Goal: Task Accomplishment & Management: Manage account settings

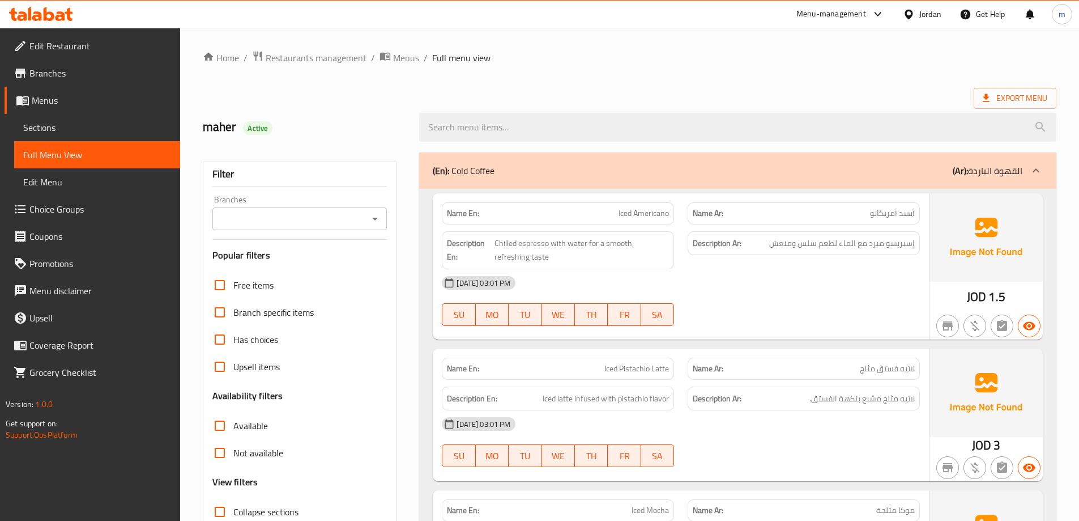
click at [60, 99] on span "Menus" at bounding box center [101, 100] width 139 height 14
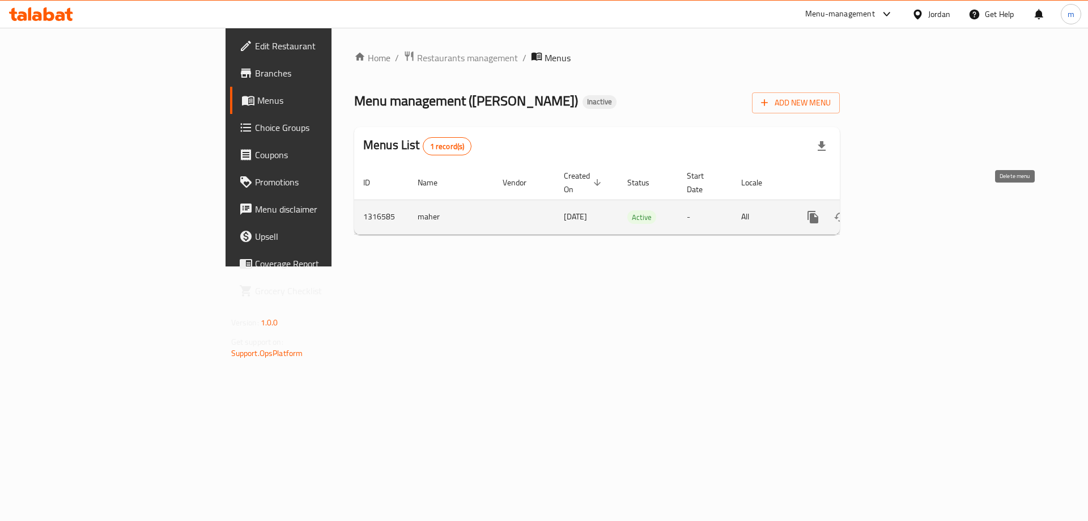
click at [881, 205] on button "enhanced table" at bounding box center [867, 216] width 27 height 27
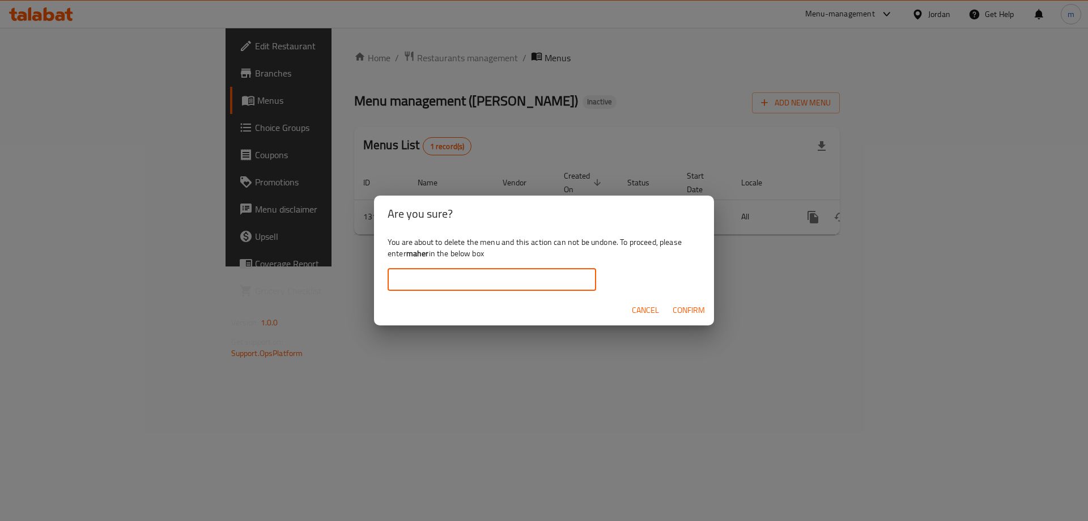
click at [509, 286] on input "text" at bounding box center [491, 279] width 208 height 23
type input "ة"
type input "maher"
click at [687, 310] on span "Confirm" at bounding box center [688, 310] width 32 height 14
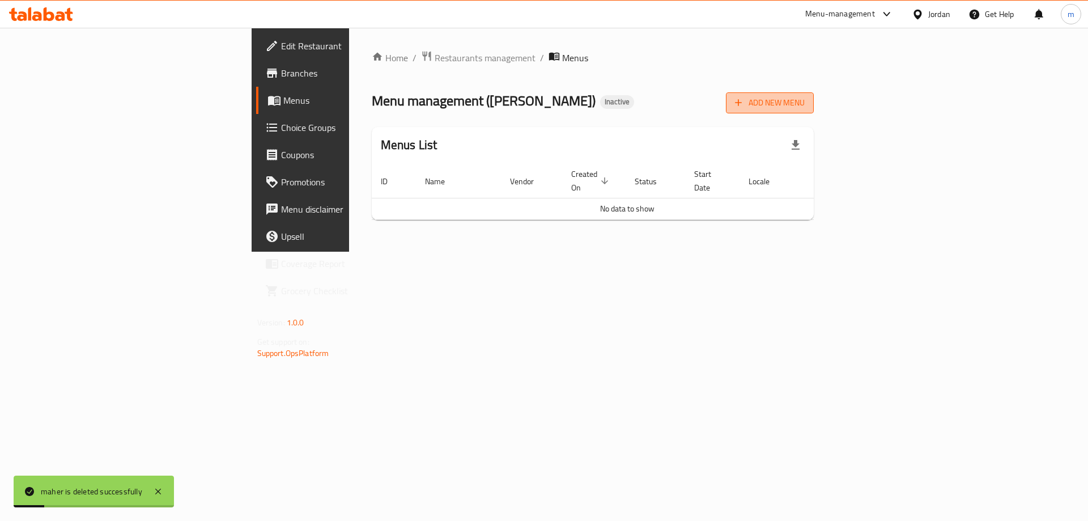
click at [804, 98] on span "Add New Menu" at bounding box center [770, 103] width 70 height 14
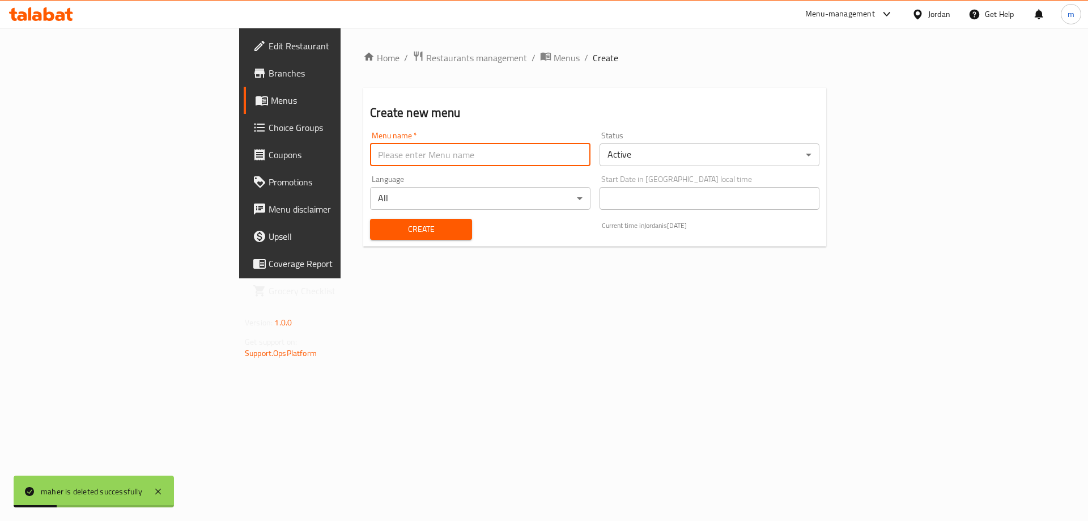
click at [370, 148] on input "text" at bounding box center [480, 154] width 220 height 23
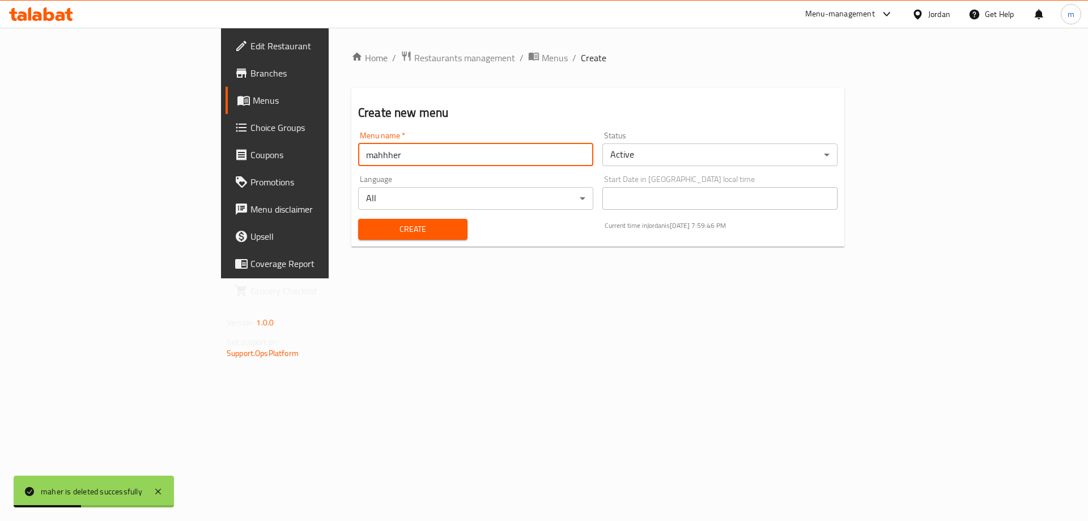
type input "mahhher"
click at [358, 219] on button "Create" at bounding box center [412, 229] width 109 height 21
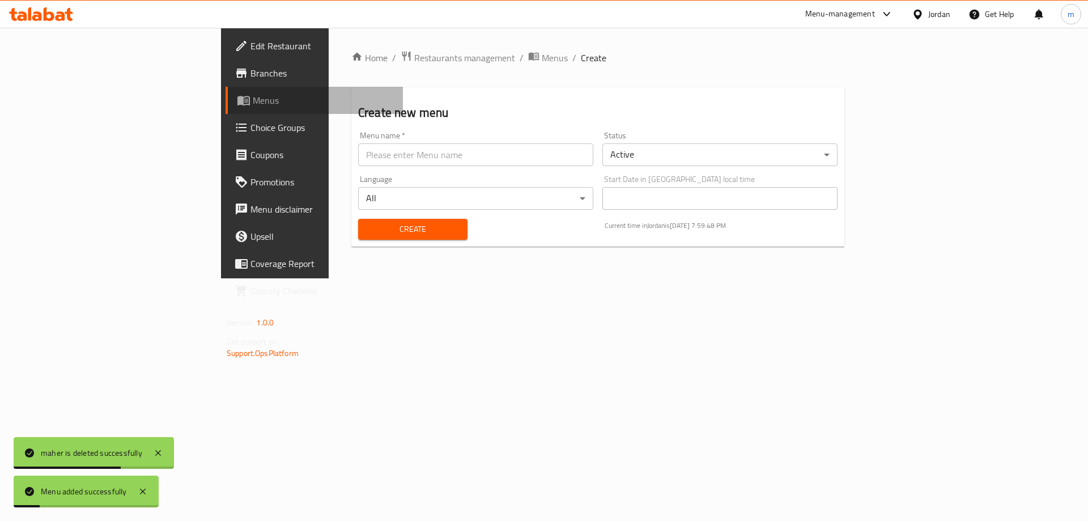
click at [253, 104] on span "Menus" at bounding box center [323, 100] width 141 height 14
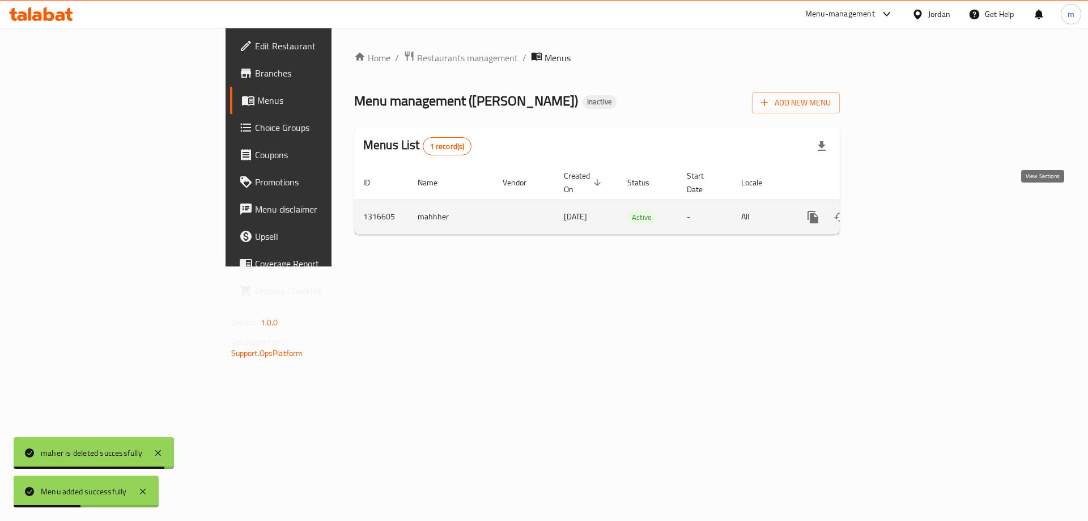
click at [901, 210] on icon "enhanced table" at bounding box center [895, 217] width 14 height 14
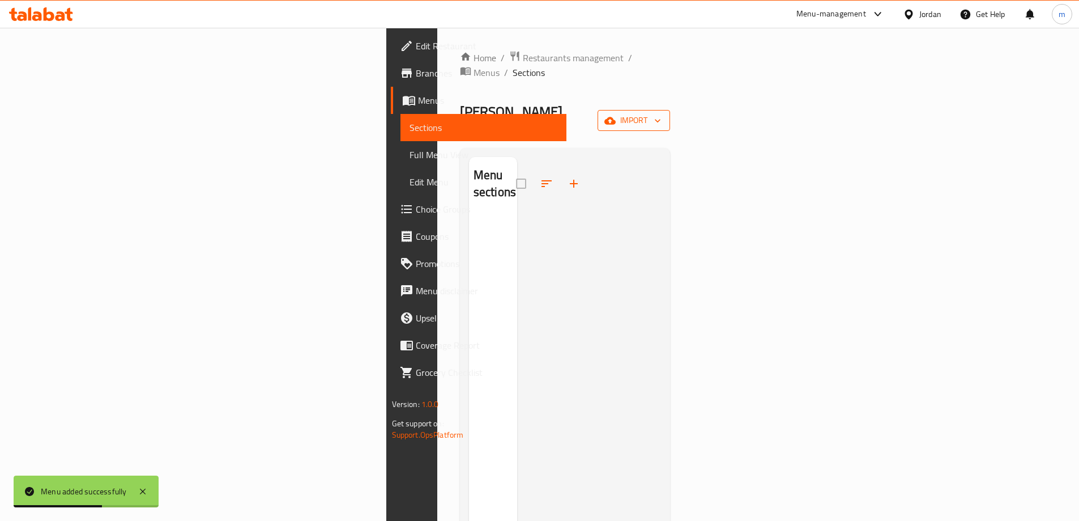
click at [661, 113] on span "import" at bounding box center [634, 120] width 54 height 14
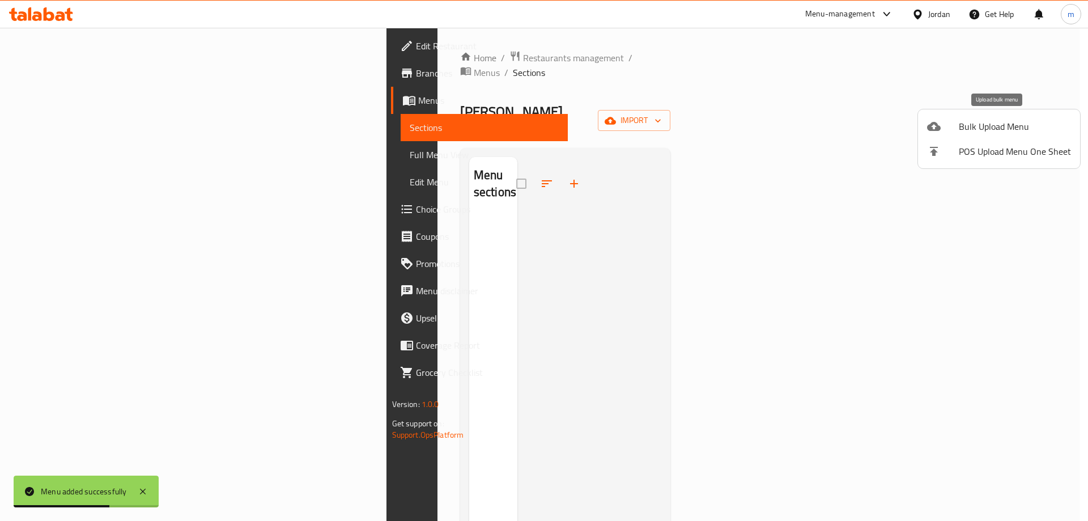
click at [995, 127] on span "Bulk Upload Menu" at bounding box center [1014, 127] width 112 height 14
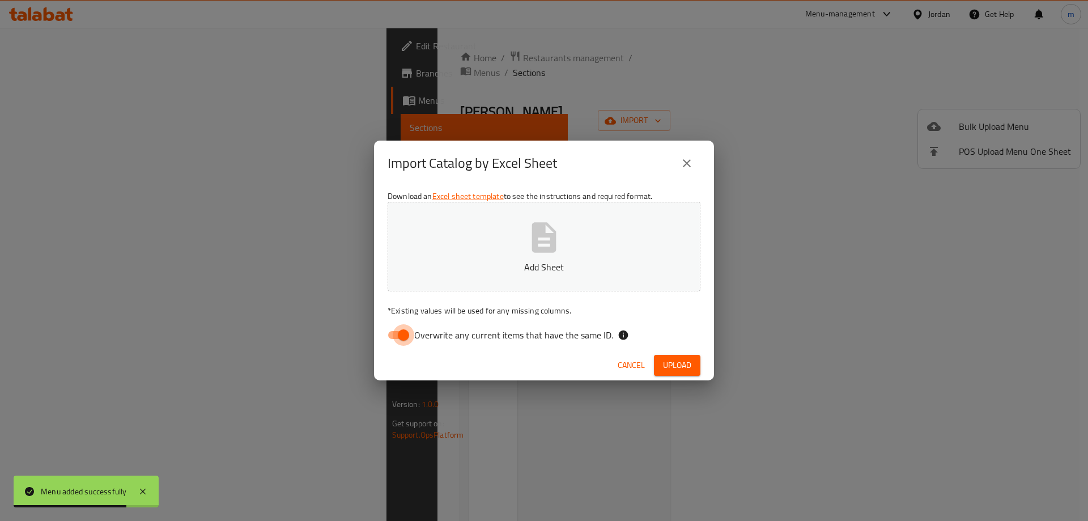
click at [390, 334] on input "Overwrite any current items that have the same ID." at bounding box center [403, 335] width 65 height 22
checkbox input "false"
click at [575, 195] on div "Download an Excel sheet template to see the instructions and required format. A…" at bounding box center [544, 268] width 340 height 164
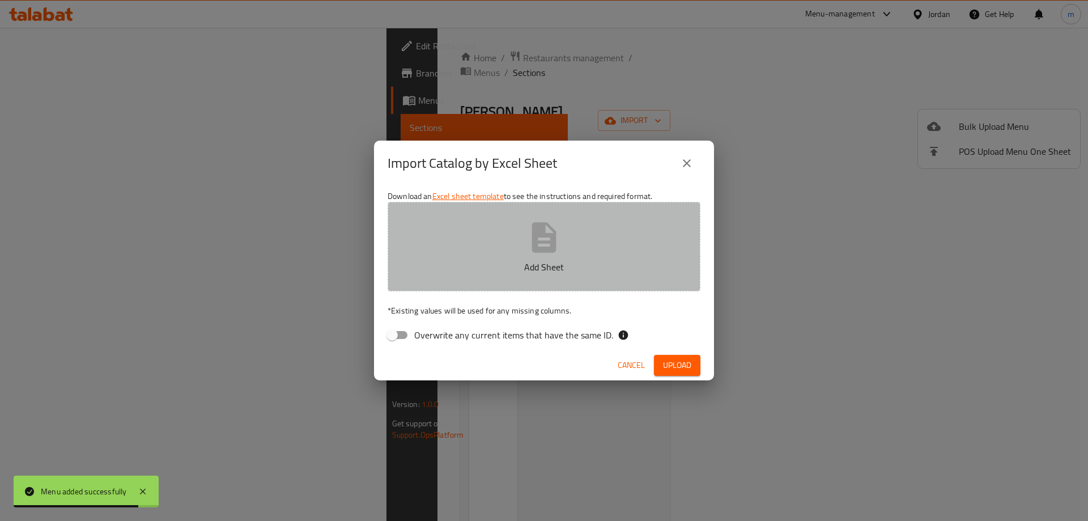
click at [557, 242] on icon "button" at bounding box center [544, 237] width 36 height 36
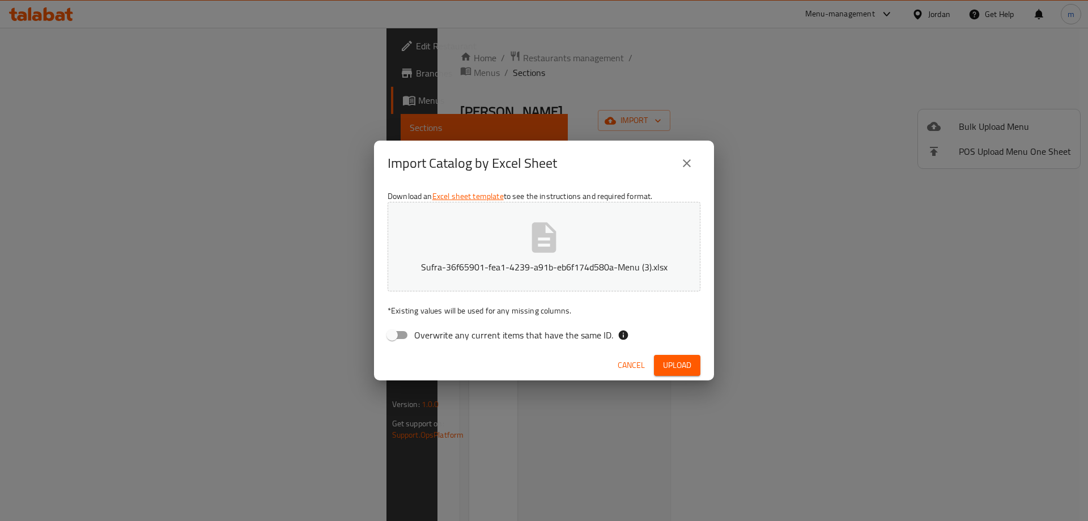
click at [674, 360] on span "Upload" at bounding box center [677, 365] width 28 height 14
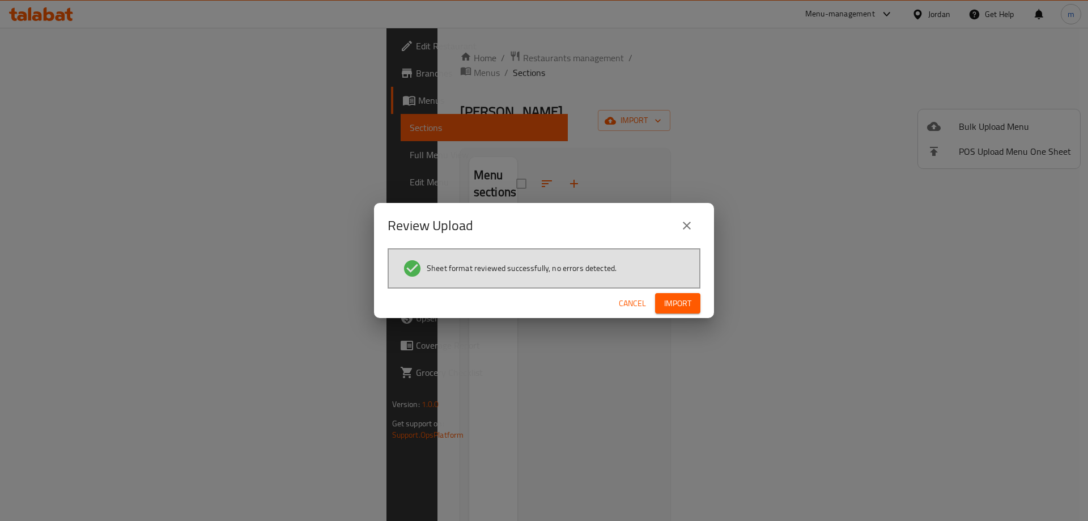
click at [684, 305] on span "Import" at bounding box center [677, 303] width 27 height 14
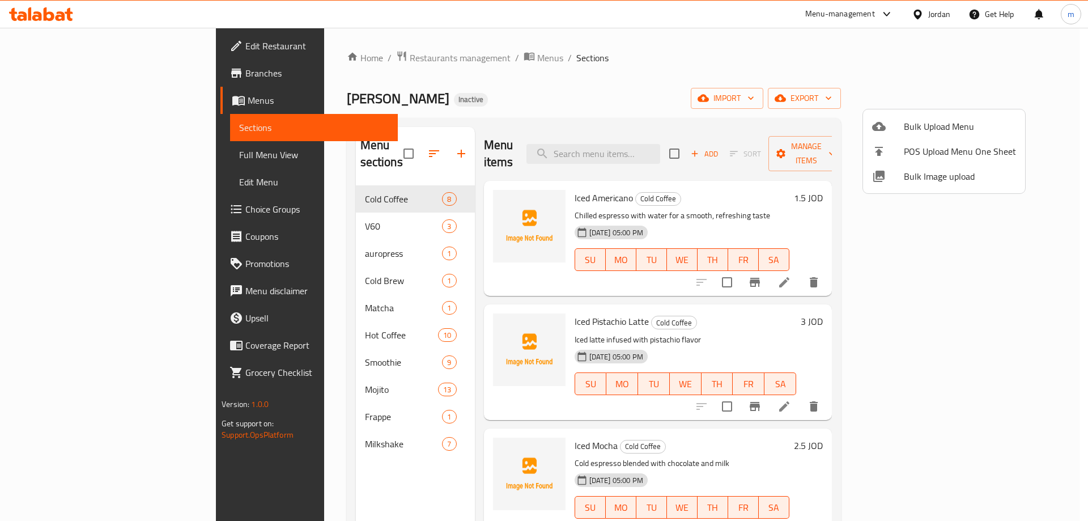
click at [69, 161] on div at bounding box center [544, 260] width 1088 height 521
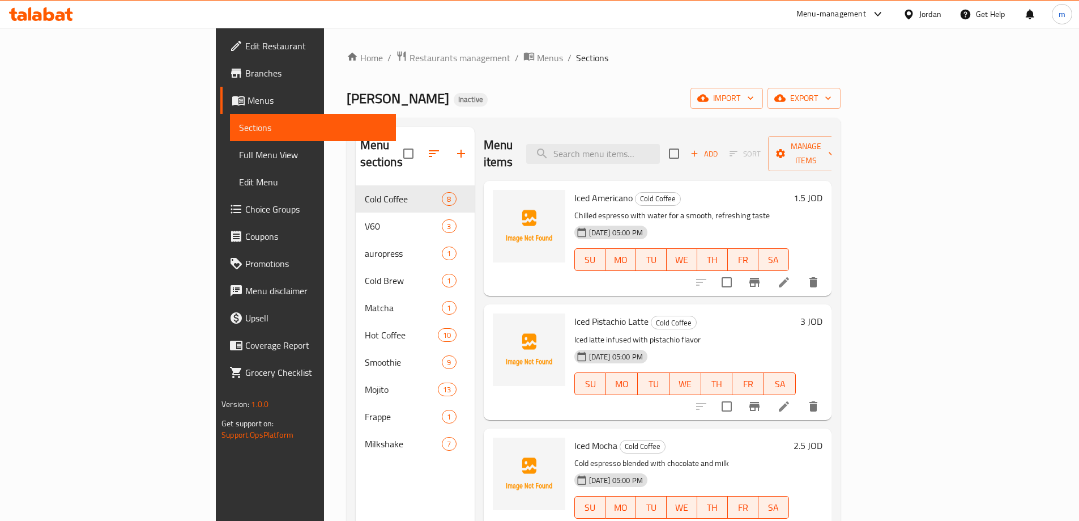
click at [239, 158] on span "Full Menu View" at bounding box center [313, 155] width 148 height 14
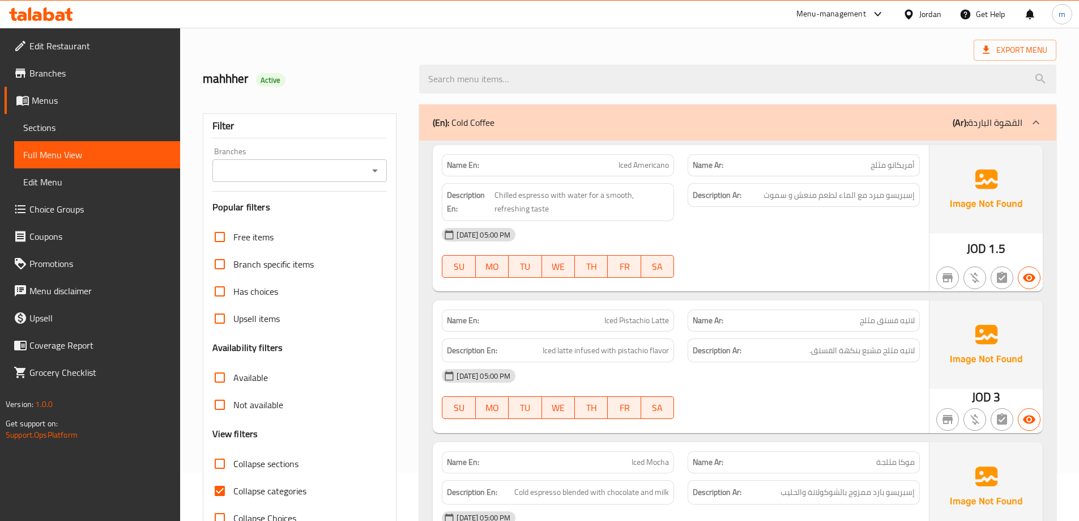
scroll to position [113, 0]
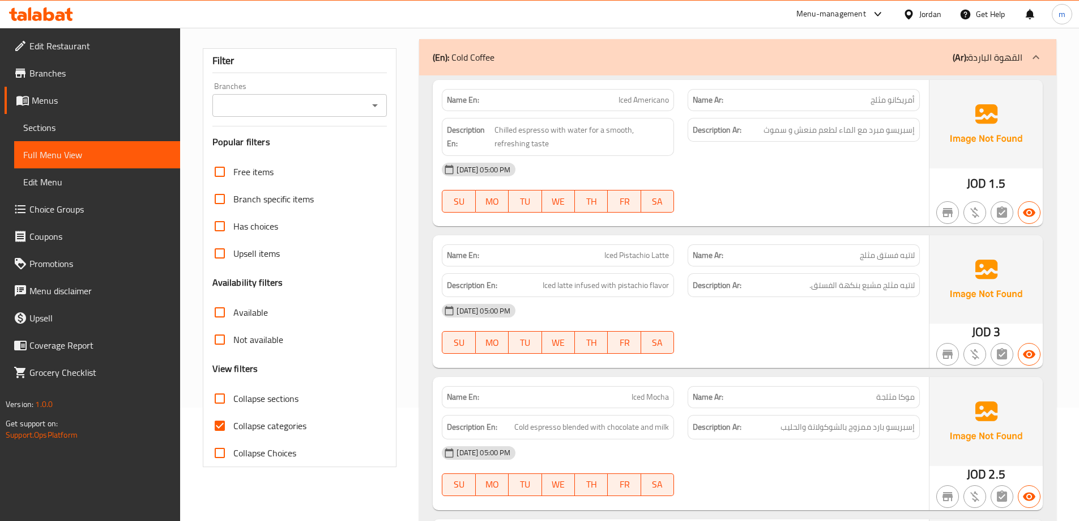
click at [263, 425] on span "Collapse categories" at bounding box center [269, 426] width 73 height 14
click at [233, 425] on input "Collapse categories" at bounding box center [219, 425] width 27 height 27
checkbox input "false"
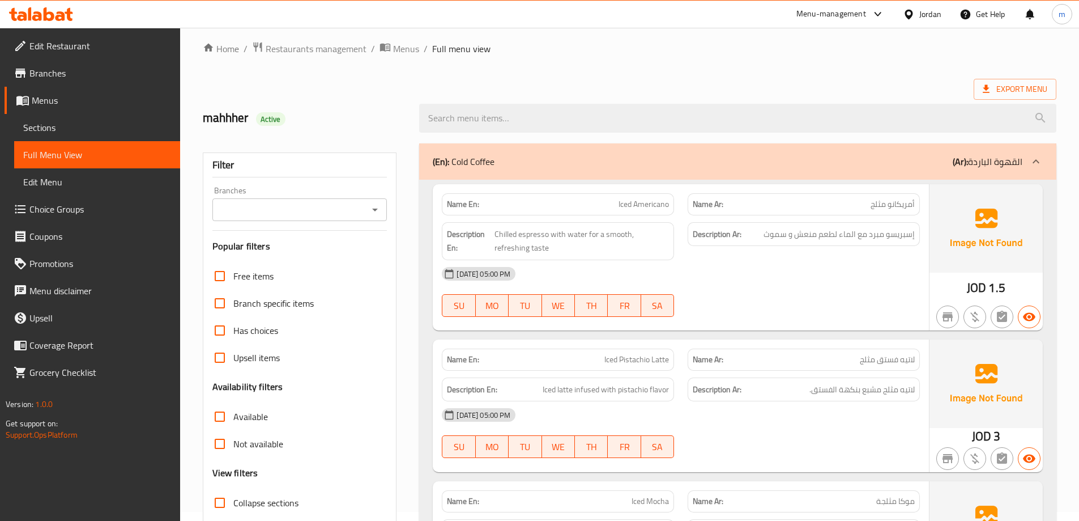
scroll to position [0, 0]
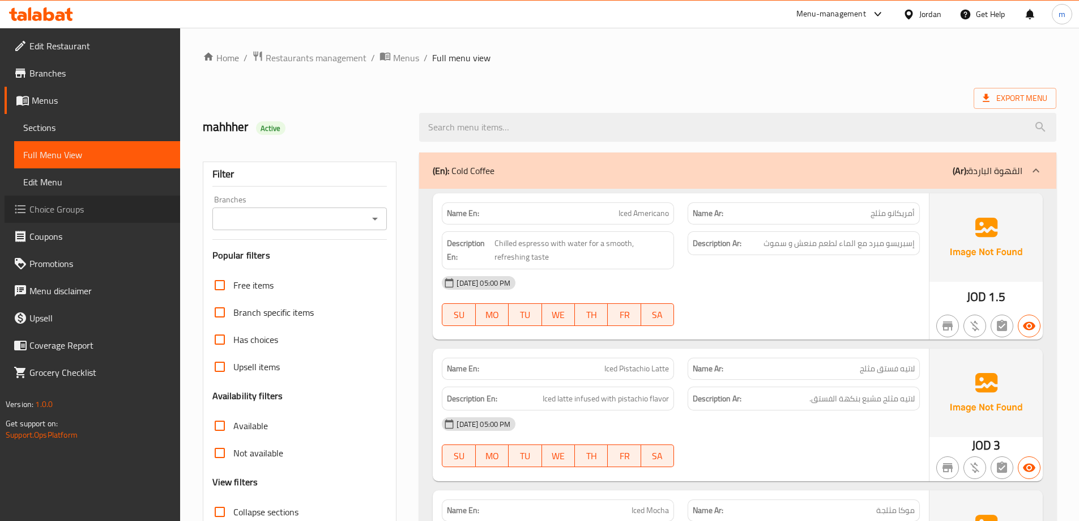
click at [50, 200] on link "Choice Groups" at bounding box center [93, 208] width 176 height 27
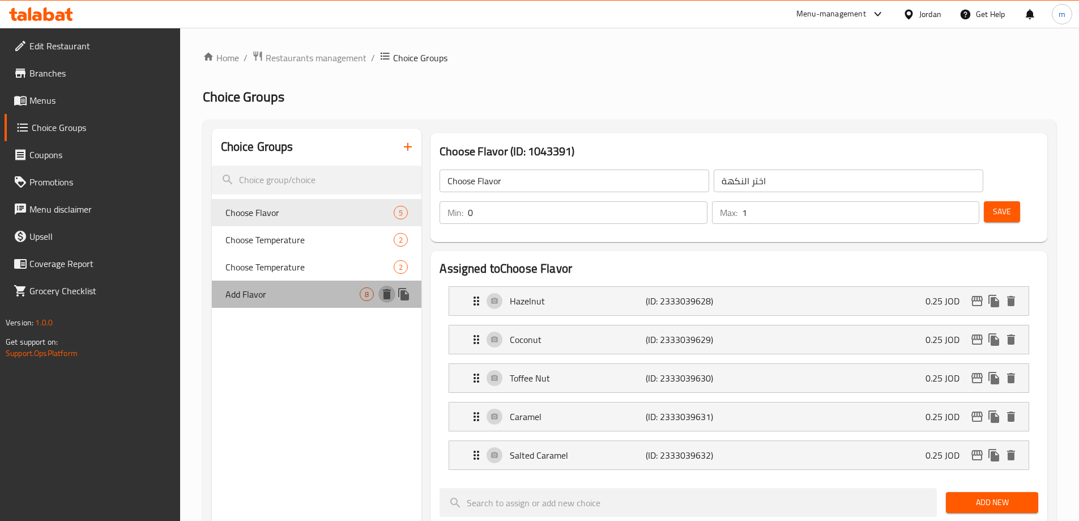
click at [387, 295] on icon "delete" at bounding box center [387, 294] width 8 height 10
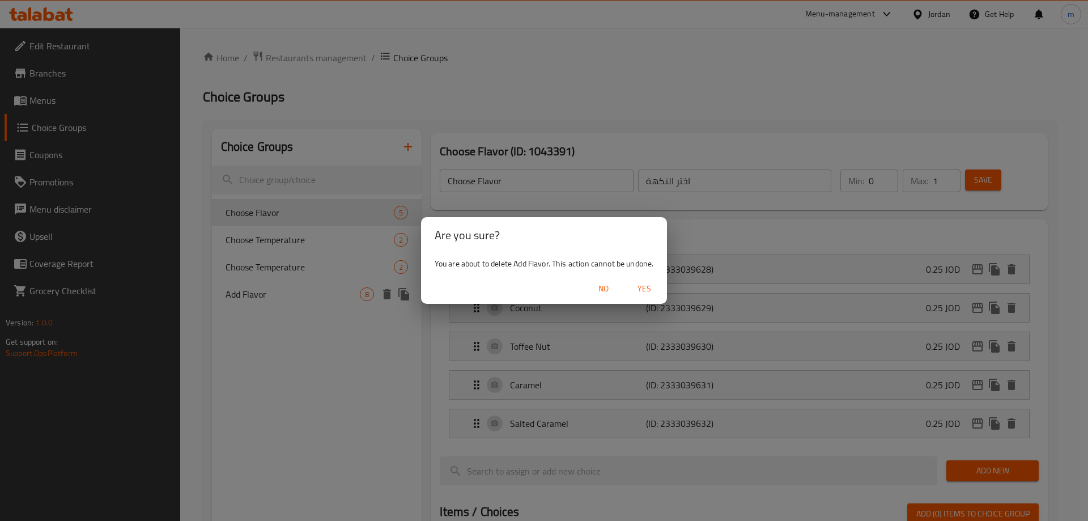
click at [644, 288] on span "Yes" at bounding box center [643, 289] width 27 height 14
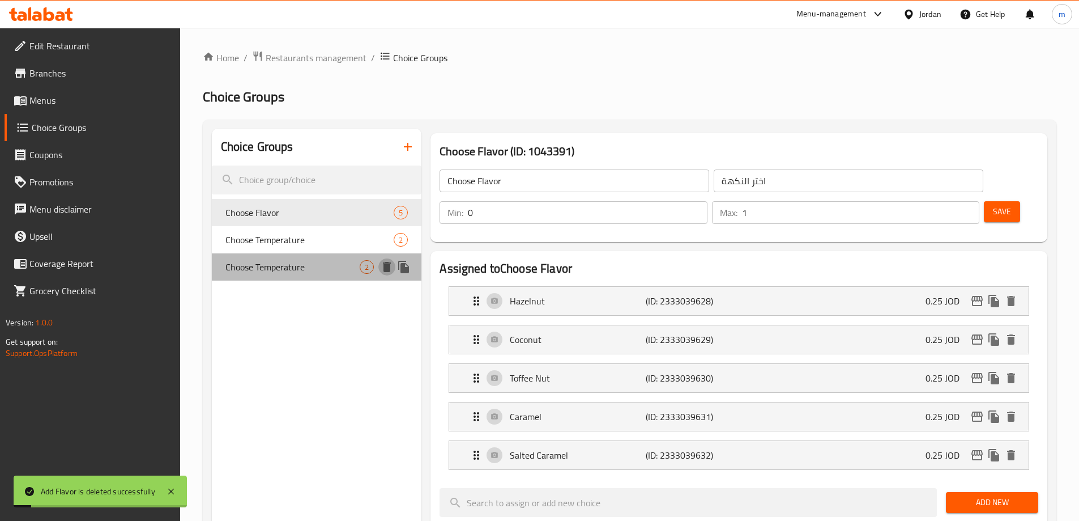
click at [385, 268] on icon "delete" at bounding box center [387, 267] width 8 height 10
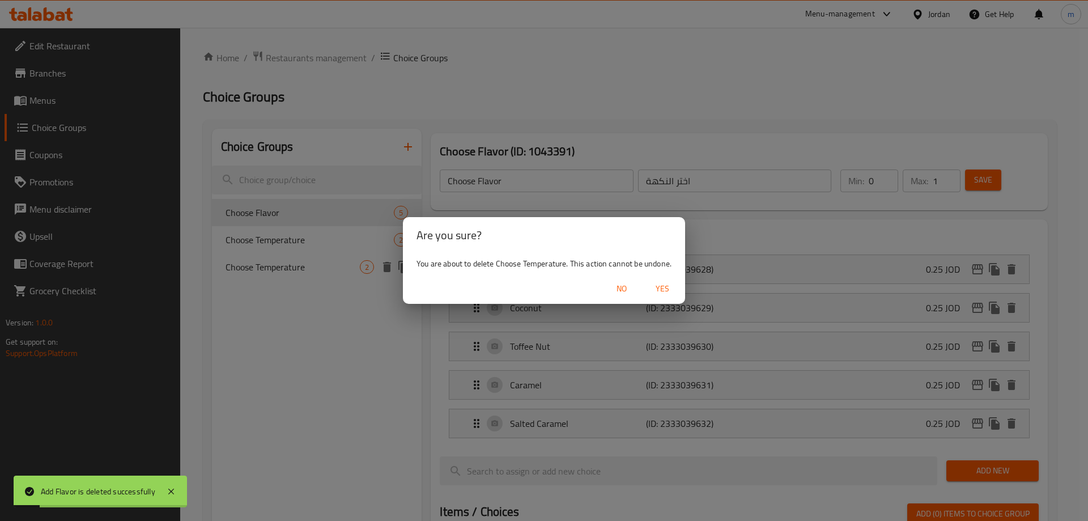
click at [658, 288] on span "Yes" at bounding box center [662, 289] width 27 height 14
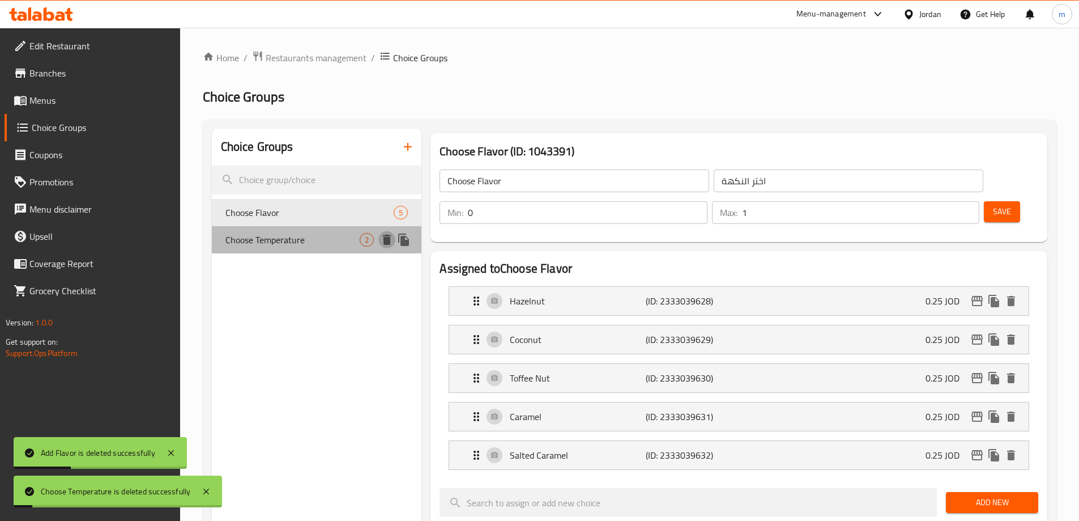
click at [383, 237] on icon "delete" at bounding box center [387, 240] width 14 height 14
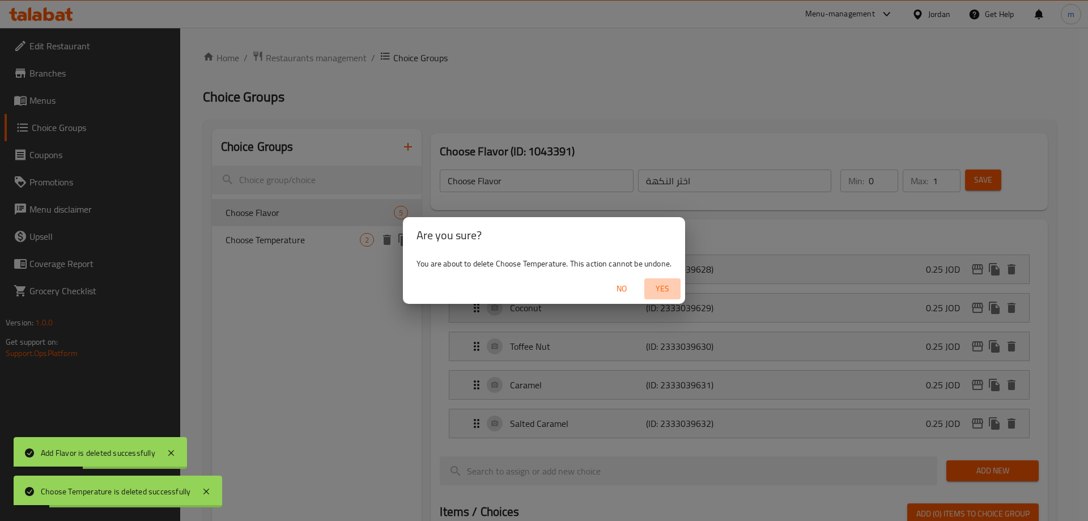
click at [658, 283] on span "Yes" at bounding box center [662, 289] width 27 height 14
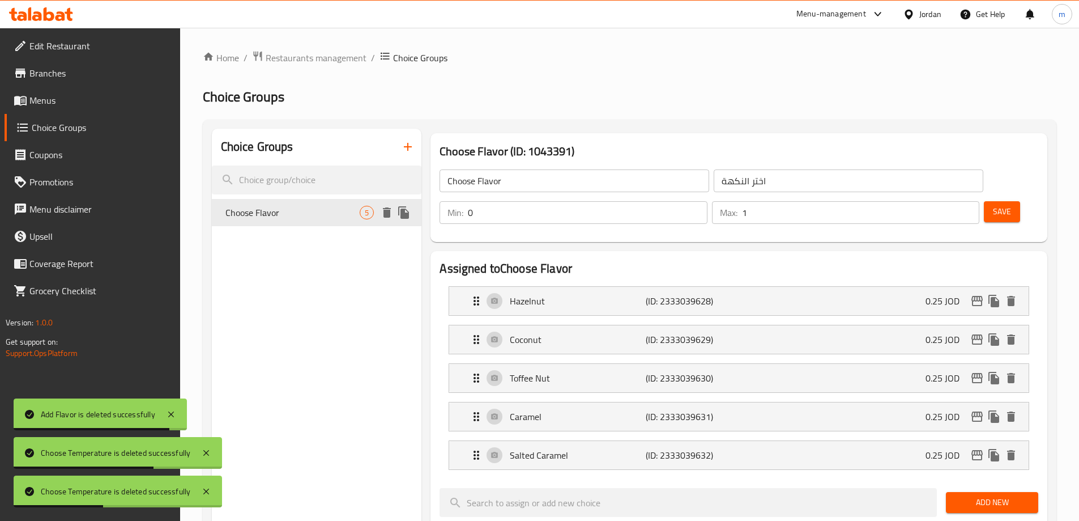
click at [387, 216] on icon "delete" at bounding box center [387, 212] width 8 height 10
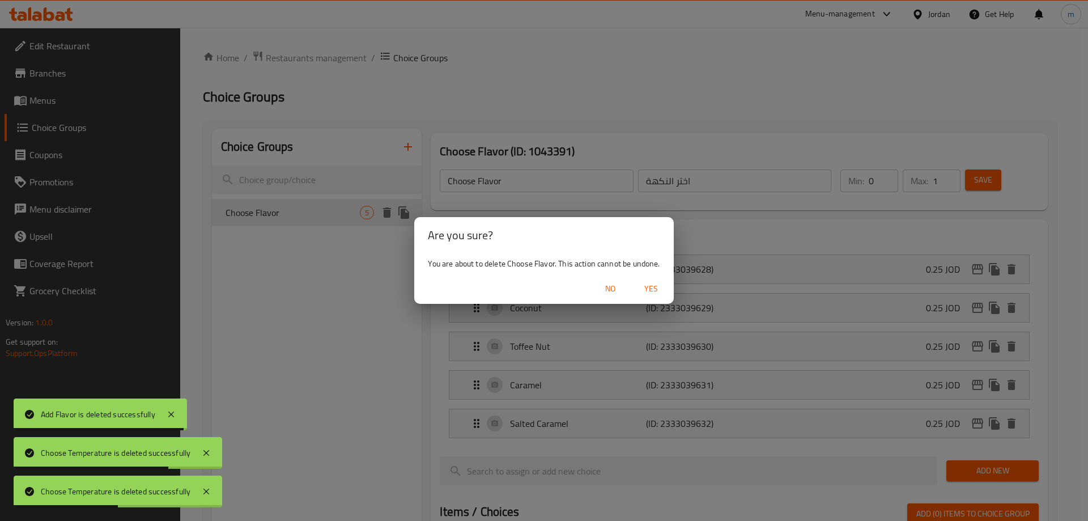
click at [643, 284] on span "Yes" at bounding box center [650, 289] width 27 height 14
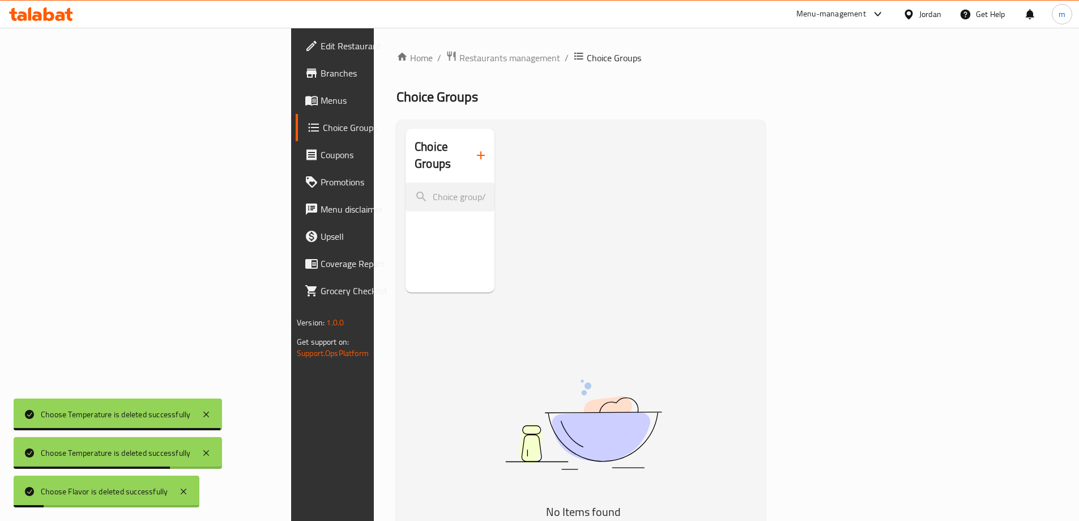
click at [321, 105] on span "Menus" at bounding box center [392, 100] width 142 height 14
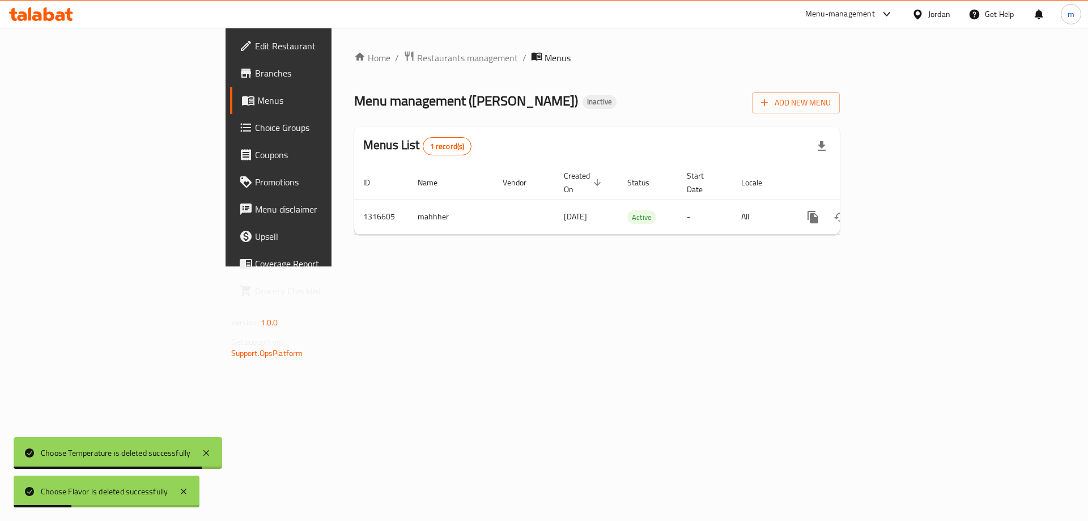
click at [255, 125] on span "Choice Groups" at bounding box center [326, 128] width 143 height 14
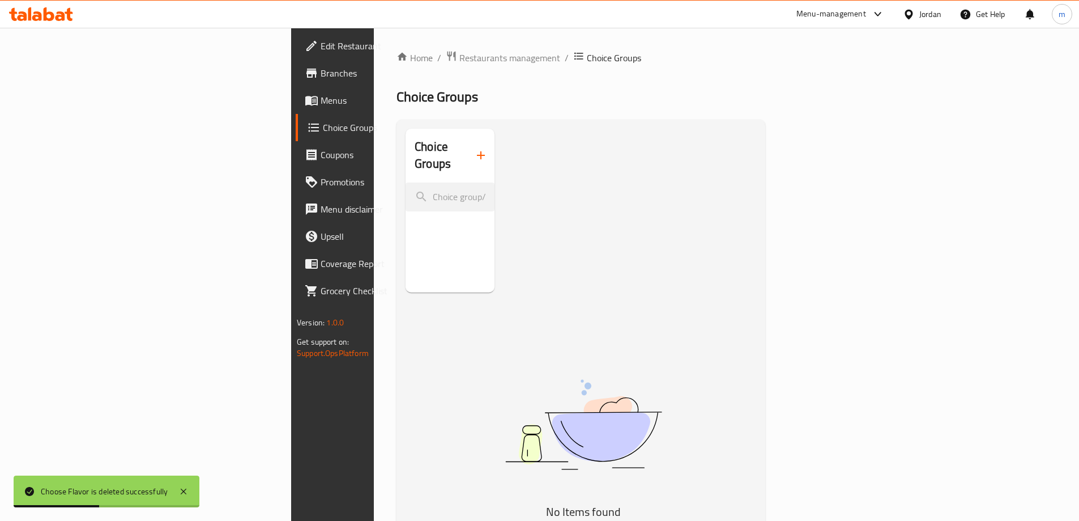
click at [467, 155] on button "button" at bounding box center [480, 155] width 27 height 27
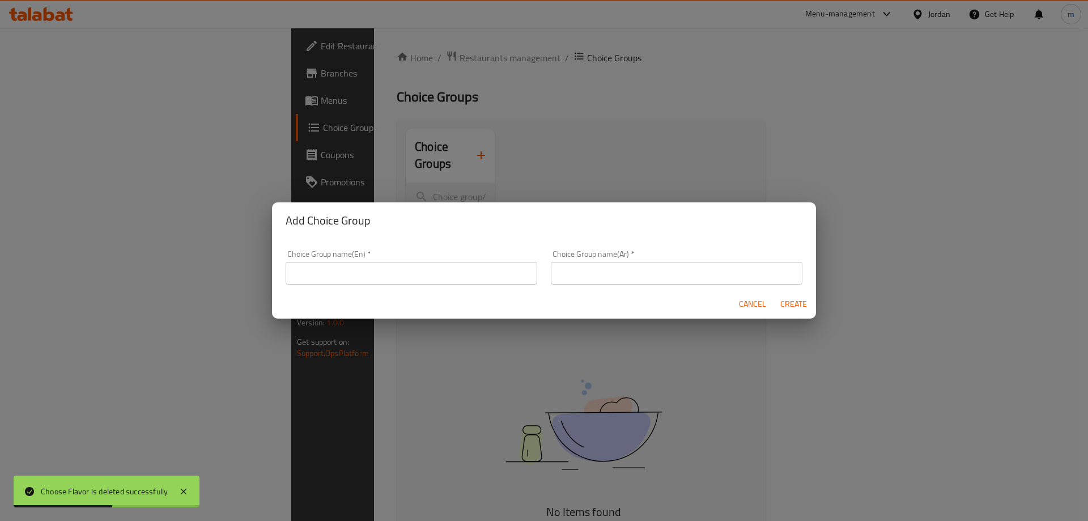
click at [356, 256] on div "Choice Group name(En)   * Choice Group name(En) *" at bounding box center [412, 267] width 252 height 35
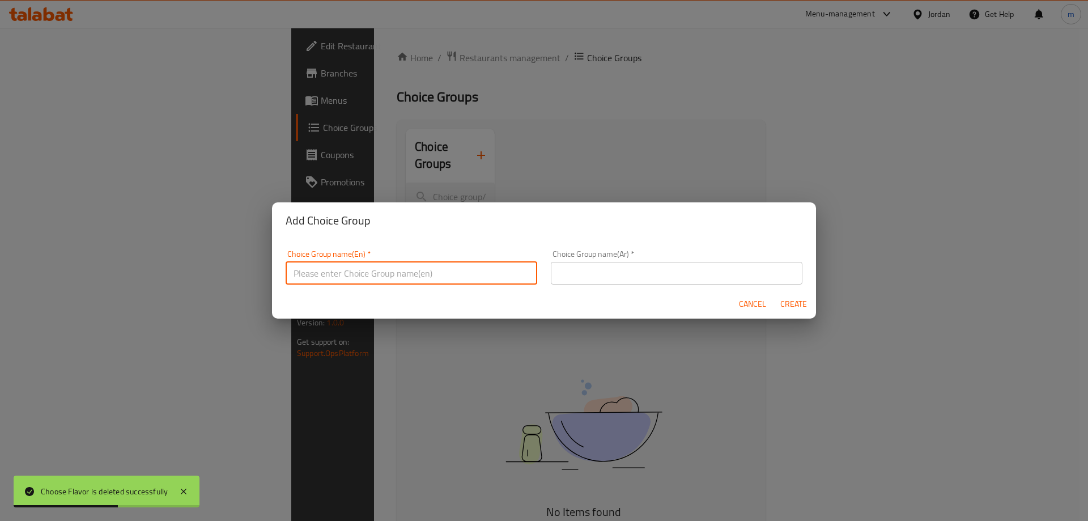
click at [356, 262] on input "text" at bounding box center [412, 273] width 252 height 23
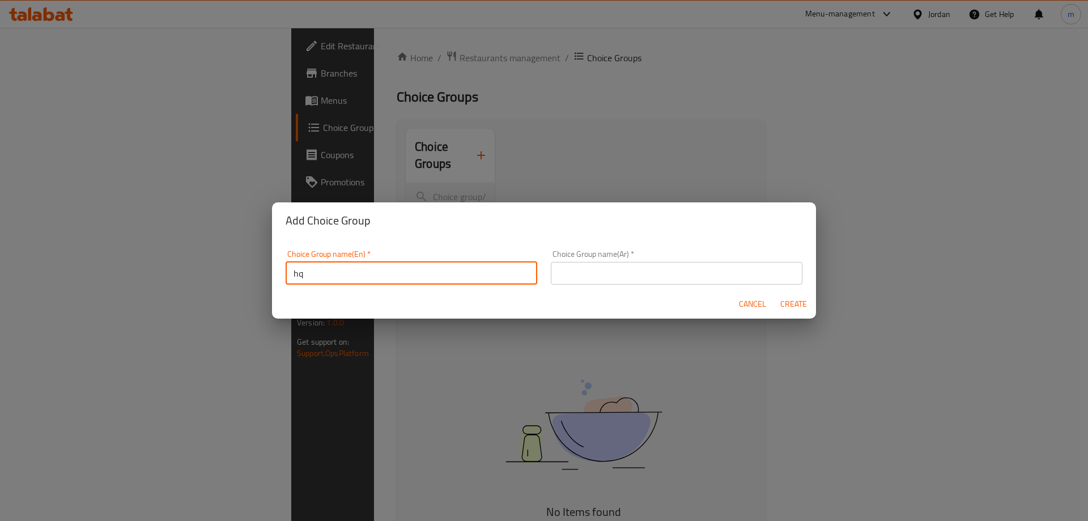
type input "h"
type input "ش"
type input "A"
type input "add flavor"
click at [657, 277] on input "text" at bounding box center [677, 273] width 252 height 23
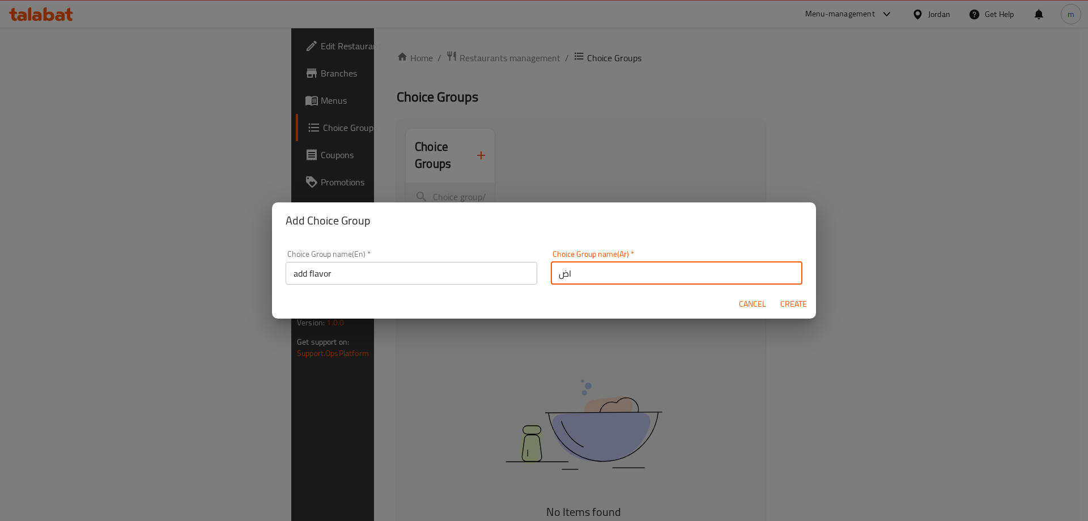
type input "ا"
type input "أضف نكهة"
click at [787, 308] on span "Create" at bounding box center [792, 304] width 27 height 14
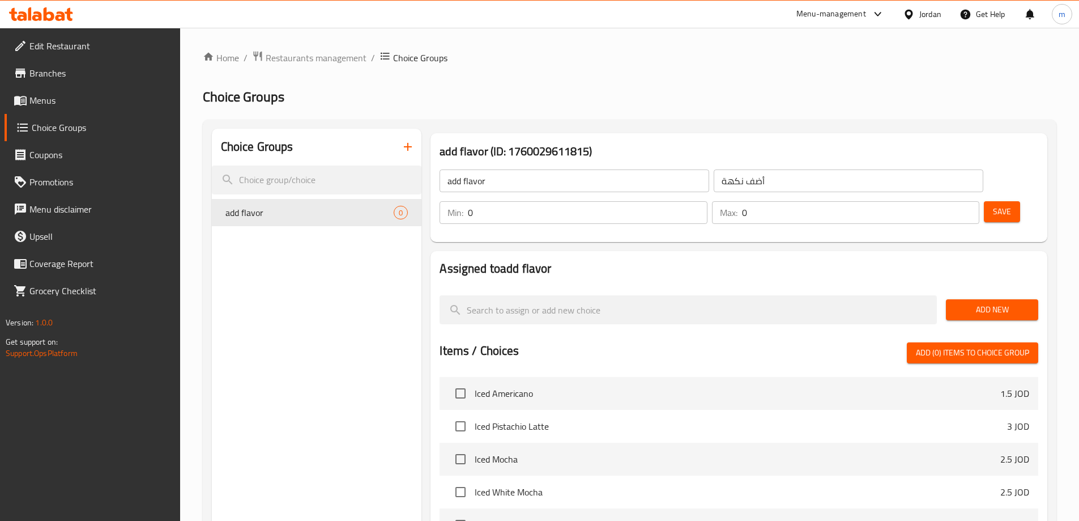
click at [977, 302] on span "Add New" at bounding box center [992, 309] width 74 height 14
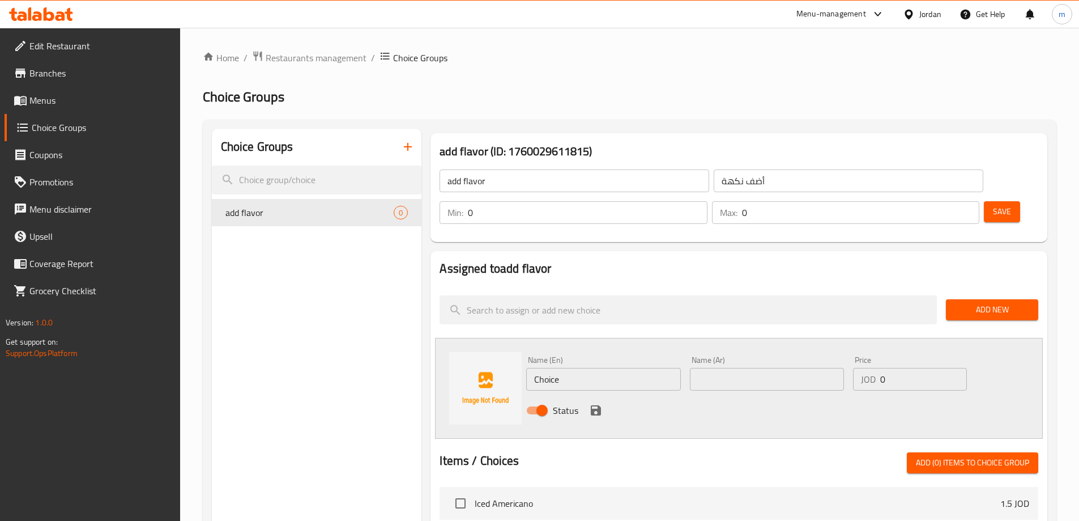
drag, startPoint x: 581, startPoint y: 348, endPoint x: 392, endPoint y: 350, distance: 188.6
click at [392, 350] on div "Choice Groups add flavor 0 add flavor (ID: 1760029611815) add flavor ​ أضف نكهة…" at bounding box center [632, 508] width 840 height 759
type input "ا"
type input "hazelnut"
type input "1"
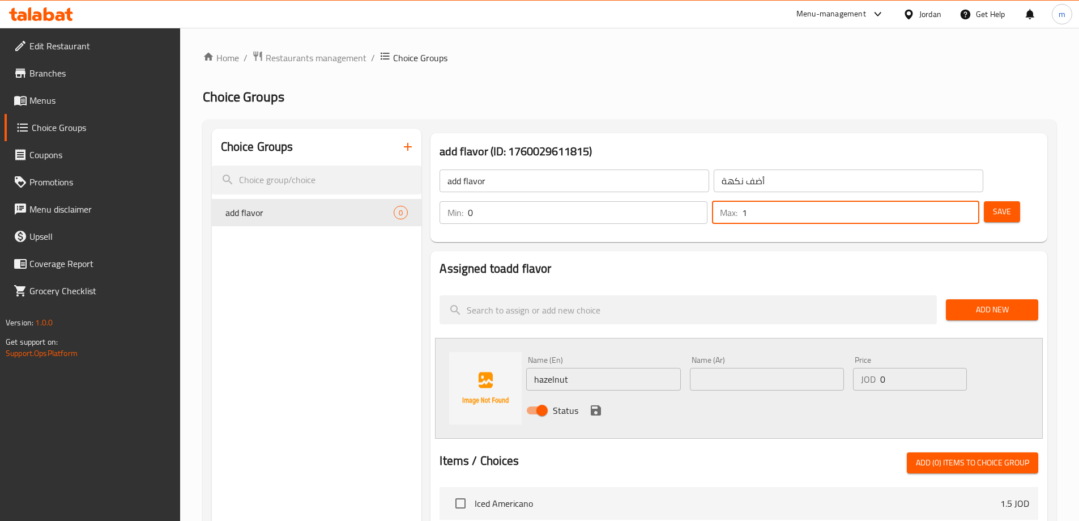
click at [949, 201] on input "1" at bounding box center [860, 212] width 237 height 23
click at [608, 338] on div "Name (En) hazelnut Name (En) Name (Ar) Name (Ar) Price JOD 0 Price Status" at bounding box center [739, 388] width 608 height 101
click at [599, 368] on input "hazelnut" at bounding box center [603, 379] width 154 height 23
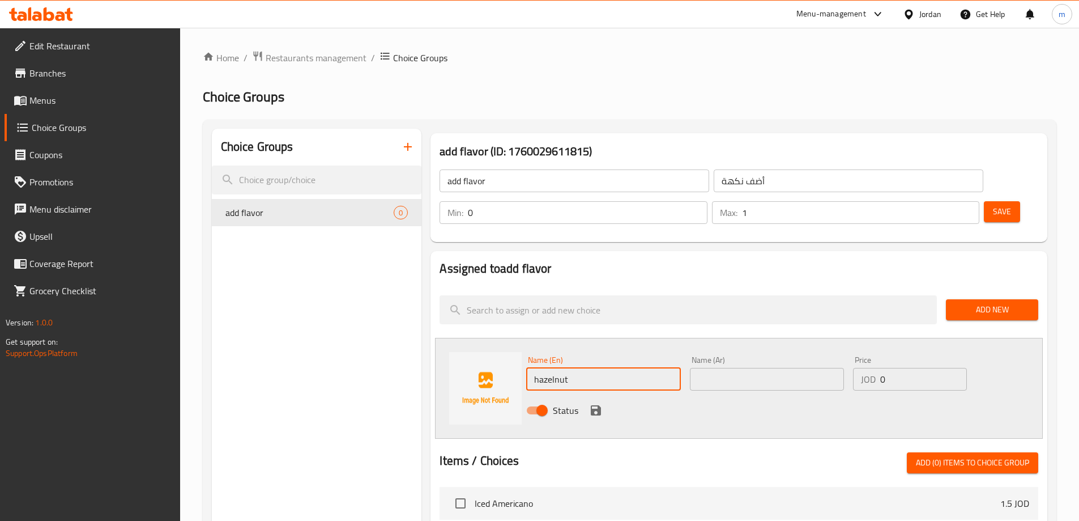
click at [599, 368] on input "hazelnut" at bounding box center [603, 379] width 154 height 23
drag, startPoint x: 712, startPoint y: 339, endPoint x: 775, endPoint y: 357, distance: 65.4
click at [712, 368] on input "text" at bounding box center [767, 379] width 154 height 23
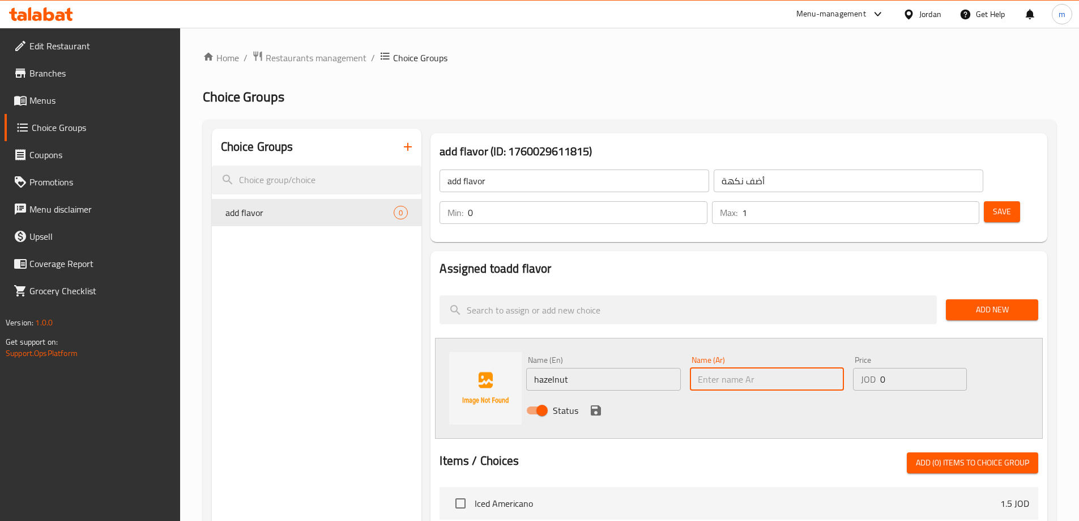
type input "f"
type input "بندق"
click at [900, 368] on input "0" at bounding box center [923, 379] width 86 height 23
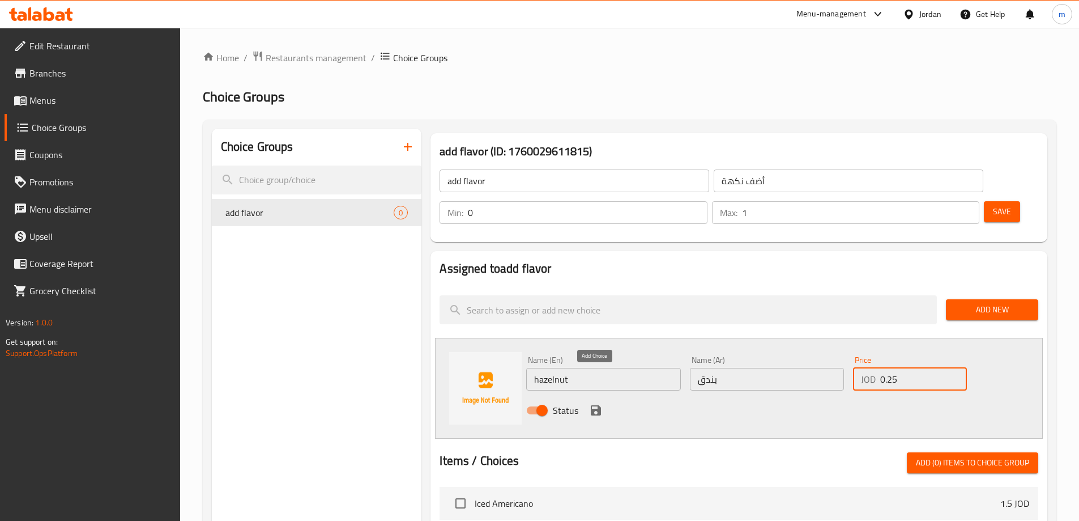
type input "0.25"
click at [597, 403] on icon "save" at bounding box center [596, 410] width 14 height 14
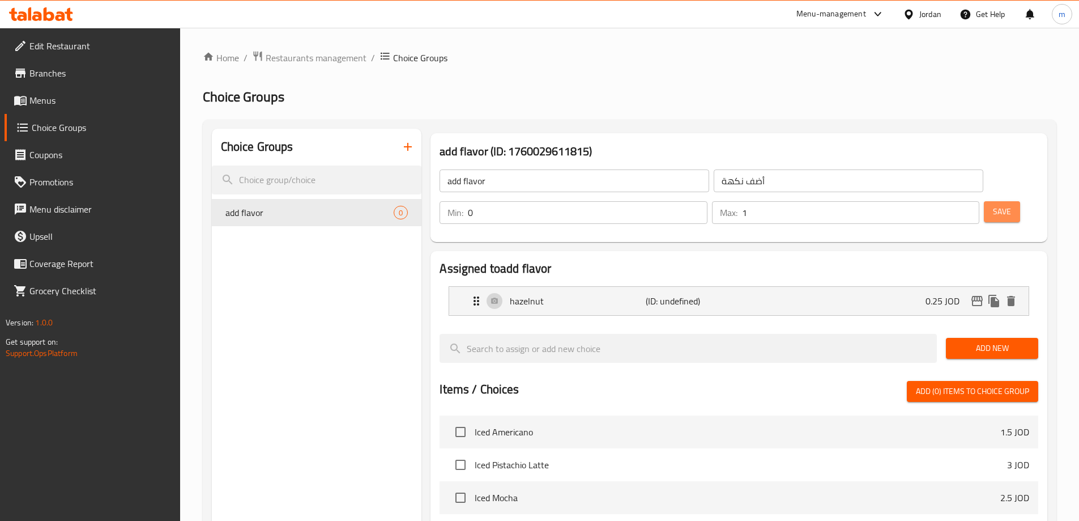
click at [993, 204] on span "Save" at bounding box center [1002, 211] width 18 height 14
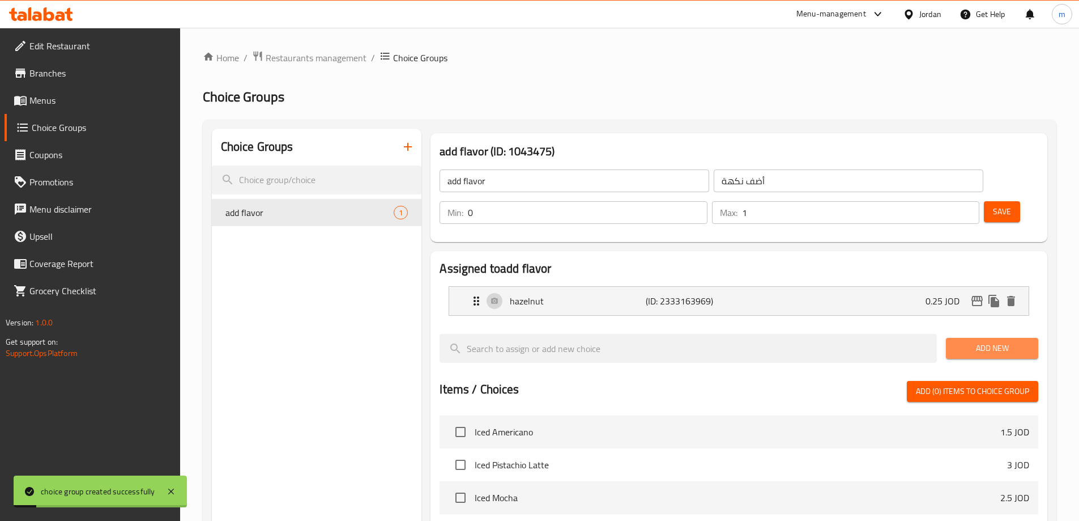
click at [991, 341] on span "Add New" at bounding box center [992, 348] width 74 height 14
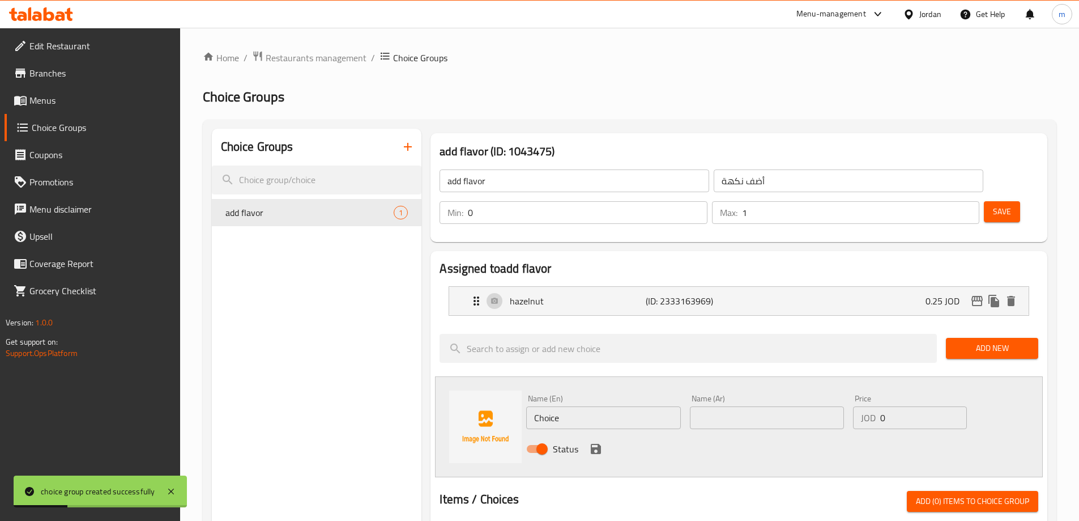
click at [565, 406] on input "Choice" at bounding box center [603, 417] width 154 height 23
type input "ؤ"
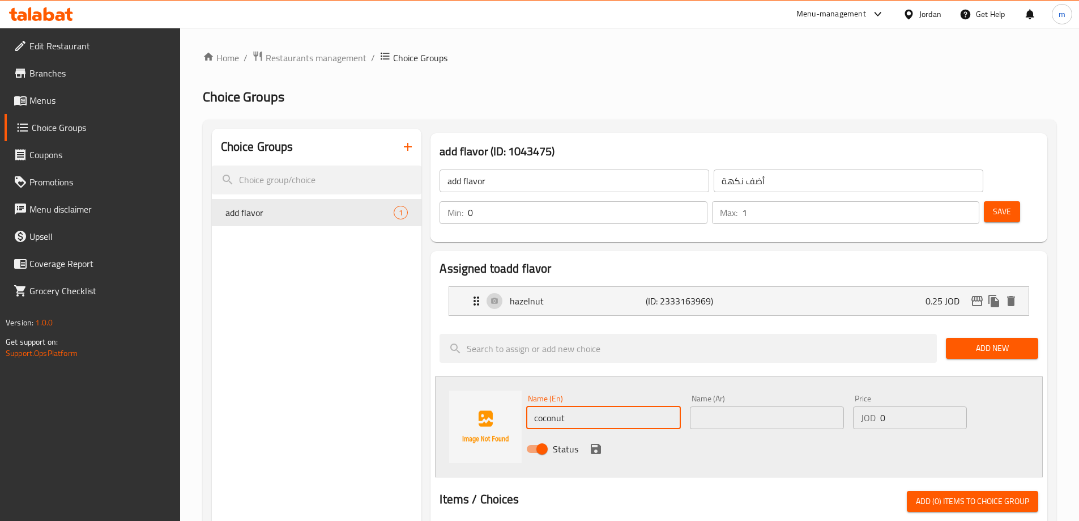
type input "coconut"
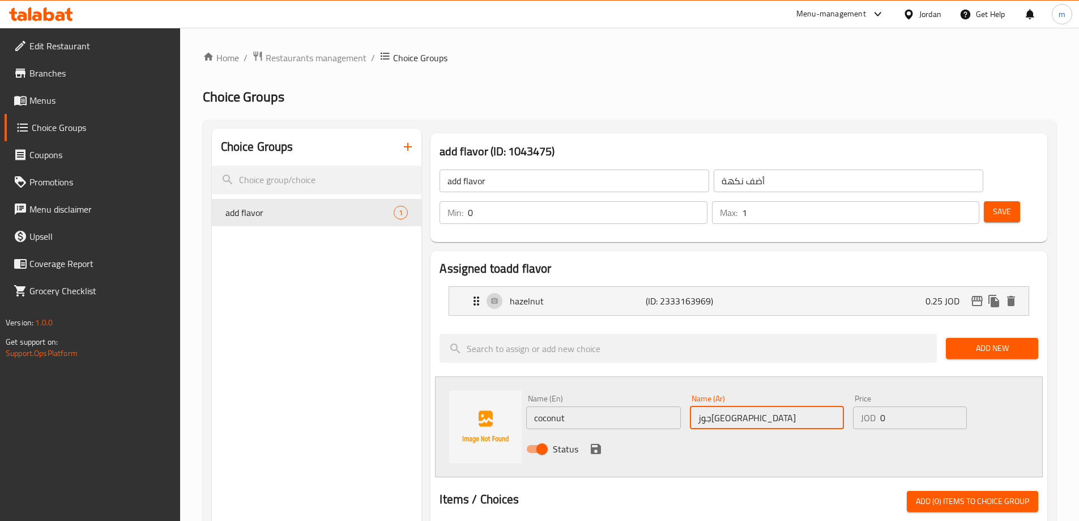
type input "جوزهند"
click at [885, 406] on input "0" at bounding box center [923, 417] width 86 height 23
type input "0.25"
click at [597, 442] on icon "save" at bounding box center [596, 449] width 14 height 14
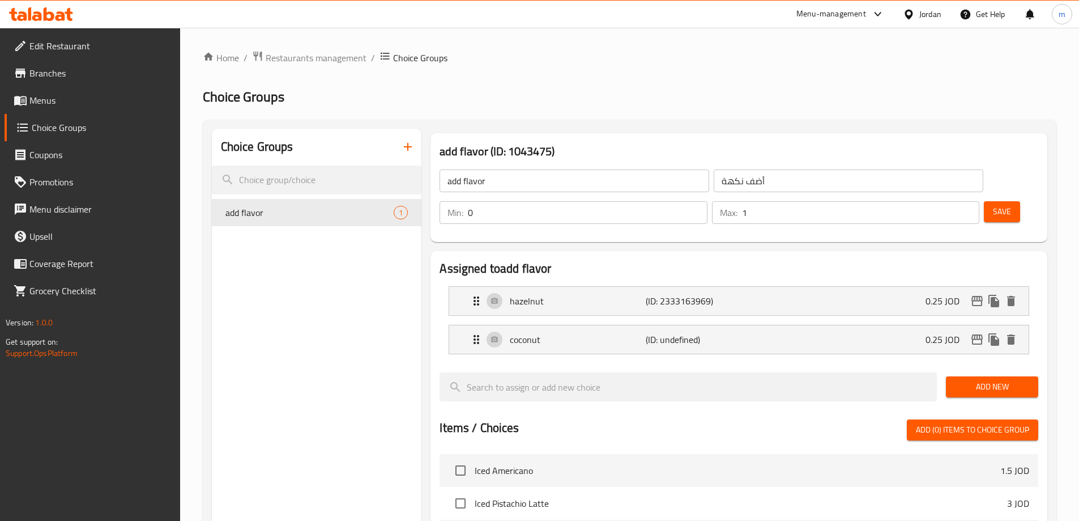
click at [993, 204] on span "Save" at bounding box center [1002, 211] width 18 height 14
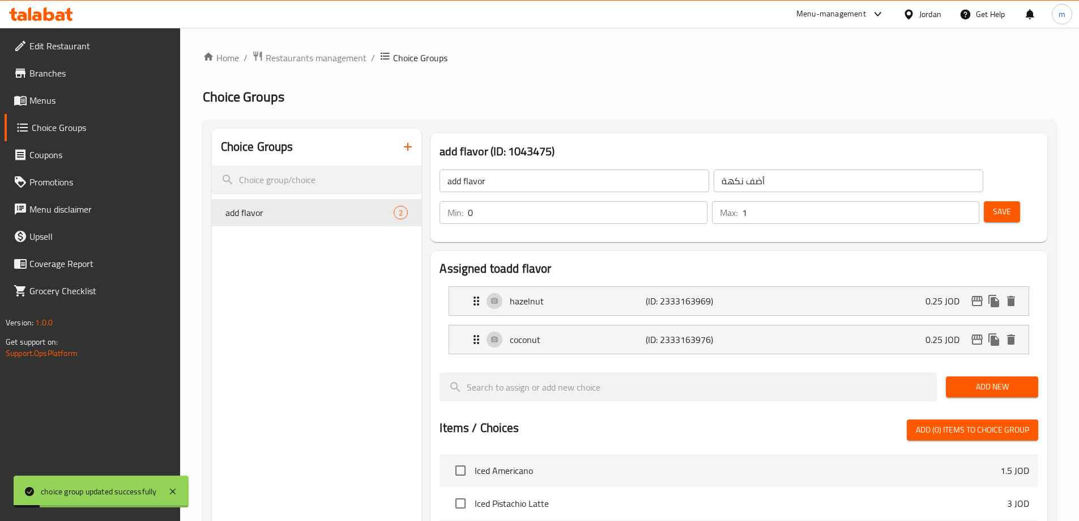
click at [988, 380] on span "Add New" at bounding box center [992, 387] width 74 height 14
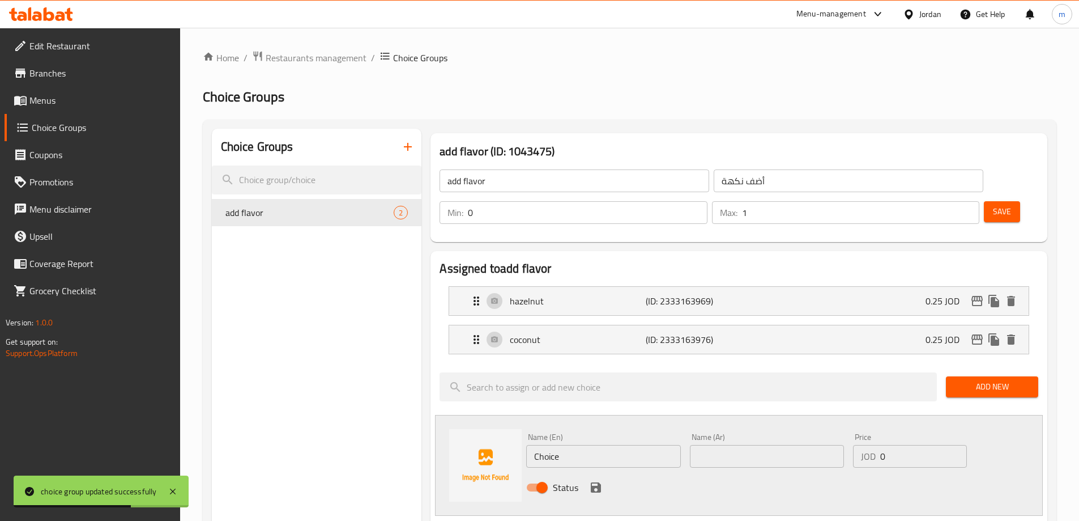
click at [578, 445] on input "Choice" at bounding box center [603, 456] width 154 height 23
type input "ف"
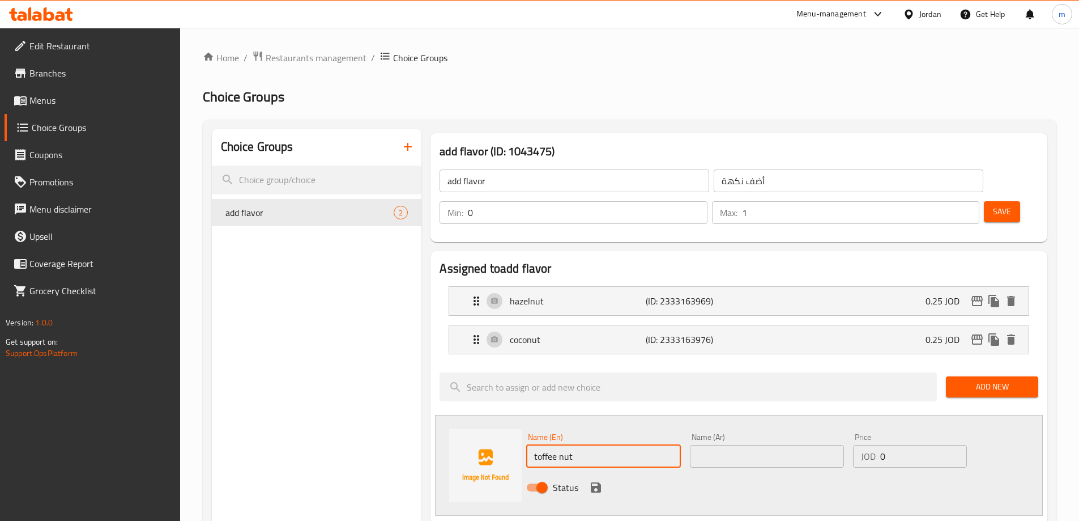
click at [548, 445] on input "toffee nut" at bounding box center [603, 456] width 154 height 23
type input "toffee nut"
click at [730, 445] on input "text" at bounding box center [767, 456] width 154 height 23
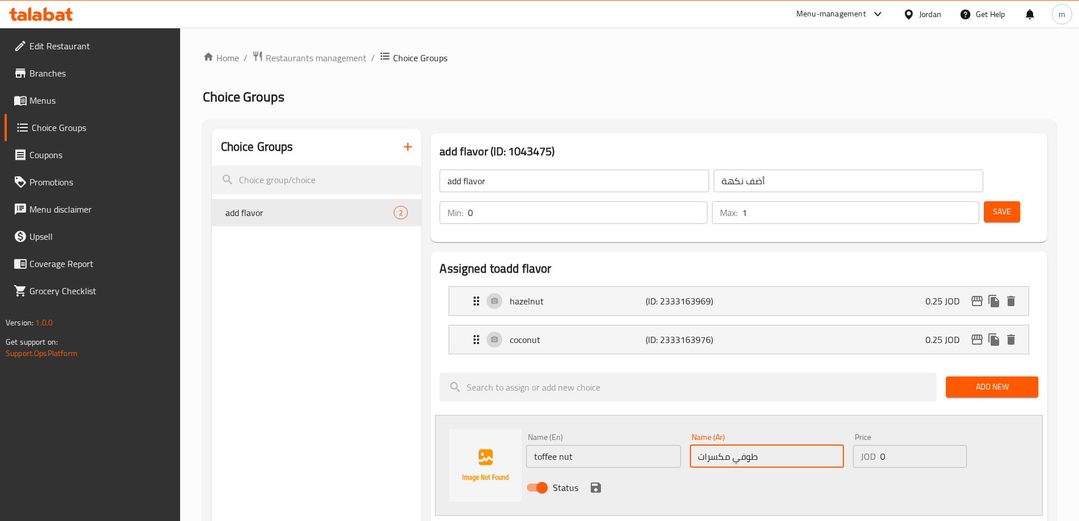
type input "طوفي مكسرات"
click at [892, 445] on input "0" at bounding box center [923, 456] width 86 height 23
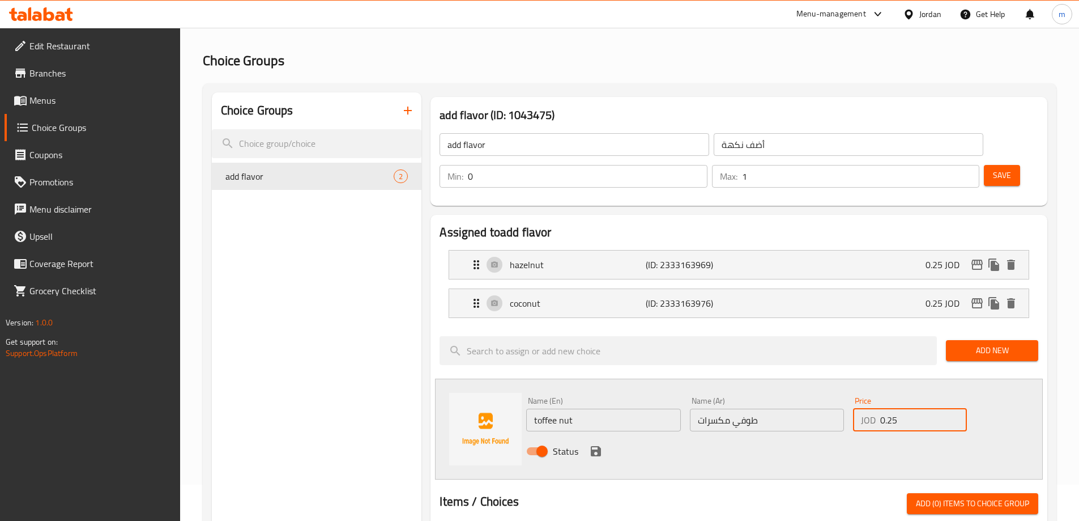
scroll to position [57, 0]
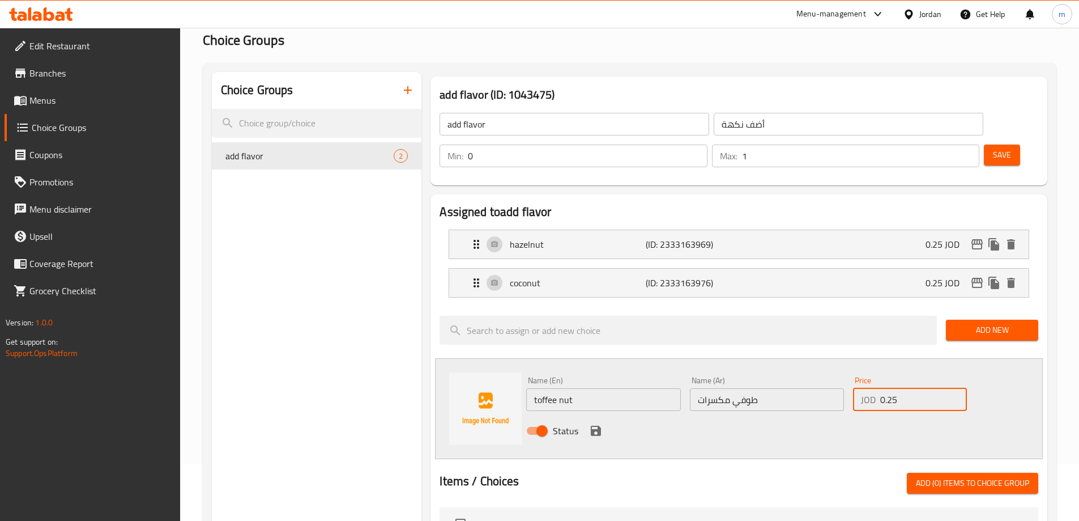
type input "0.25"
click at [593, 422] on button "save" at bounding box center [595, 430] width 17 height 17
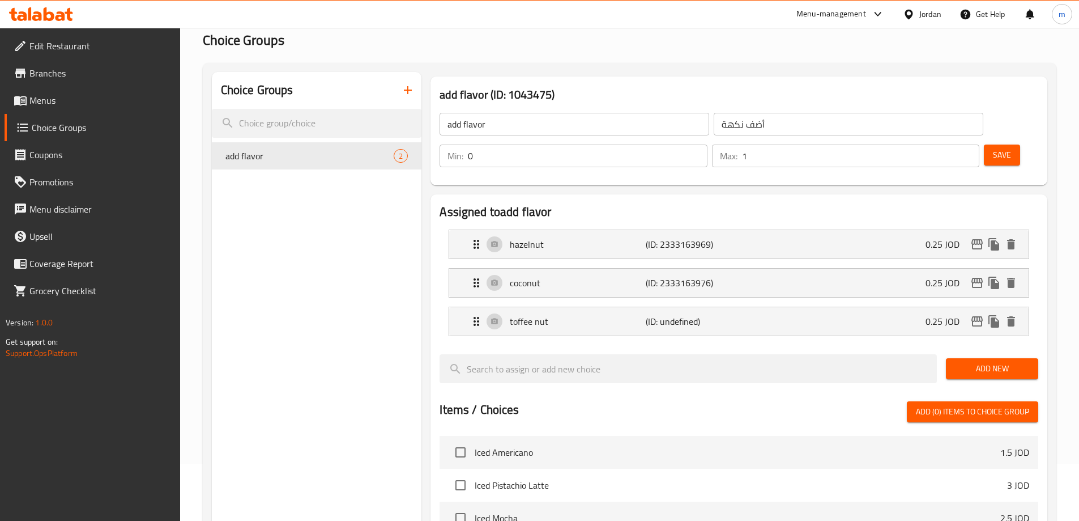
click at [993, 148] on span "Save" at bounding box center [1002, 155] width 18 height 14
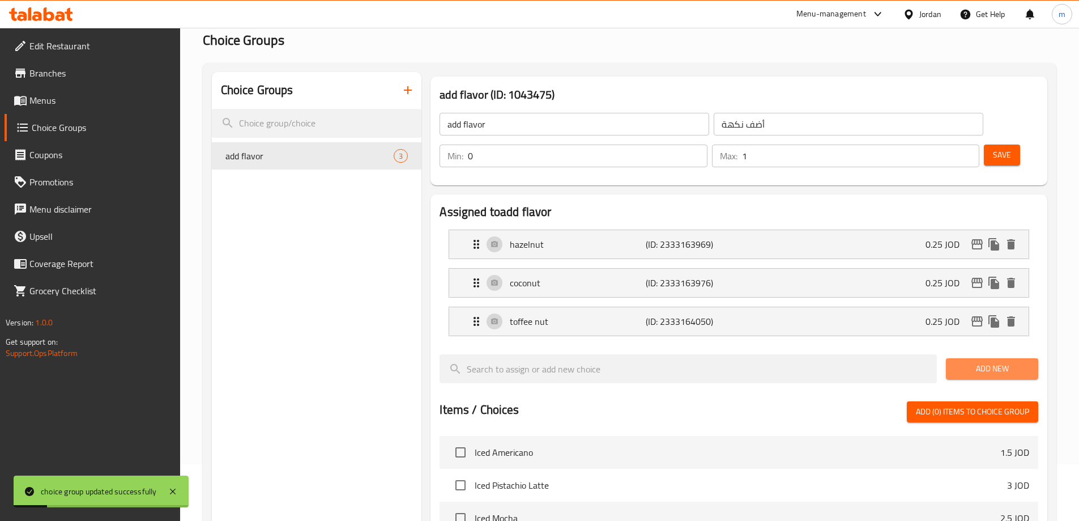
click at [1008, 361] on span "Add New" at bounding box center [992, 368] width 74 height 14
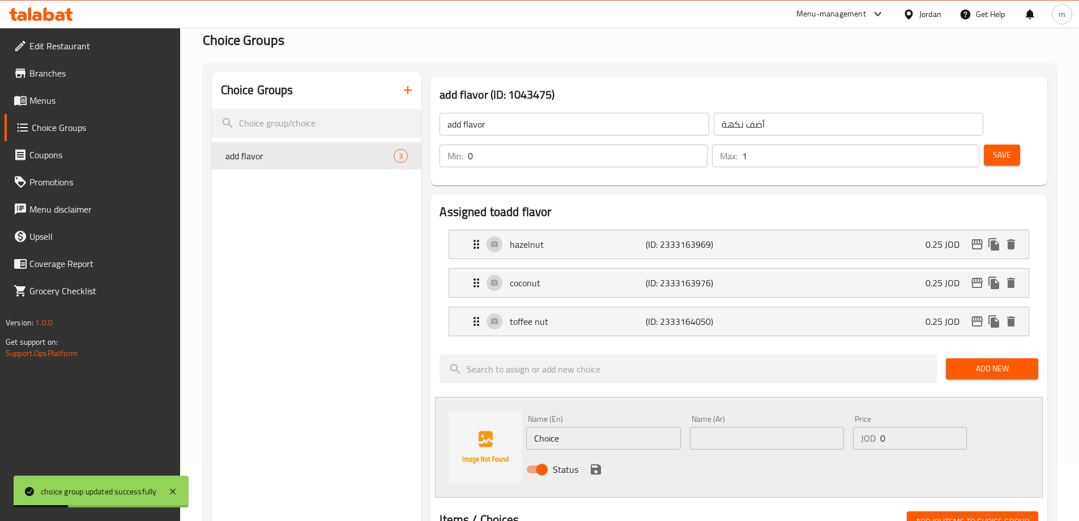
click at [608, 427] on input "Choice" at bounding box center [603, 438] width 154 height 23
type input "ؤ"
type input "caramel"
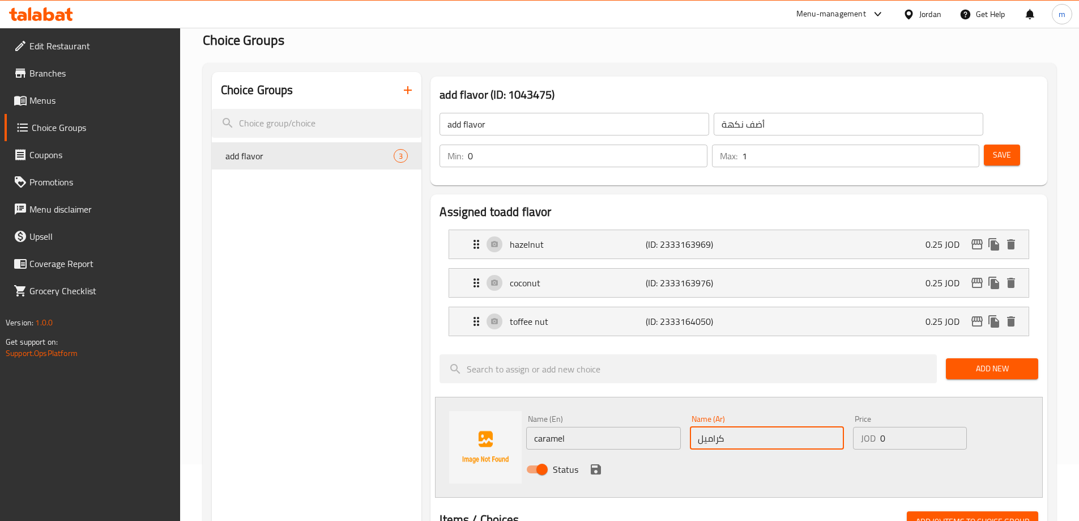
type input "كراميل"
click at [894, 427] on input "0" at bounding box center [923, 438] width 86 height 23
type input "0.25"
click at [591, 464] on icon "save" at bounding box center [596, 469] width 10 height 10
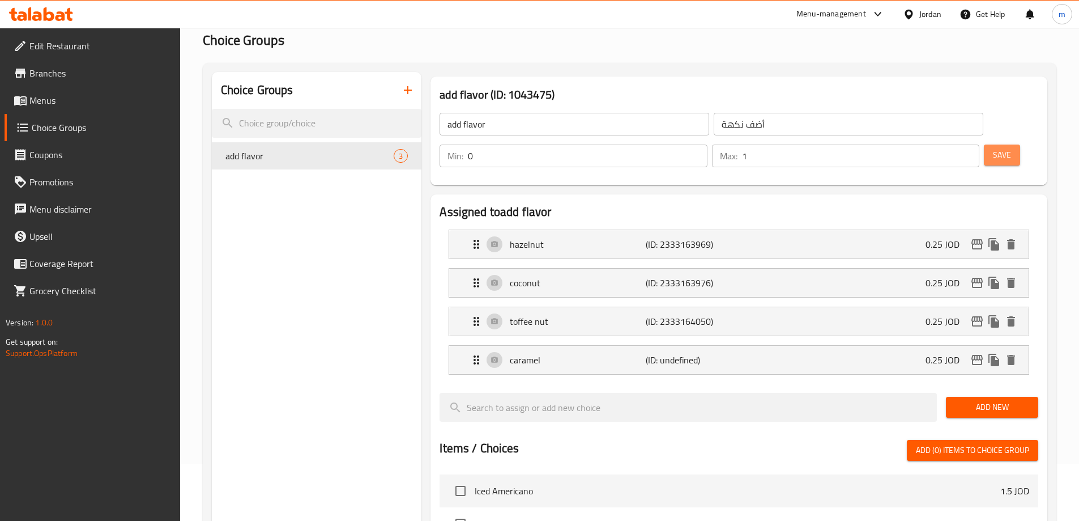
click at [984, 144] on button "Save" at bounding box center [1002, 154] width 36 height 21
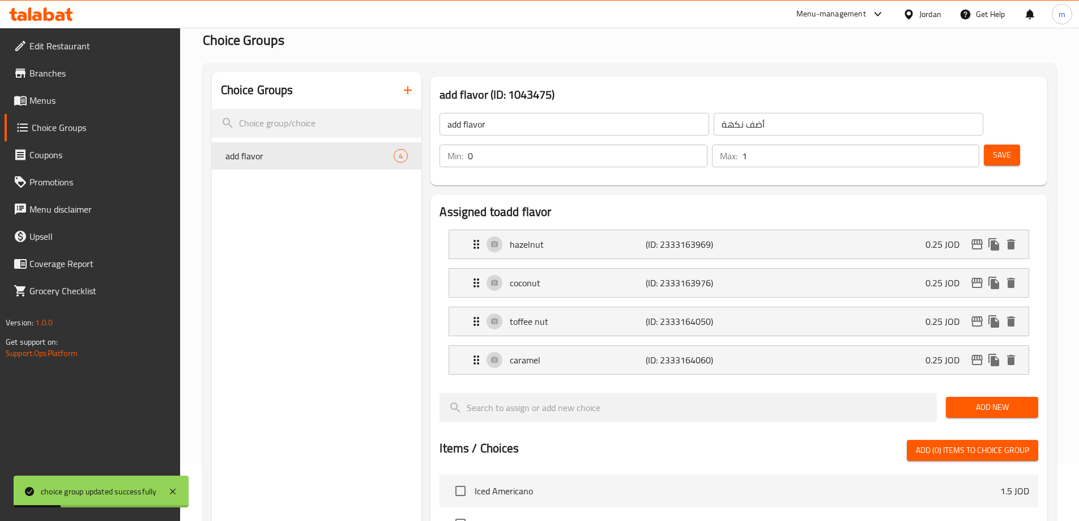
click at [981, 397] on button "Add New" at bounding box center [992, 407] width 92 height 21
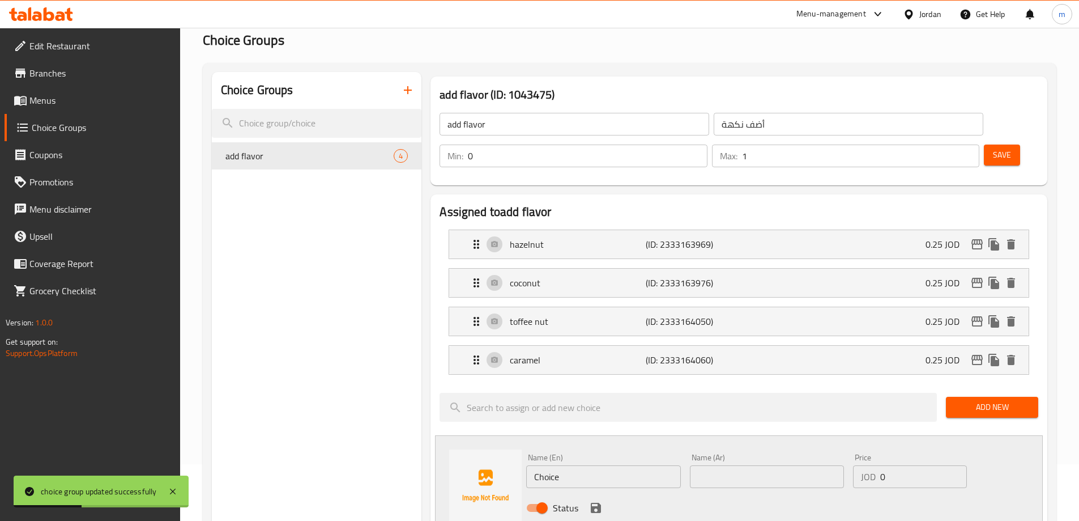
click at [576, 465] on input "Choice" at bounding box center [603, 476] width 154 height 23
type input "س"
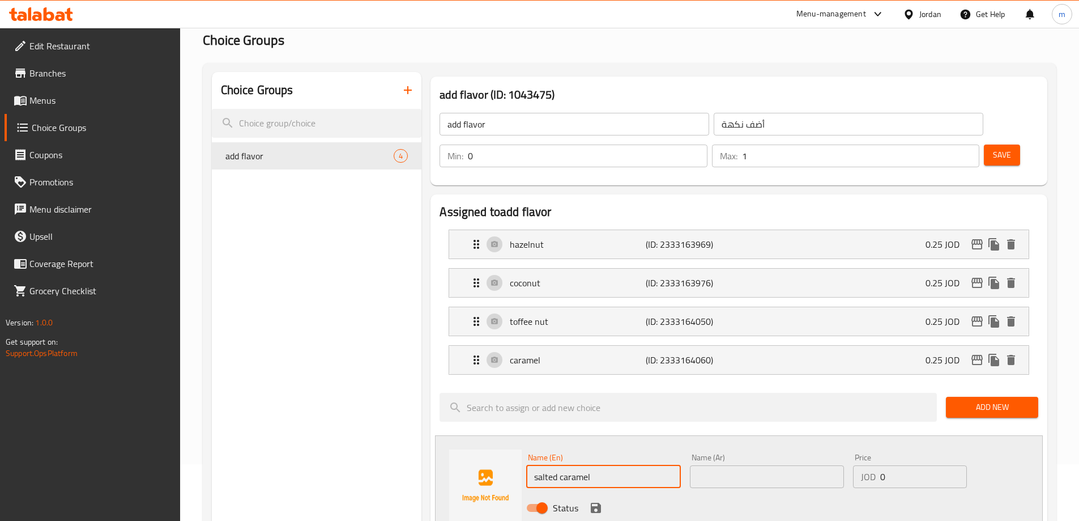
click at [551, 465] on input "salted caramel" at bounding box center [603, 476] width 154 height 23
type input "salted caramel"
click at [755, 465] on input "text" at bounding box center [767, 476] width 154 height 23
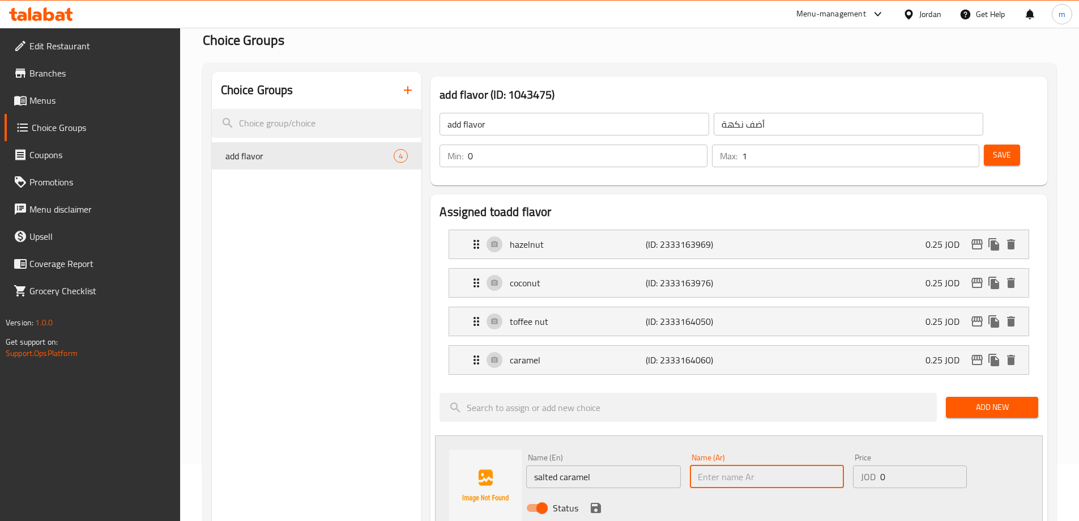
type input ";"
type input "كراميل مملح"
click at [911, 465] on input "0" at bounding box center [923, 476] width 86 height 23
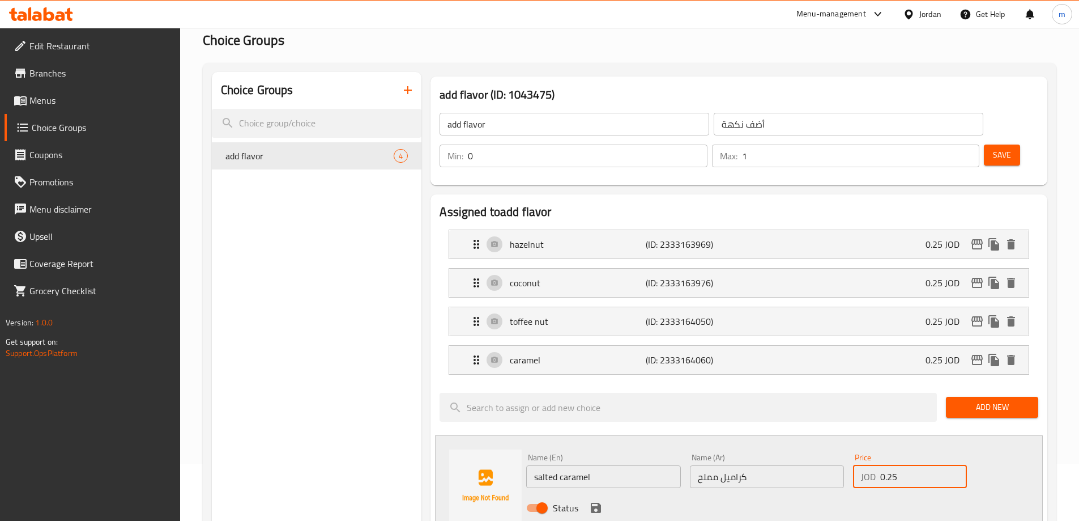
type input "0.25"
click at [600, 502] on icon "save" at bounding box center [596, 507] width 10 height 10
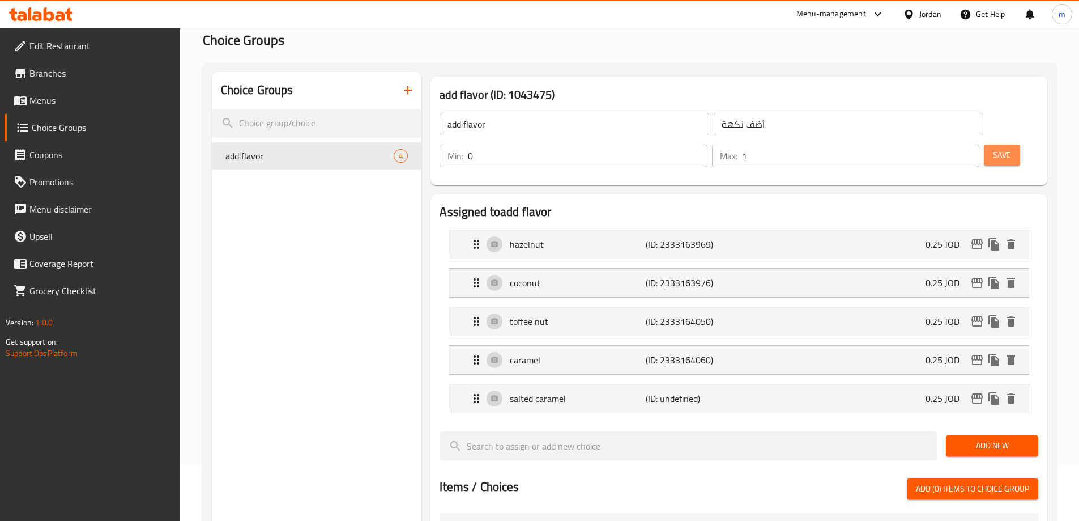
click at [993, 148] on span "Save" at bounding box center [1002, 155] width 18 height 14
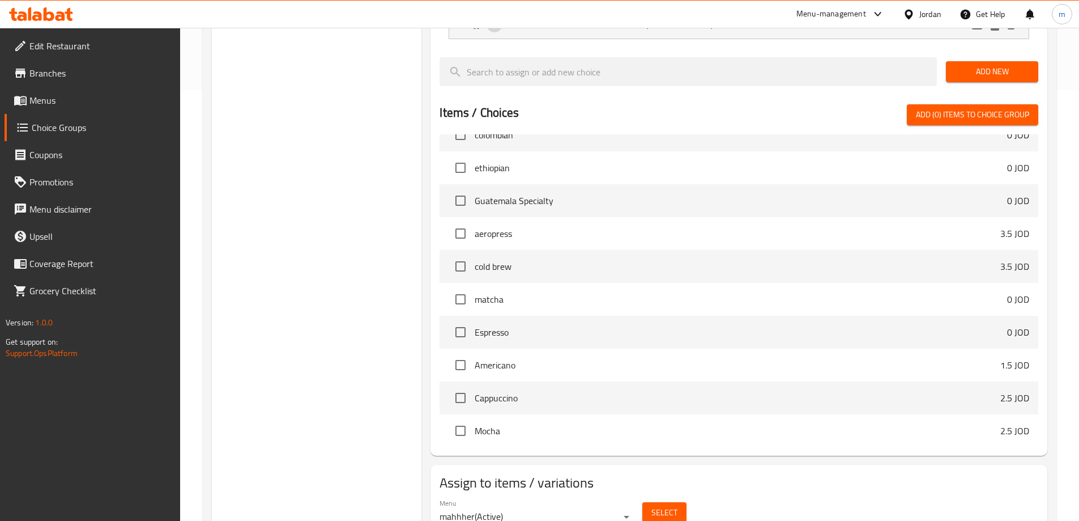
scroll to position [449, 0]
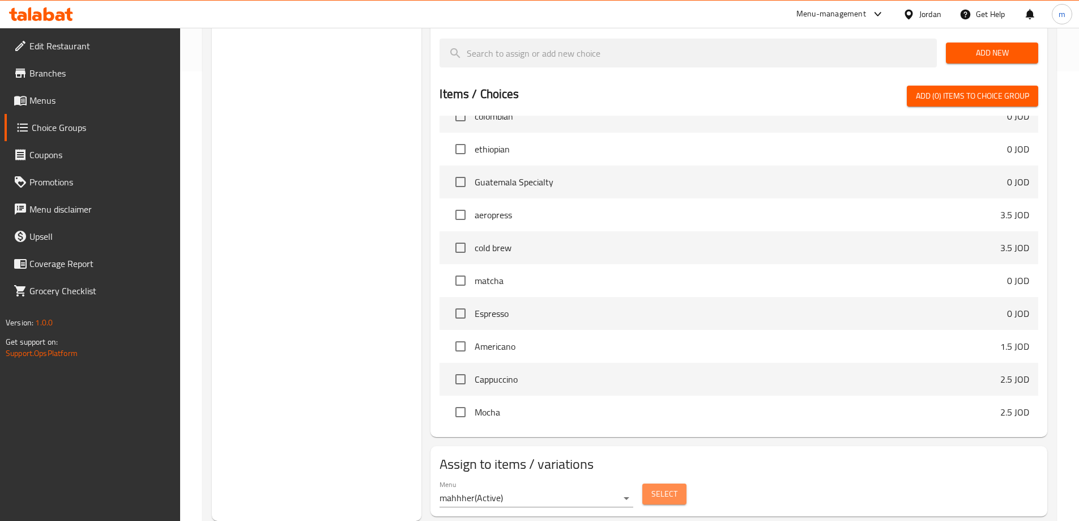
click at [669, 487] on span "Select" at bounding box center [664, 494] width 26 height 14
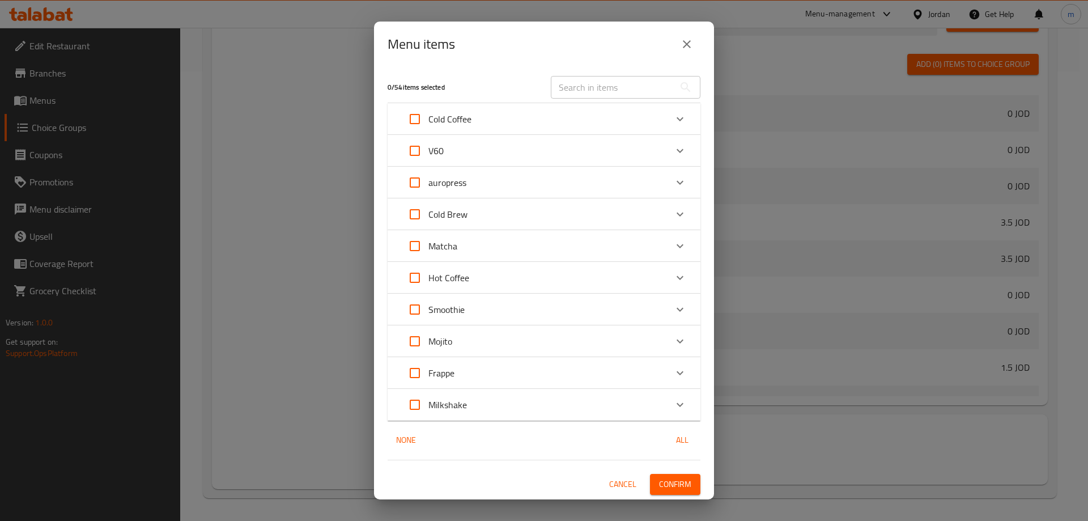
click at [416, 119] on input "Expand" at bounding box center [414, 118] width 27 height 27
checkbox input "true"
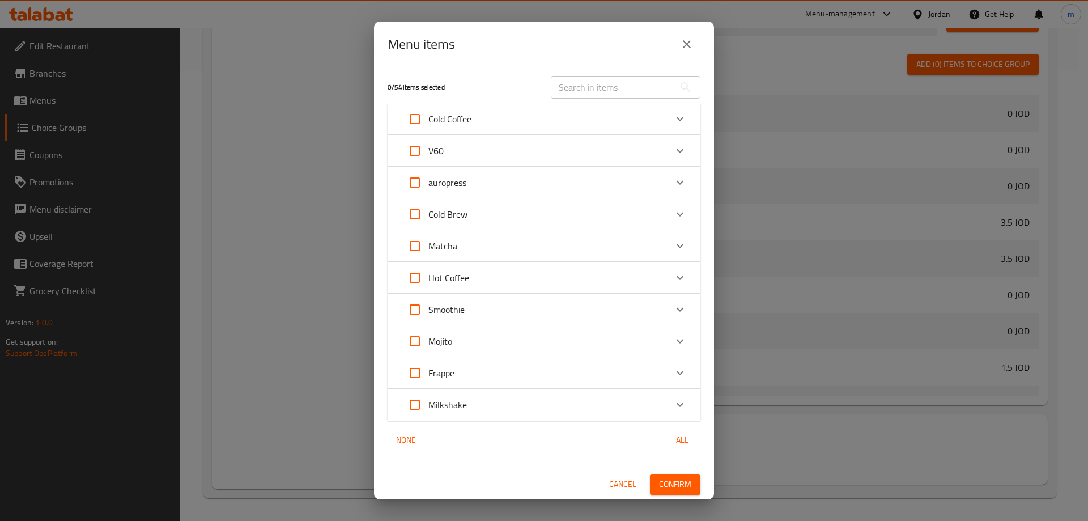
checkbox input "true"
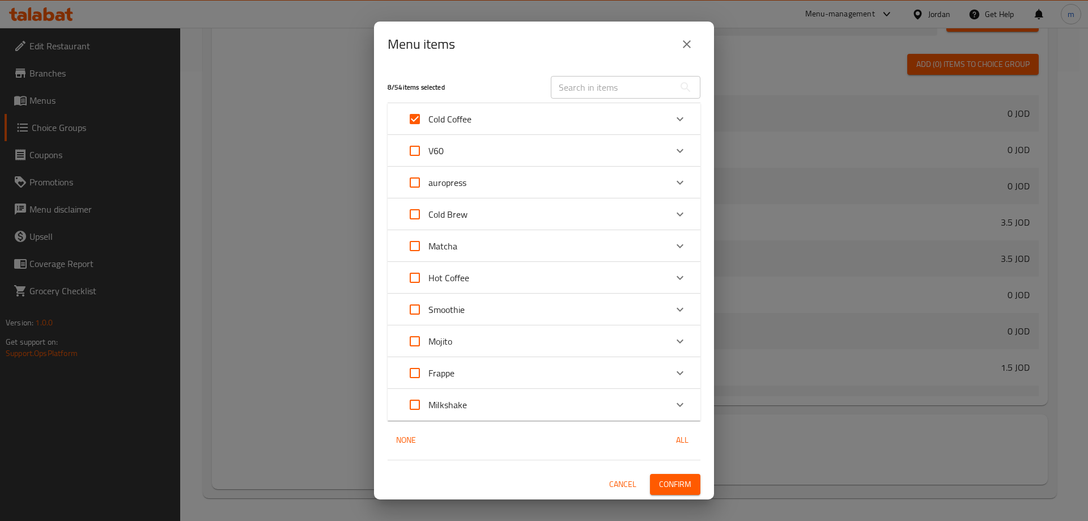
click at [668, 479] on span "Confirm" at bounding box center [675, 484] width 32 height 14
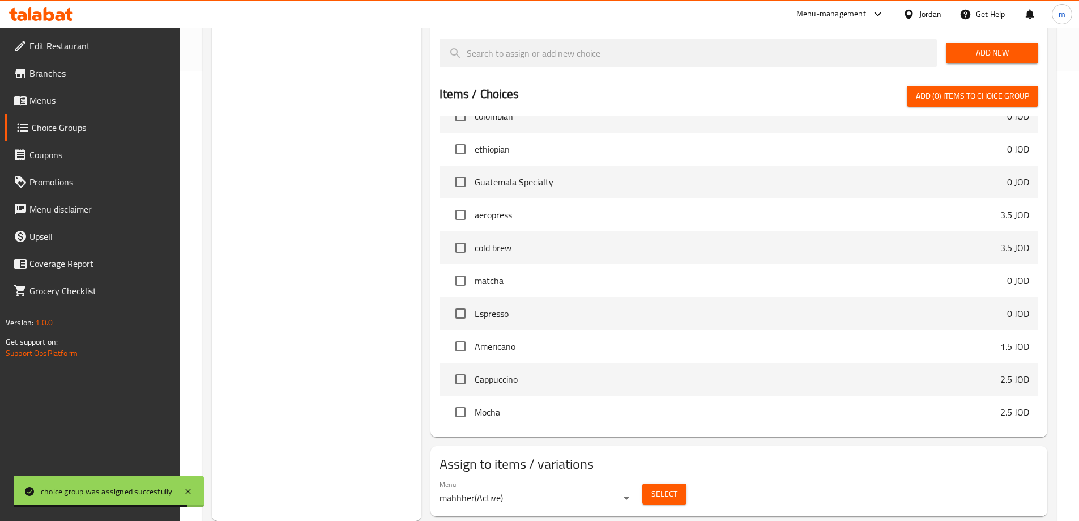
click at [76, 134] on span "Choice Groups" at bounding box center [101, 128] width 139 height 14
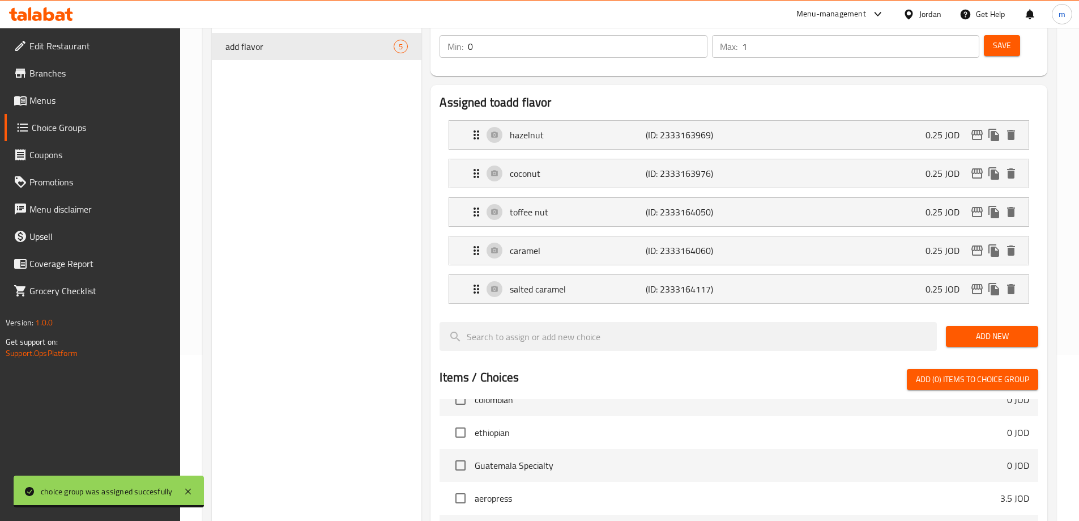
scroll to position [0, 0]
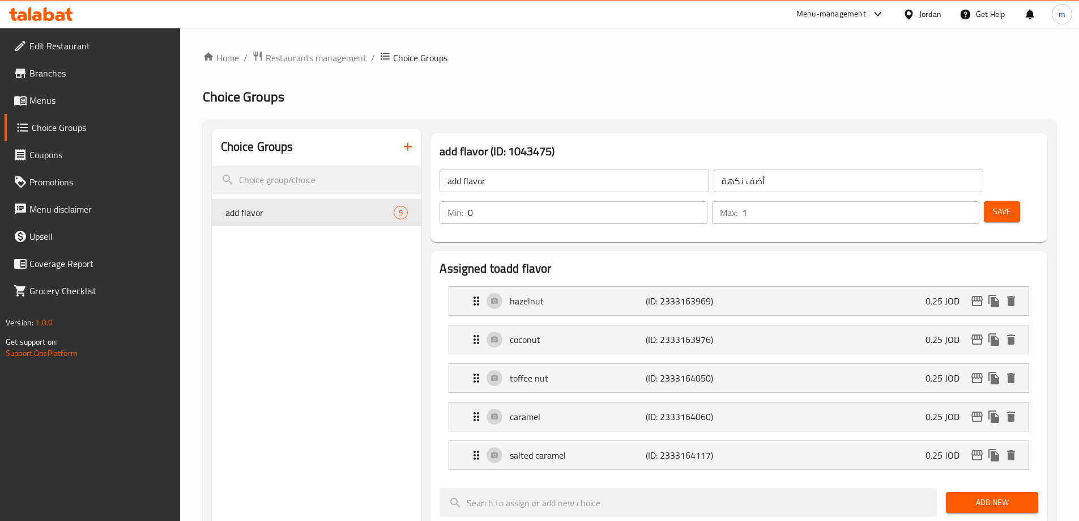
click at [405, 148] on icon "button" at bounding box center [408, 147] width 14 height 14
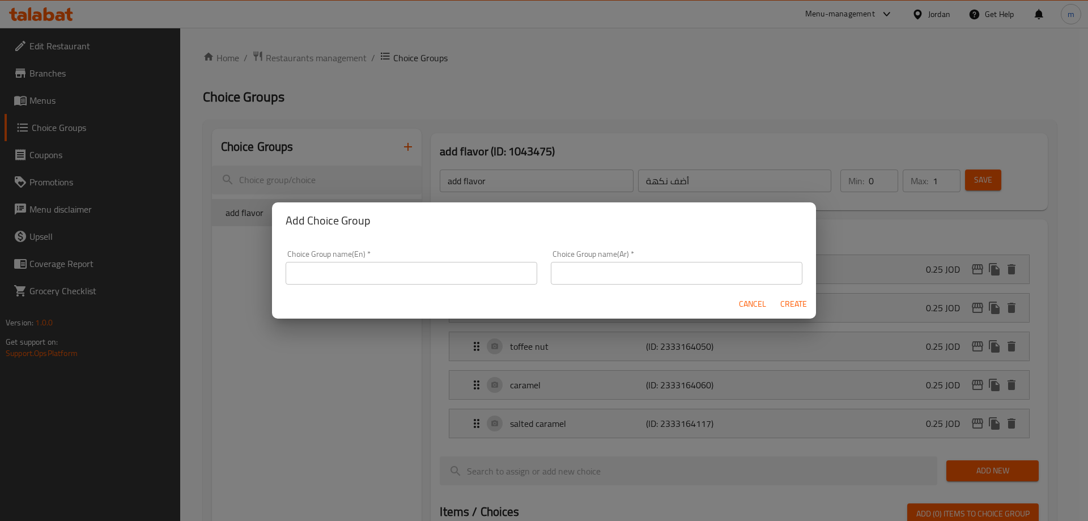
click at [340, 274] on input "text" at bounding box center [412, 273] width 252 height 23
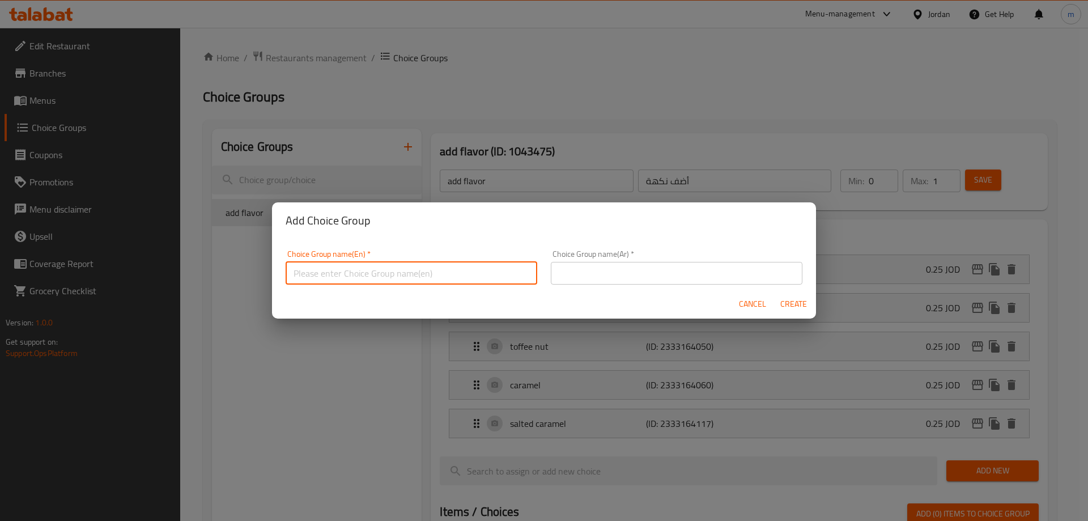
type input "ا"
type input "غ"
type input "Your Choice Of:"
click at [584, 263] on input "text" at bounding box center [677, 273] width 252 height 23
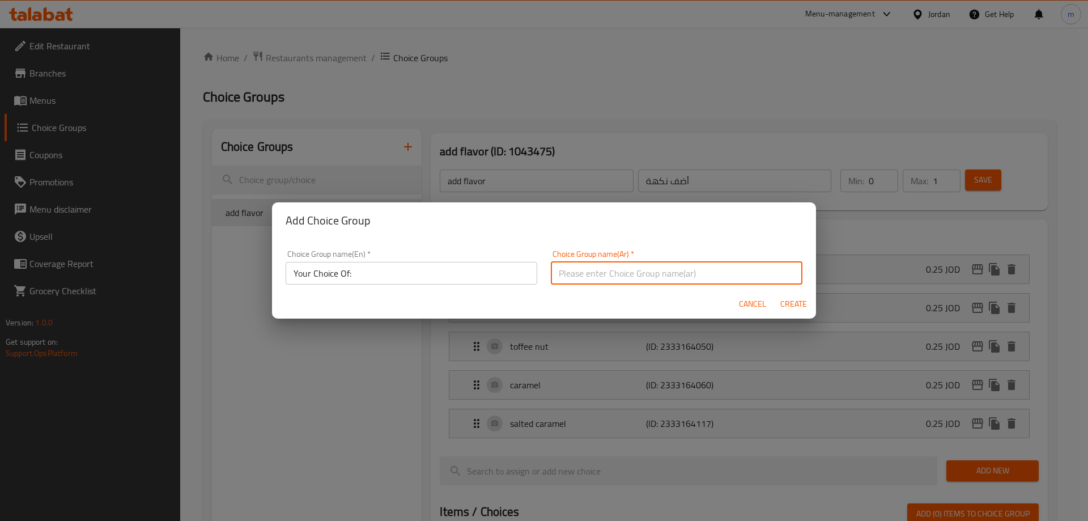
type input "إختيارك من:"
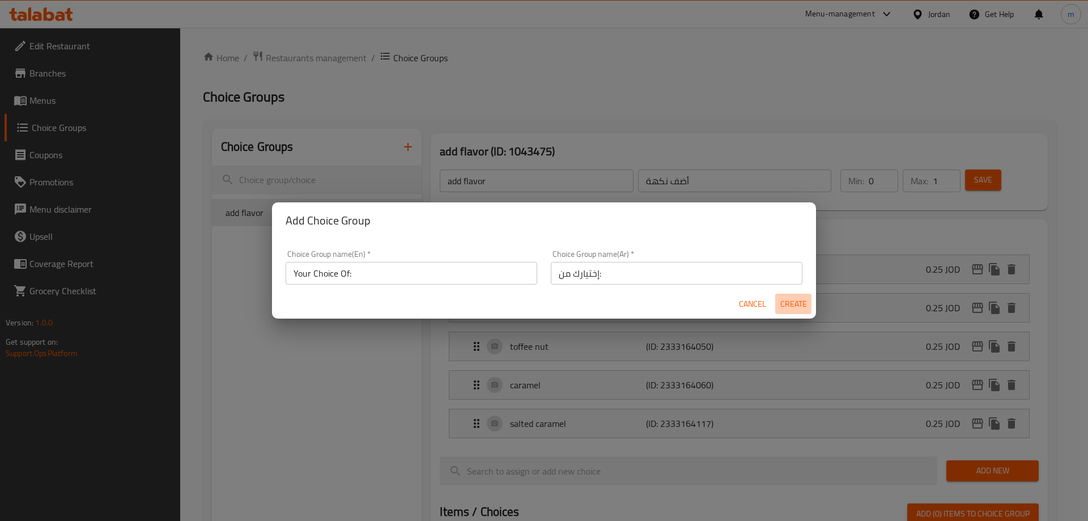
click at [798, 307] on span "Create" at bounding box center [792, 304] width 27 height 14
type input "Your Choice Of:"
type input "إختيارك من:"
type input "0"
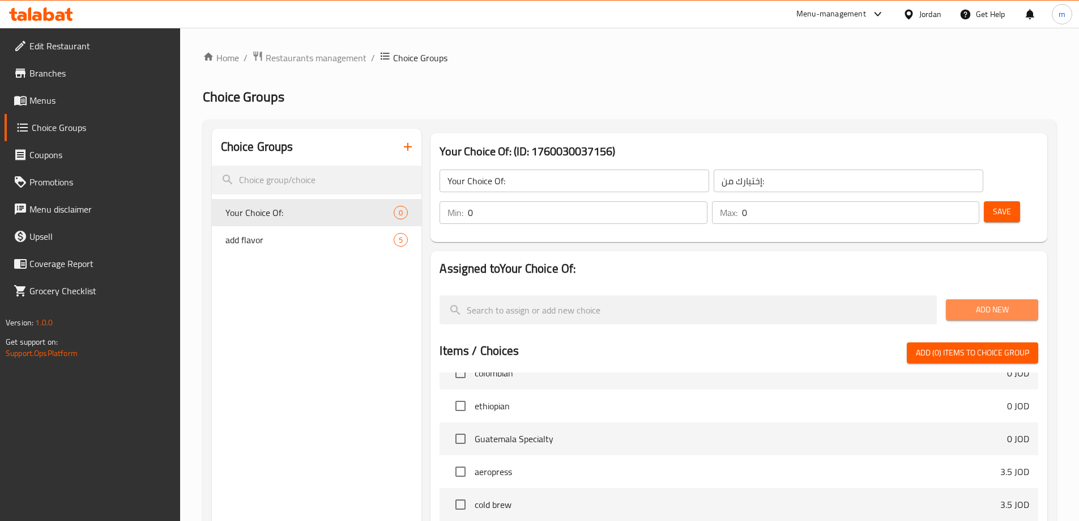
click at [970, 302] on span "Add New" at bounding box center [992, 309] width 74 height 14
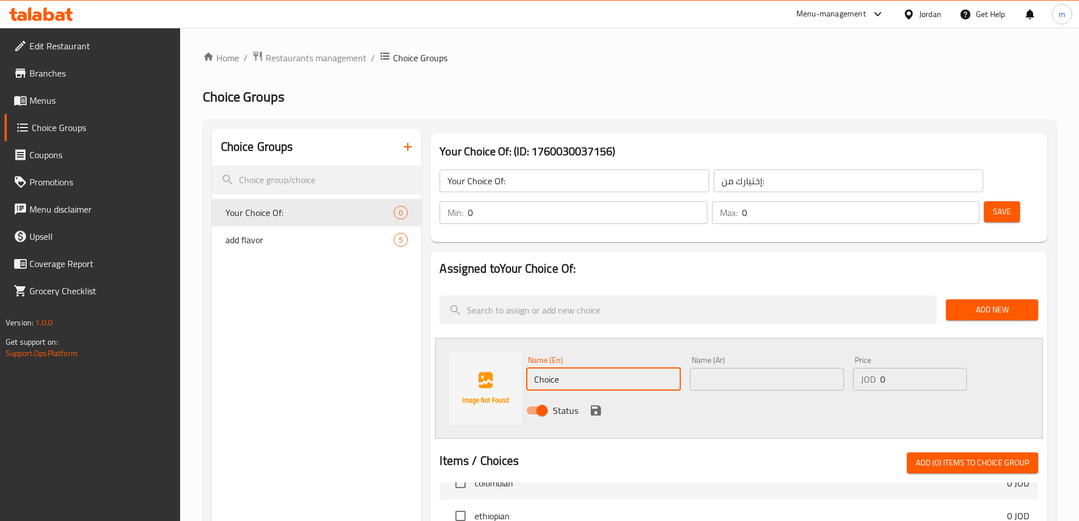
drag, startPoint x: 582, startPoint y: 348, endPoint x: 427, endPoint y: 348, distance: 155.8
click at [427, 348] on div "Assigned to Your Choice Of: Add New Name (En) Choice Name (En) Name (Ar) Name (…" at bounding box center [739, 526] width 626 height 561
type input "hot"
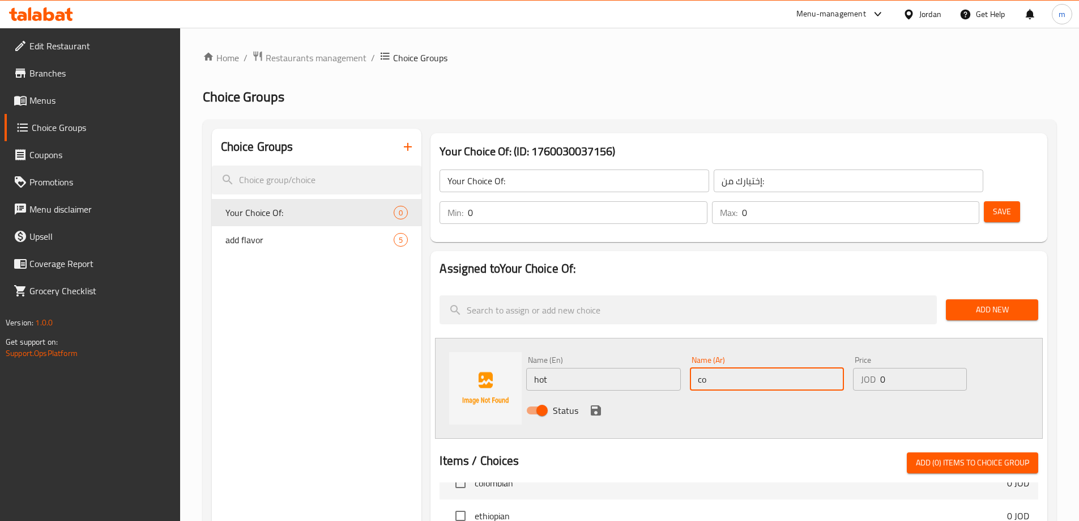
type input "c"
type input "ساخن"
type input "3"
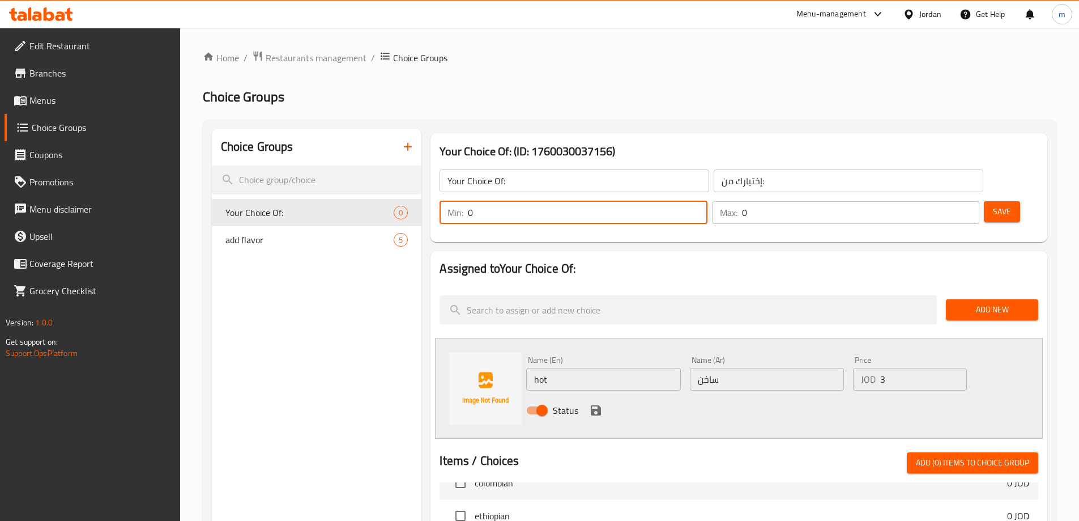
click at [707, 201] on input "0" at bounding box center [587, 212] width 239 height 23
type input "1"
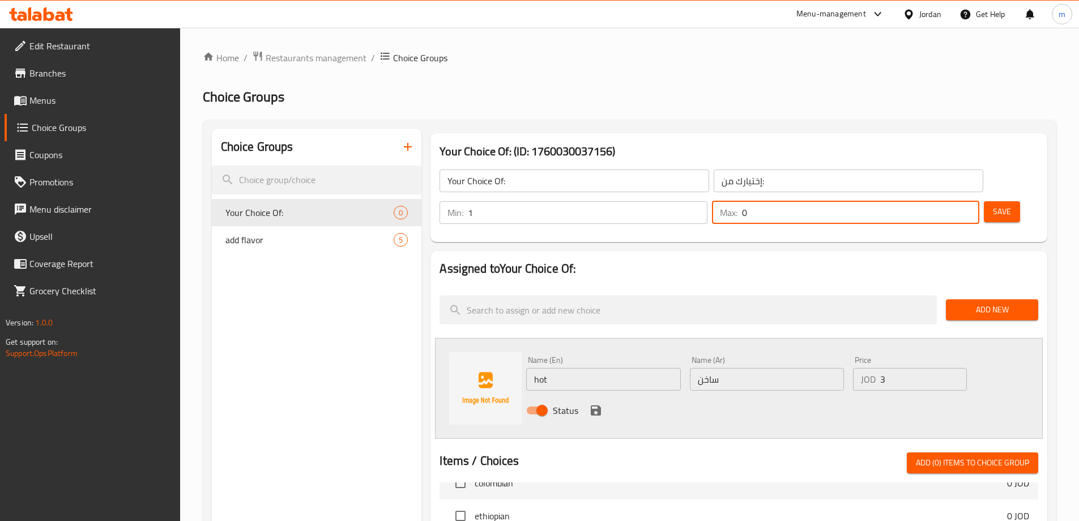
click at [940, 201] on input "0" at bounding box center [860, 212] width 237 height 23
type input "1"
click at [594, 403] on icon "save" at bounding box center [596, 410] width 14 height 14
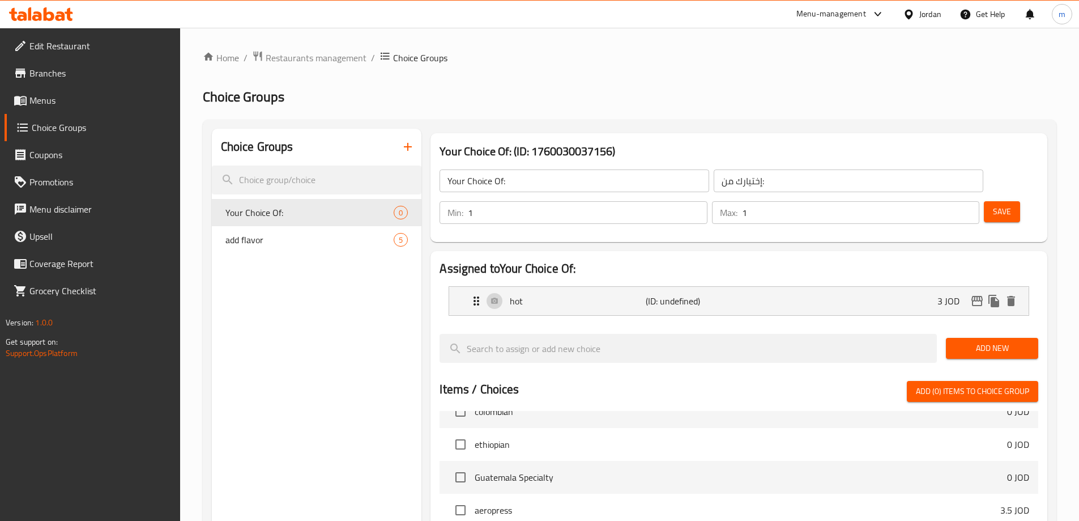
click at [993, 204] on span "Save" at bounding box center [1002, 211] width 18 height 14
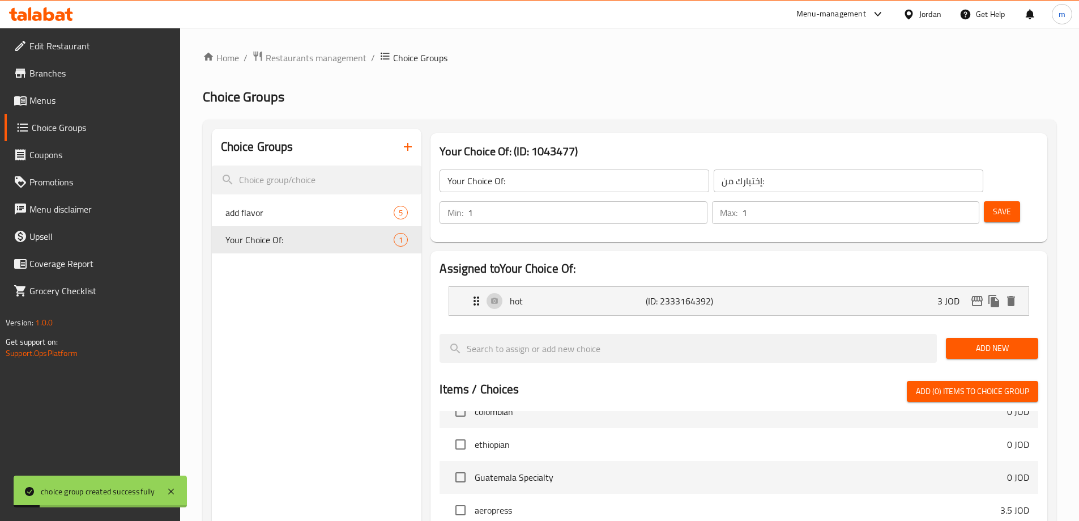
click at [975, 341] on span "Add New" at bounding box center [992, 348] width 74 height 14
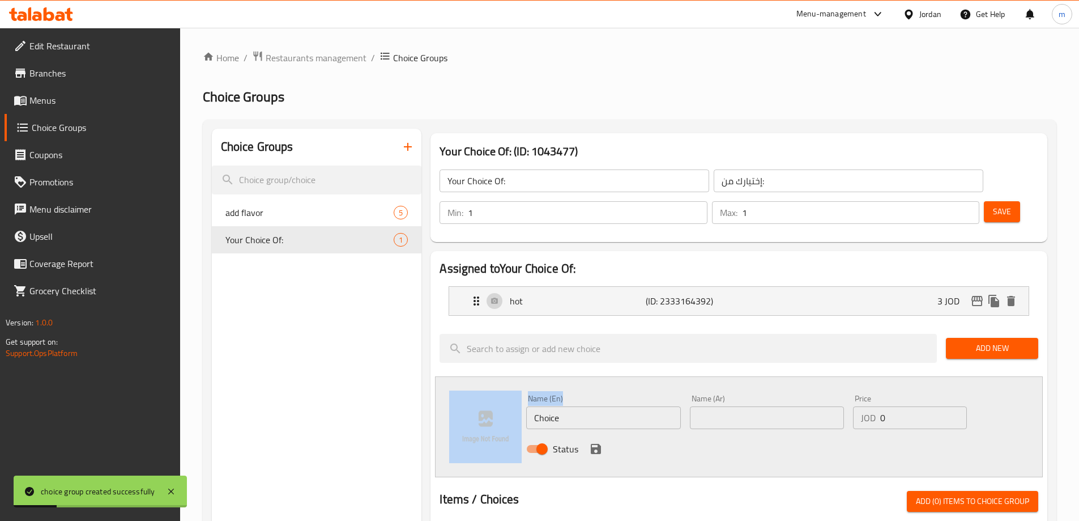
drag, startPoint x: 581, startPoint y: 398, endPoint x: 503, endPoint y: 387, distance: 78.4
click at [503, 387] on div "Name (En) Choice Name (En) Name (Ar) Name (Ar) Price JOD 0 Price Status" at bounding box center [739, 426] width 608 height 101
click at [590, 406] on input "Choice" at bounding box center [603, 417] width 154 height 23
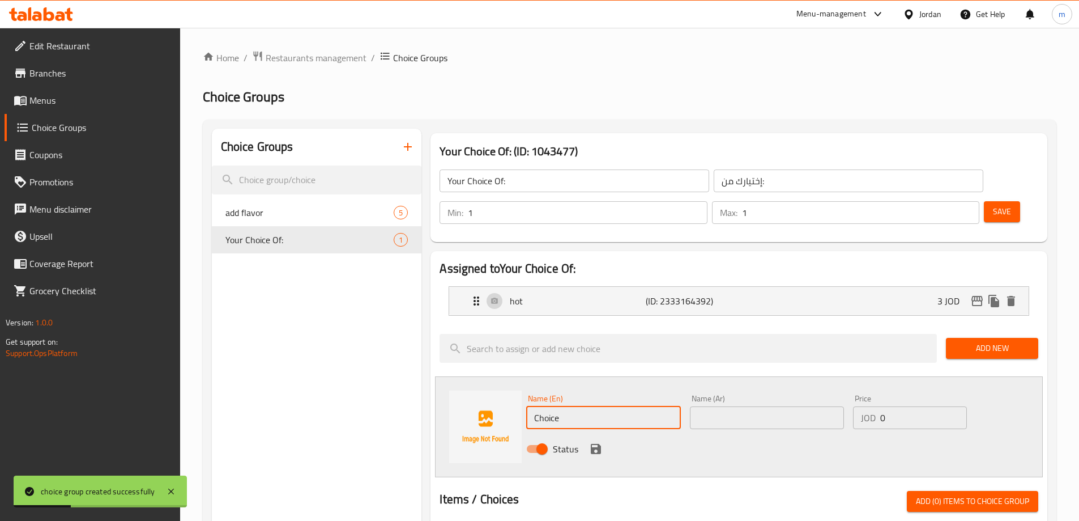
click at [590, 406] on input "Choice" at bounding box center [603, 417] width 154 height 23
type input "ؤ"
type input "v"
type input "cold"
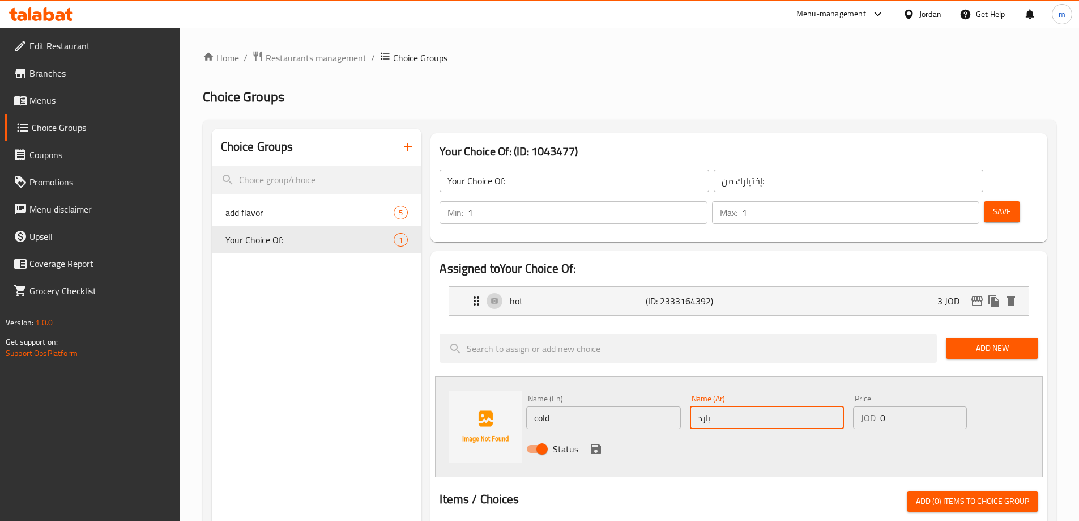
type input "بارد"
type input "3"
click at [594, 442] on icon "save" at bounding box center [596, 449] width 14 height 14
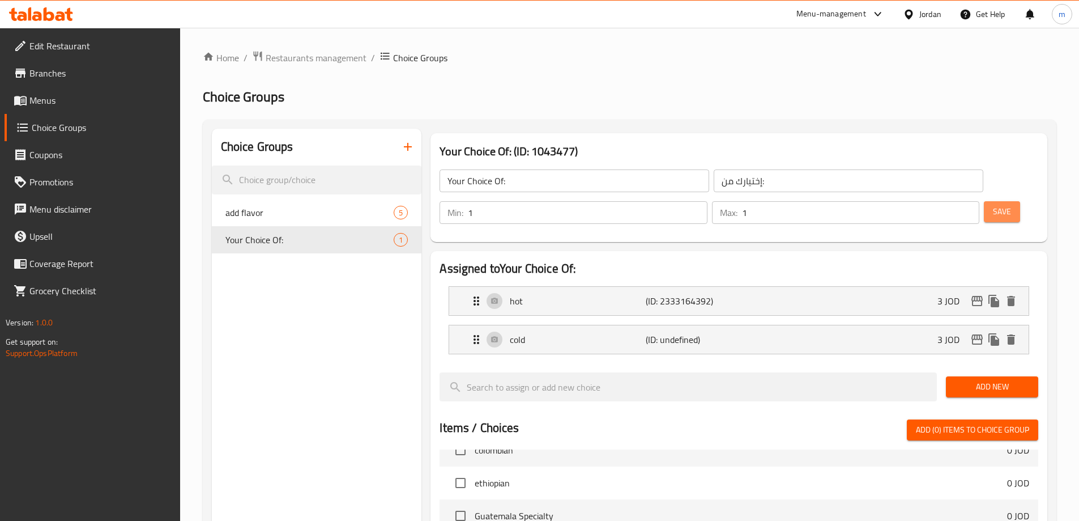
click at [993, 204] on span "Save" at bounding box center [1002, 211] width 18 height 14
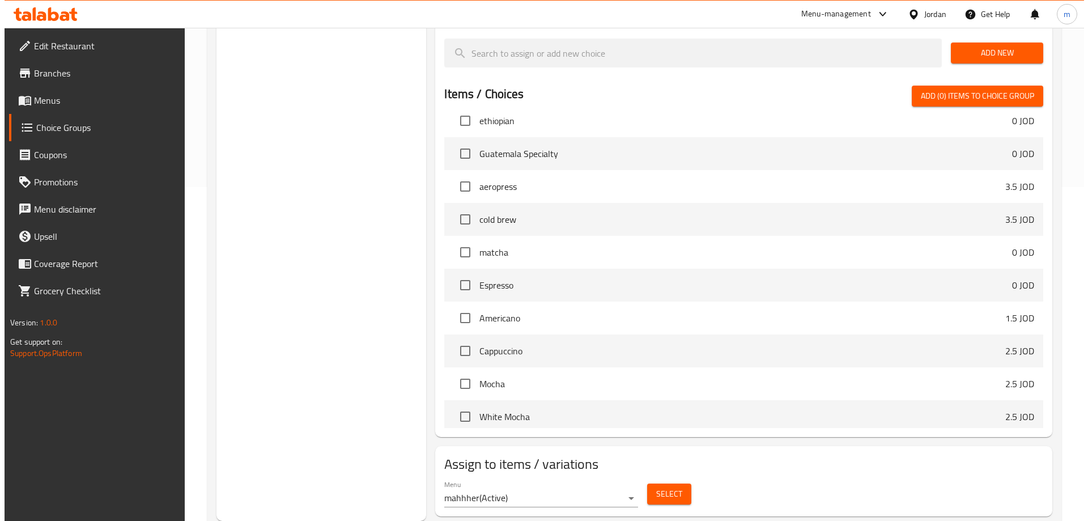
scroll to position [340, 0]
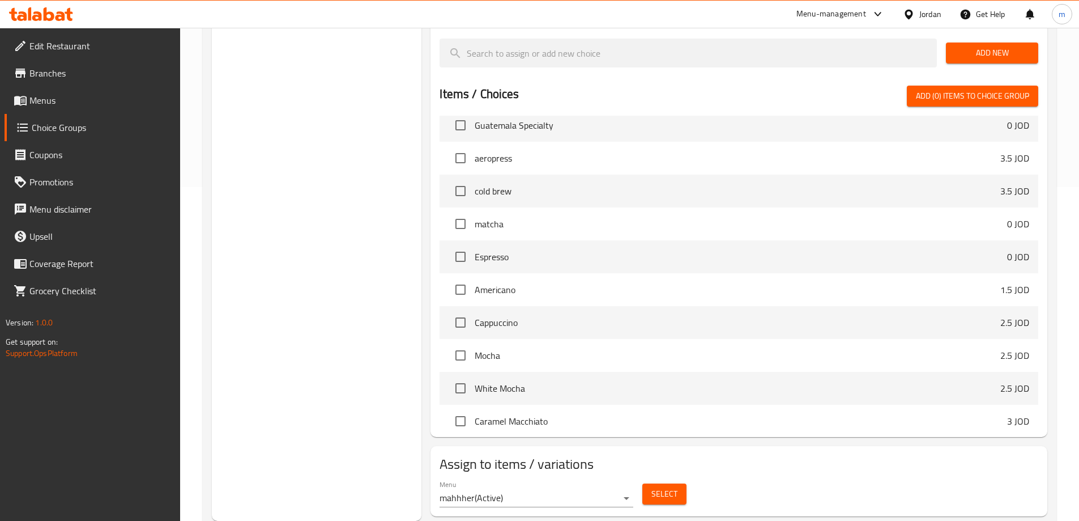
click at [676, 487] on span "Select" at bounding box center [664, 494] width 26 height 14
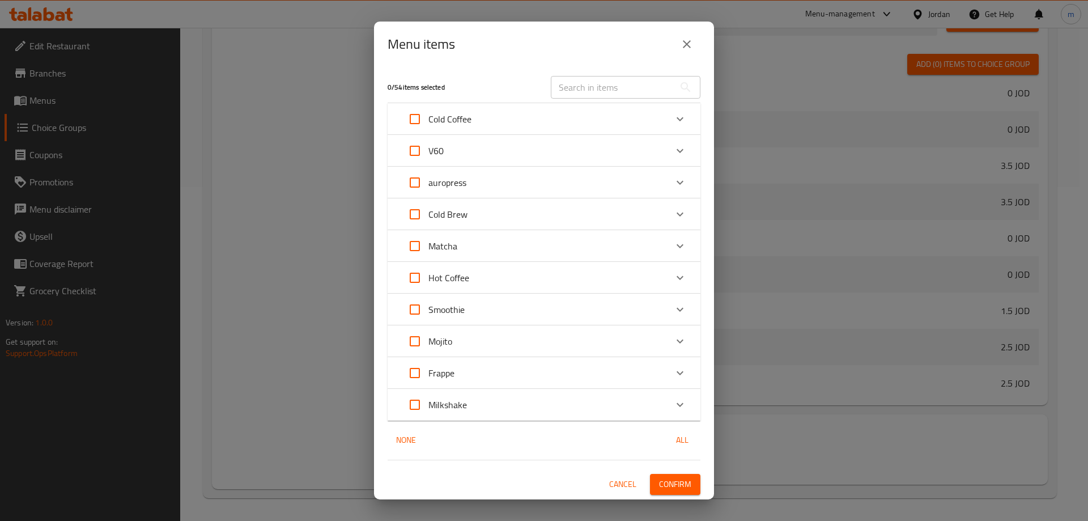
click at [680, 149] on icon "Expand" at bounding box center [680, 151] width 14 height 14
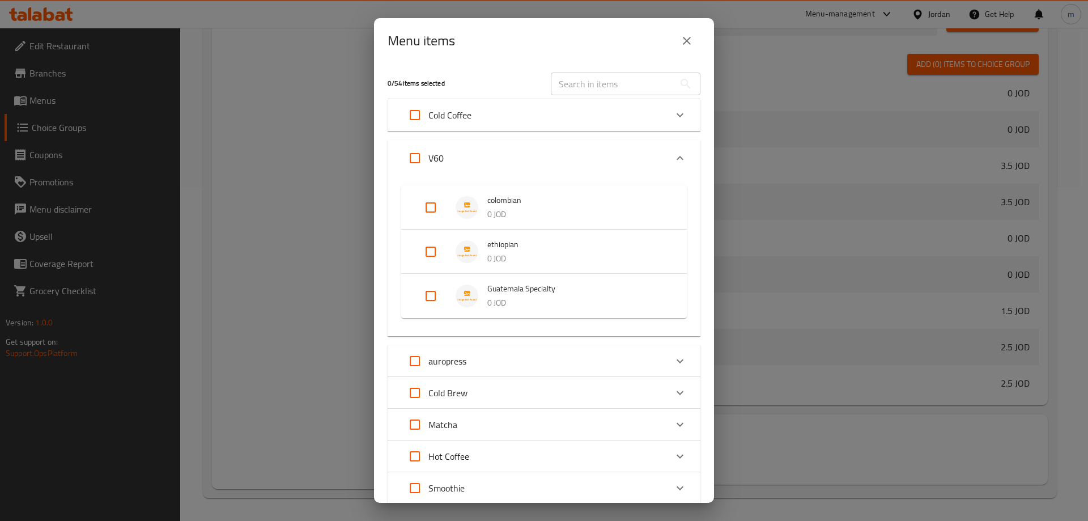
click at [429, 206] on input "Expand" at bounding box center [430, 207] width 27 height 27
checkbox input "true"
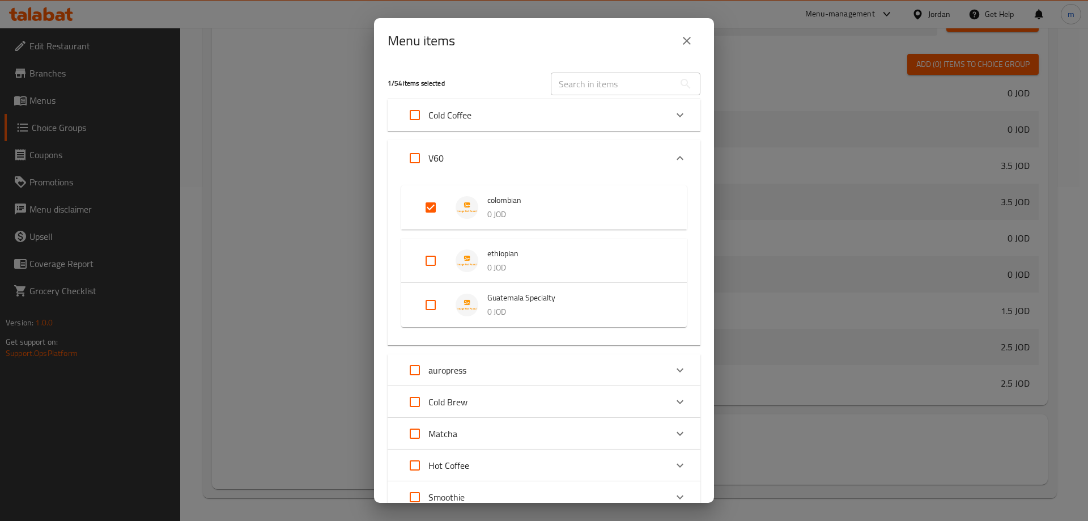
click at [432, 266] on input "Expand" at bounding box center [430, 260] width 27 height 27
checkbox input "true"
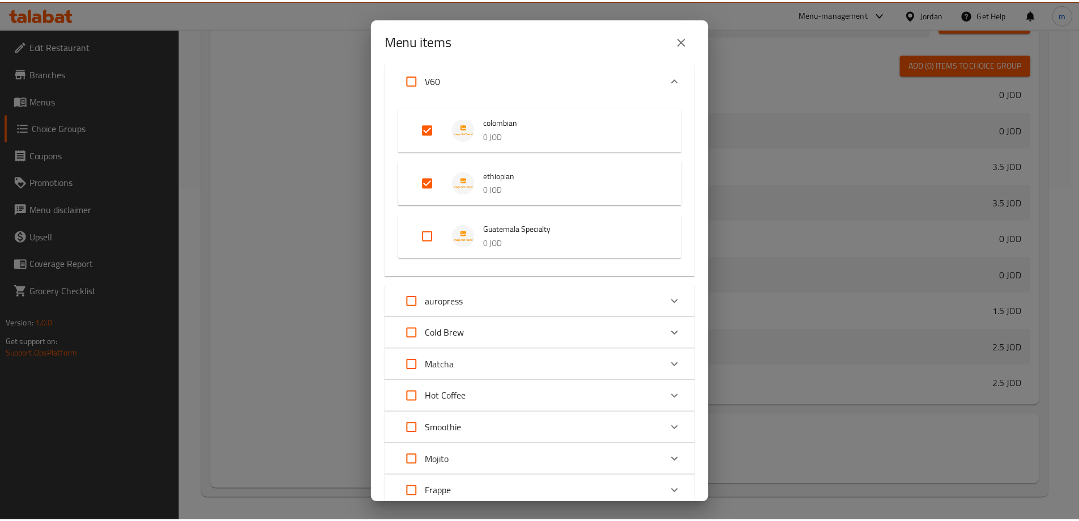
scroll to position [193, 0]
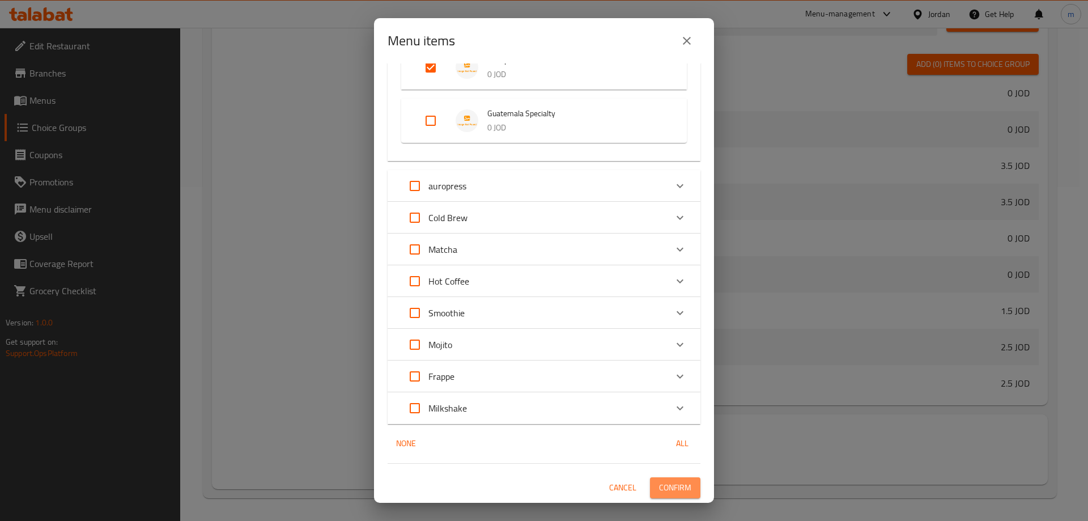
click at [667, 489] on span "Confirm" at bounding box center [675, 487] width 32 height 14
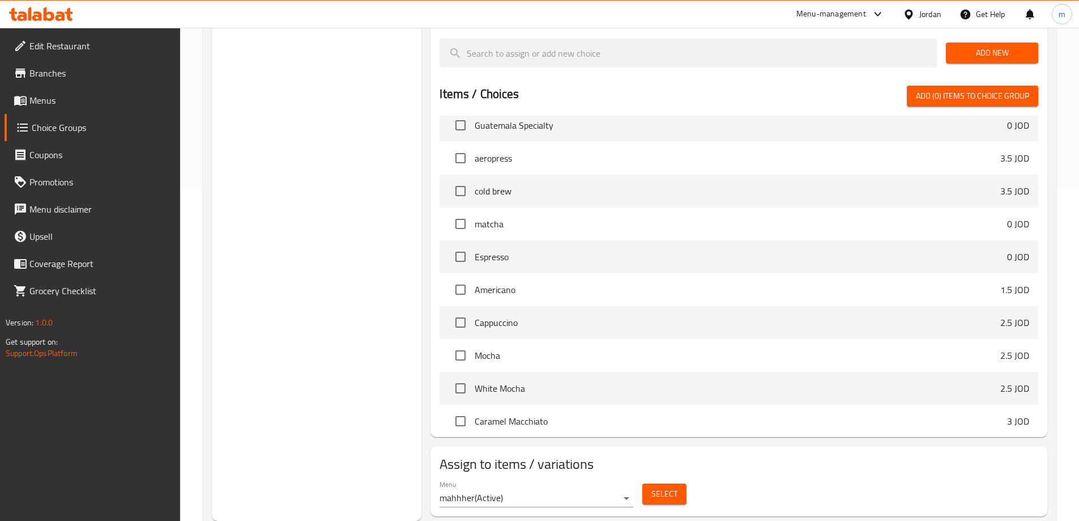
scroll to position [0, 0]
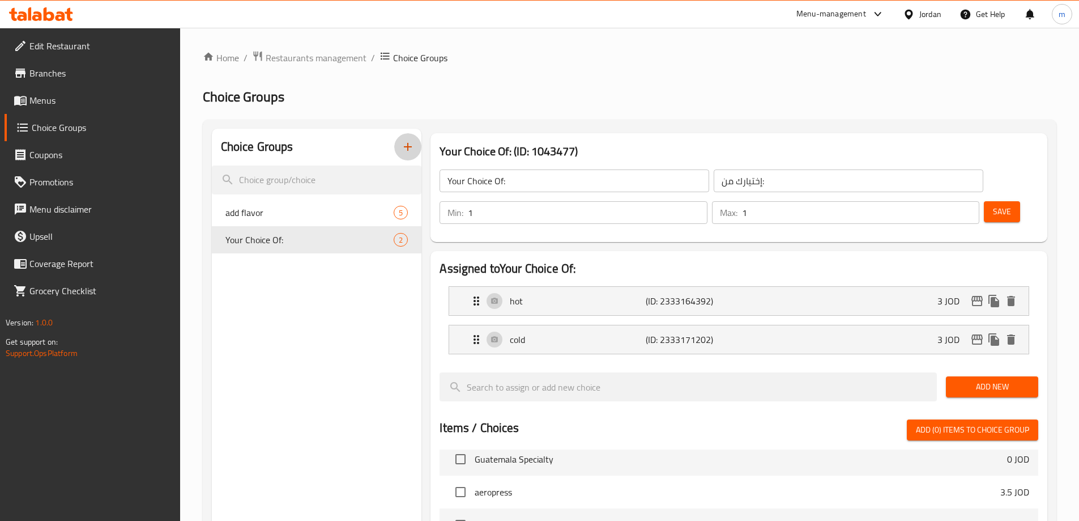
click at [406, 154] on icon "button" at bounding box center [408, 147] width 14 height 14
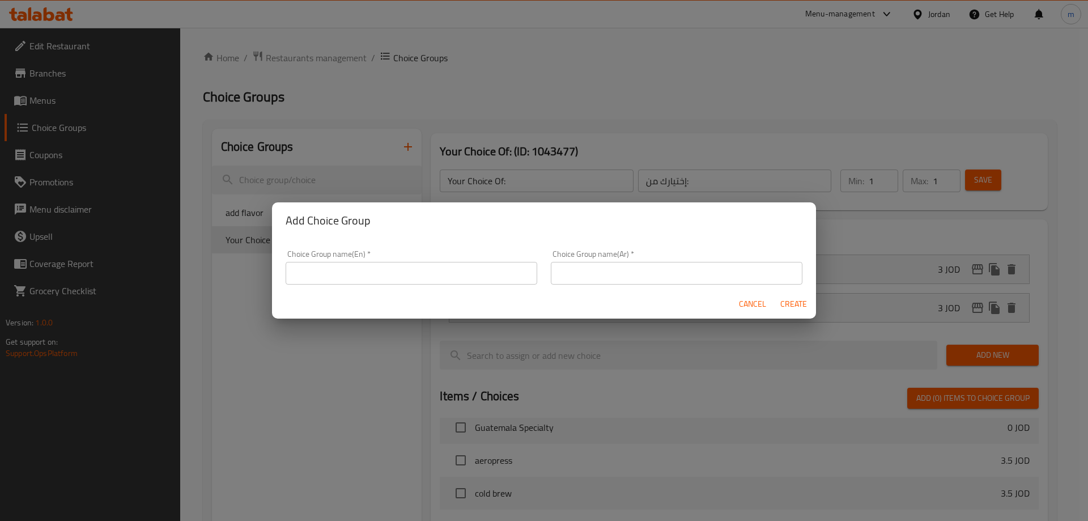
click at [377, 275] on input "text" at bounding box center [412, 273] width 252 height 23
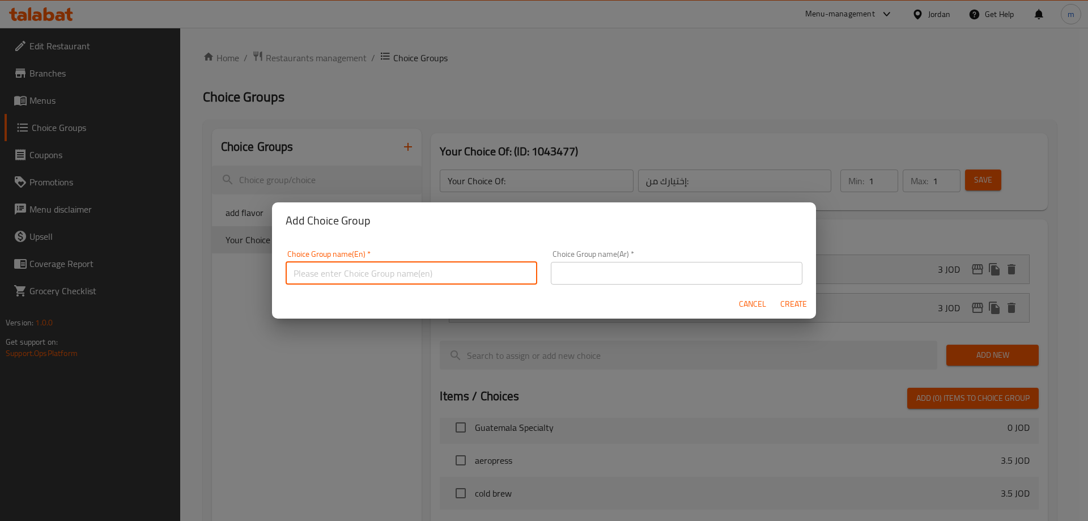
type input "Your Choice Of:"
click at [617, 256] on div "Choice Group name(Ar)   * Choice Group name(Ar) *" at bounding box center [677, 267] width 252 height 35
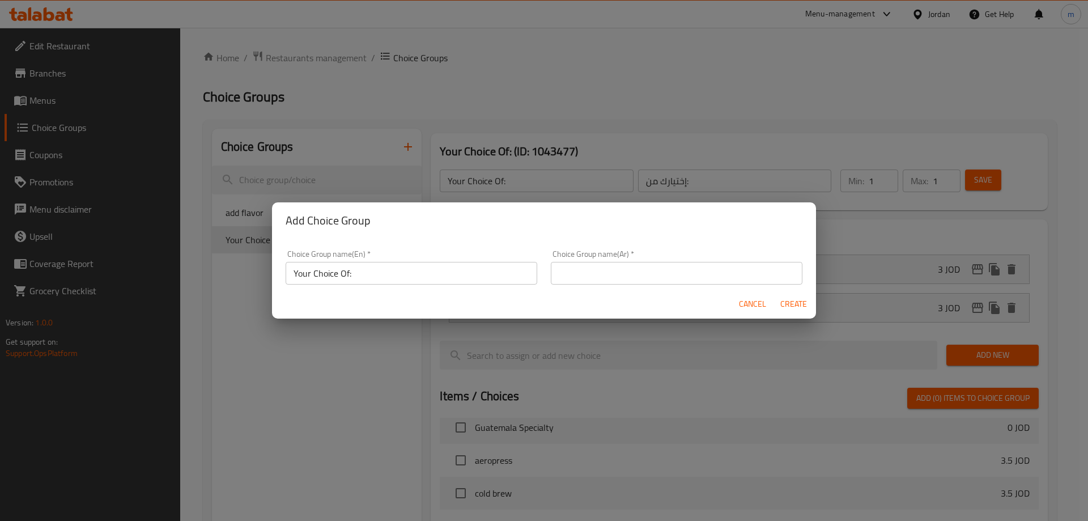
click at [615, 270] on input "text" at bounding box center [677, 273] width 252 height 23
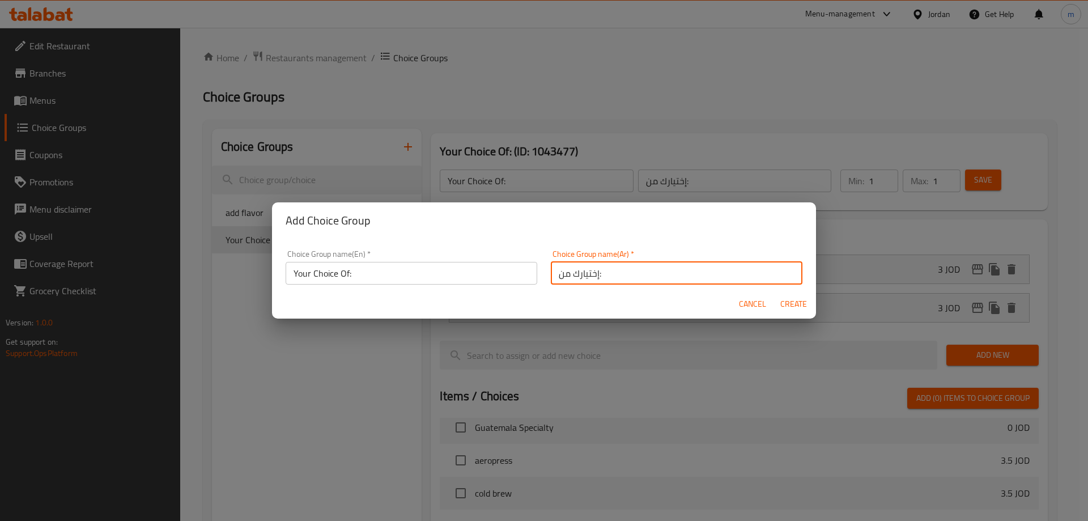
type input "إختيارك من:"
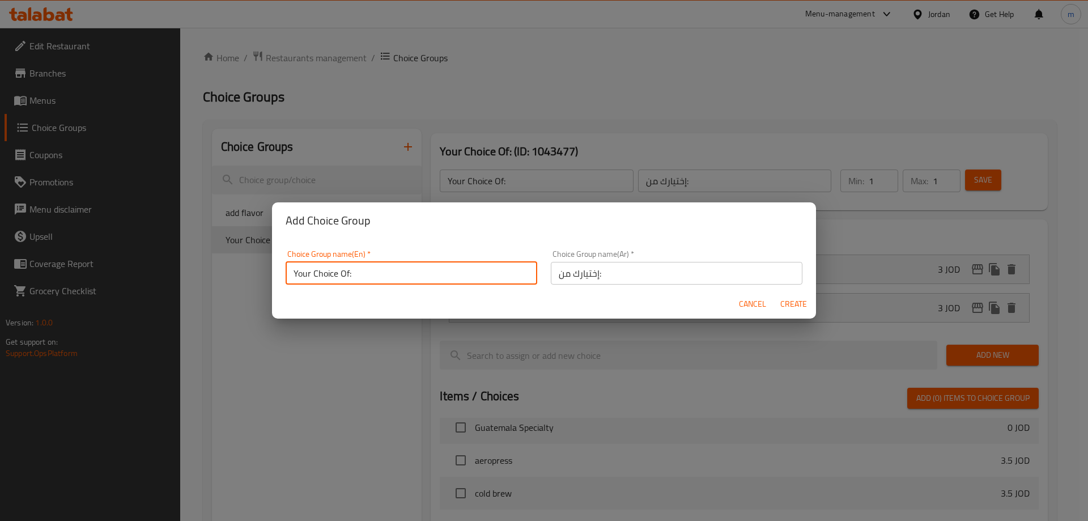
click at [458, 275] on input "Your Choice Of:" at bounding box center [412, 273] width 252 height 23
type input "Your Choice Of:"
click at [794, 306] on span "Create" at bounding box center [792, 304] width 27 height 14
type input "Your Choice Of:"
type input "إختيارك من:"
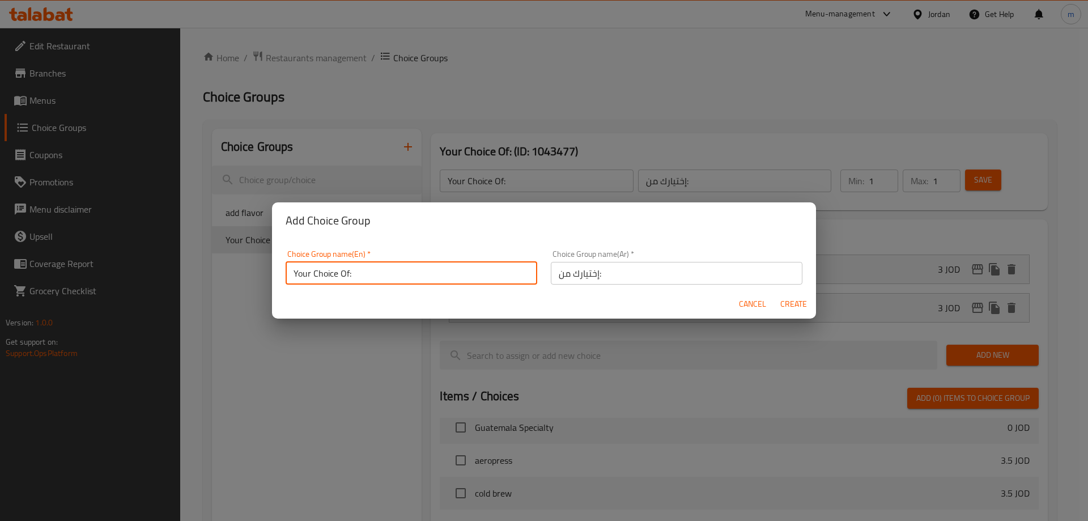
type input "0"
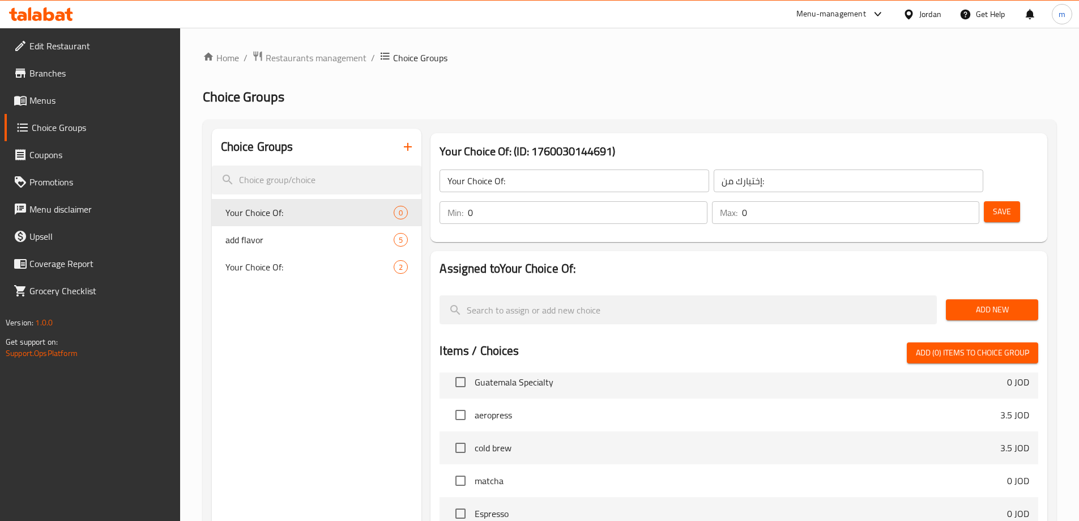
click at [993, 302] on span "Add New" at bounding box center [992, 309] width 74 height 14
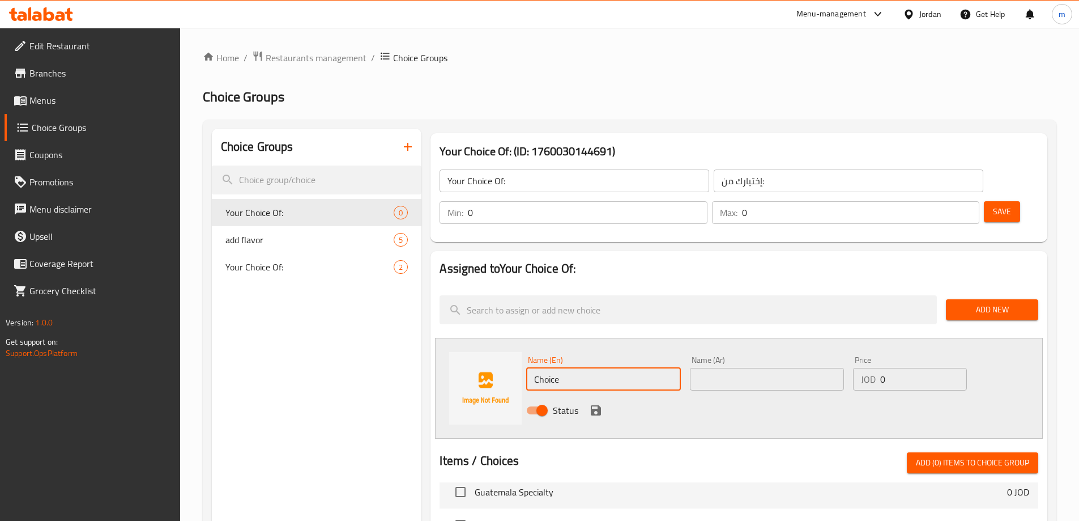
drag, startPoint x: 594, startPoint y: 344, endPoint x: 390, endPoint y: 344, distance: 203.9
click at [390, 344] on div "Choice Groups Your Choice Of: 0 add flavor 5 Your Choice Of: 2 Your Choice Of: …" at bounding box center [632, 508] width 840 height 759
type input "ا"
type input "hot"
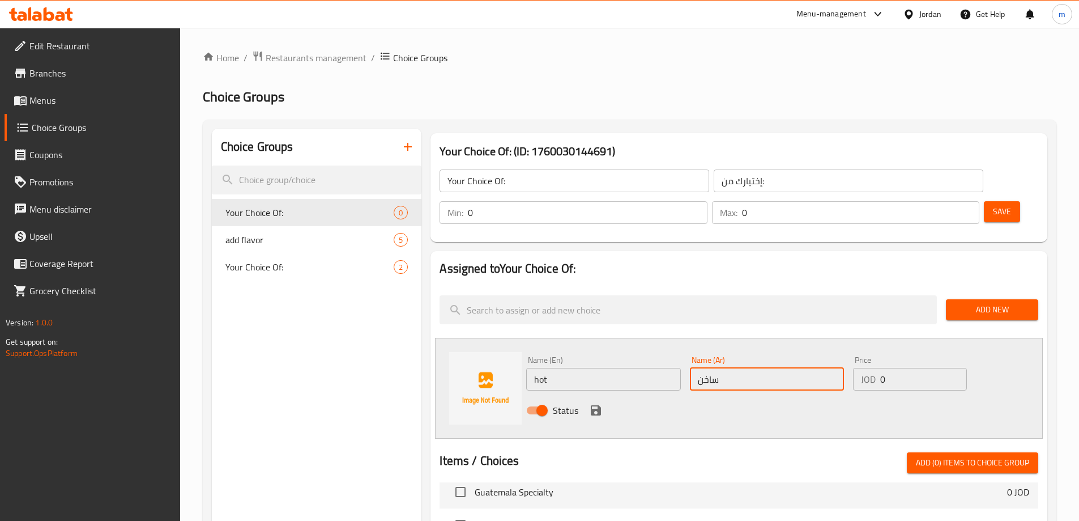
type input "ساخن"
type input "3.5"
click at [707, 201] on input "0" at bounding box center [587, 212] width 239 height 23
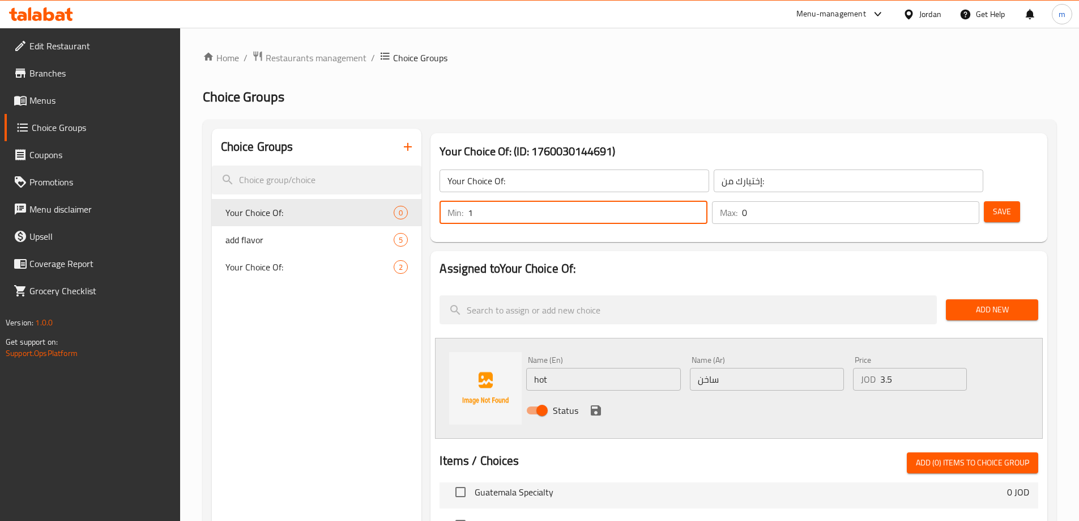
type input "1"
click at [936, 201] on input "0" at bounding box center [860, 212] width 237 height 23
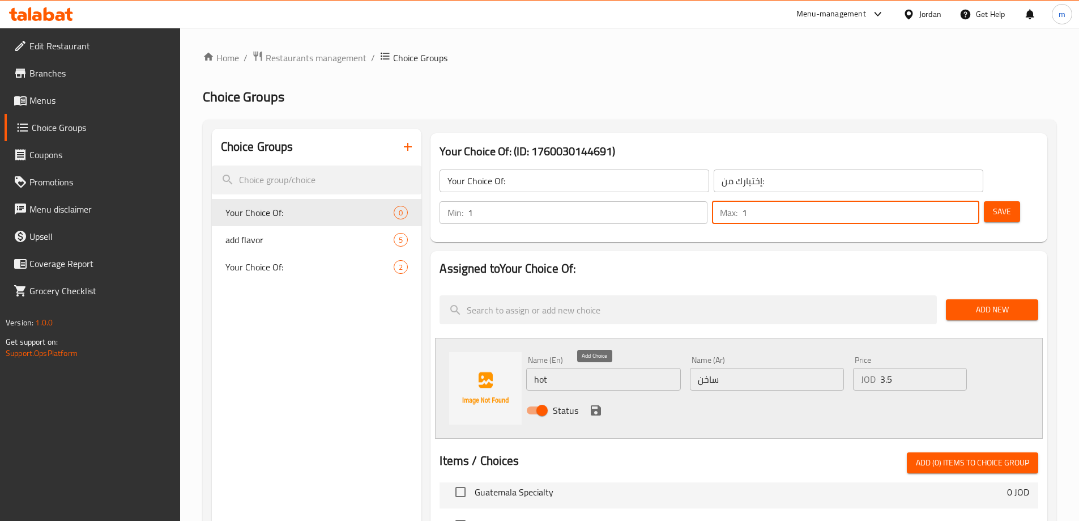
type input "1"
click at [596, 403] on icon "save" at bounding box center [596, 410] width 14 height 14
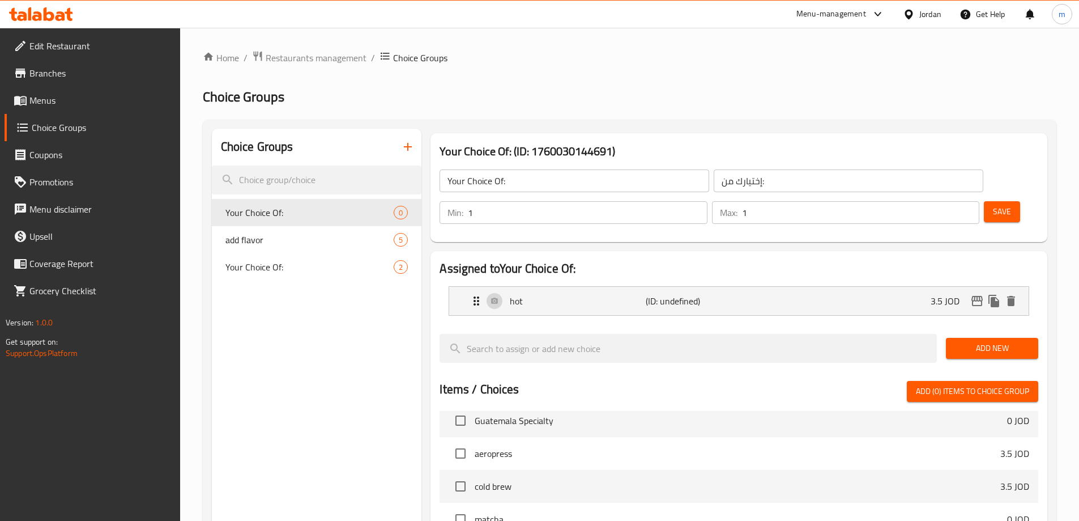
click at [993, 204] on span "Save" at bounding box center [1002, 211] width 18 height 14
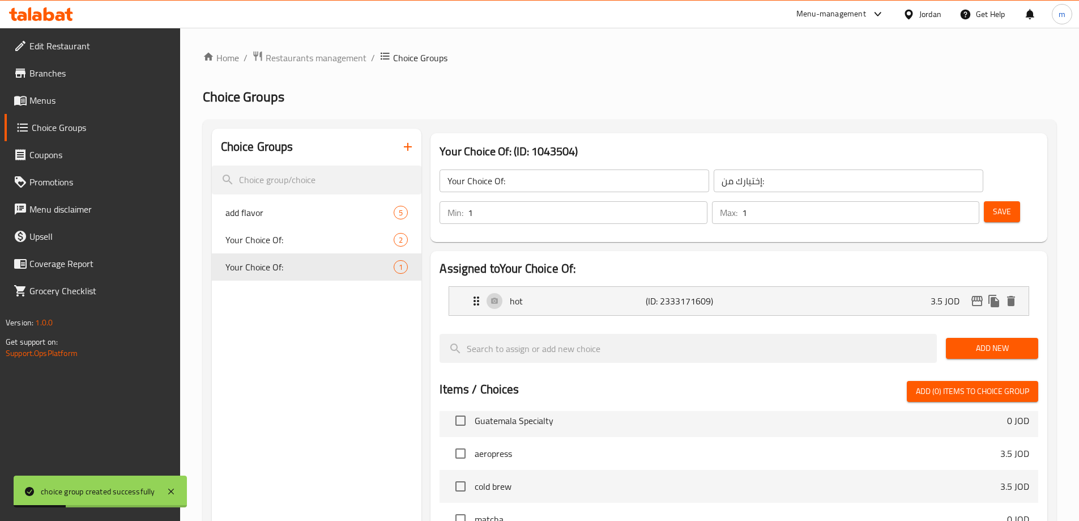
click at [991, 341] on span "Add New" at bounding box center [992, 348] width 74 height 14
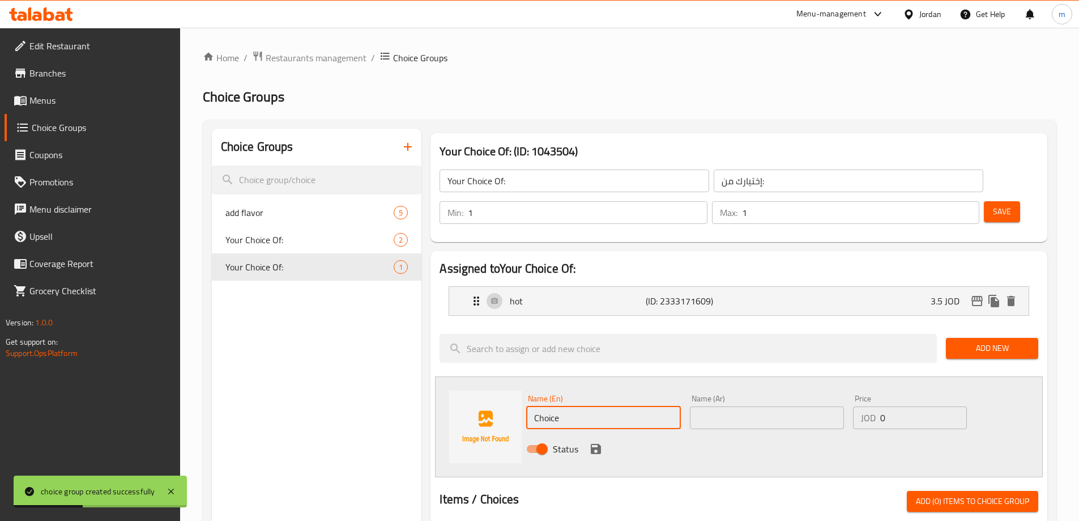
drag, startPoint x: 540, startPoint y: 378, endPoint x: 488, endPoint y: 378, distance: 52.7
click at [488, 378] on div "Name (En) Choice Name (En) Name (Ar) Name (Ar) Price JOD 0 Price Status" at bounding box center [739, 426] width 608 height 101
type input "cold"
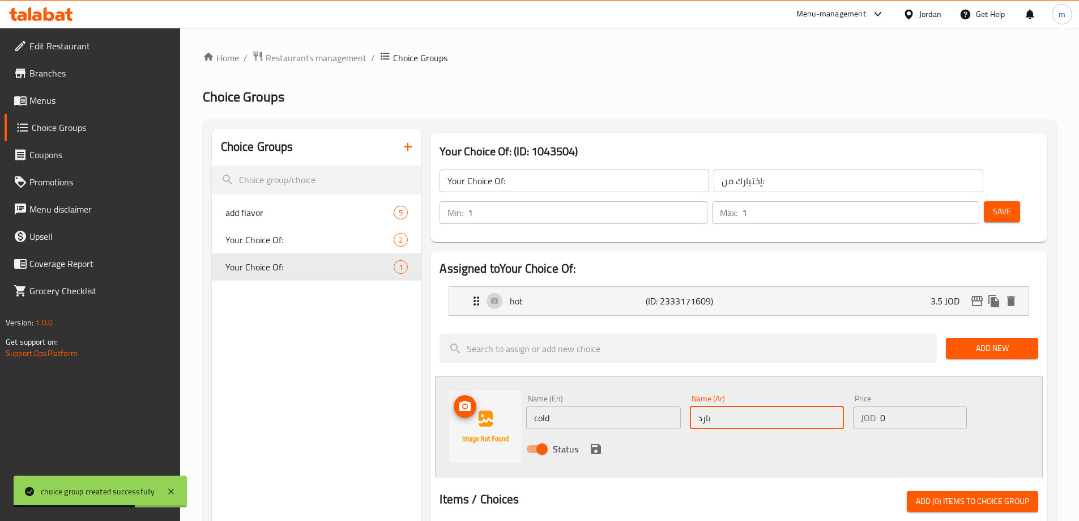
type input "بارد"
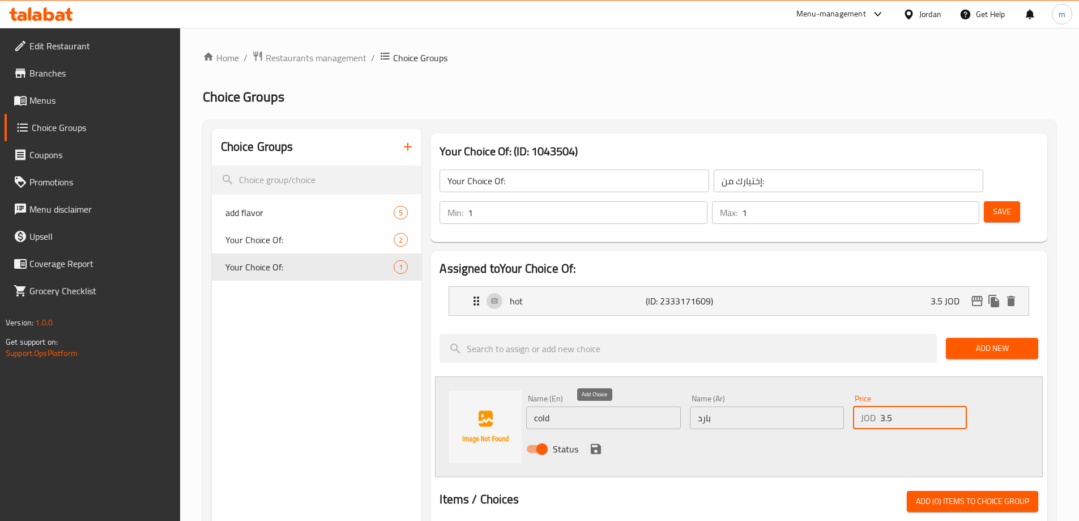
type input "3.5"
click at [592, 442] on icon "save" at bounding box center [596, 449] width 14 height 14
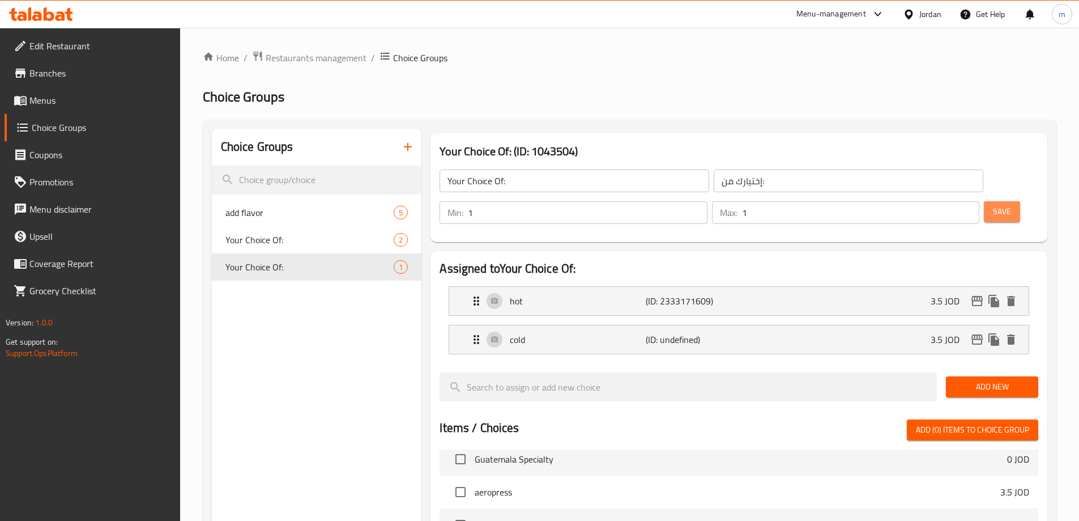
click at [984, 201] on button "Save" at bounding box center [1002, 211] width 36 height 21
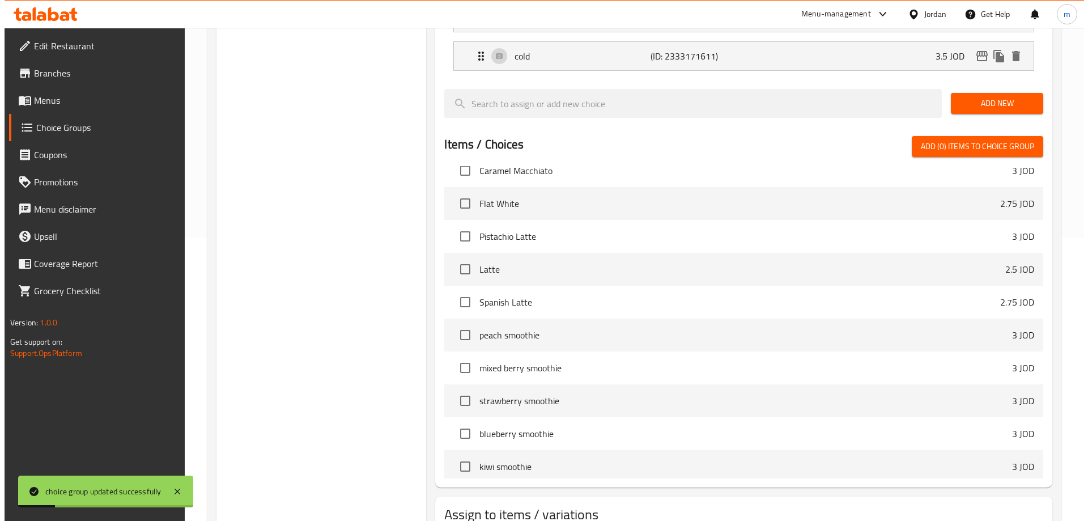
scroll to position [680, 0]
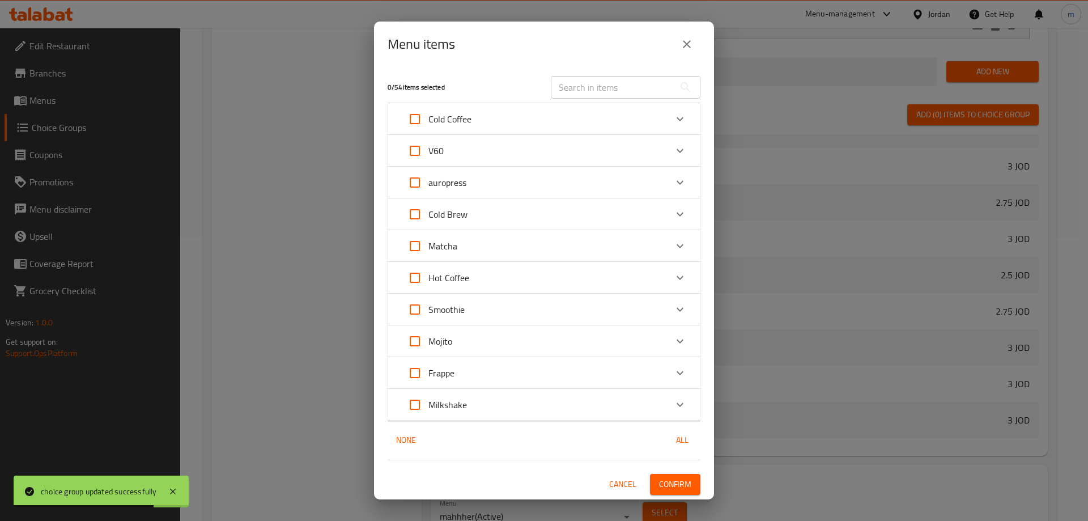
click at [680, 151] on icon "Expand" at bounding box center [680, 151] width 14 height 14
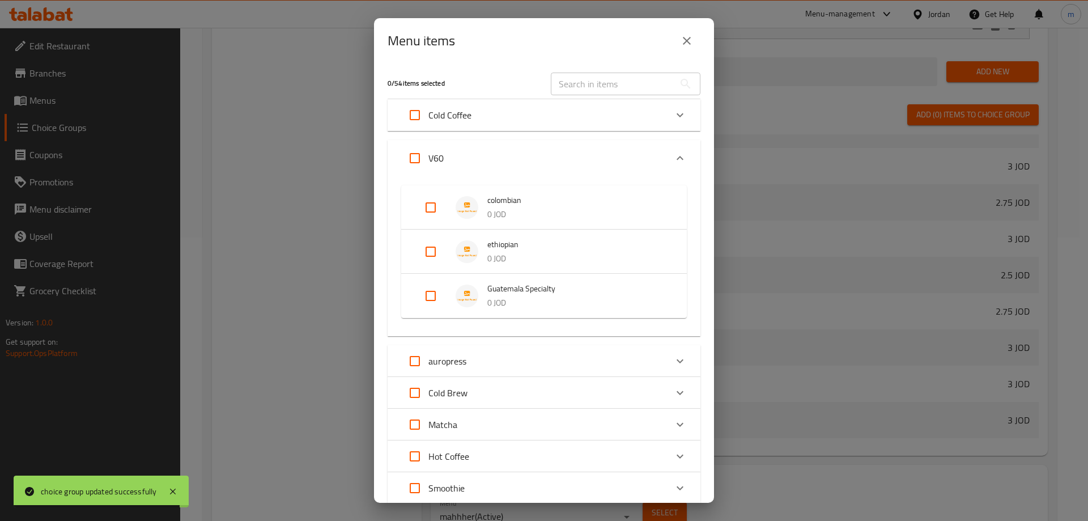
click at [433, 295] on input "Expand" at bounding box center [430, 295] width 27 height 27
checkbox input "true"
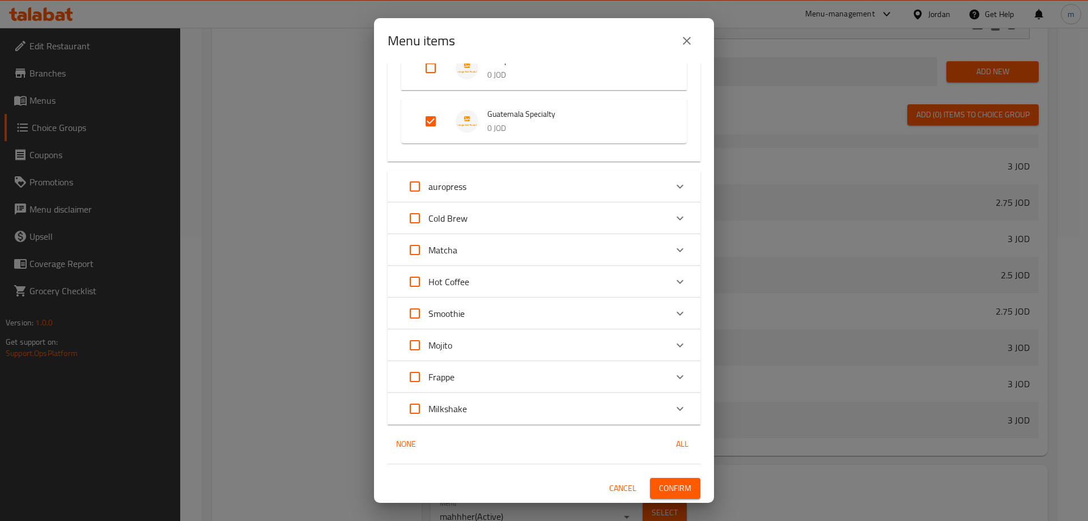
scroll to position [184, 0]
click at [671, 491] on span "Confirm" at bounding box center [675, 487] width 32 height 14
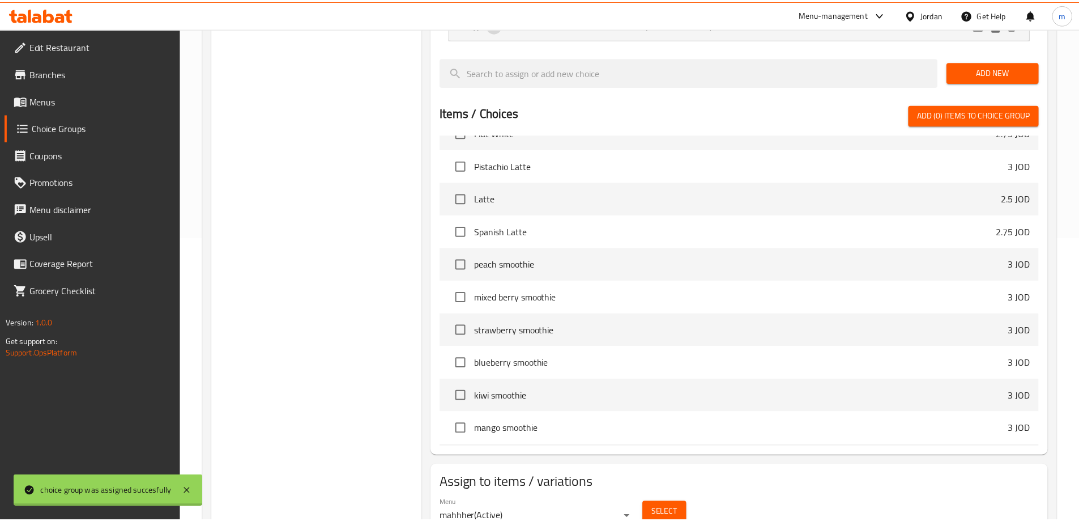
scroll to position [286, 0]
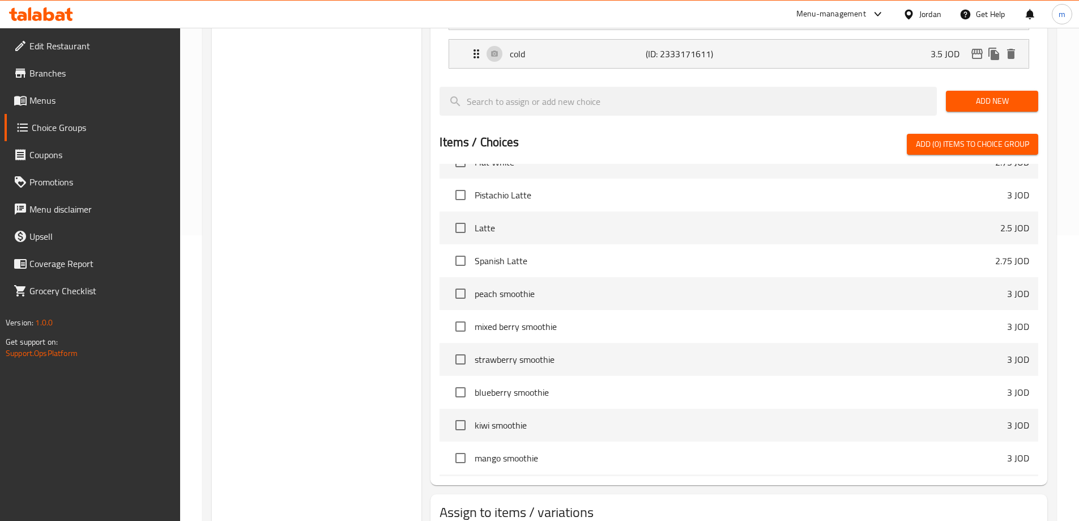
click at [87, 129] on span "Choice Groups" at bounding box center [101, 128] width 139 height 14
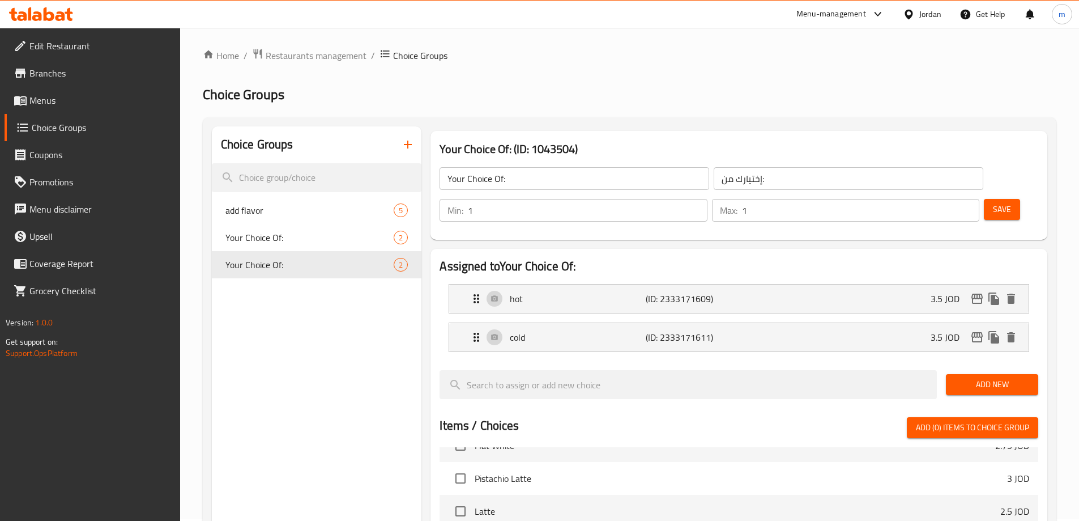
scroll to position [0, 0]
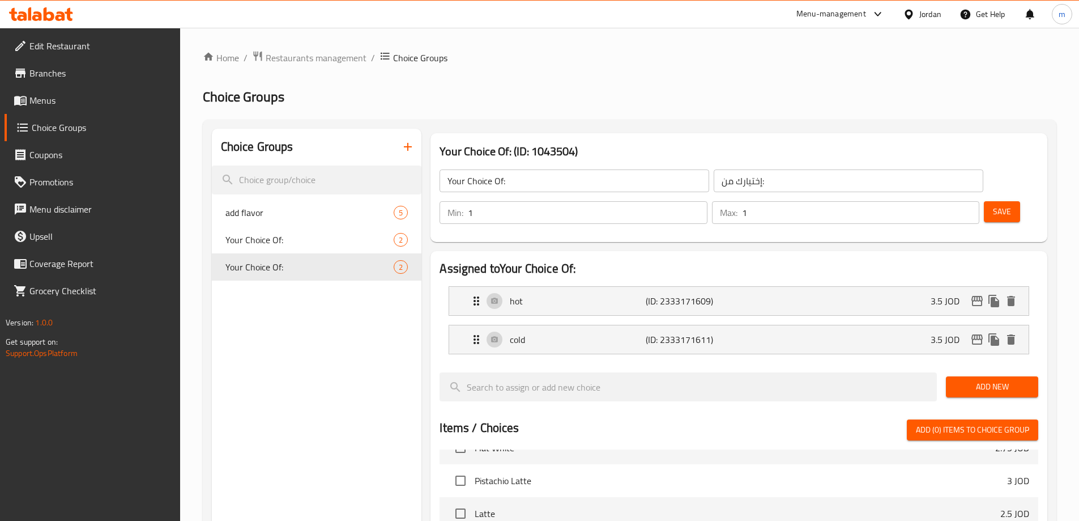
click at [404, 148] on icon "button" at bounding box center [408, 147] width 14 height 14
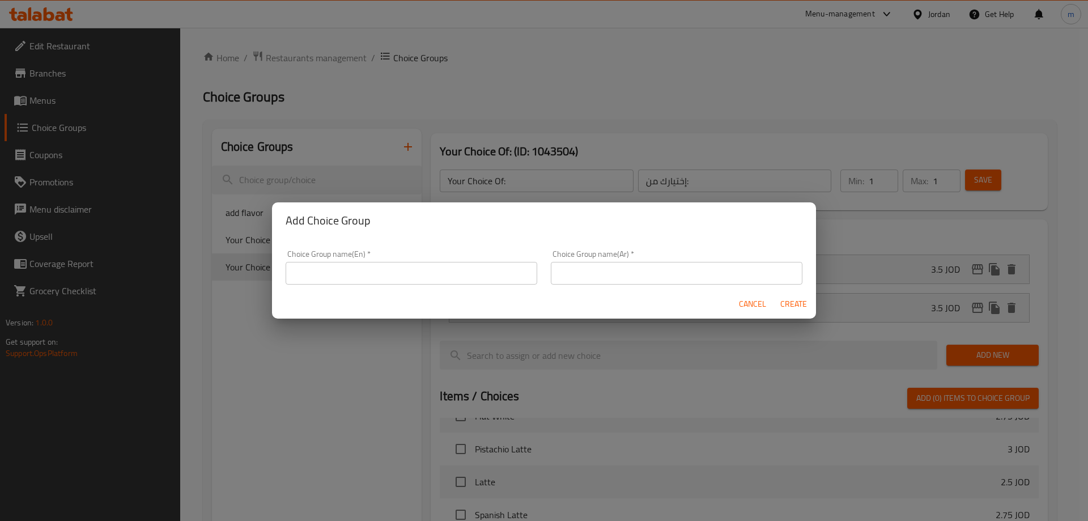
click at [414, 267] on input "text" at bounding box center [412, 273] width 252 height 23
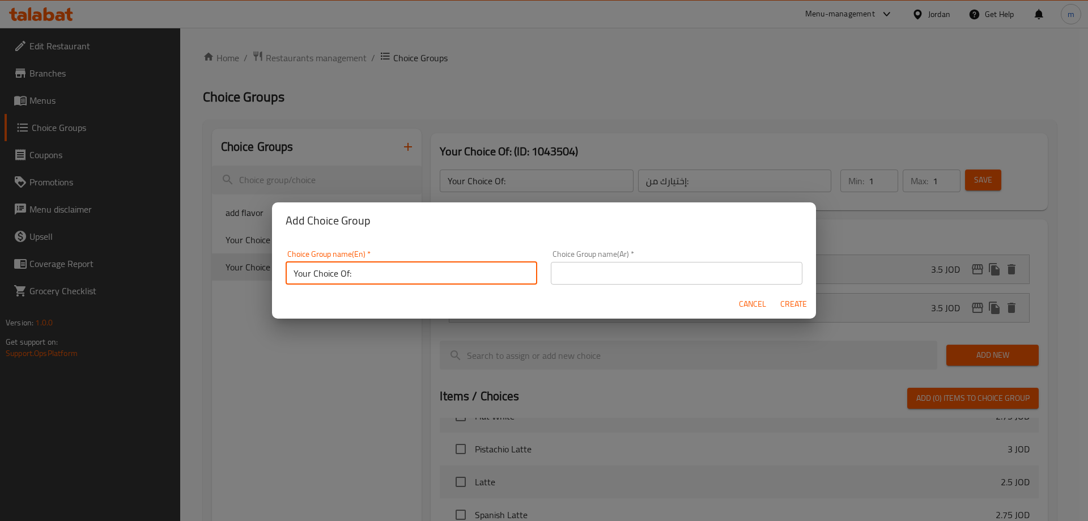
type input "Your Choice Of:"
click at [613, 274] on input "text" at bounding box center [677, 273] width 252 height 23
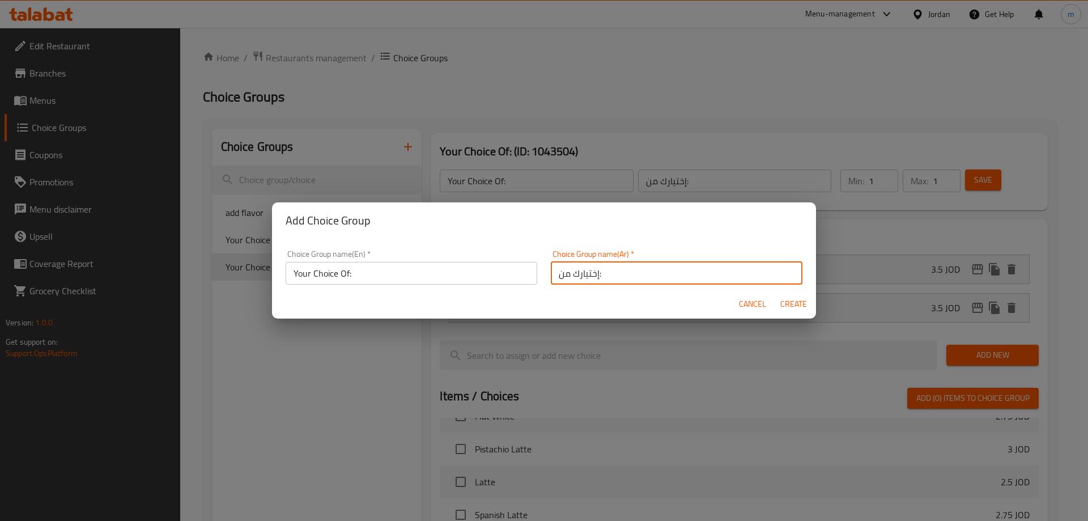
type input "إختيارك من:"
click at [790, 305] on span "Create" at bounding box center [792, 304] width 27 height 14
type input "Your Choice Of:"
type input "إختيارك من:"
type input "0"
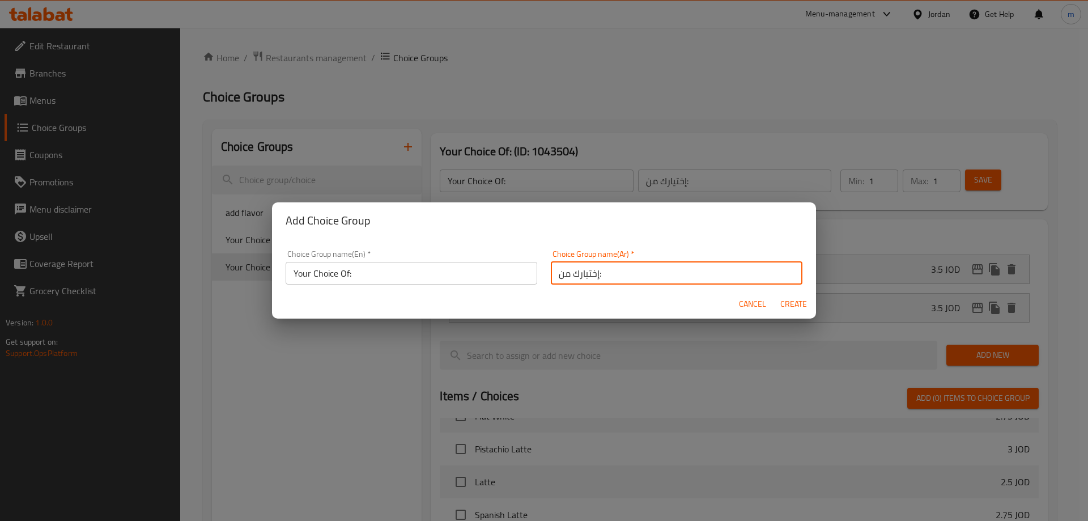
type input "0"
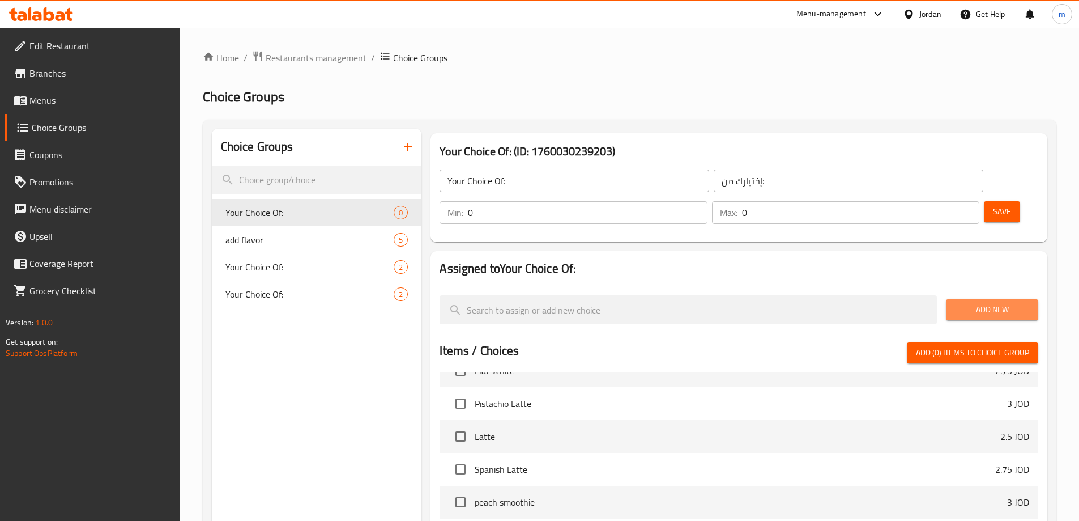
click at [983, 302] on span "Add New" at bounding box center [992, 309] width 74 height 14
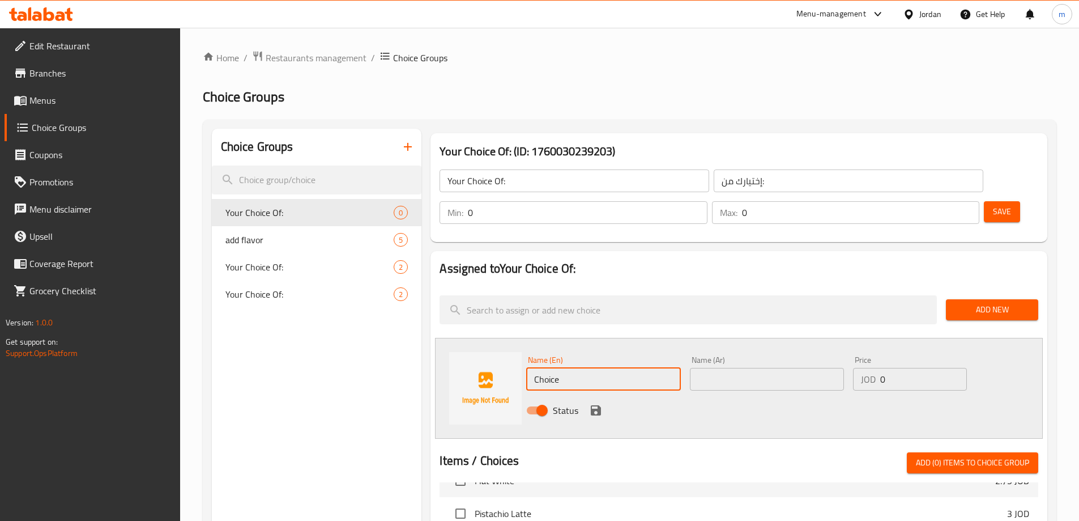
drag, startPoint x: 608, startPoint y: 338, endPoint x: 457, endPoint y: 341, distance: 150.7
click at [457, 341] on div "Name (En) Choice Name (En) Name (Ar) Name (Ar) Price JOD 0 Price Status" at bounding box center [739, 388] width 608 height 101
type input "ا"
type input "hot"
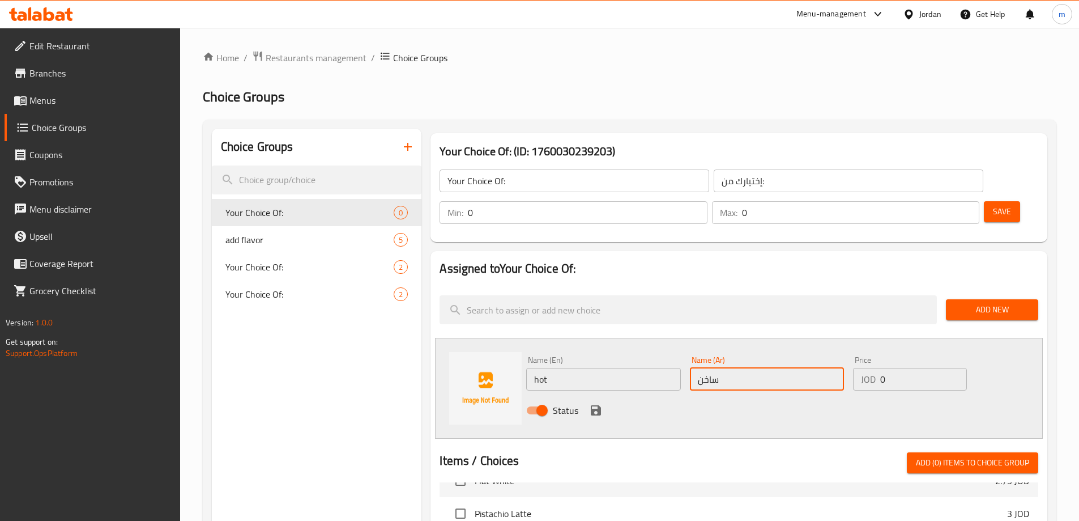
type input "ساخن"
click at [707, 201] on input "0" at bounding box center [587, 212] width 239 height 23
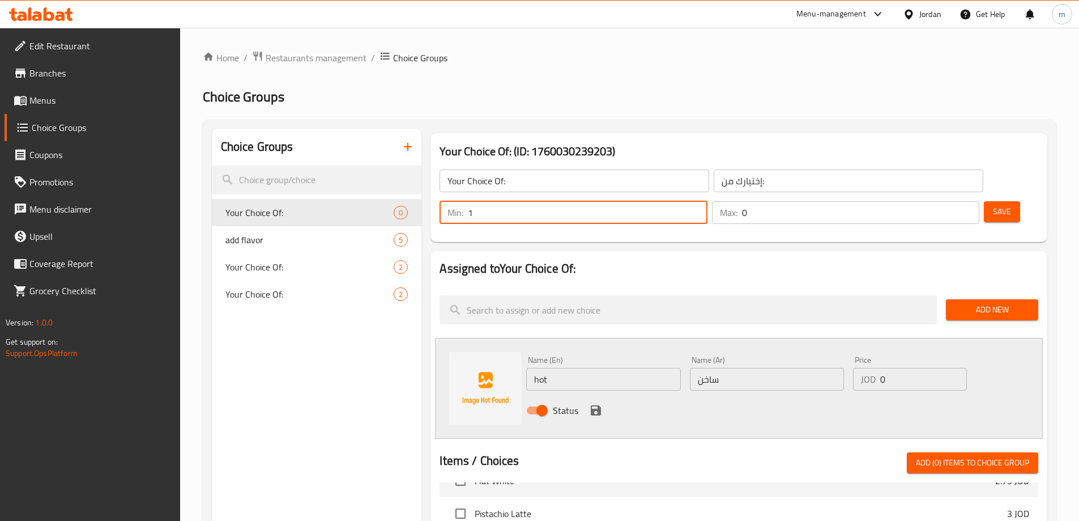
type input "1"
click at [936, 201] on input "0" at bounding box center [860, 212] width 237 height 23
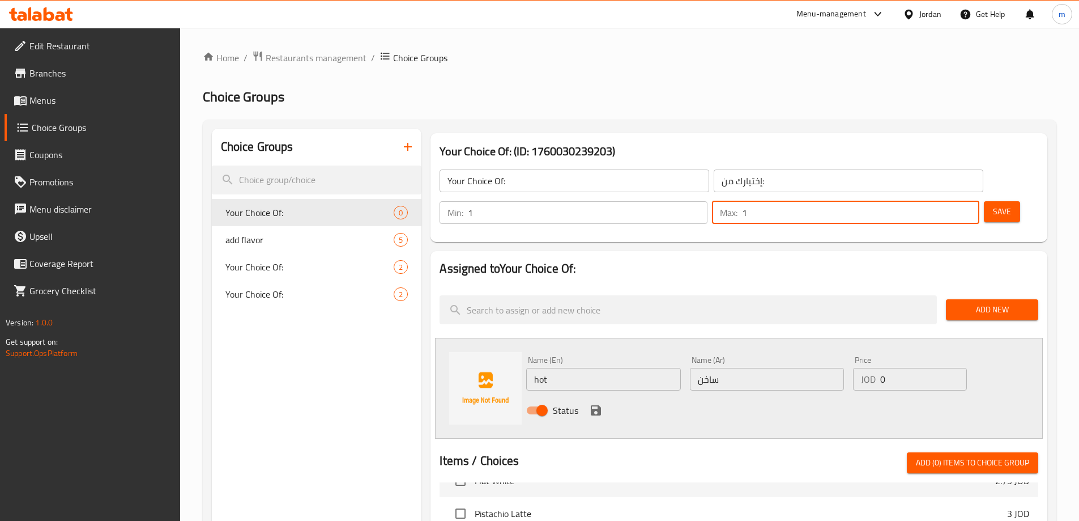
type input "1"
click at [913, 368] on input "0" at bounding box center [923, 379] width 86 height 23
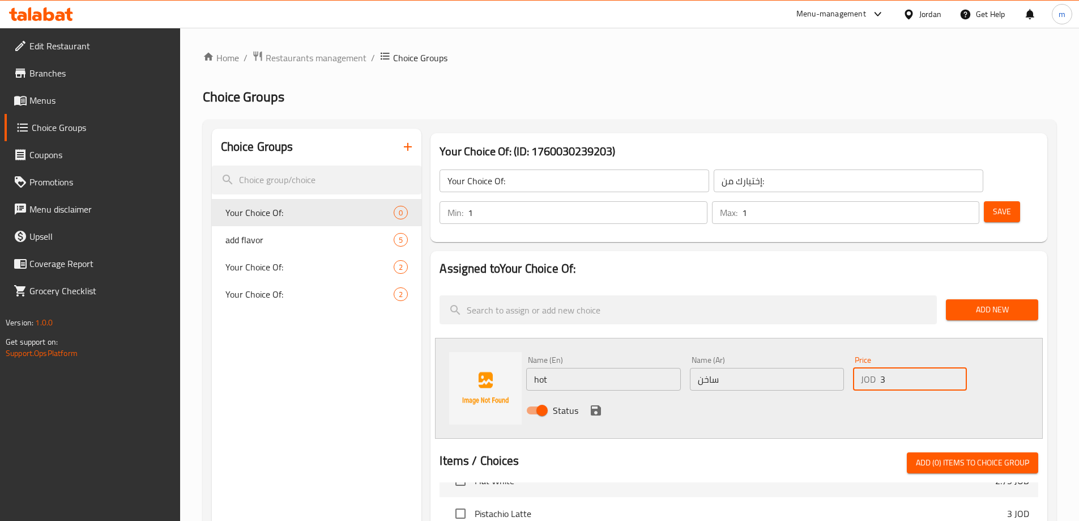
type input "3"
click at [599, 405] on icon "save" at bounding box center [596, 410] width 10 height 10
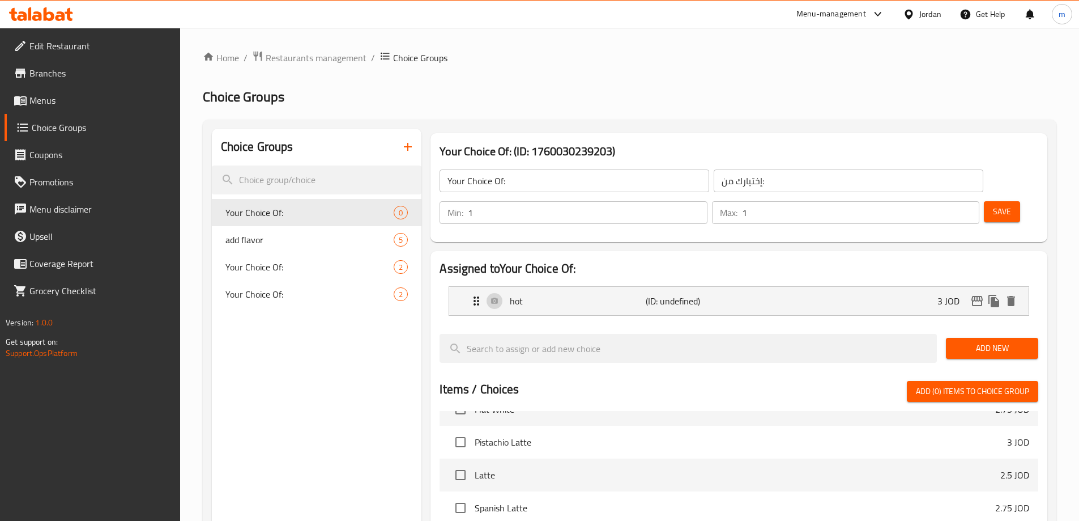
click at [984, 201] on button "Save" at bounding box center [1002, 211] width 36 height 21
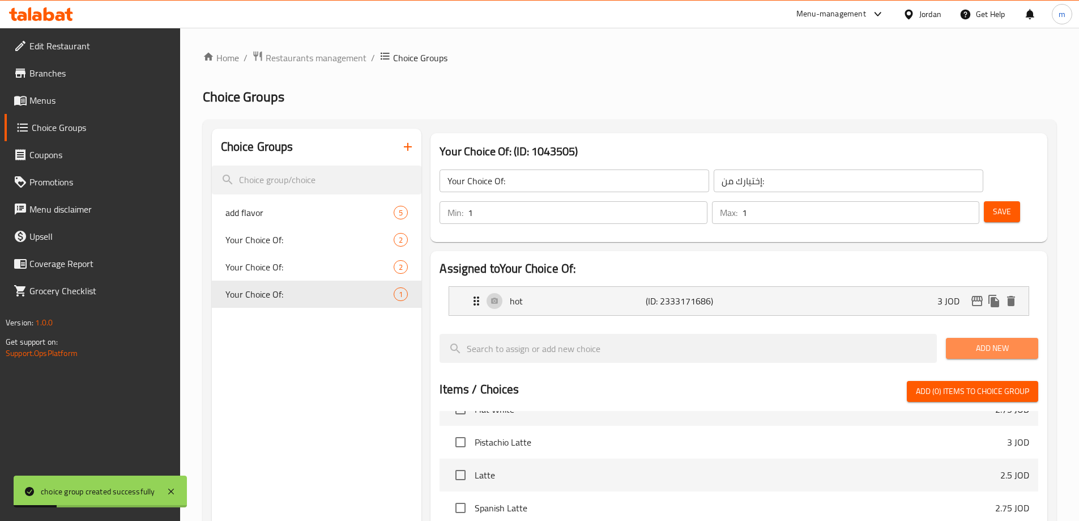
click at [1000, 341] on span "Add New" at bounding box center [992, 348] width 74 height 14
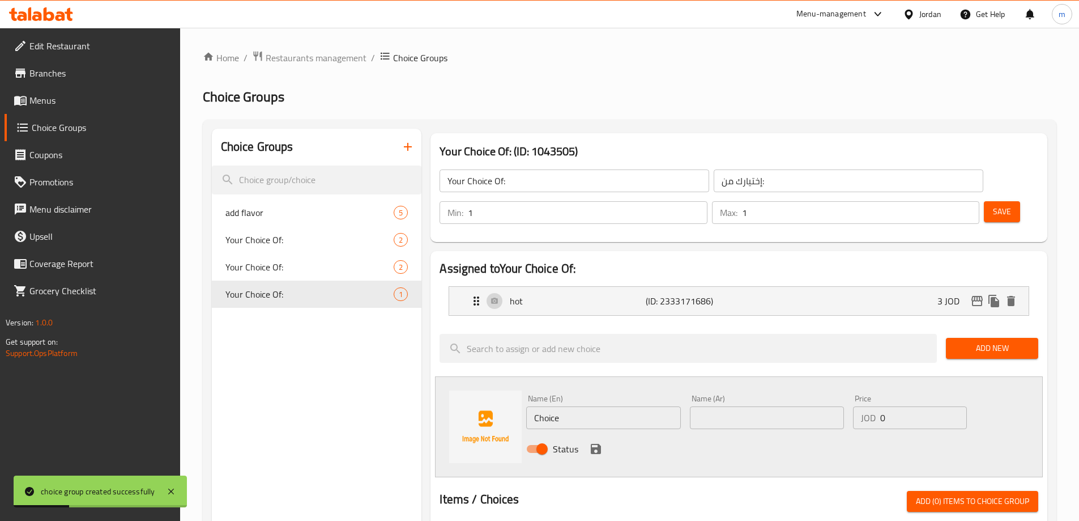
click at [566, 406] on input "Choice" at bounding box center [603, 417] width 154 height 23
type input "cold"
type input "بارد"
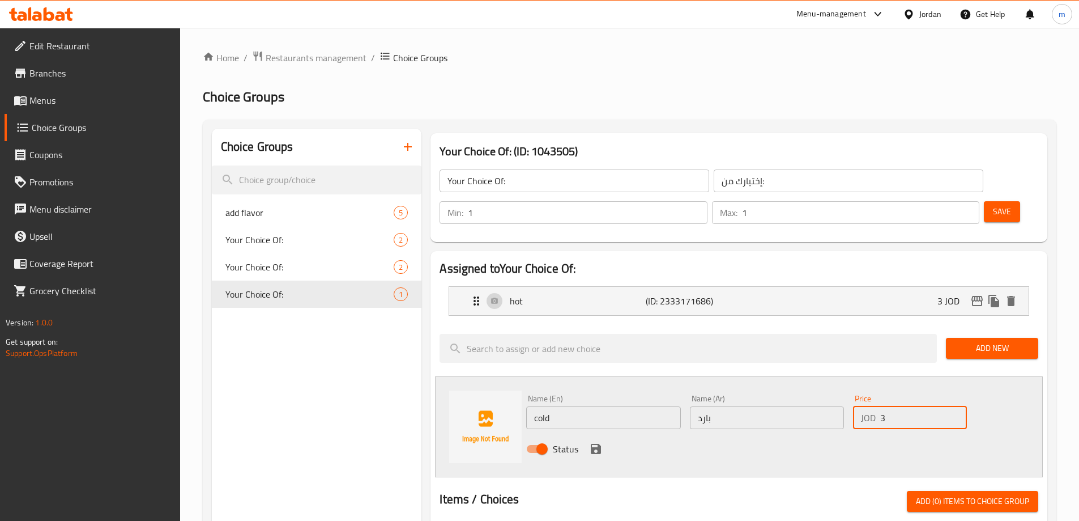
type input "3"
click at [590, 442] on icon "save" at bounding box center [596, 449] width 14 height 14
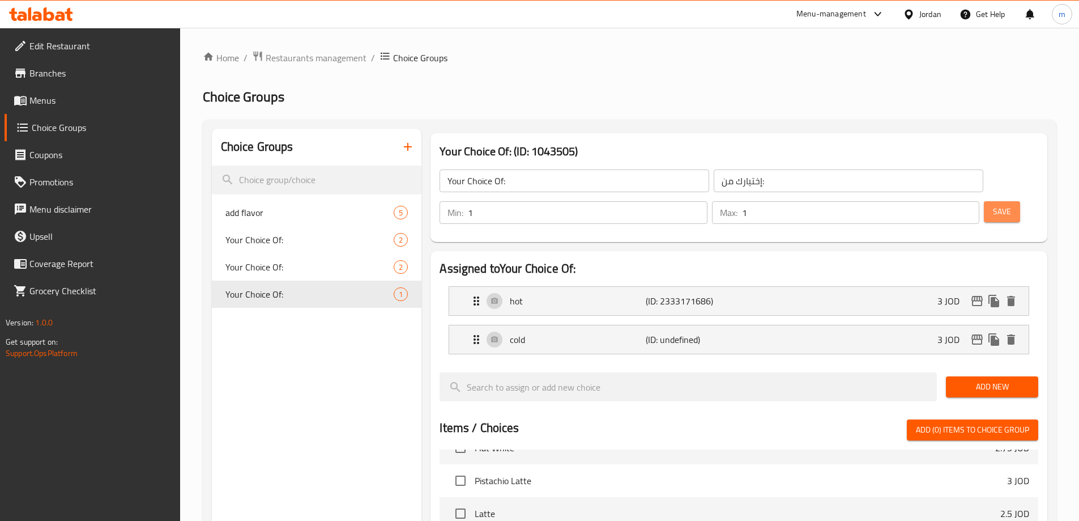
click at [993, 204] on span "Save" at bounding box center [1002, 211] width 18 height 14
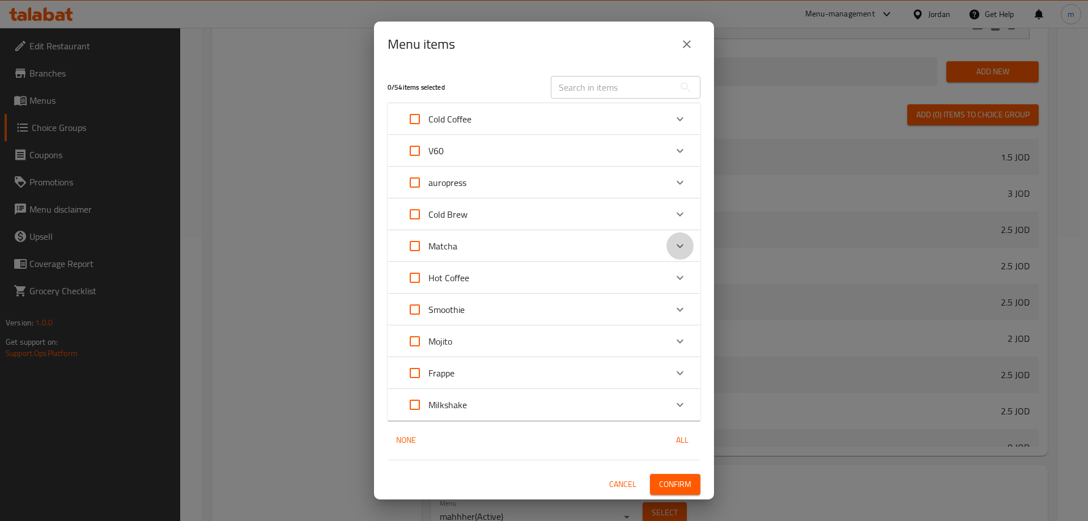
click at [681, 246] on icon "Expand" at bounding box center [680, 246] width 14 height 14
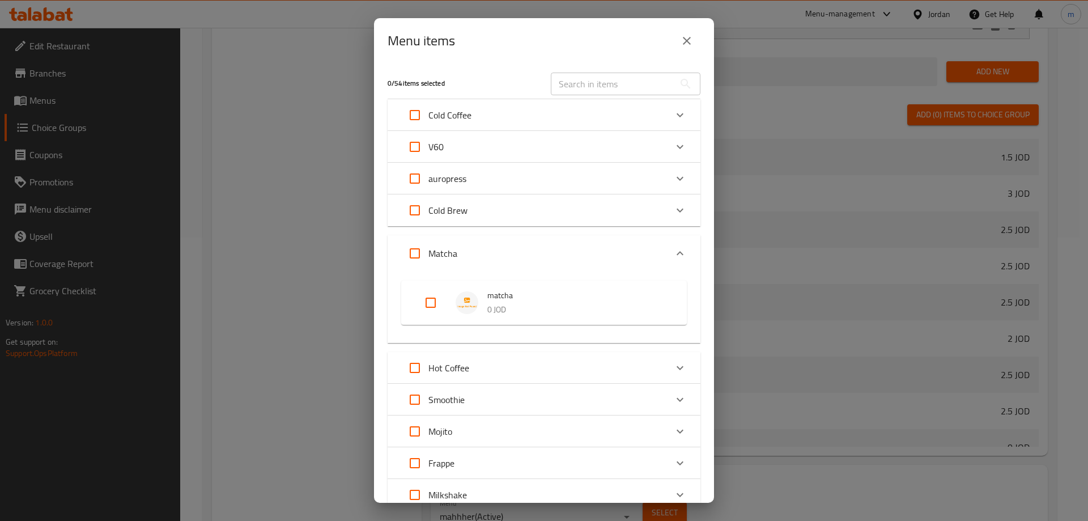
click at [430, 298] on input "Expand" at bounding box center [430, 302] width 27 height 27
checkbox input "true"
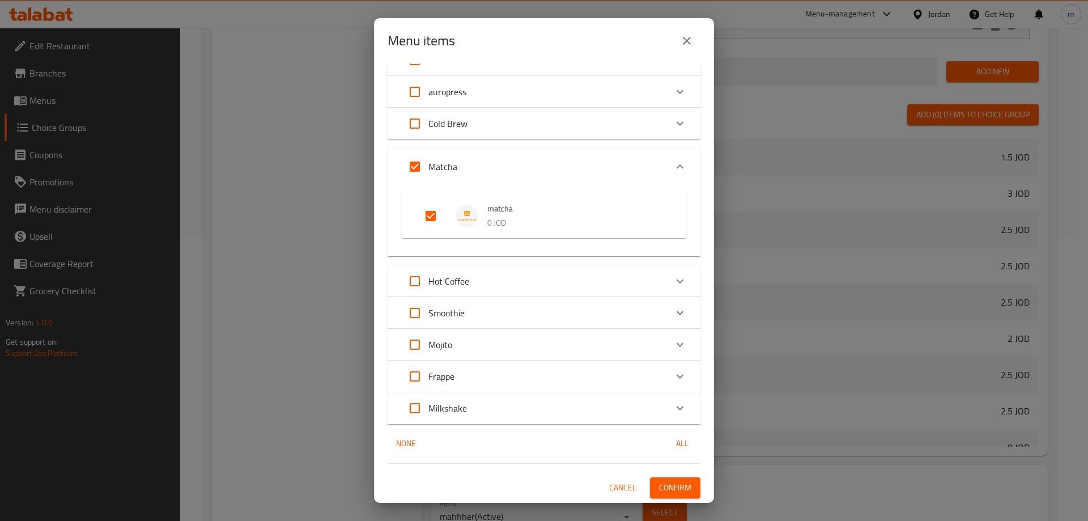
click at [669, 488] on span "Confirm" at bounding box center [675, 487] width 32 height 14
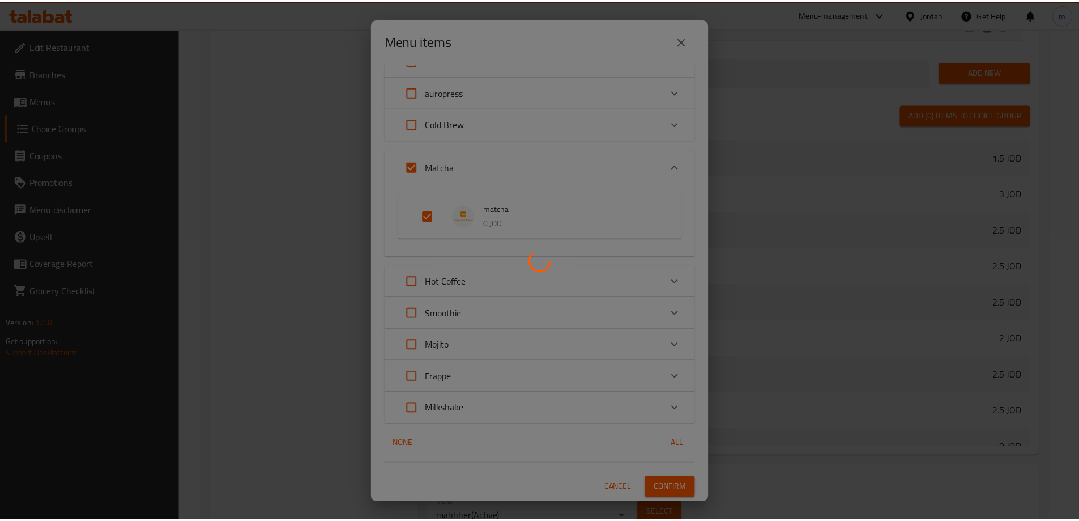
scroll to position [286, 0]
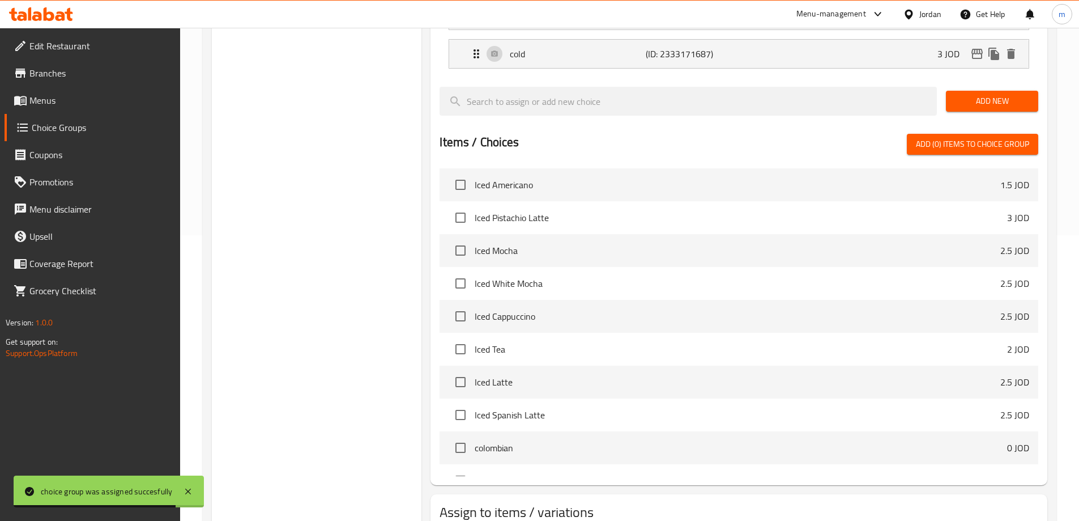
click at [65, 131] on span "Choice Groups" at bounding box center [101, 128] width 139 height 14
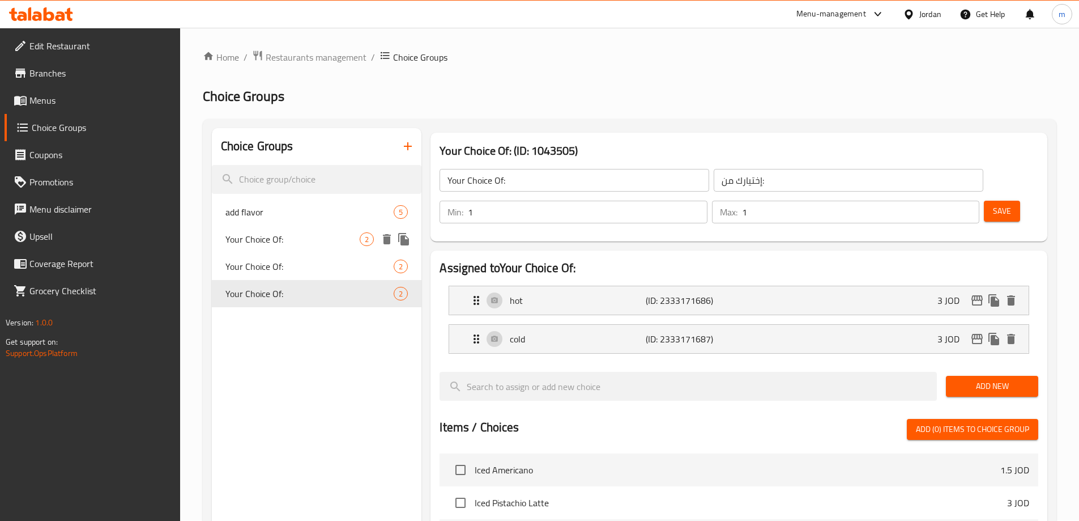
scroll to position [0, 0]
click at [409, 146] on icon "button" at bounding box center [408, 147] width 14 height 14
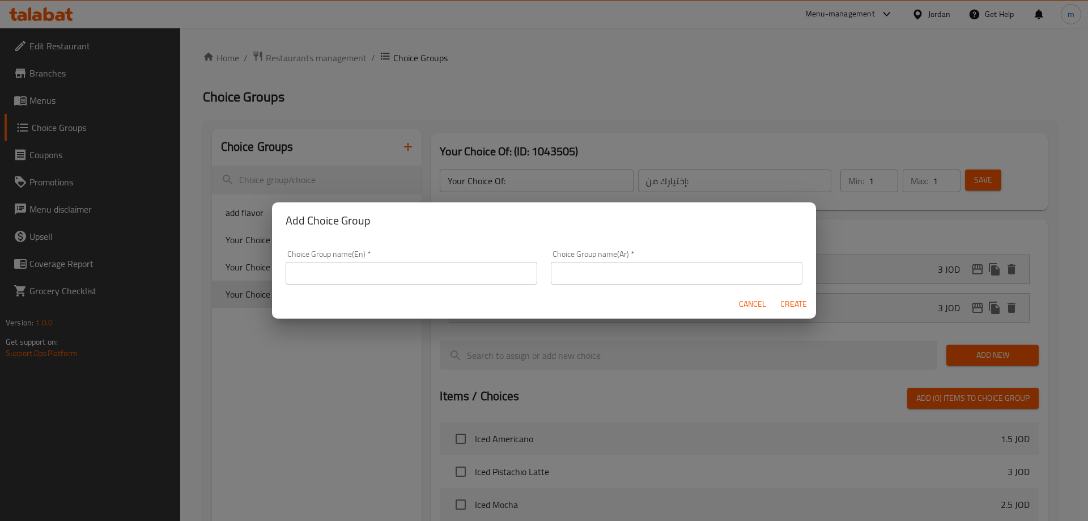
click at [397, 281] on input "text" at bounding box center [412, 273] width 252 height 23
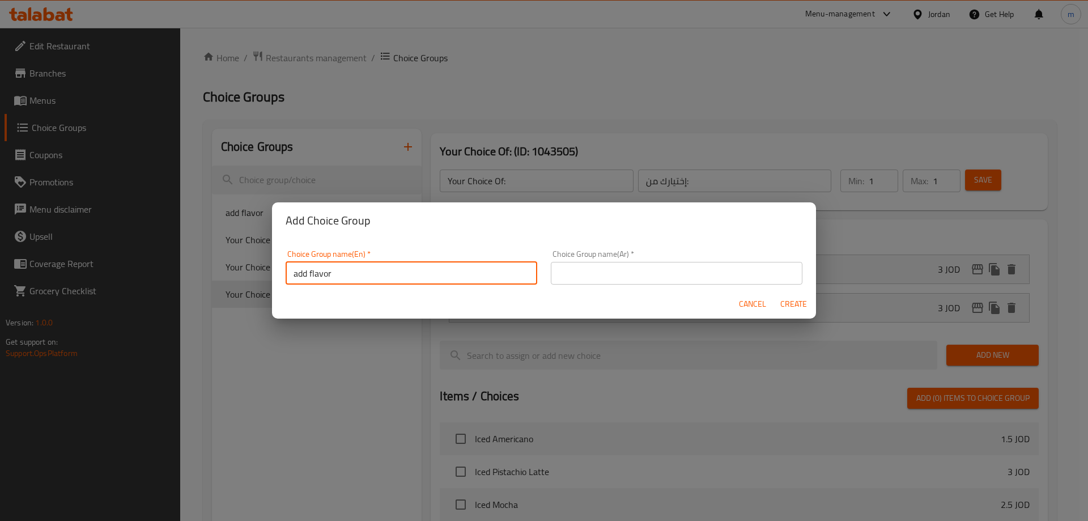
type input "add flavor"
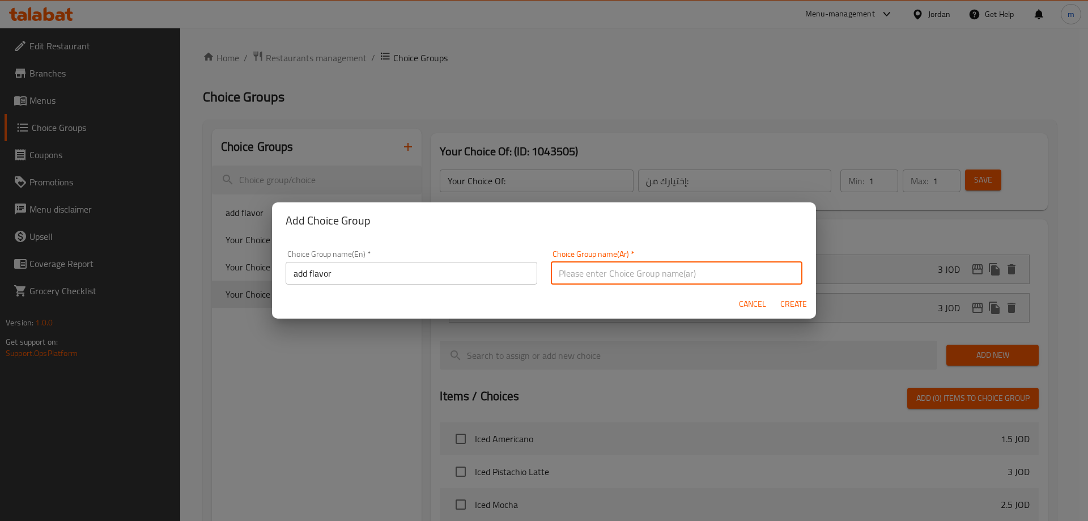
click at [569, 269] on input "text" at bounding box center [677, 273] width 252 height 23
type input "أضف نكهة"
click at [794, 305] on span "Create" at bounding box center [792, 304] width 27 height 14
type input "add flavor"
type input "أضف نكهة"
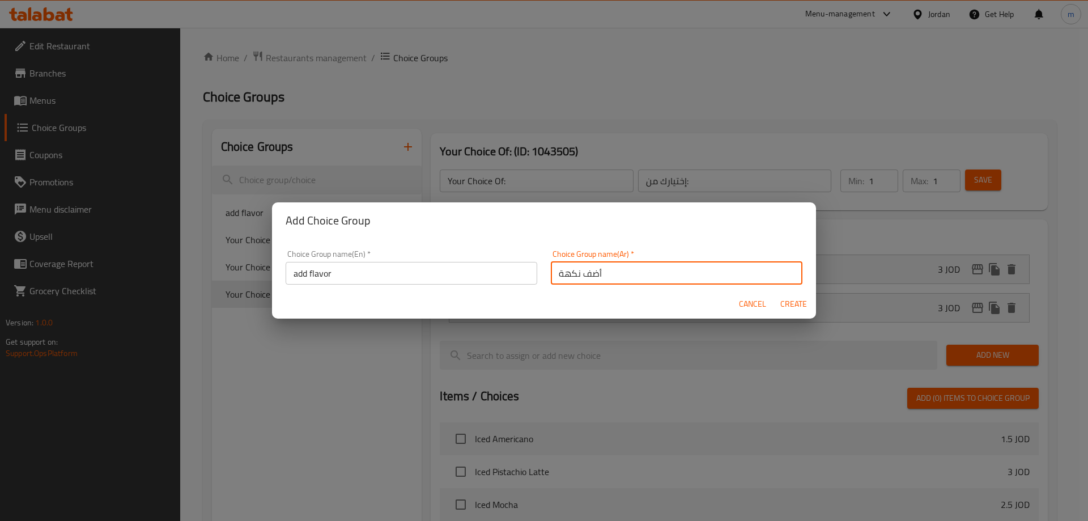
type input "0"
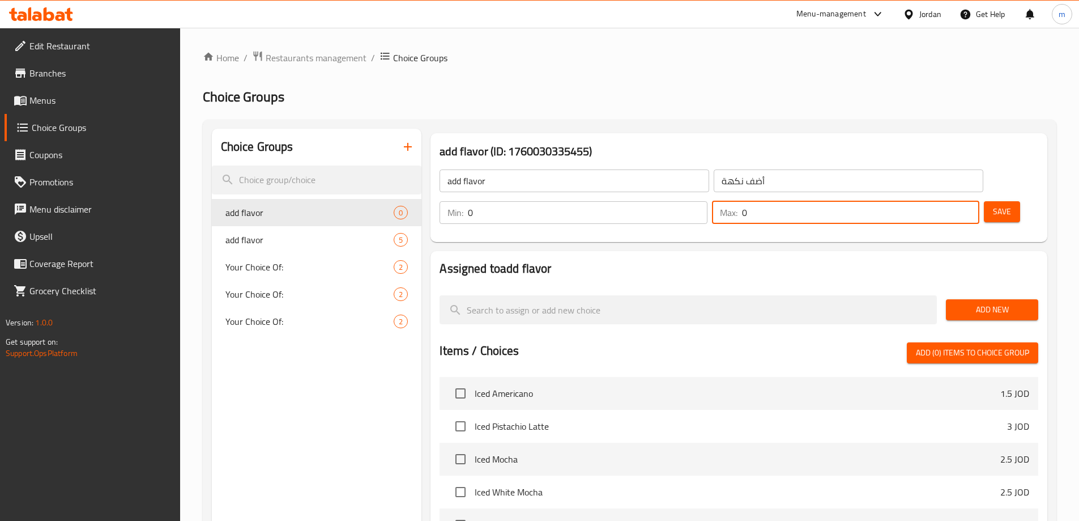
click at [939, 201] on input "0" at bounding box center [860, 212] width 237 height 23
type input "1"
click at [988, 302] on span "Add New" at bounding box center [992, 309] width 74 height 14
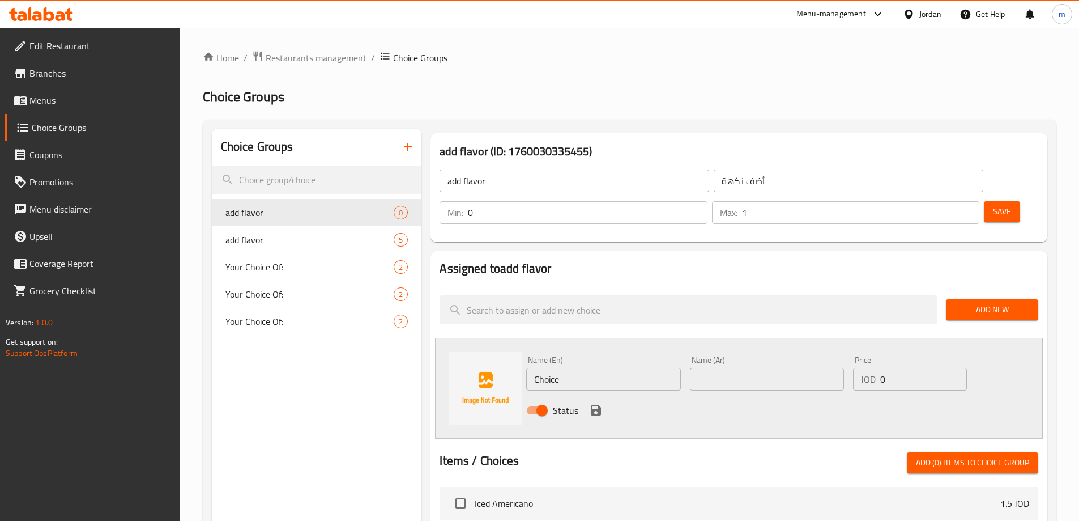
click at [593, 368] on input "Choice" at bounding box center [603, 379] width 154 height 23
type input "ح"
type input "peace"
type input "خوخ"
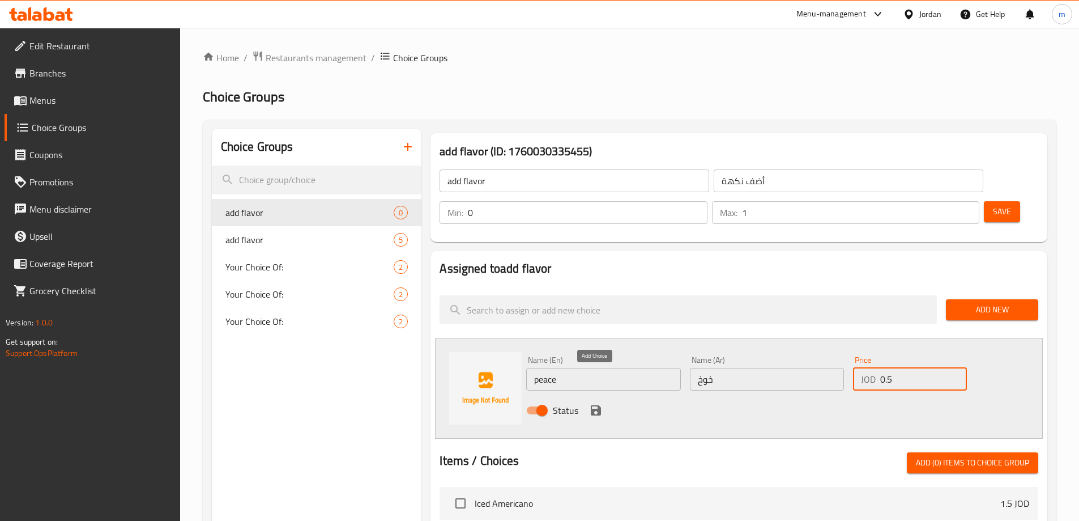
type input "0.5"
click at [592, 405] on icon "save" at bounding box center [596, 410] width 10 height 10
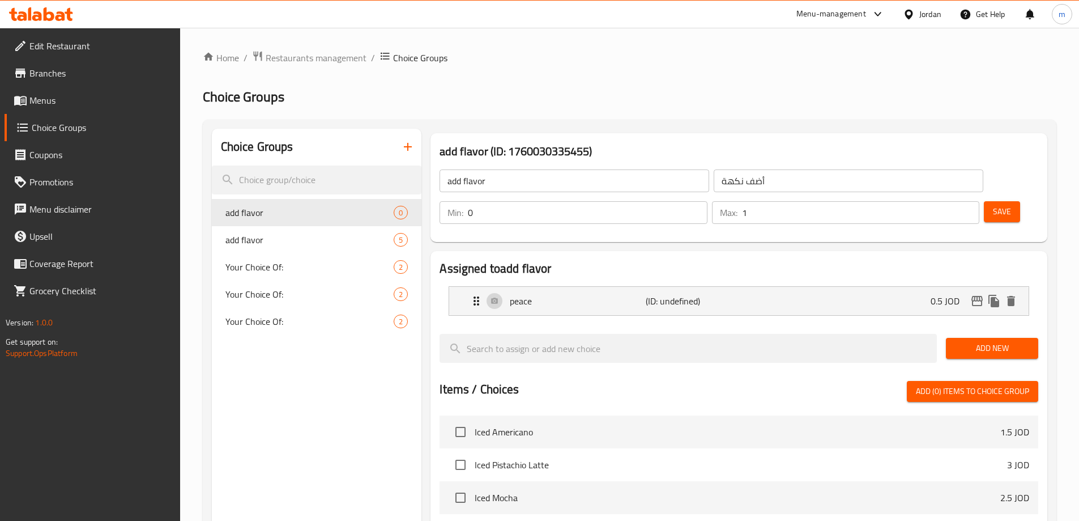
click at [992, 199] on div "Save" at bounding box center [1007, 212] width 50 height 27
click at [993, 204] on span "Save" at bounding box center [1002, 211] width 18 height 14
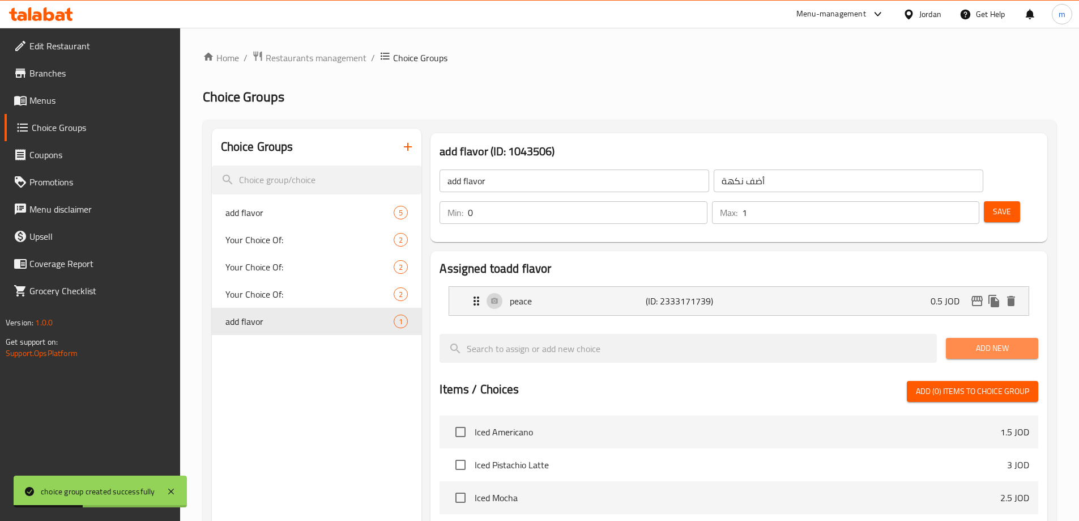
click at [986, 341] on span "Add New" at bounding box center [992, 348] width 74 height 14
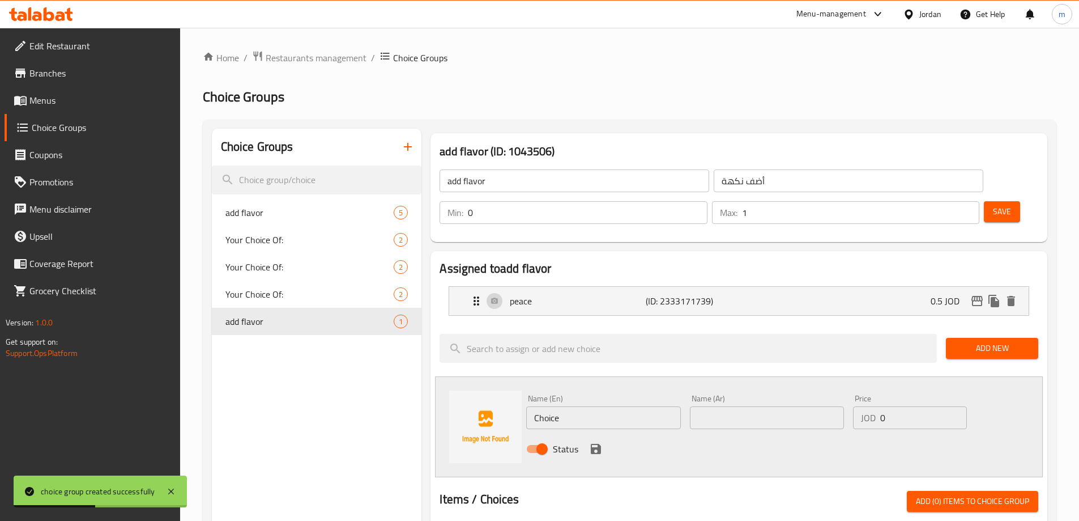
click at [581, 406] on input "Choice" at bounding box center [603, 417] width 154 height 23
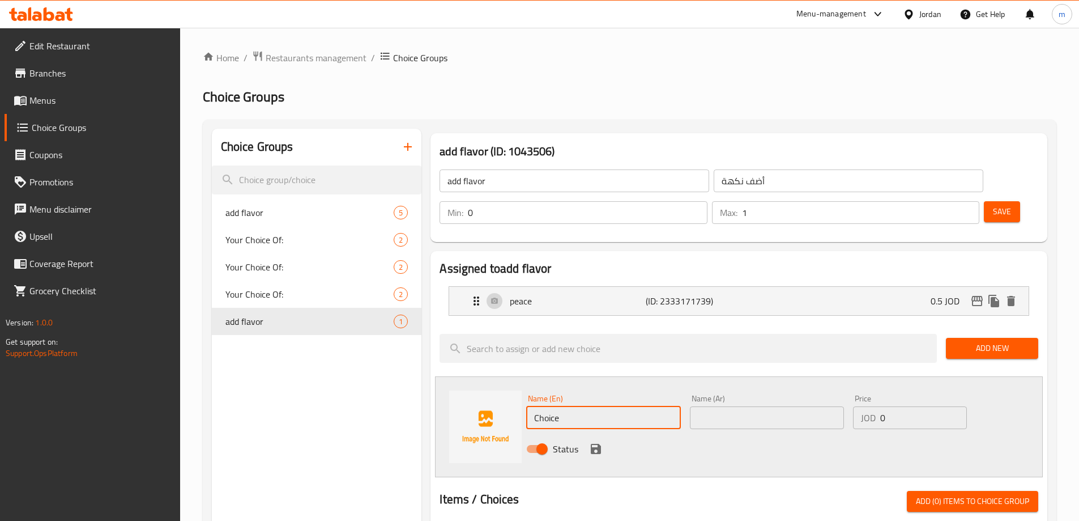
type input "ة"
type input "Mixed berry"
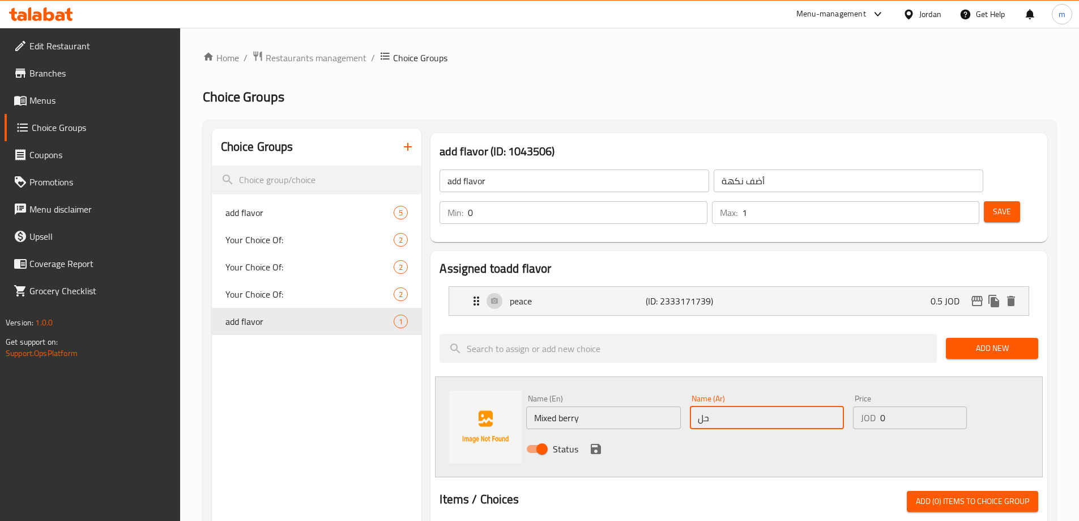
type input "ح"
type input "خليط توت"
type input "0.5"
click at [593, 444] on icon "save" at bounding box center [596, 449] width 10 height 10
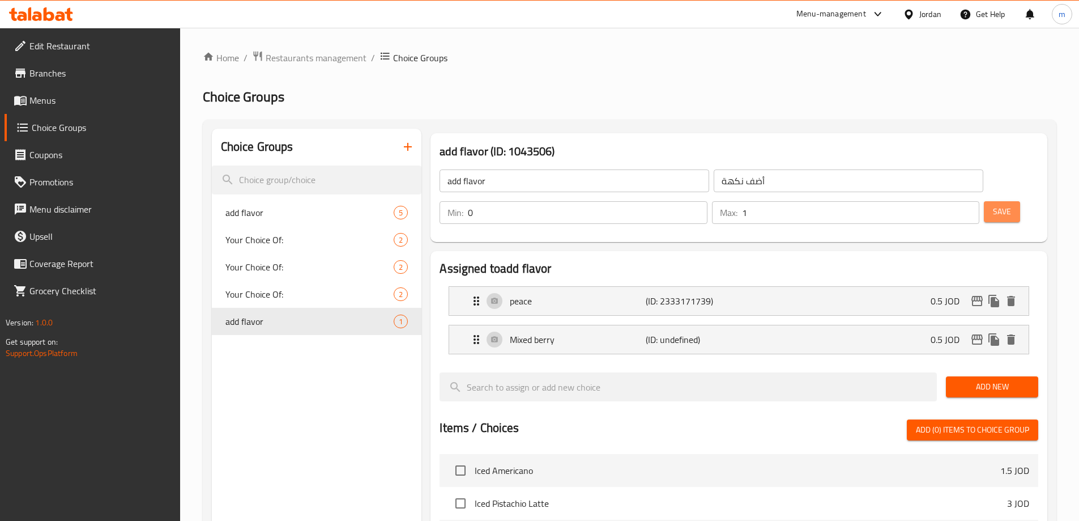
click at [984, 201] on button "Save" at bounding box center [1002, 211] width 36 height 21
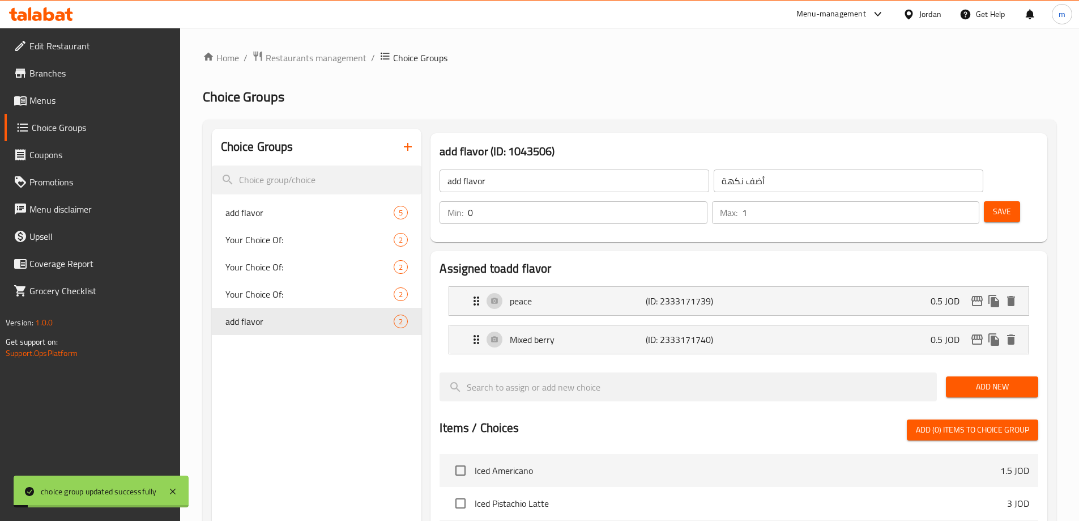
click at [987, 380] on span "Add New" at bounding box center [992, 387] width 74 height 14
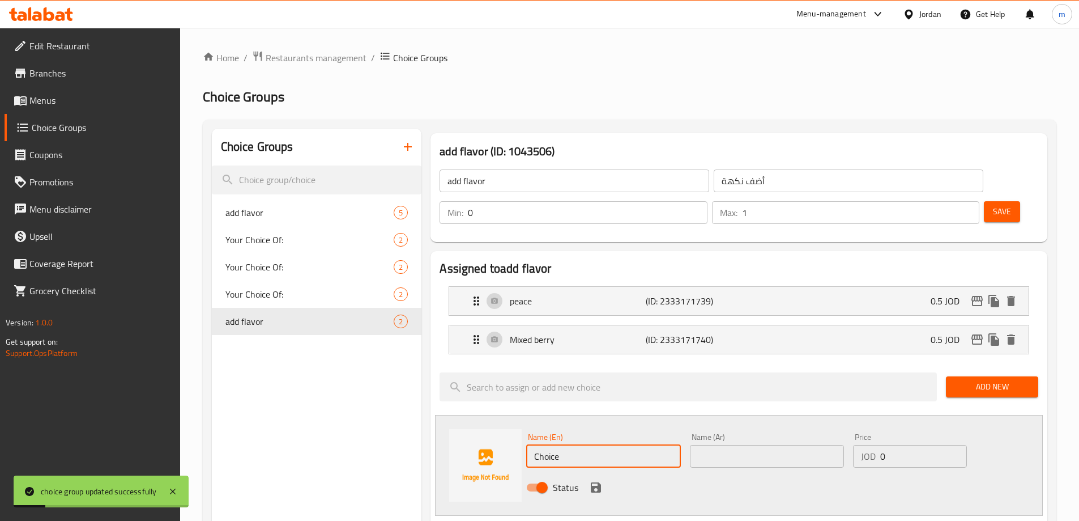
drag, startPoint x: 612, startPoint y: 425, endPoint x: 431, endPoint y: 434, distance: 182.1
type input "ل"
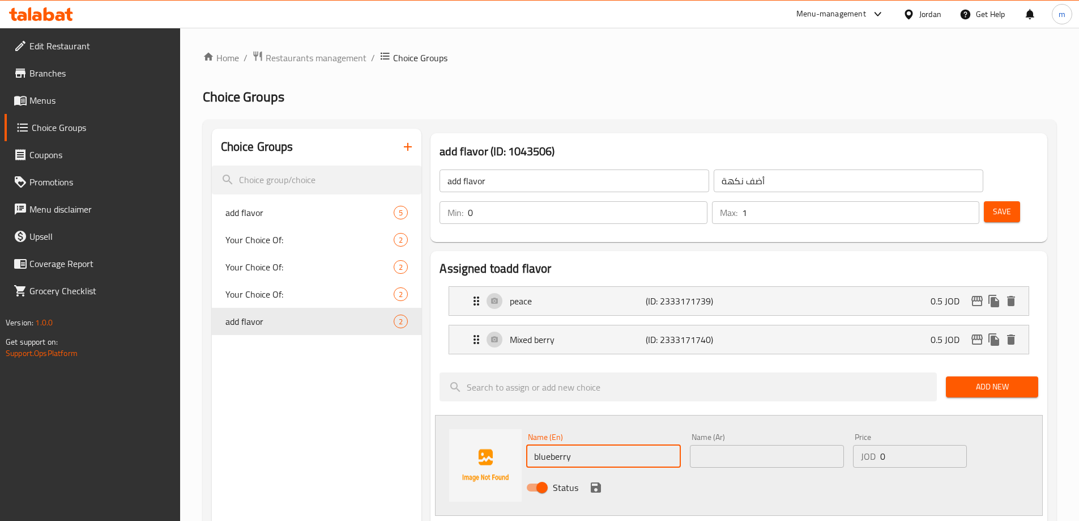
type input "blueberry"
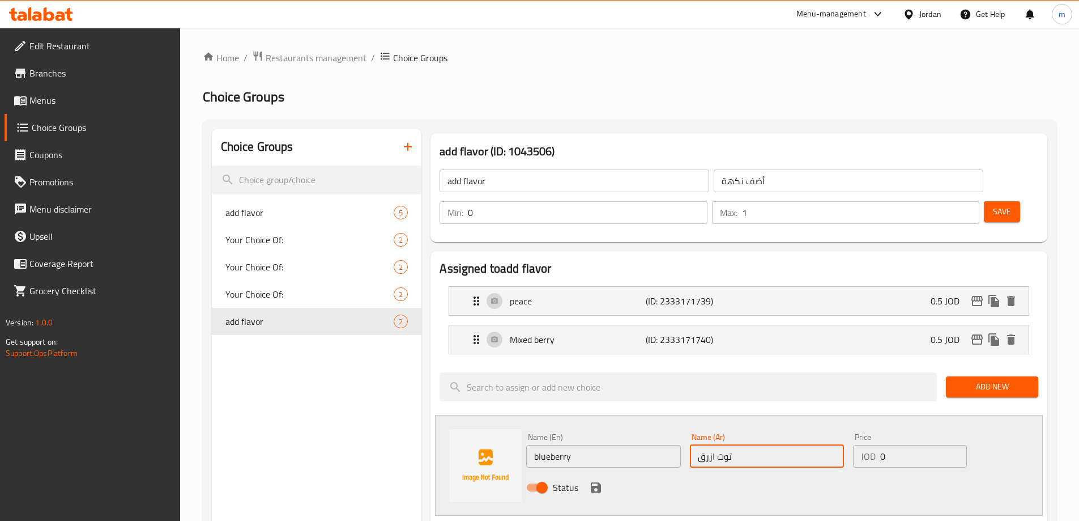
type input "توت ازرق"
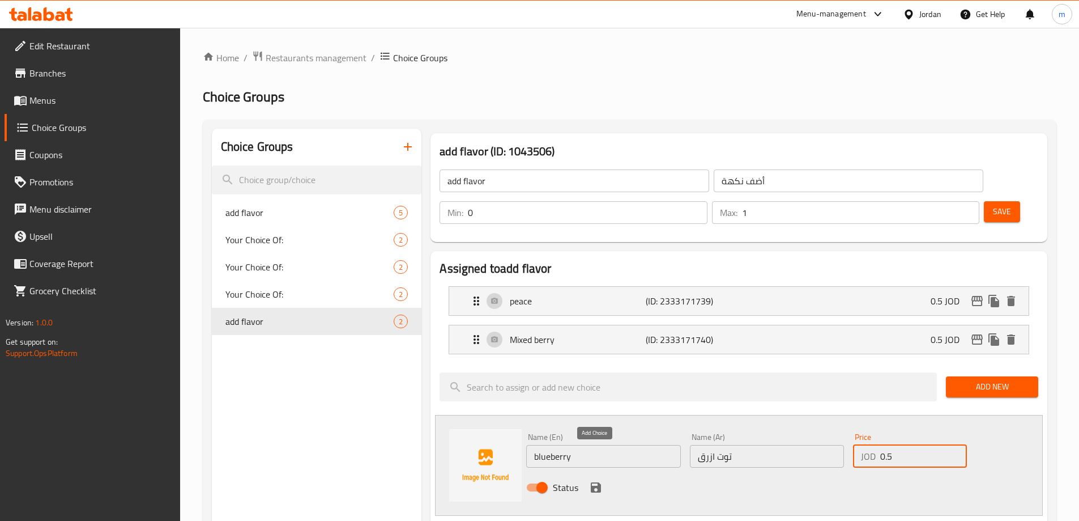
type input "0.5"
click at [594, 482] on icon "save" at bounding box center [596, 487] width 10 height 10
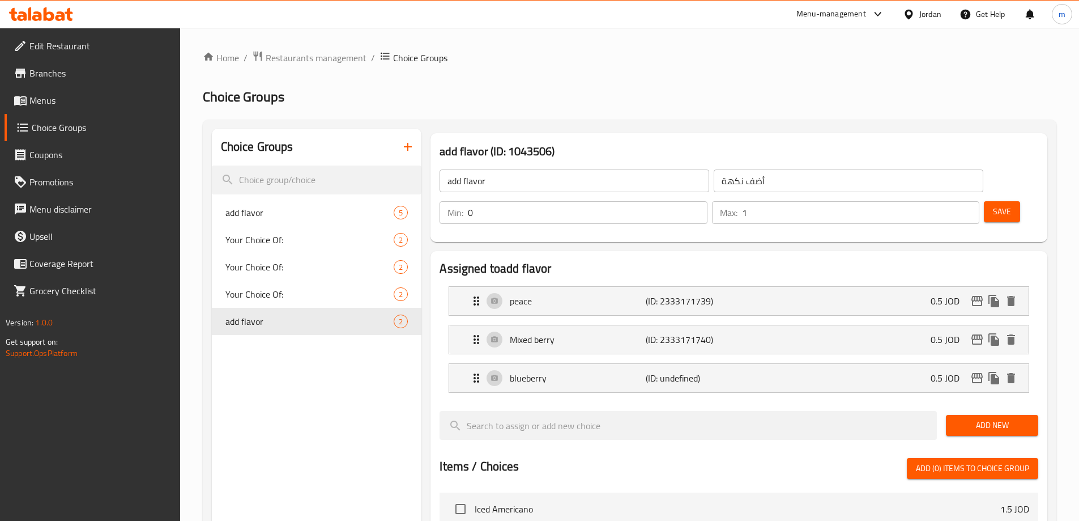
click at [983, 199] on div "Save" at bounding box center [1007, 212] width 50 height 27
click at [993, 204] on span "Save" at bounding box center [1002, 211] width 18 height 14
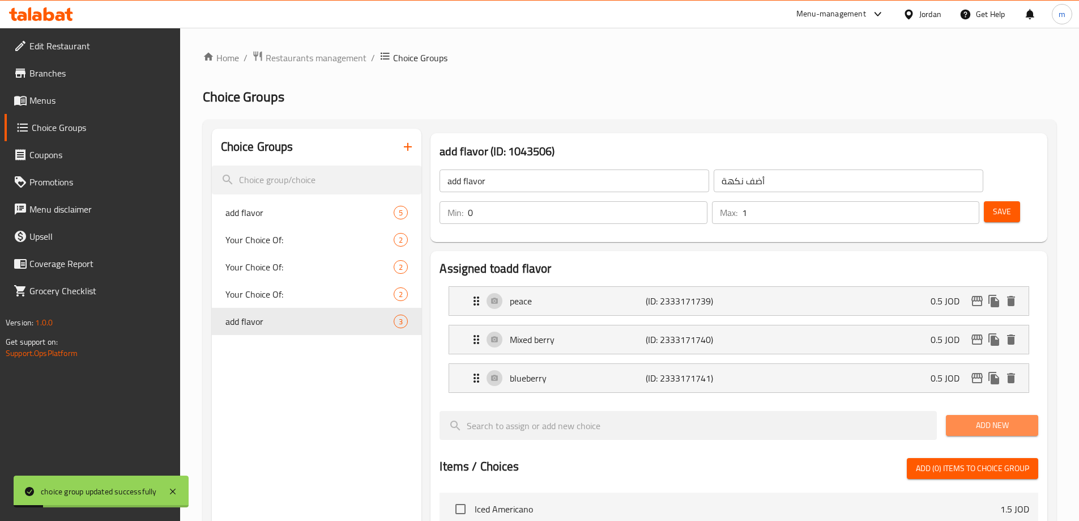
click at [989, 418] on span "Add New" at bounding box center [992, 425] width 74 height 14
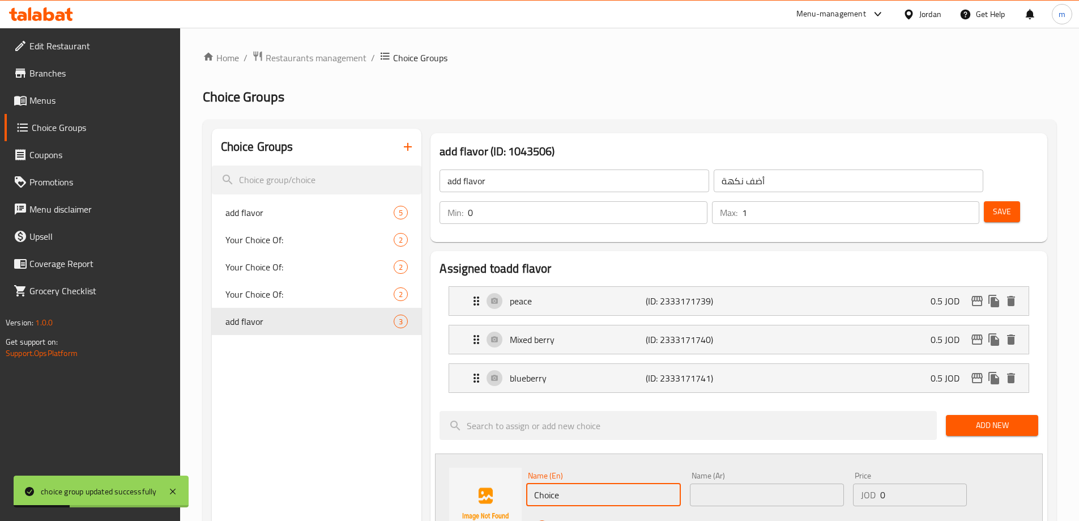
drag, startPoint x: 579, startPoint y: 467, endPoint x: 451, endPoint y: 457, distance: 128.4
click at [451, 457] on div "Name (En) Choice Name (En) Name (Ar) Name (Ar) Price JOD 0 Price Status" at bounding box center [739, 503] width 608 height 101
type input "kiwi"
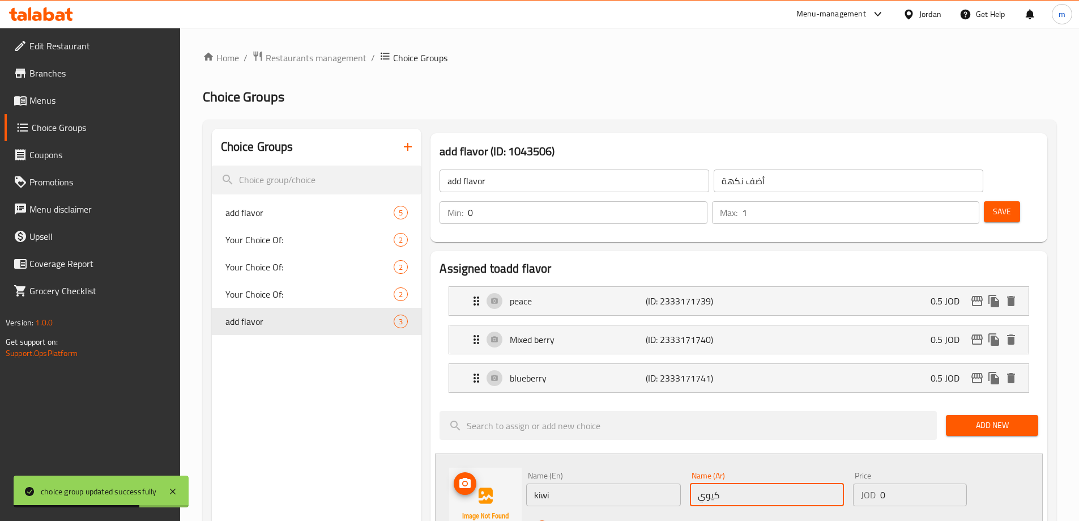
type input "كيوي"
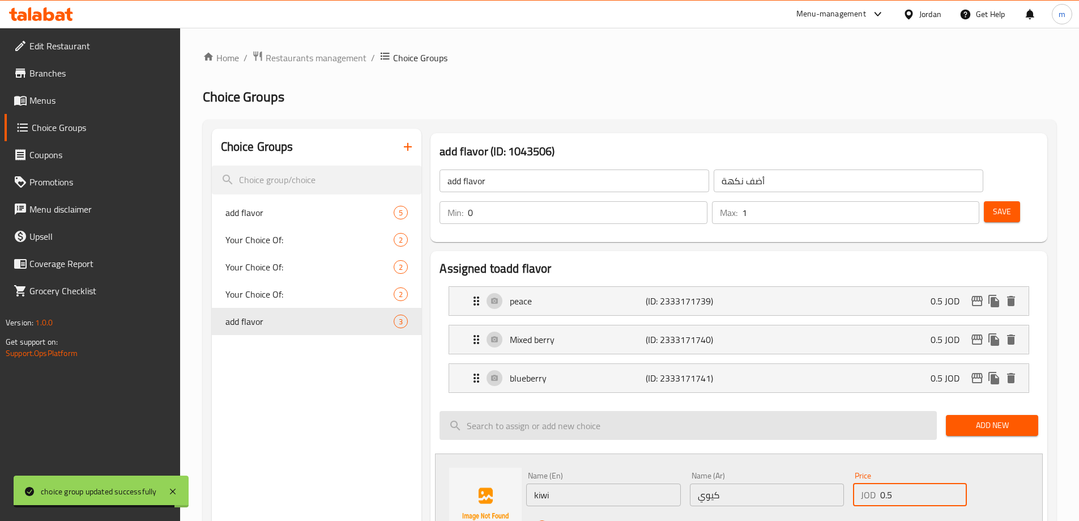
scroll to position [57, 0]
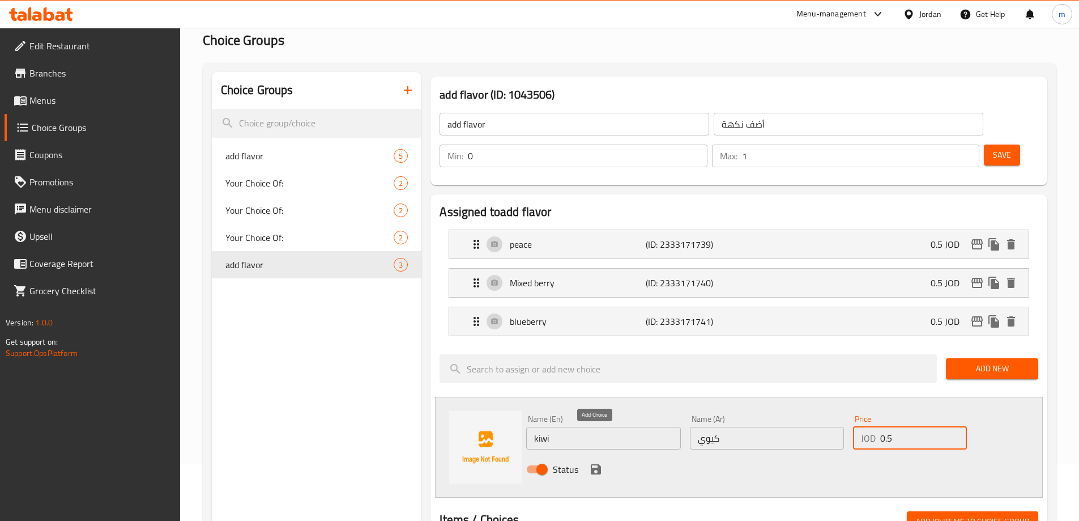
type input "0.5"
click at [598, 464] on icon "save" at bounding box center [596, 469] width 10 height 10
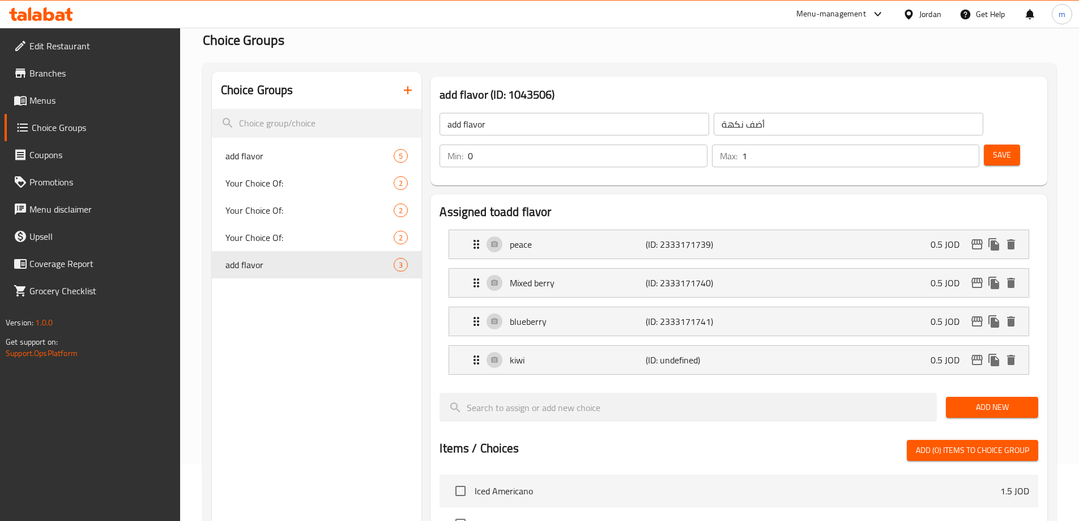
click at [993, 148] on span "Save" at bounding box center [1002, 155] width 18 height 14
click at [1000, 400] on span "Add New" at bounding box center [992, 407] width 74 height 14
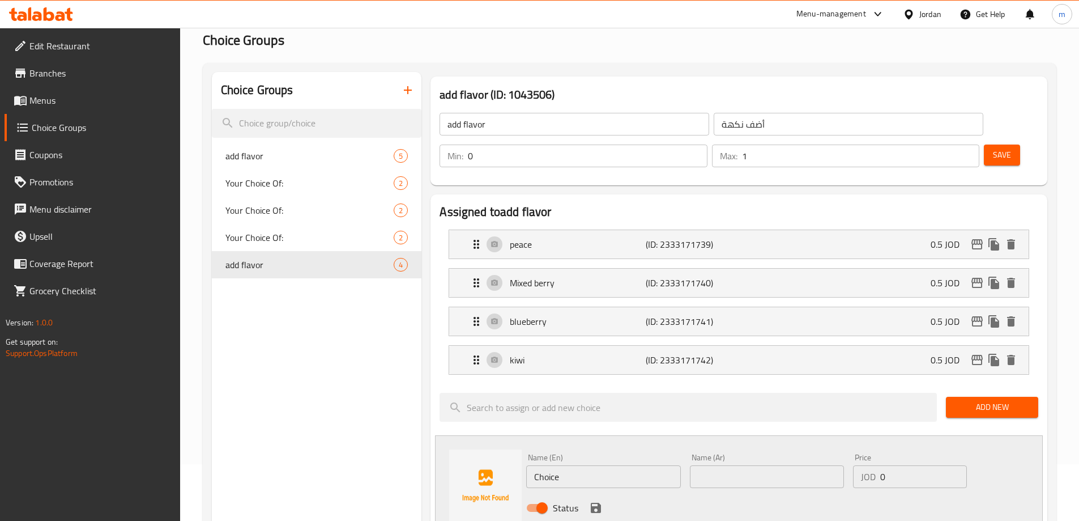
click at [604, 465] on input "Choice" at bounding box center [603, 476] width 154 height 23
type input "ة"
type input "mango"
type input "مانجو"
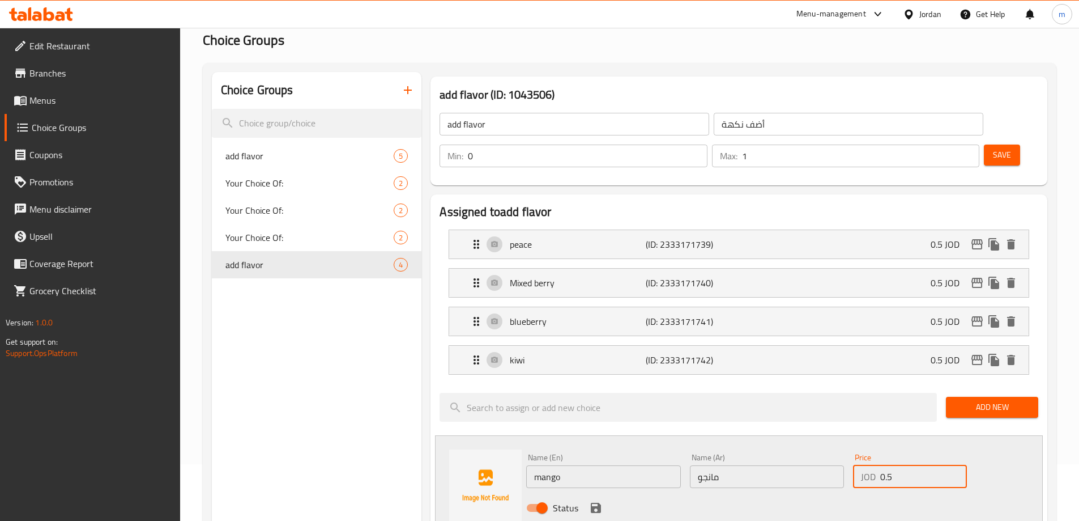
type input "0"
type input "0.5"
click at [603, 499] on button "save" at bounding box center [595, 507] width 17 height 17
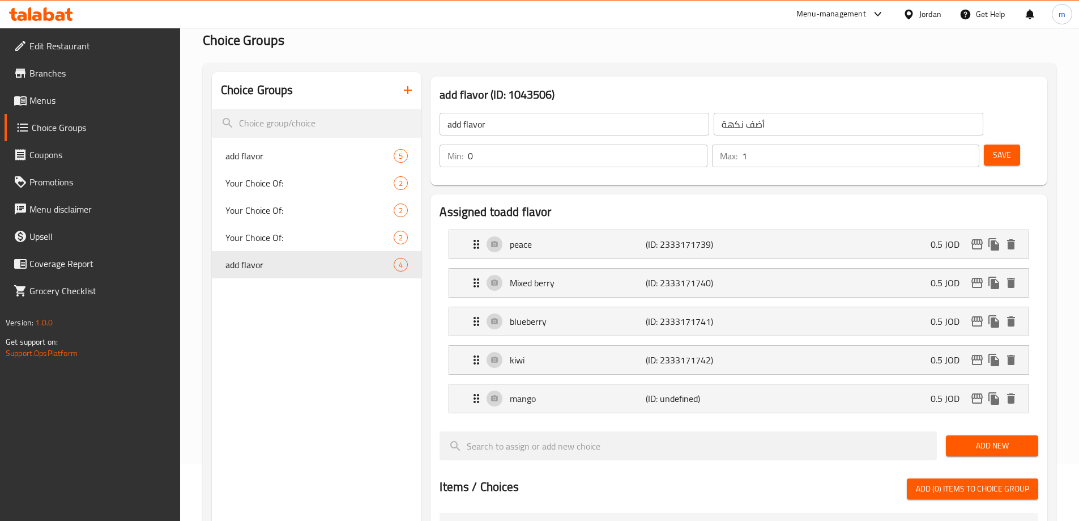
click at [984, 144] on button "Save" at bounding box center [1002, 154] width 36 height 21
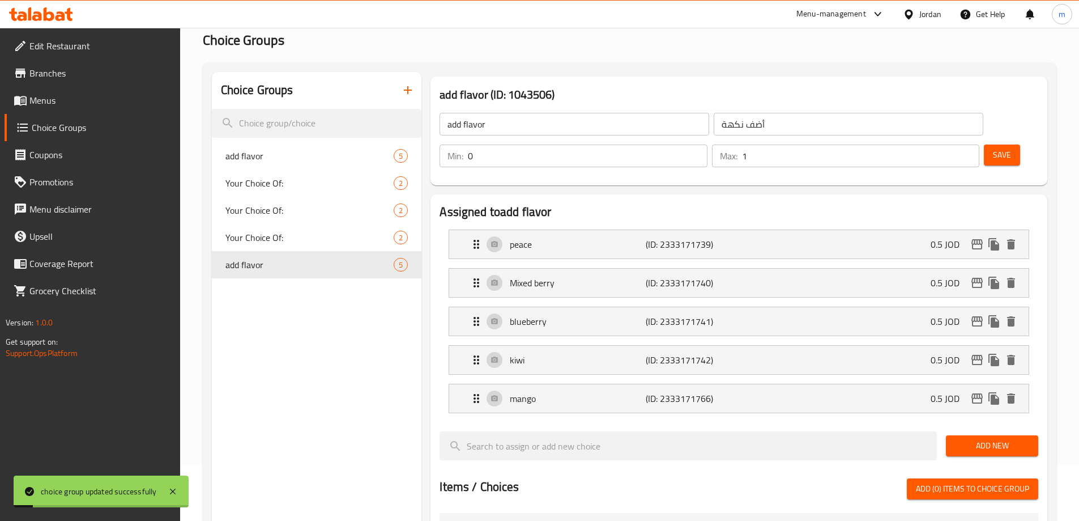
click at [1013, 438] on span "Add New" at bounding box center [992, 445] width 74 height 14
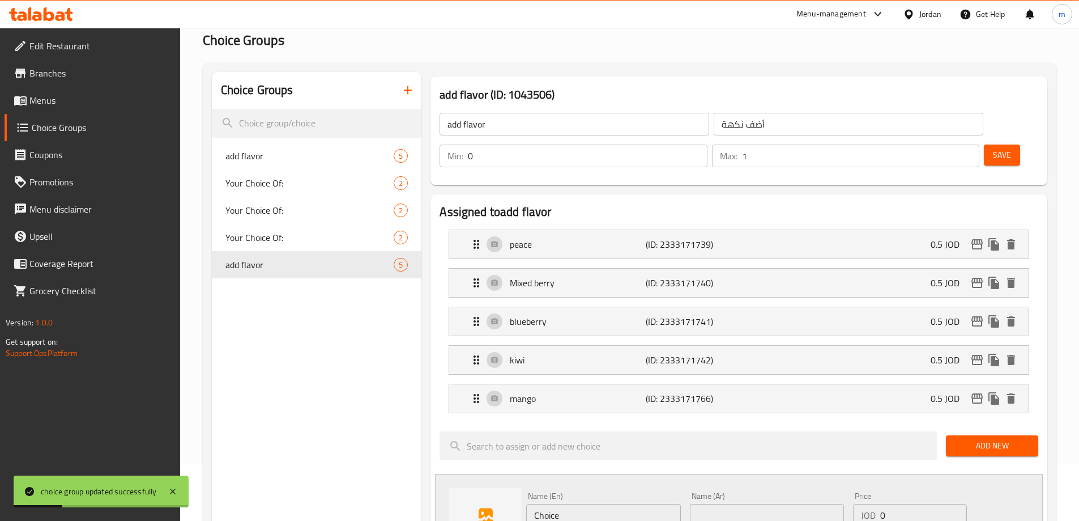
click at [569, 504] on input "Choice" at bounding box center [603, 515] width 154 height 23
type input "passion fruit"
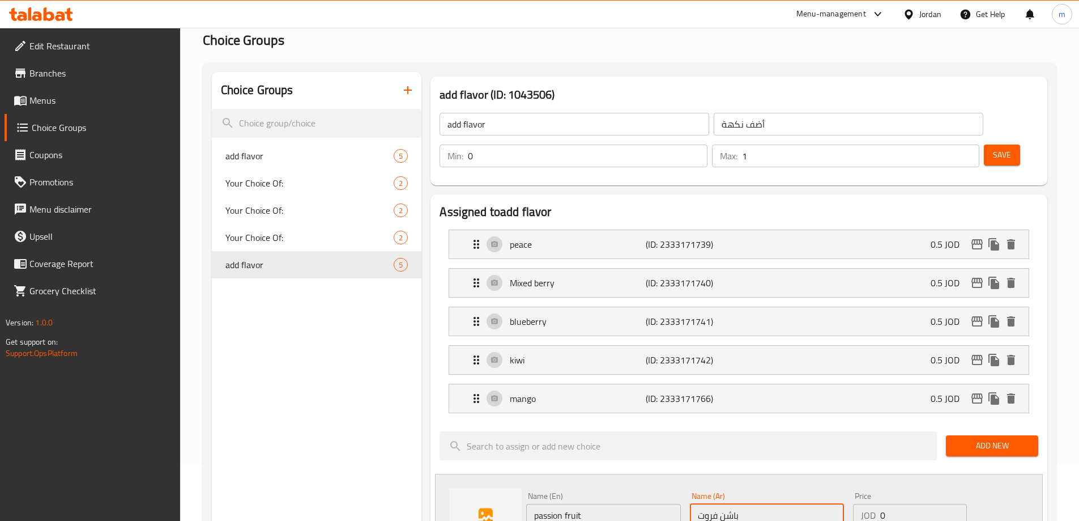
type input "باشن فروت"
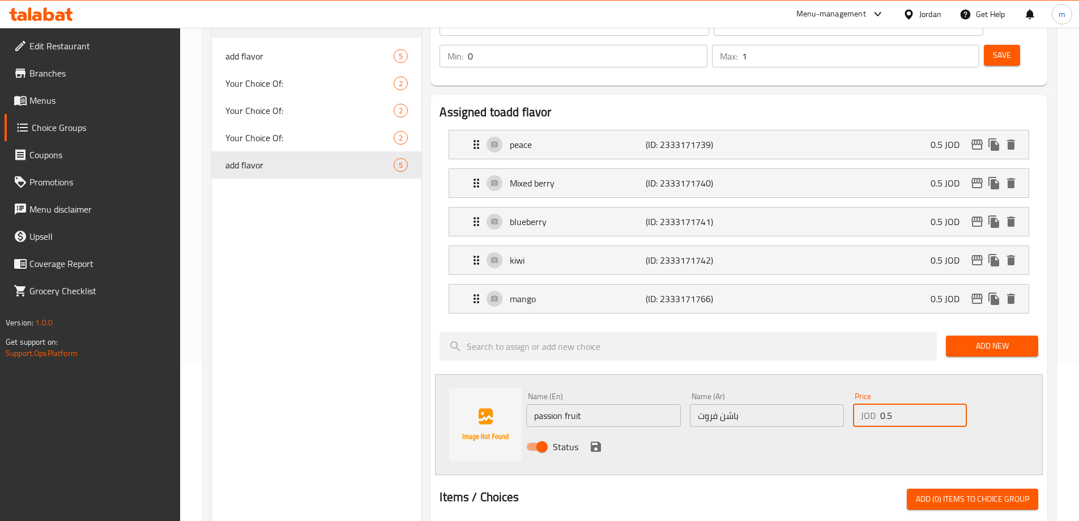
scroll to position [170, 0]
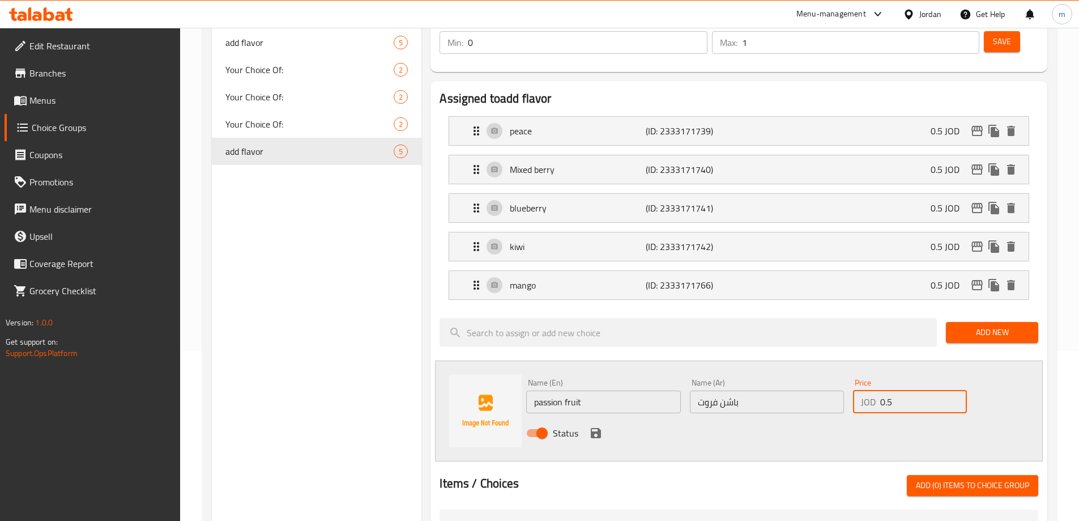
type input "0.5"
click at [599, 428] on icon "save" at bounding box center [596, 433] width 10 height 10
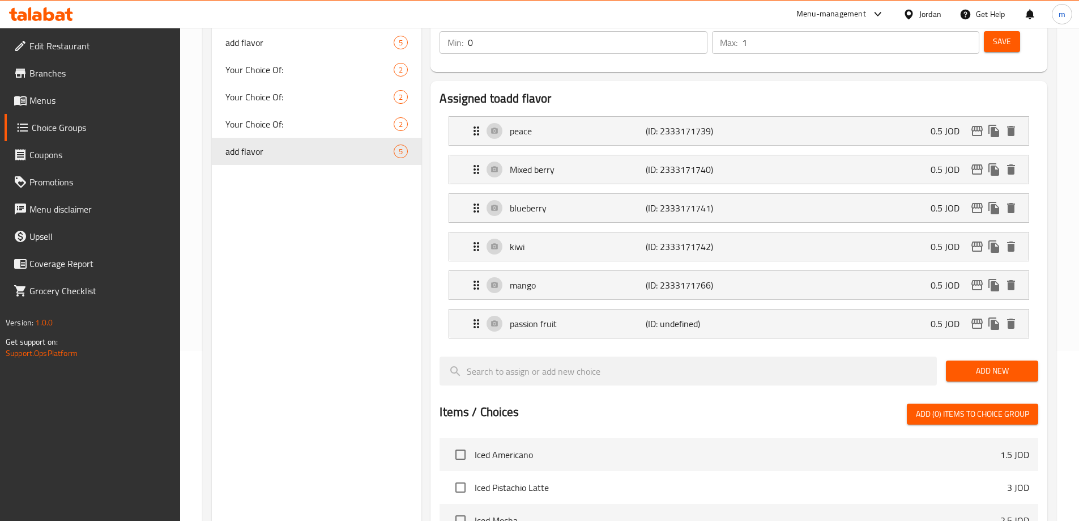
scroll to position [57, 0]
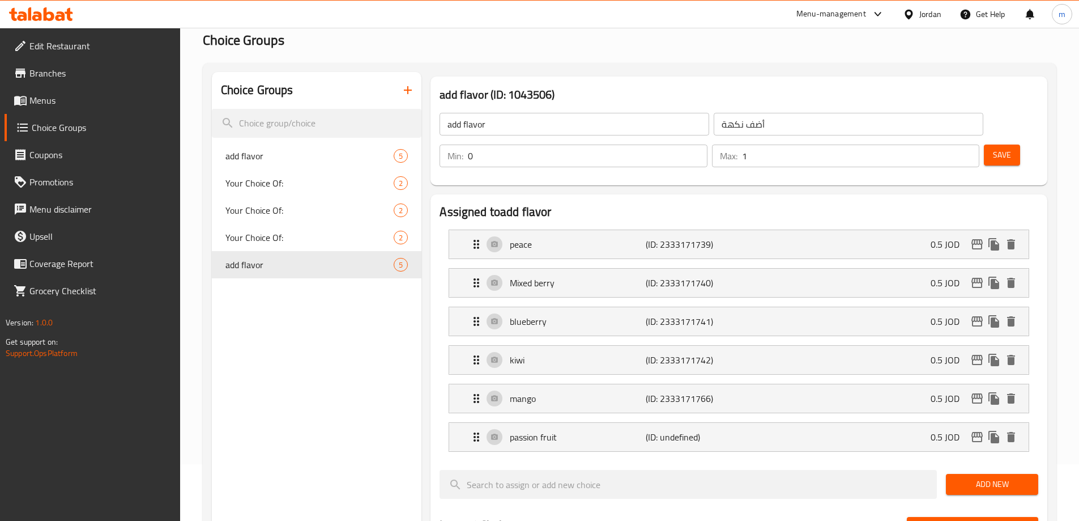
click at [993, 148] on span "Save" at bounding box center [1002, 155] width 18 height 14
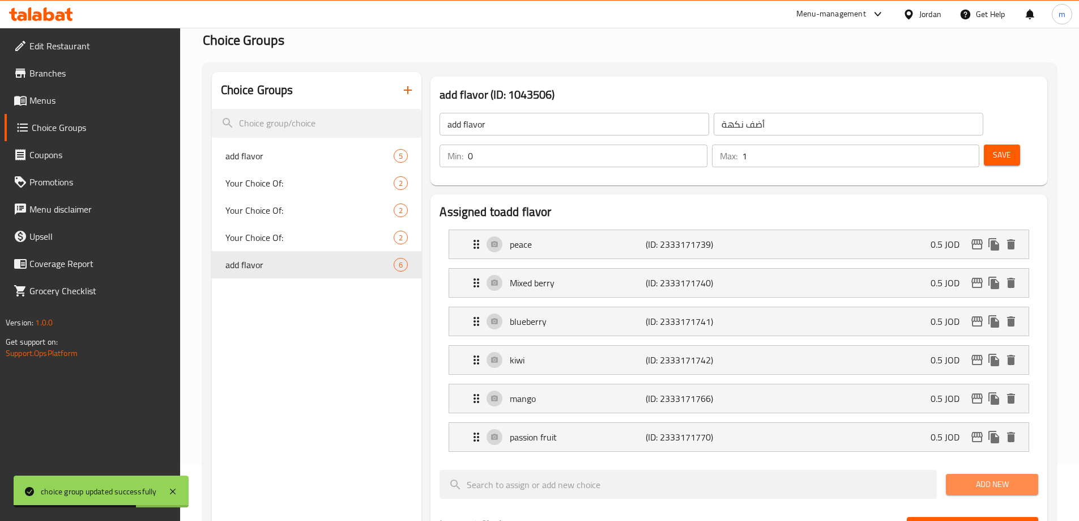
click at [994, 477] on span "Add New" at bounding box center [992, 484] width 74 height 14
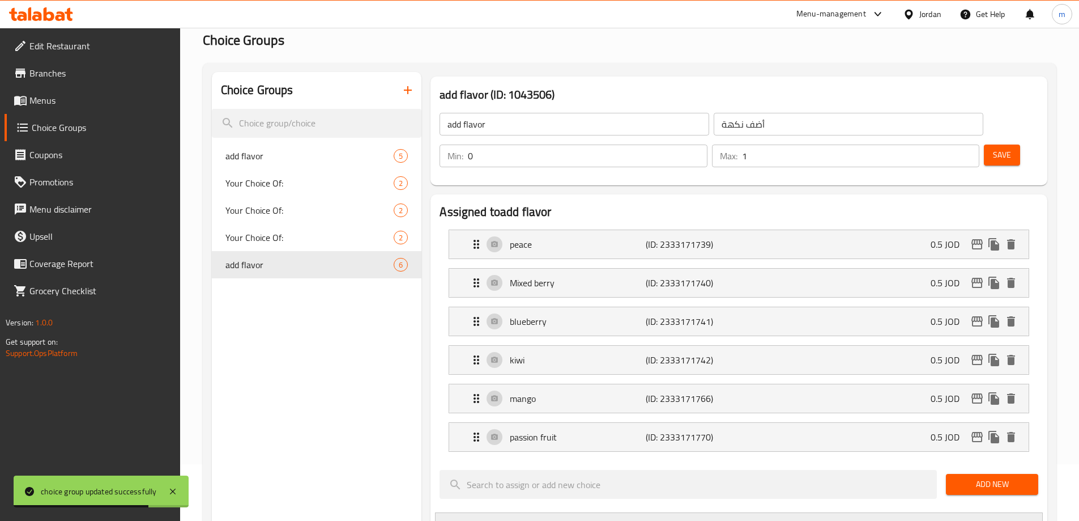
scroll to position [113, 0]
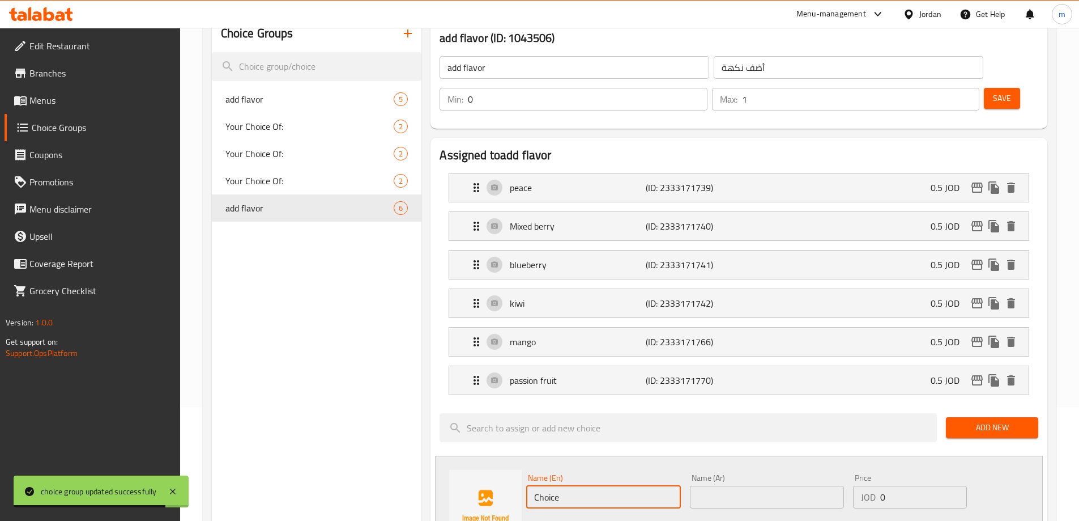
click at [554, 485] on input "Choice" at bounding box center [603, 496] width 154 height 23
type input "coconut"
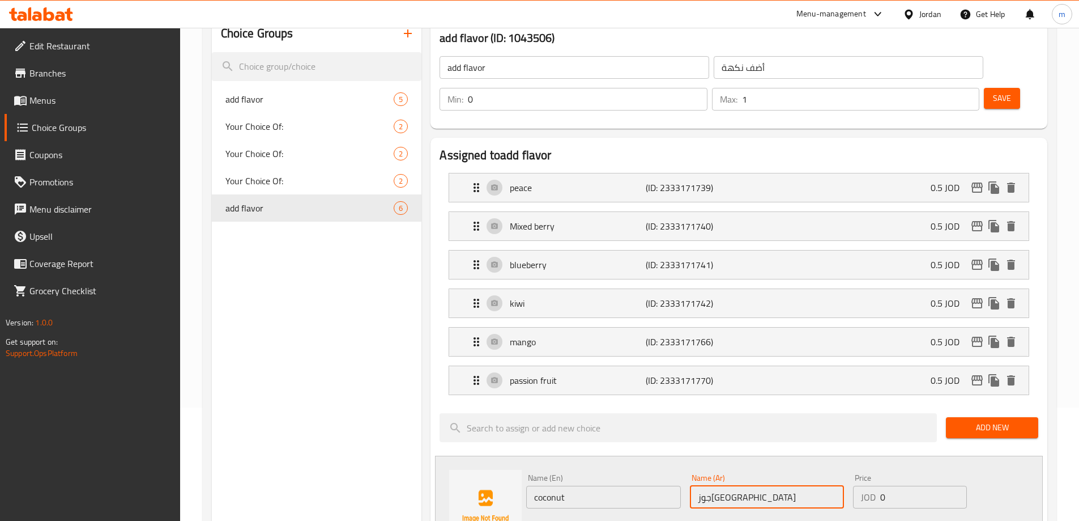
type input "جوزهند"
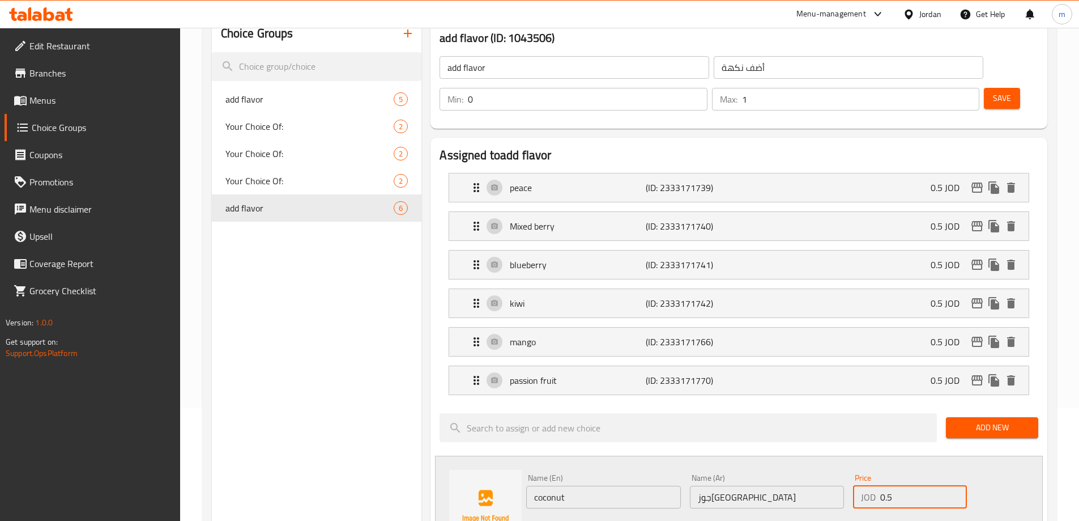
type input "0.5"
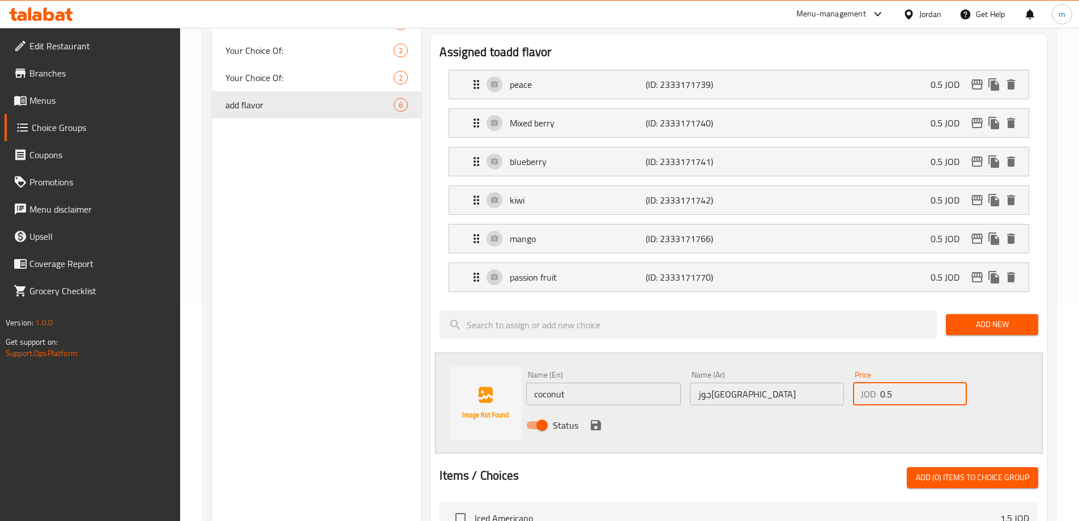
scroll to position [227, 0]
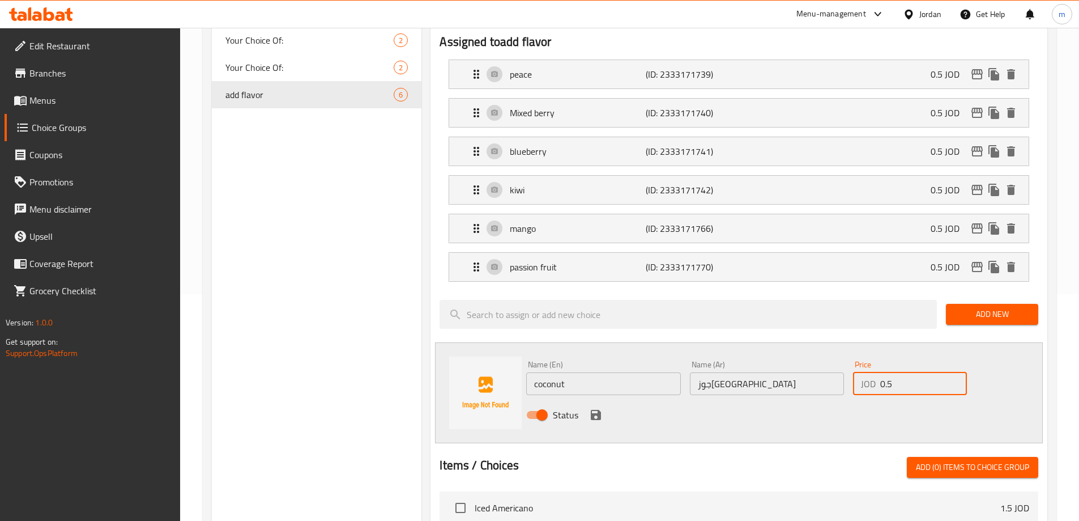
click at [599, 410] on icon "save" at bounding box center [596, 415] width 10 height 10
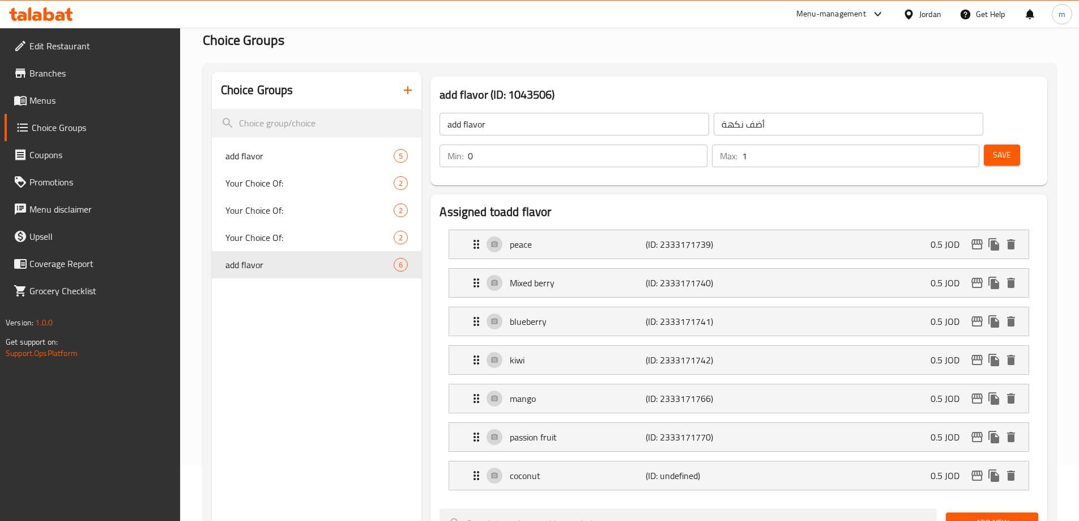
scroll to position [113, 0]
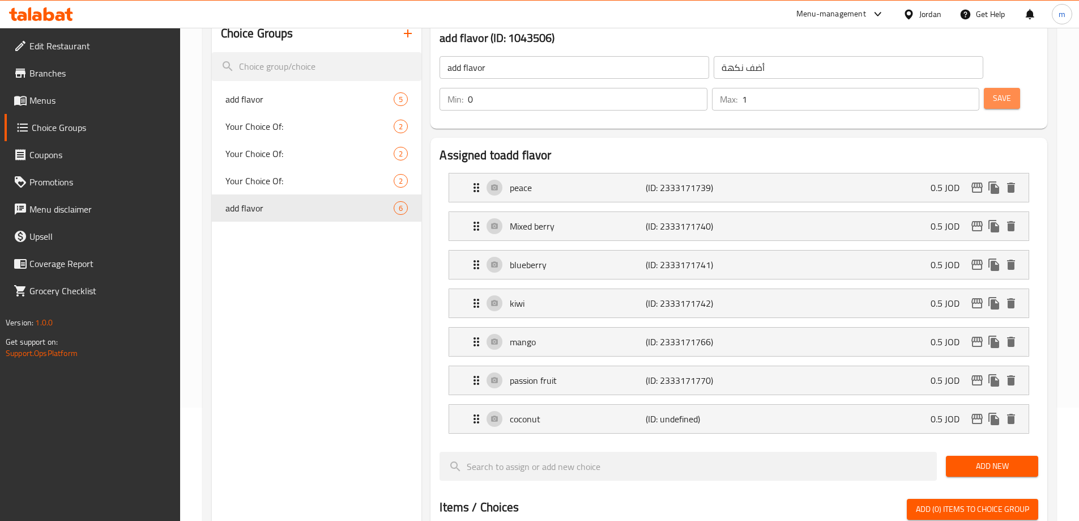
click at [984, 88] on button "Save" at bounding box center [1002, 98] width 36 height 21
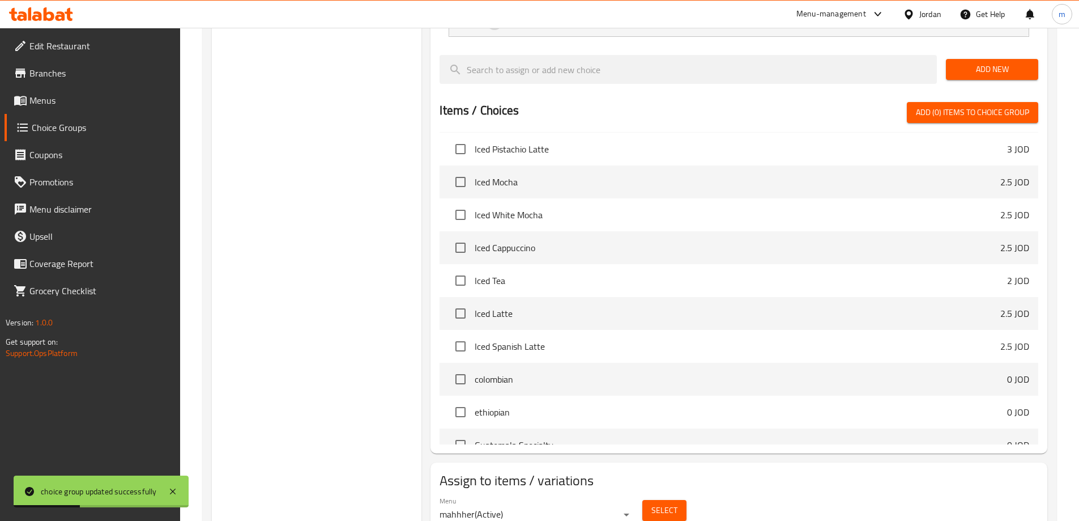
scroll to position [57, 0]
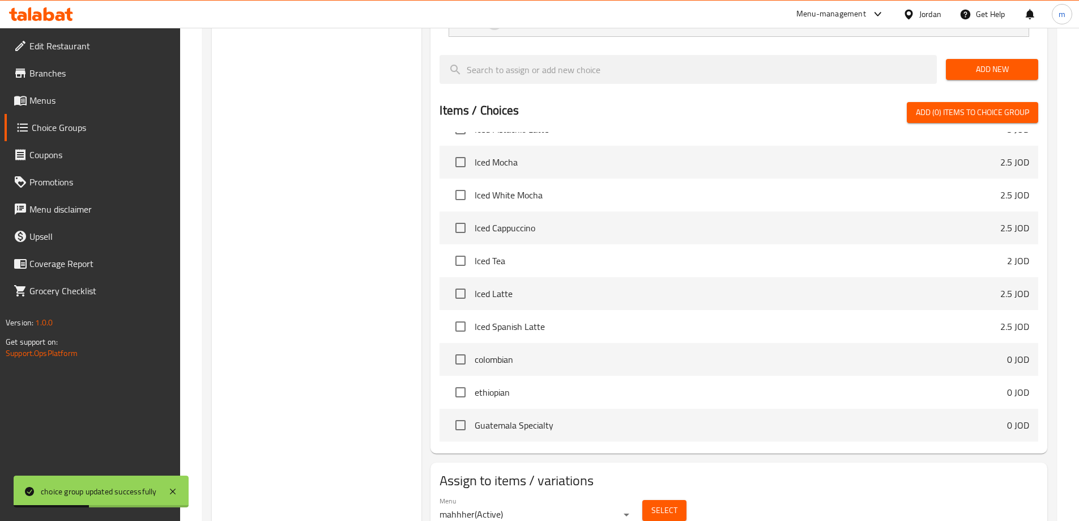
click at [687, 495] on div "Select" at bounding box center [664, 510] width 53 height 30
click at [680, 500] on button "Select" at bounding box center [664, 510] width 44 height 21
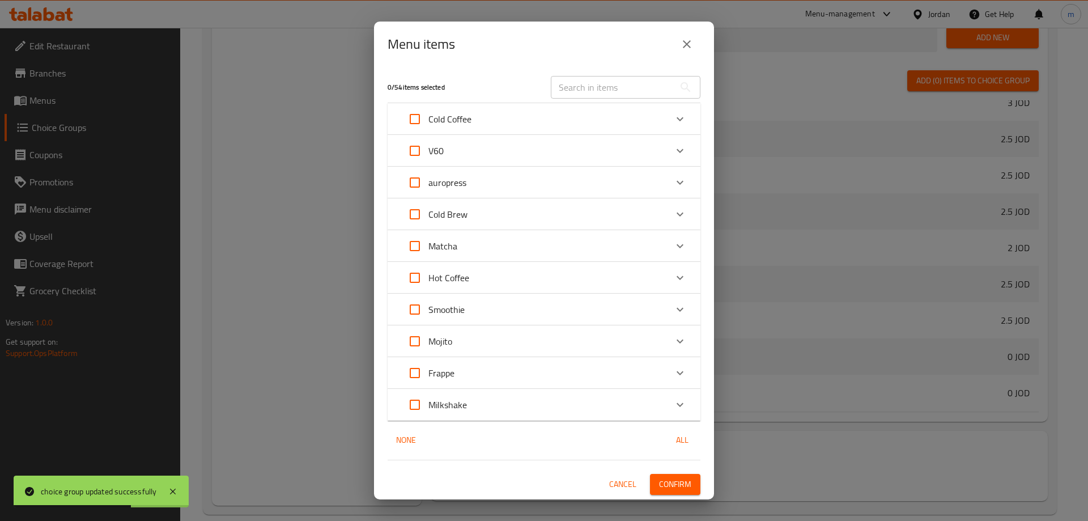
click at [415, 247] on input "Expand" at bounding box center [414, 245] width 27 height 27
checkbox input "true"
click at [670, 480] on span "Confirm" at bounding box center [675, 484] width 32 height 14
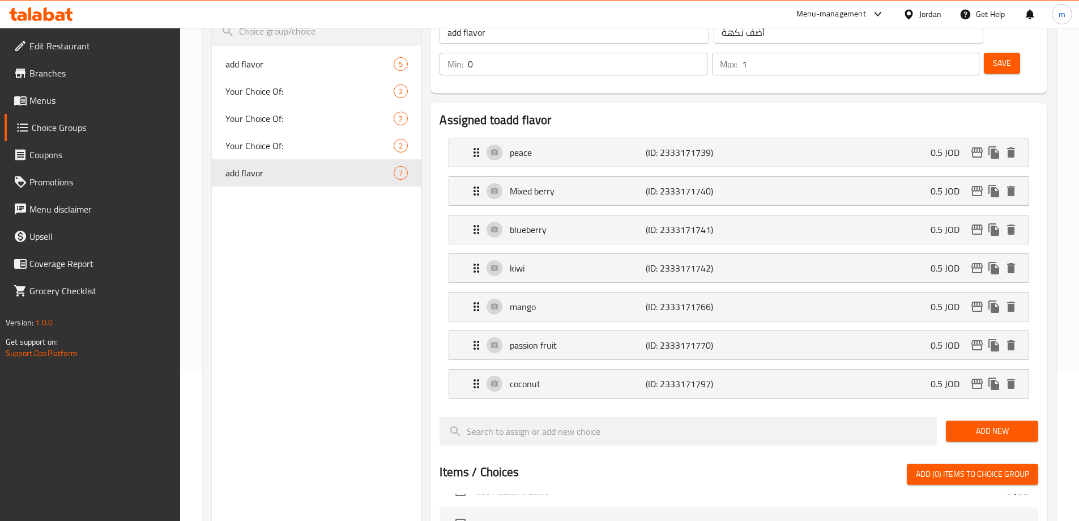
scroll to position [0, 0]
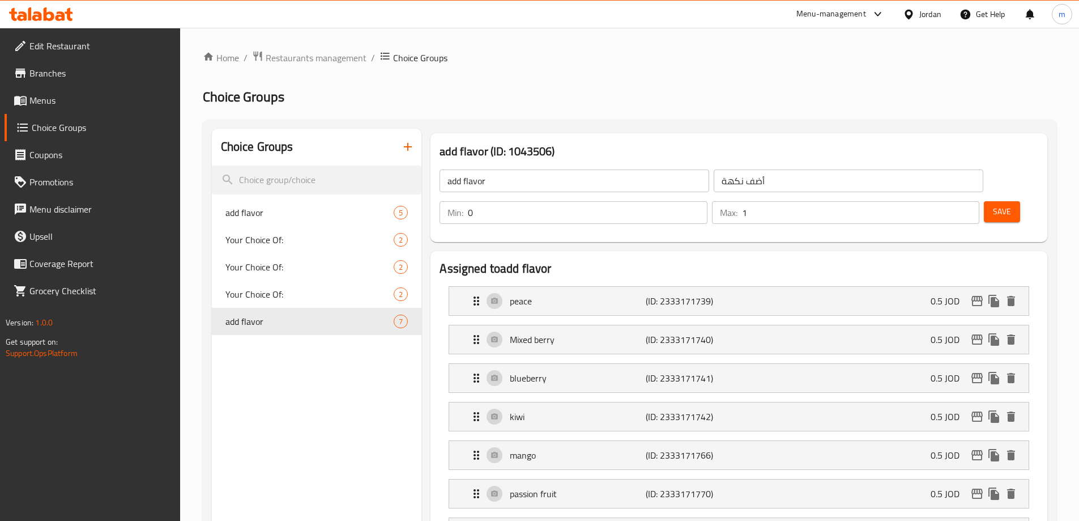
click at [416, 145] on button "button" at bounding box center [407, 146] width 27 height 27
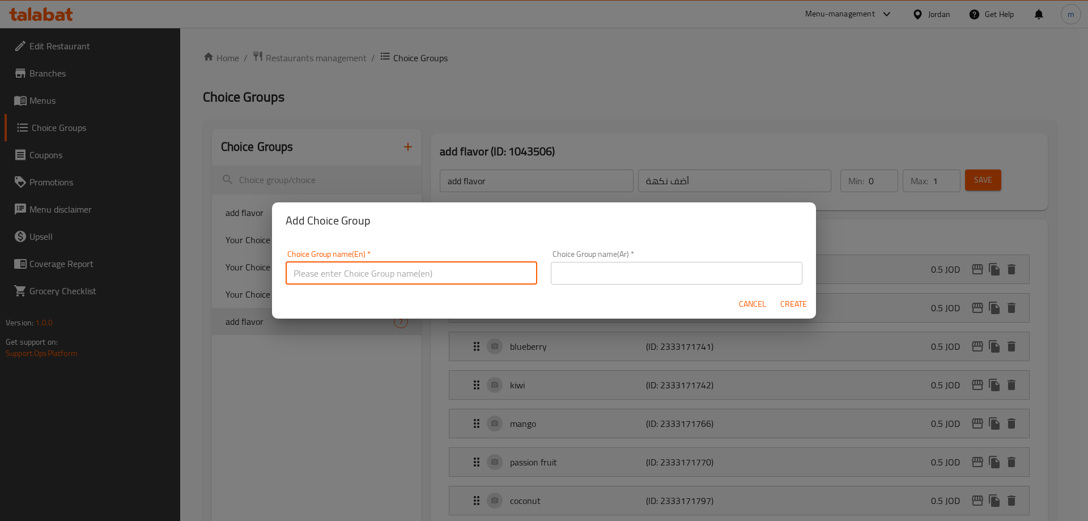
click at [355, 266] on input "text" at bounding box center [412, 273] width 252 height 23
type input "Your Choice Of:"
click at [603, 270] on input "text" at bounding box center [677, 273] width 252 height 23
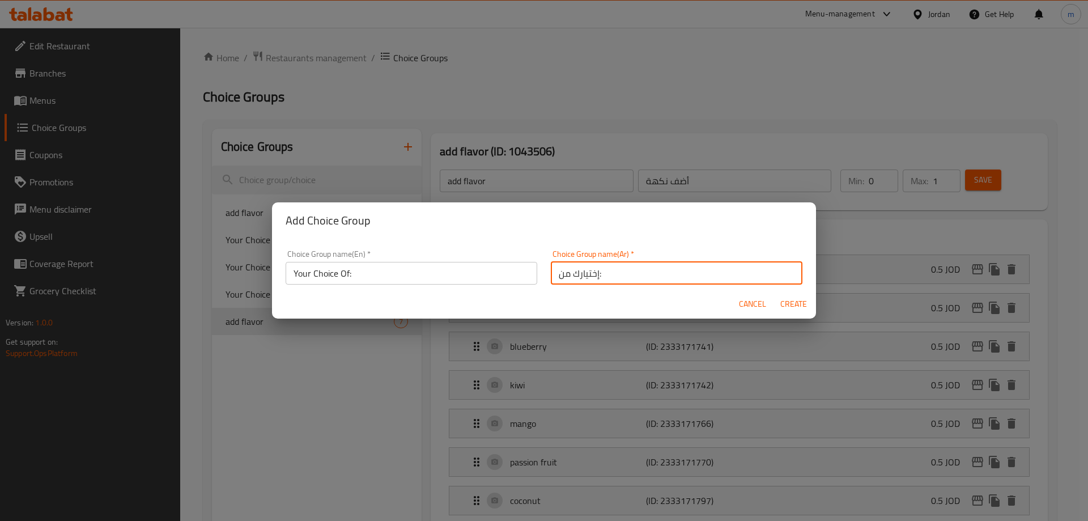
type input "إختيارك من:"
click at [791, 307] on span "Create" at bounding box center [792, 304] width 27 height 14
type input "Your Choice Of:"
type input "إختيارك من:"
type input "0"
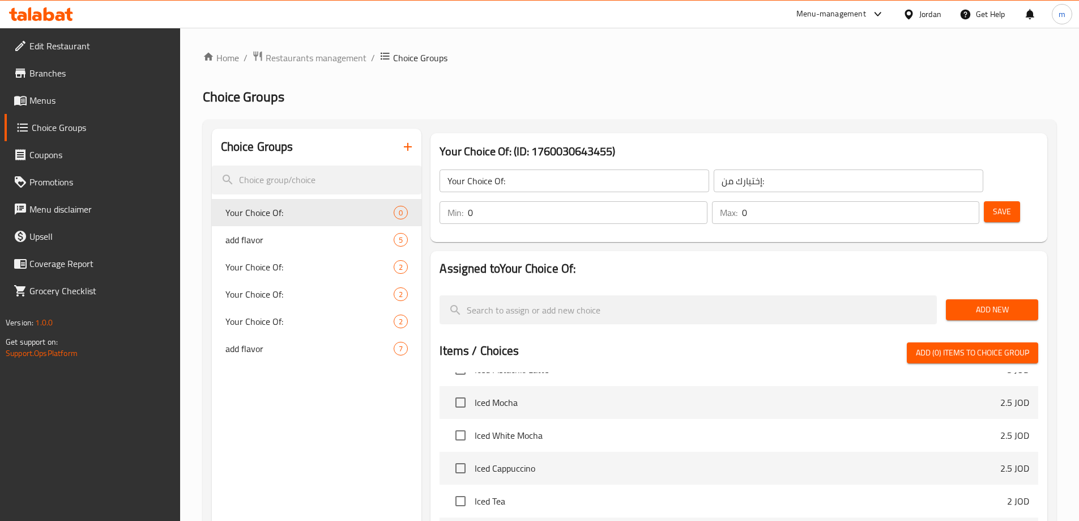
click at [707, 201] on input "0" at bounding box center [587, 212] width 239 height 23
type input "1"
click at [940, 201] on input "0" at bounding box center [860, 212] width 237 height 23
type input "1"
click at [991, 302] on span "Add New" at bounding box center [992, 309] width 74 height 14
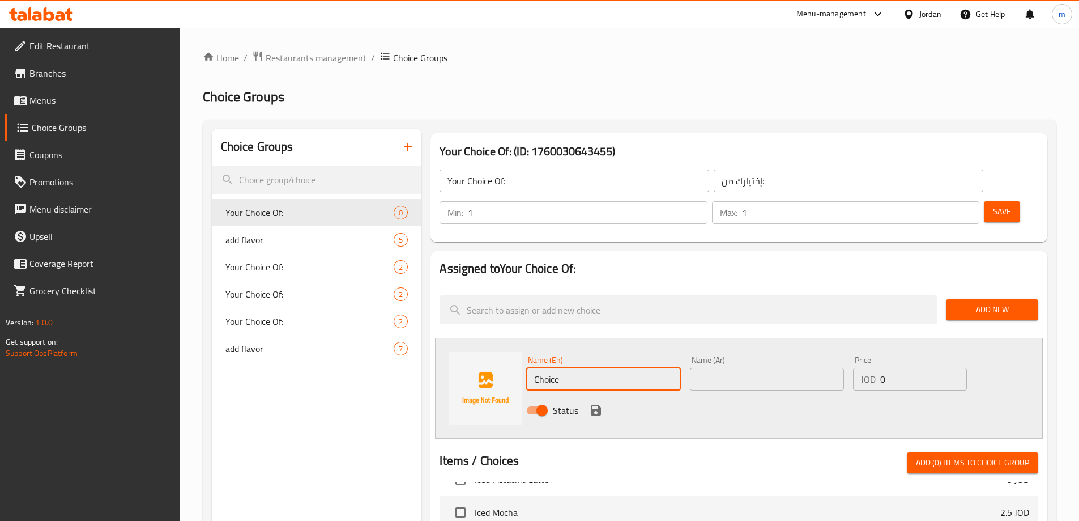
click at [607, 368] on input "Choice" at bounding box center [603, 379] width 154 height 23
type input "single"
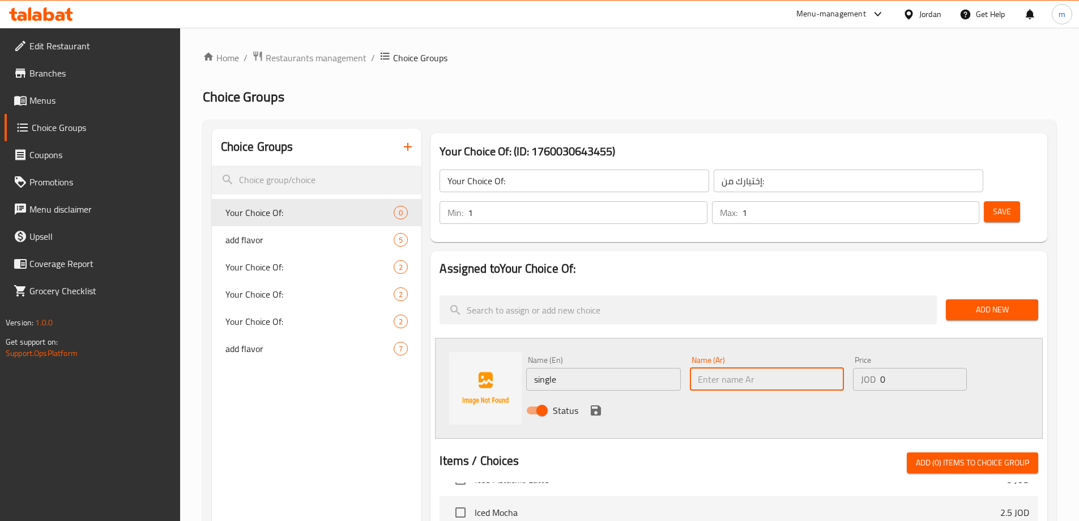
click at [731, 368] on input "text" at bounding box center [767, 379] width 154 height 23
type input "سينجل"
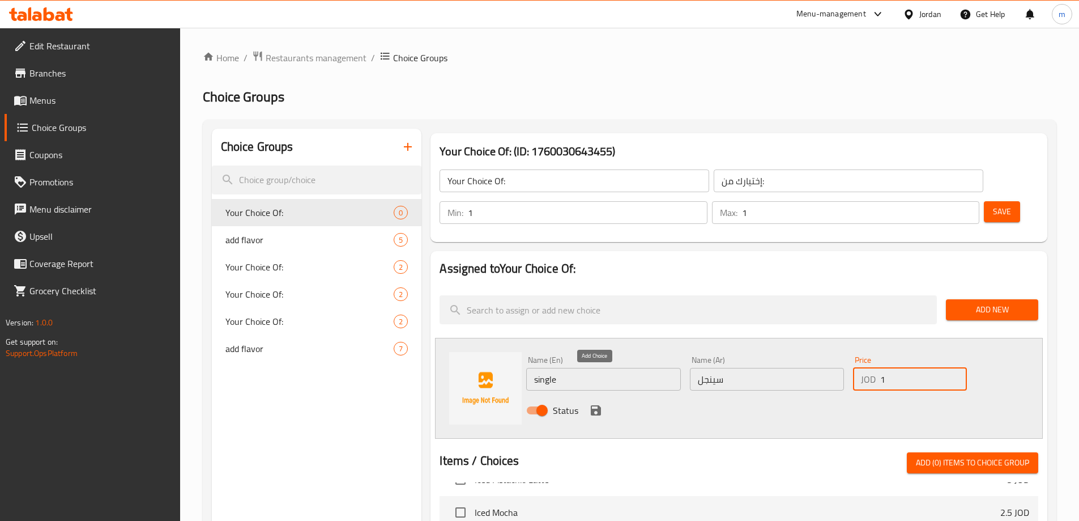
type input "1"
click at [595, 403] on icon "save" at bounding box center [596, 410] width 14 height 14
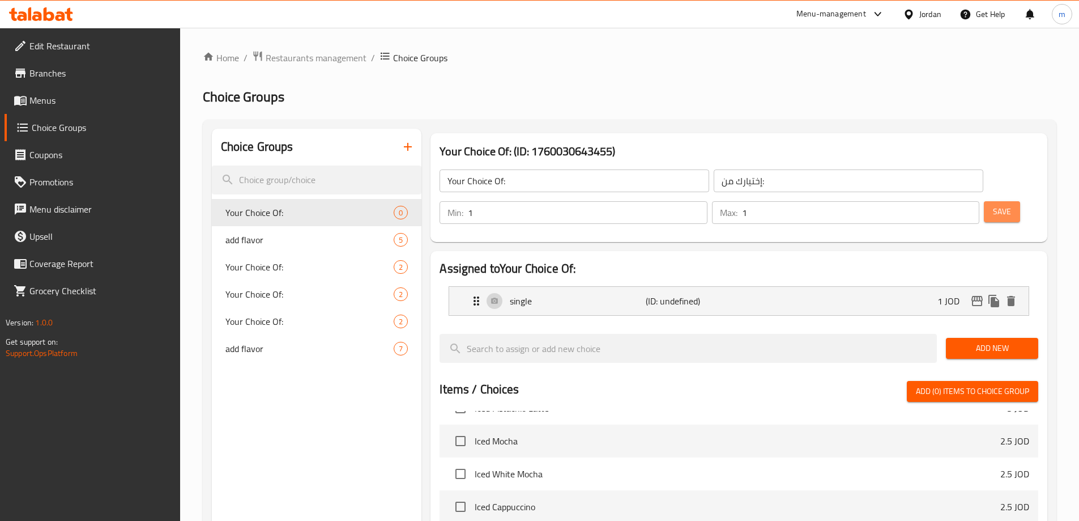
click at [984, 201] on button "Save" at bounding box center [1002, 211] width 36 height 21
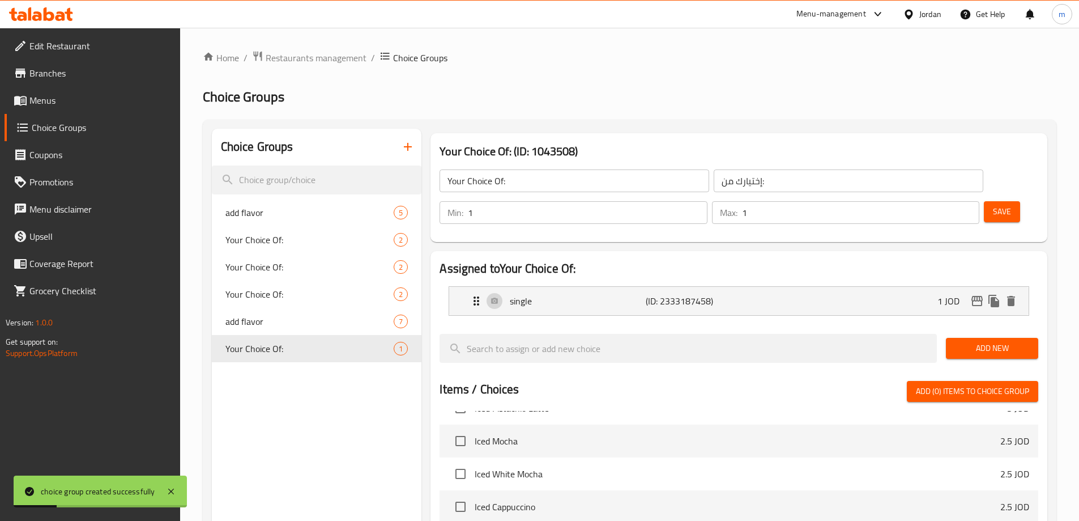
click at [992, 341] on span "Add New" at bounding box center [992, 348] width 74 height 14
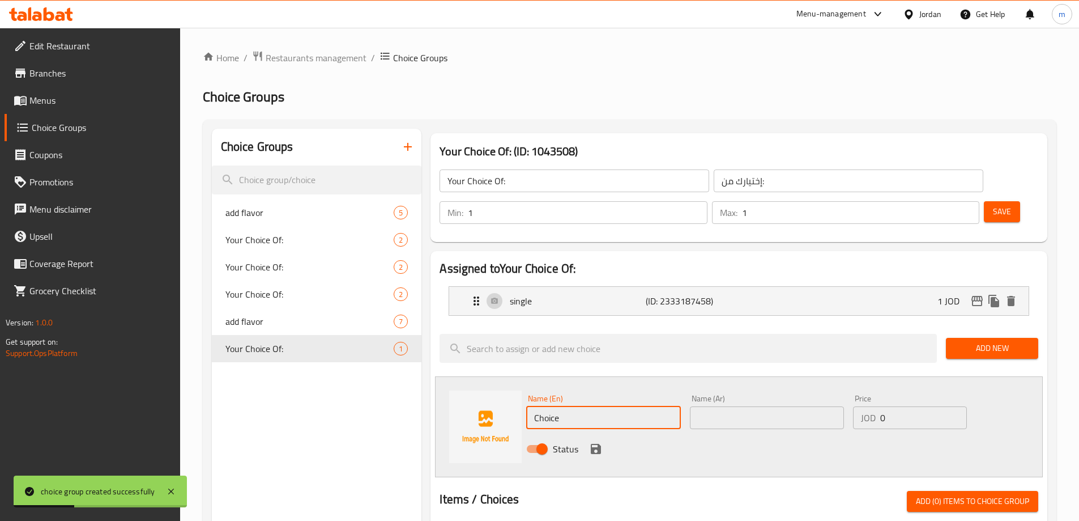
click at [600, 406] on input "Choice" at bounding box center [603, 417] width 154 height 23
type input "ي"
type input "double"
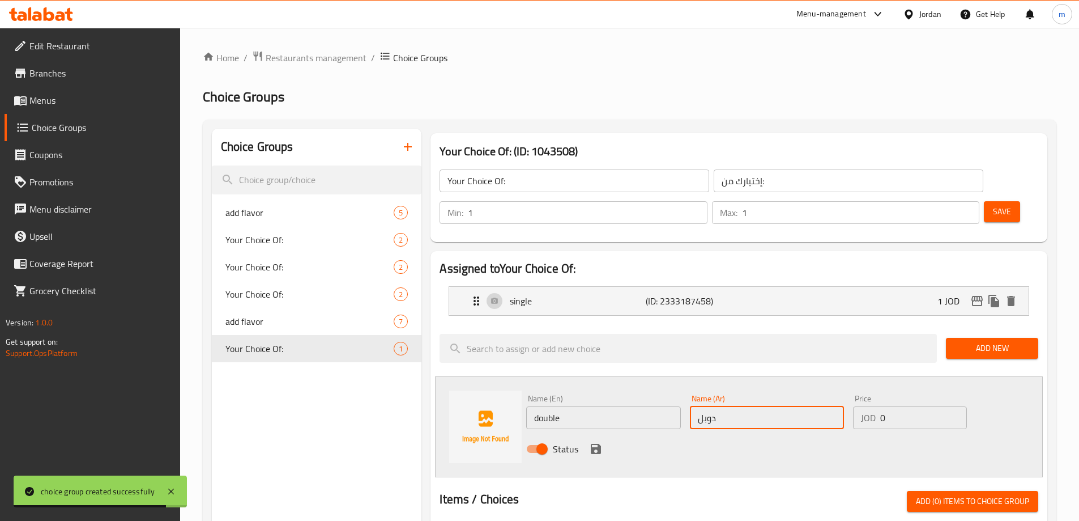
type input "دوبل"
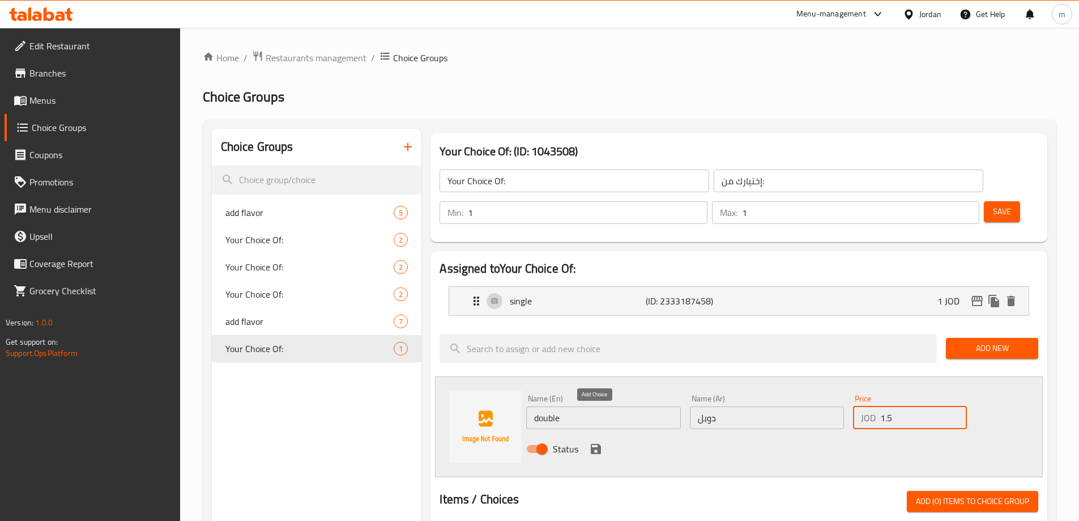
type input "1.5"
click at [597, 442] on icon "save" at bounding box center [596, 449] width 14 height 14
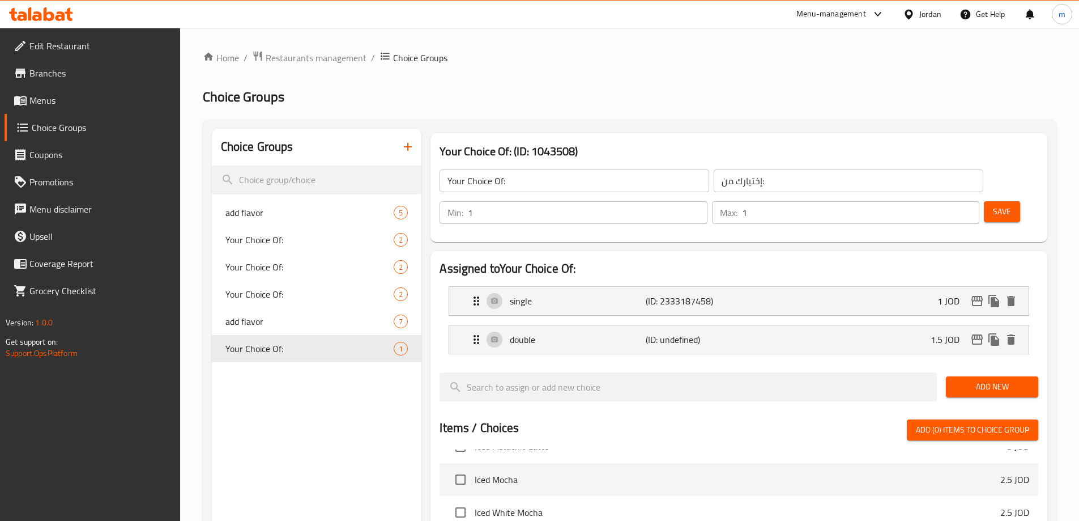
click at [993, 204] on span "Save" at bounding box center [1002, 211] width 18 height 14
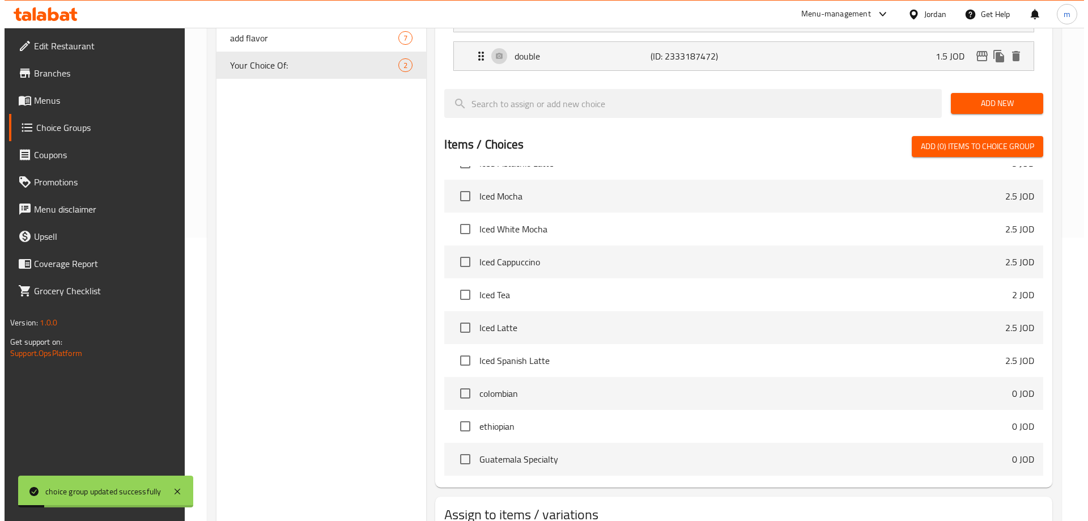
scroll to position [334, 0]
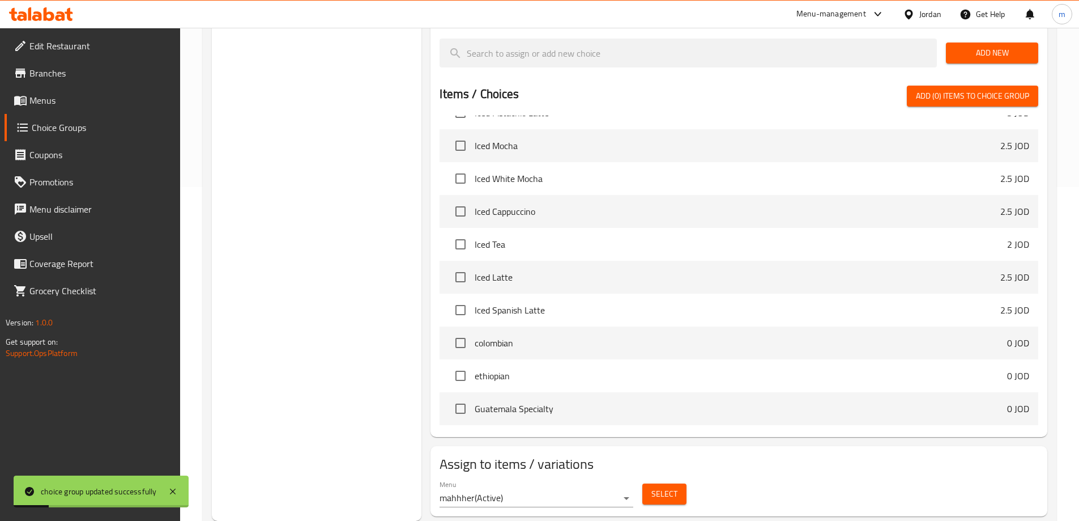
click at [667, 487] on span "Select" at bounding box center [664, 494] width 26 height 14
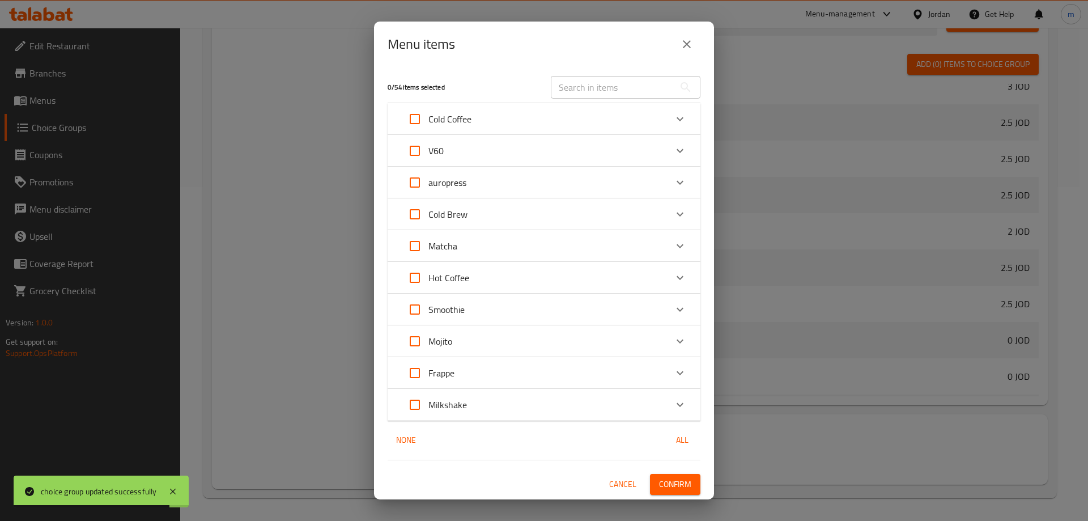
click at [680, 276] on icon "Expand" at bounding box center [680, 278] width 14 height 14
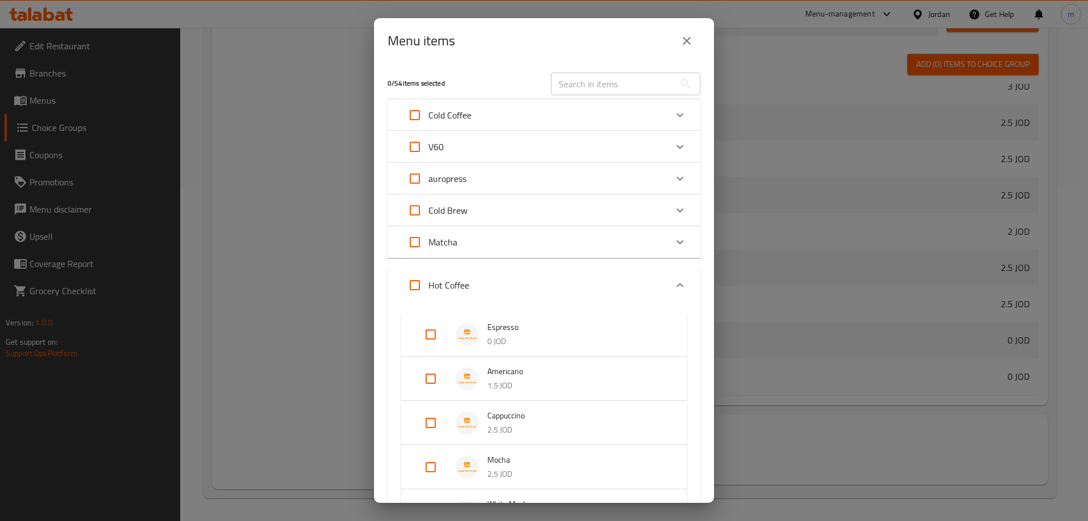
click at [428, 334] on input "Expand" at bounding box center [430, 334] width 27 height 27
checkbox input "true"
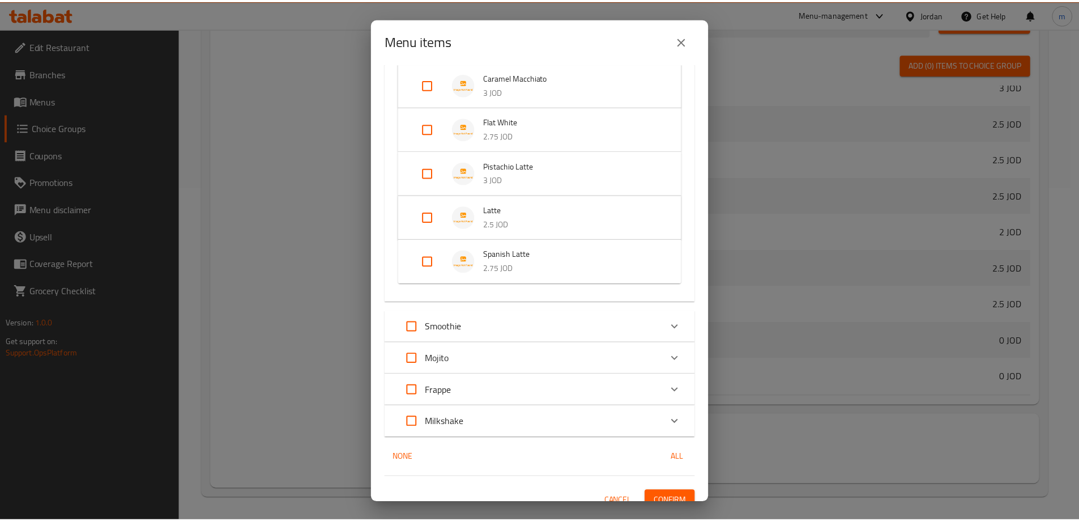
scroll to position [493, 0]
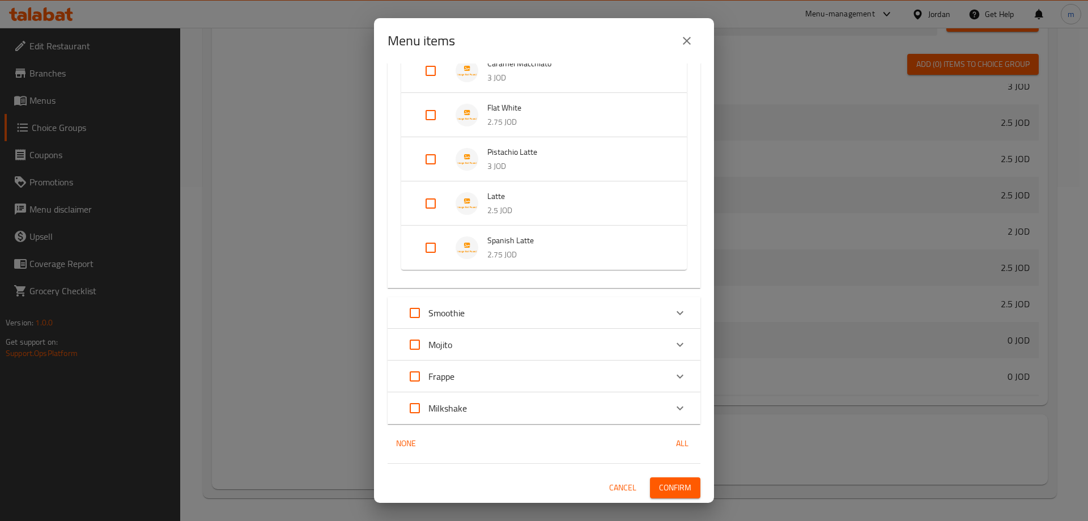
click at [675, 490] on span "Confirm" at bounding box center [675, 487] width 32 height 14
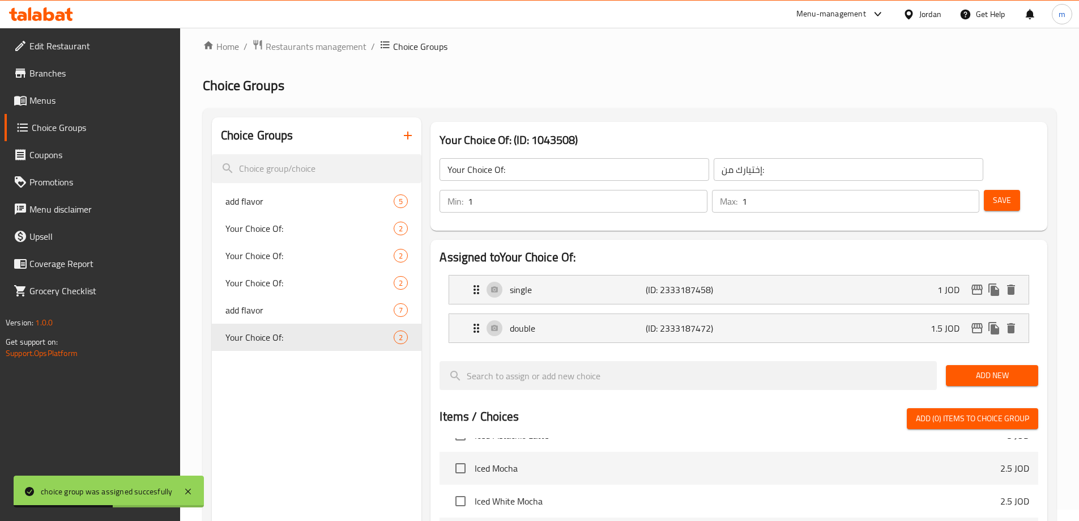
scroll to position [0, 0]
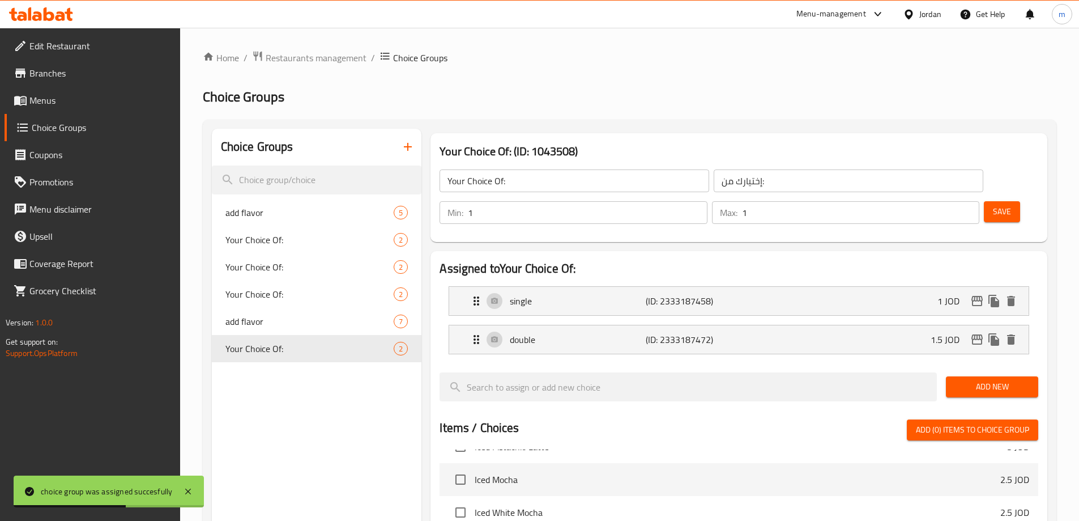
click at [406, 143] on icon "button" at bounding box center [408, 147] width 14 height 14
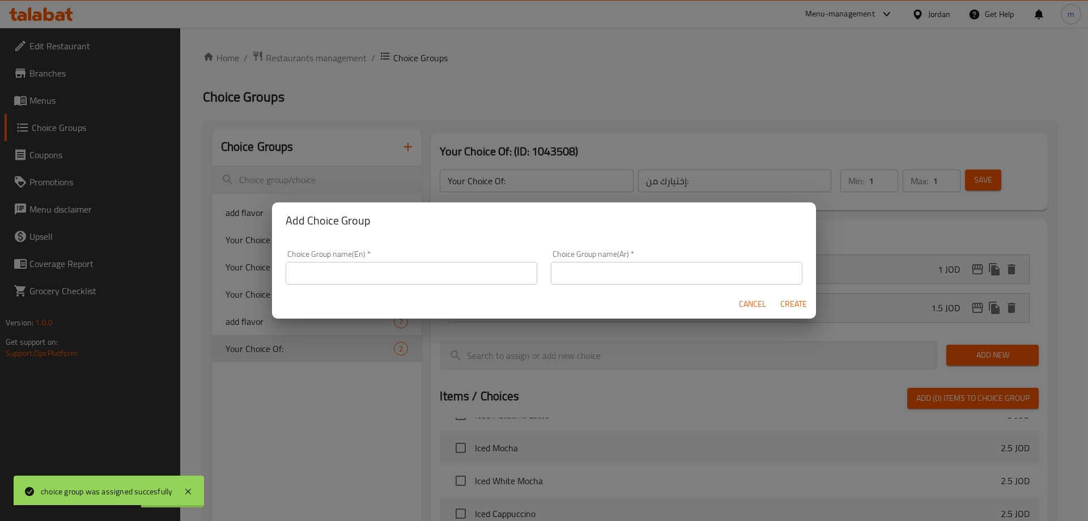
click at [338, 274] on input "text" at bounding box center [412, 273] width 252 height 23
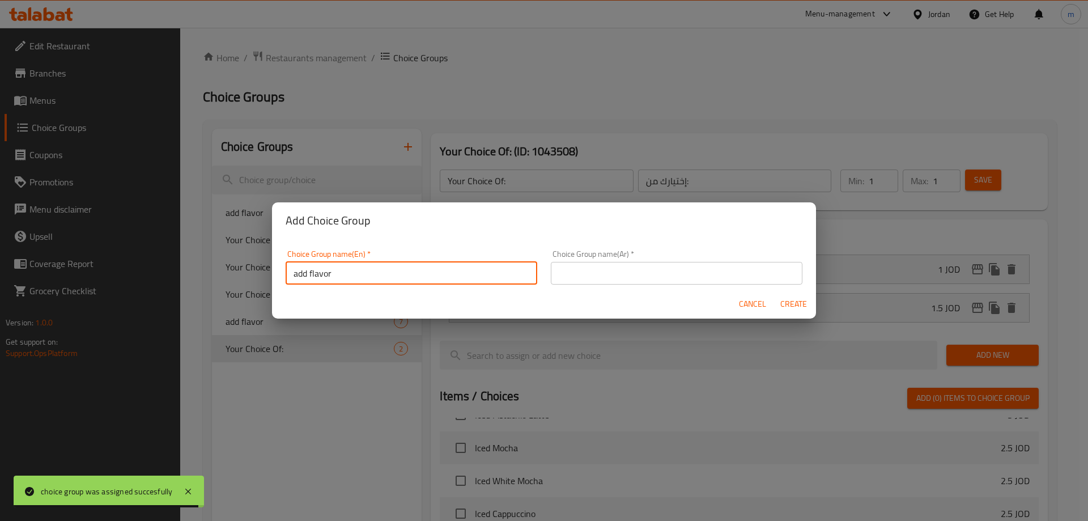
type input "add flavor"
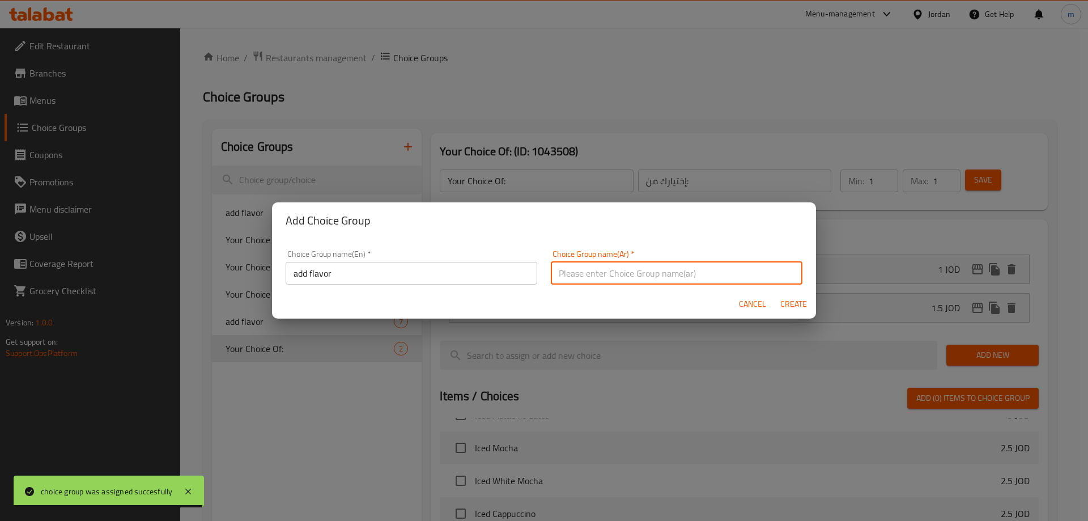
click at [583, 275] on input "text" at bounding box center [677, 273] width 252 height 23
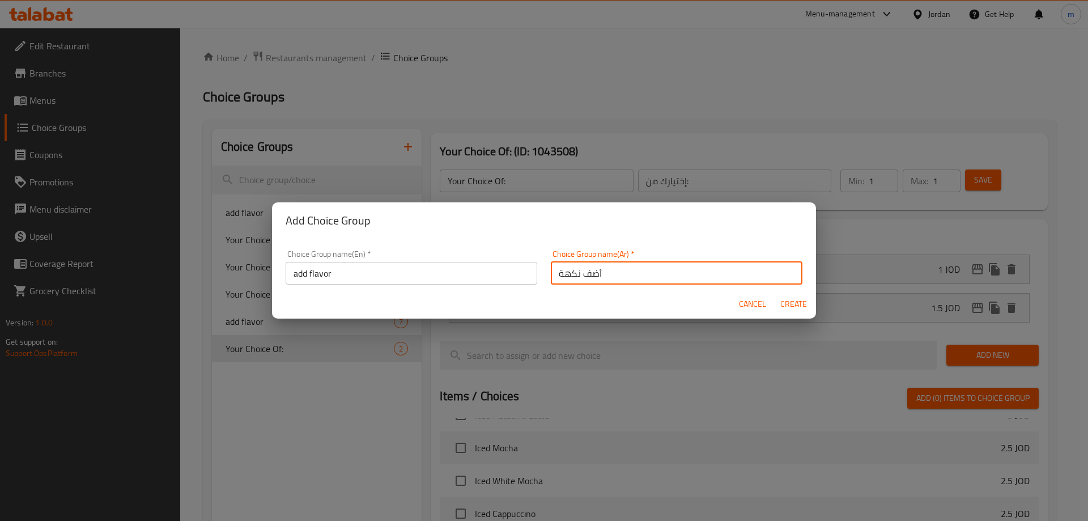
type input "أضف نكهة"
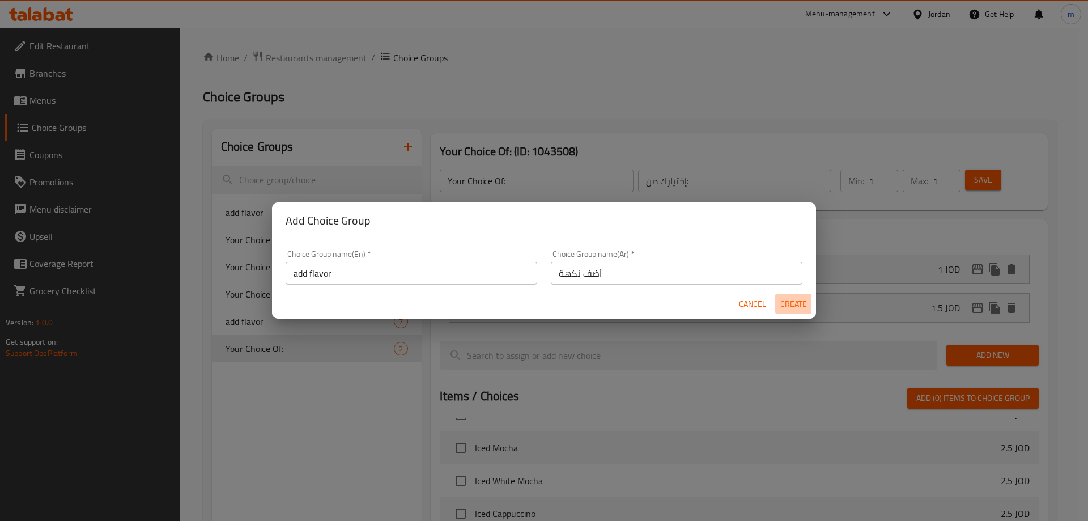
click at [796, 304] on span "Create" at bounding box center [792, 304] width 27 height 14
type input "add flavor"
type input "أضف نكهة"
type input "0"
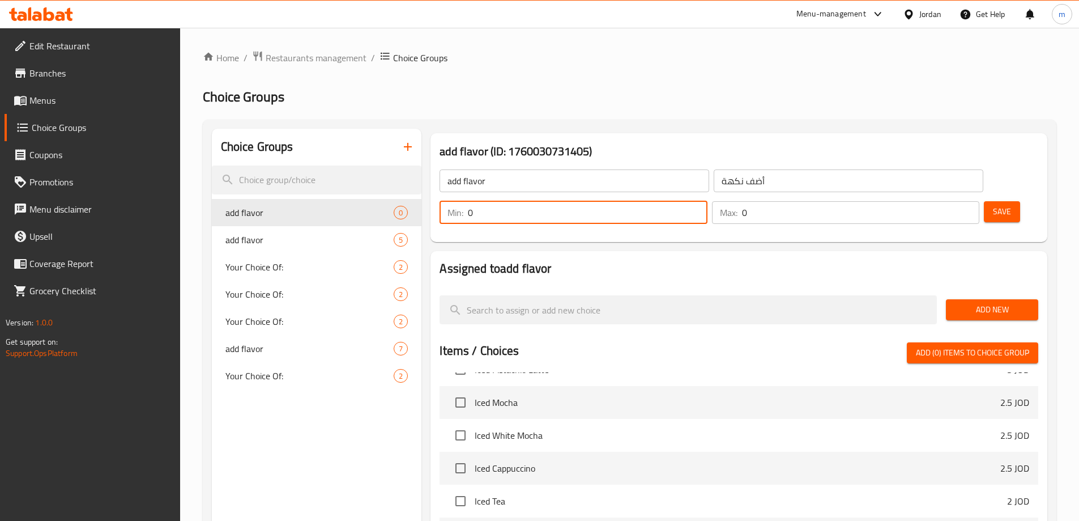
click at [707, 201] on input "0" at bounding box center [587, 212] width 239 height 23
type input "1"
click at [948, 201] on input "1" at bounding box center [860, 212] width 237 height 23
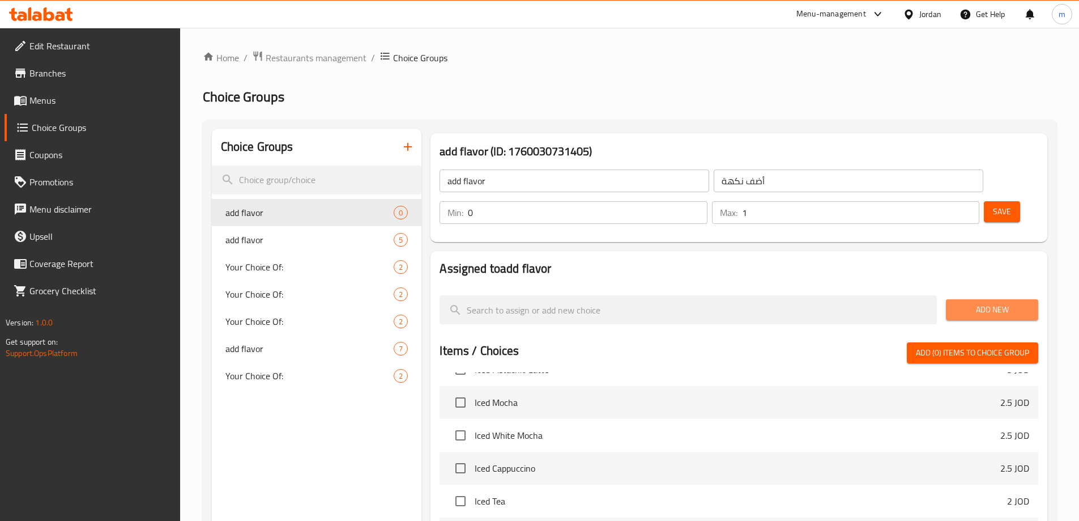
click at [993, 302] on span "Add New" at bounding box center [992, 309] width 74 height 14
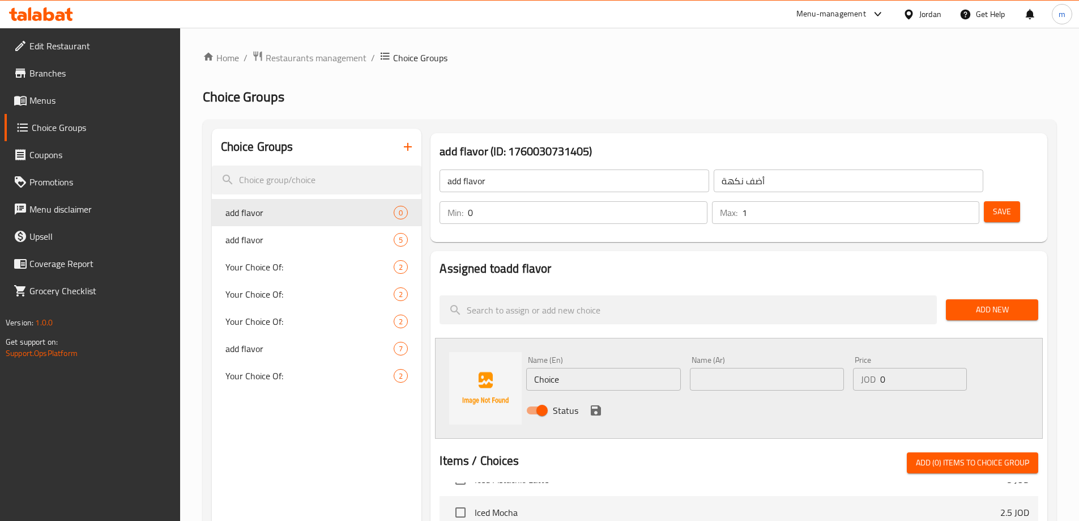
click at [586, 368] on input "Choice" at bounding box center [603, 379] width 154 height 23
type input "hazelnut"
type input "بندق"
type input "0.25"
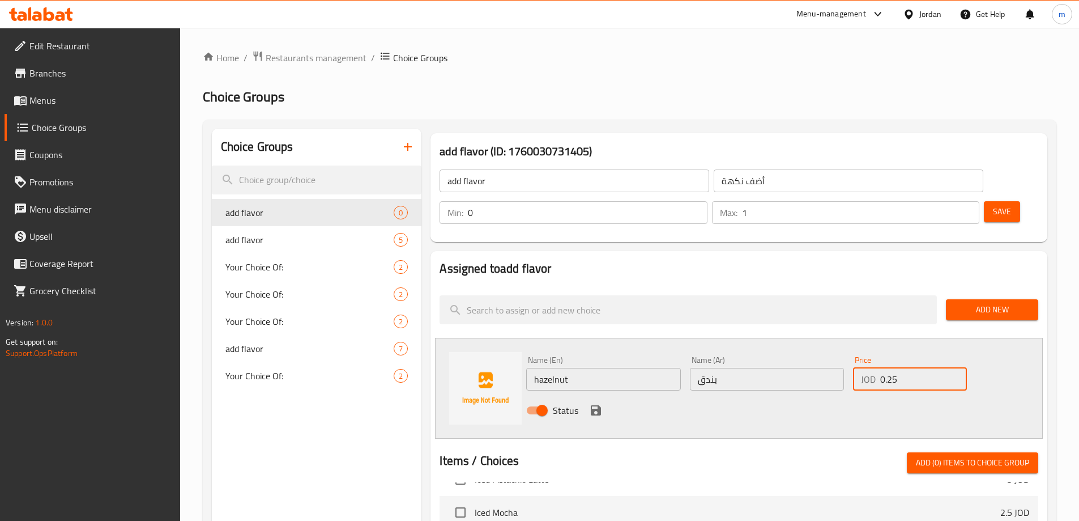
click at [595, 403] on icon "save" at bounding box center [596, 410] width 14 height 14
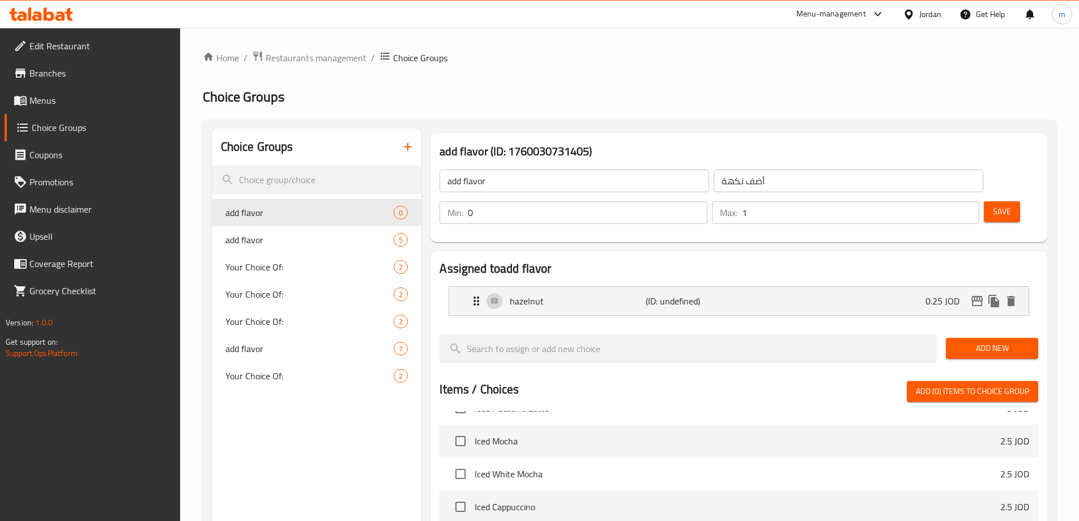
click at [982, 199] on div "Save" at bounding box center [1007, 212] width 50 height 27
click at [993, 204] on span "Save" at bounding box center [1002, 211] width 18 height 14
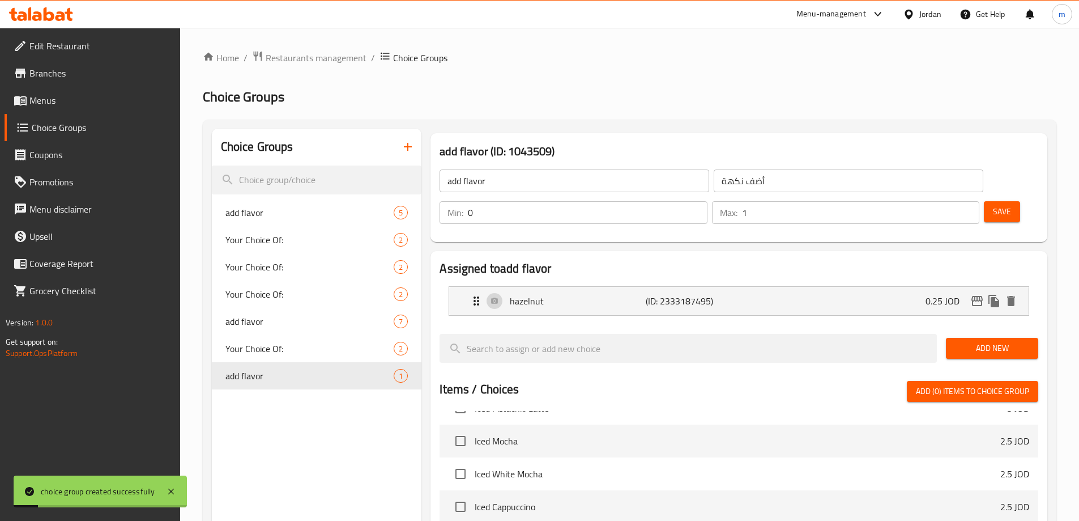
click at [985, 341] on span "Add New" at bounding box center [992, 348] width 74 height 14
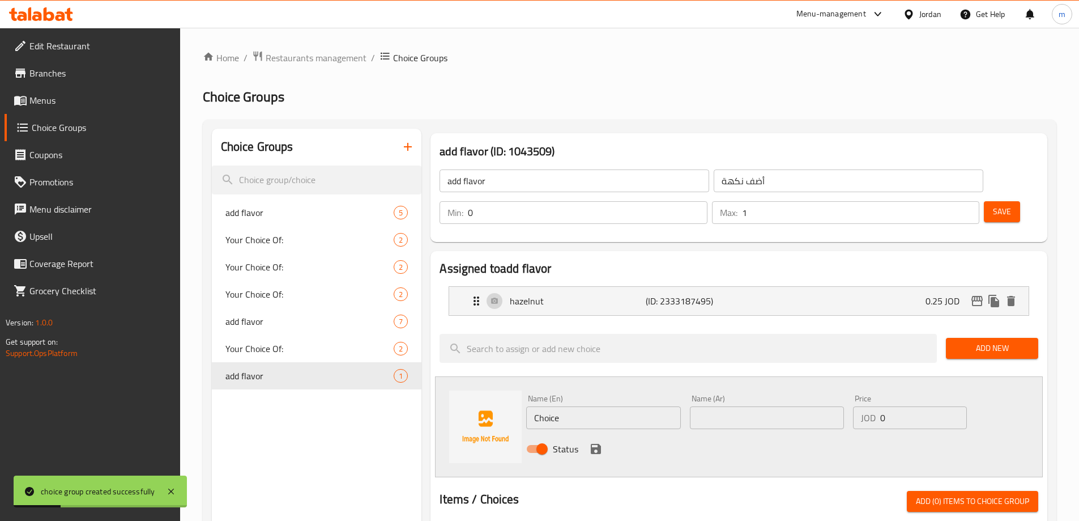
click at [557, 406] on input "Choice" at bounding box center [603, 417] width 154 height 23
type input "coconut"
type input "جوزهند"
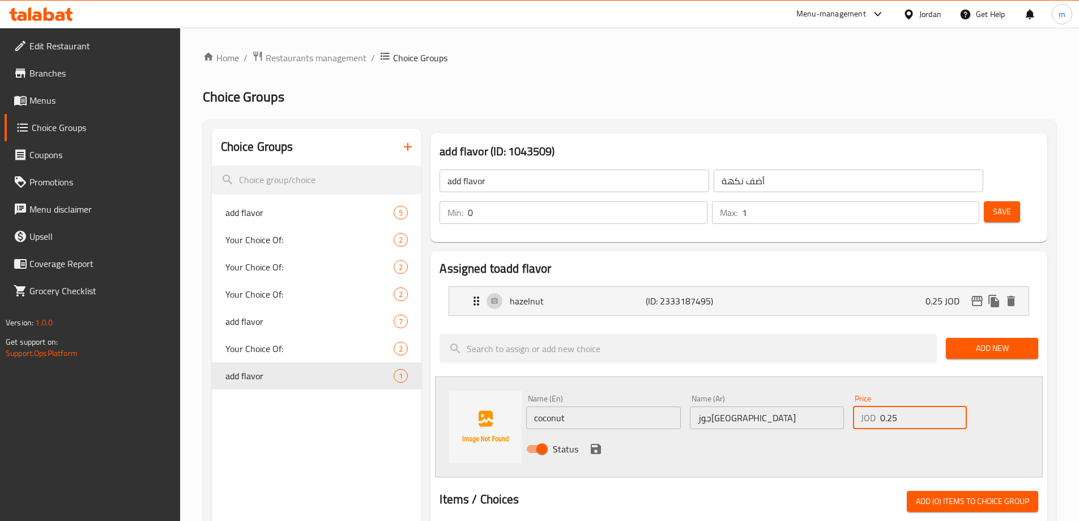
type input "0.25"
click at [595, 442] on icon "save" at bounding box center [596, 449] width 14 height 14
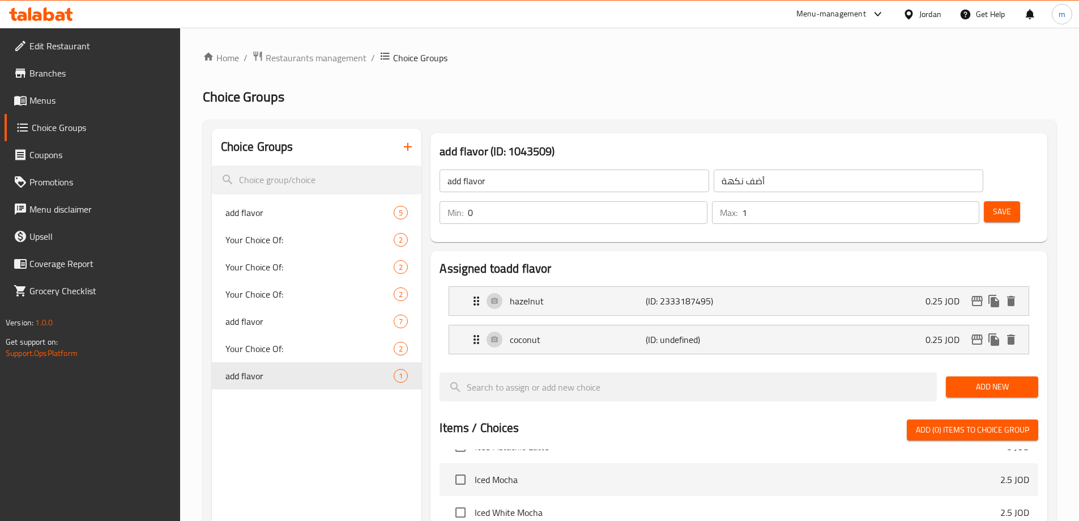
click at [993, 204] on span "Save" at bounding box center [1002, 211] width 18 height 14
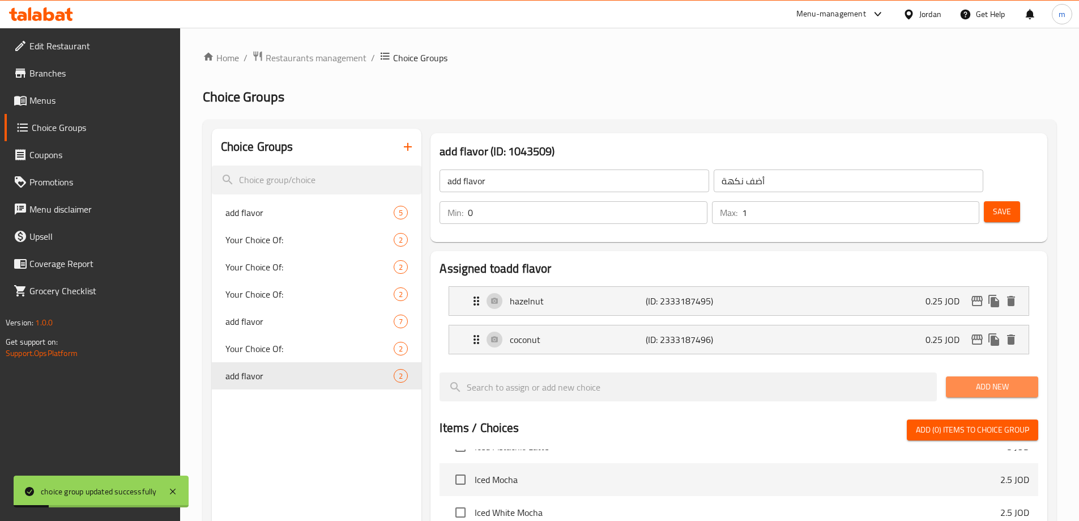
click at [993, 380] on span "Add New" at bounding box center [992, 387] width 74 height 14
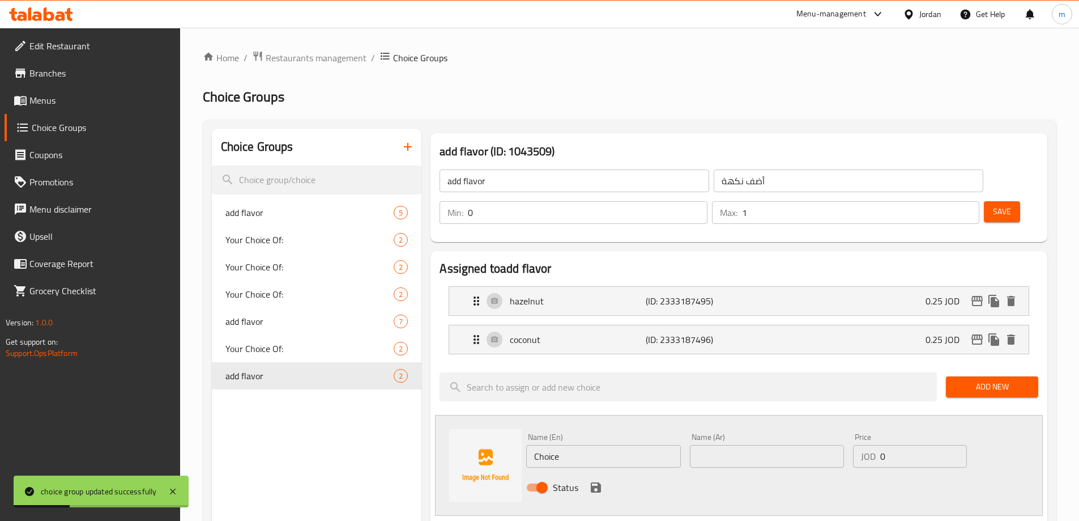
click at [577, 445] on input "Choice" at bounding box center [603, 456] width 154 height 23
type input "toffee nut"
type input "م"
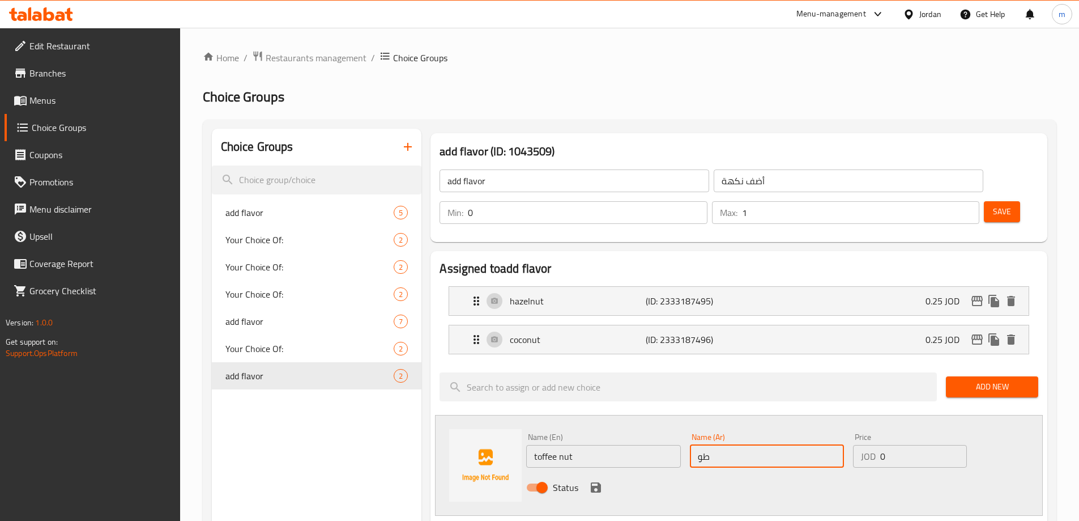
type input "طوفي مكسرات"
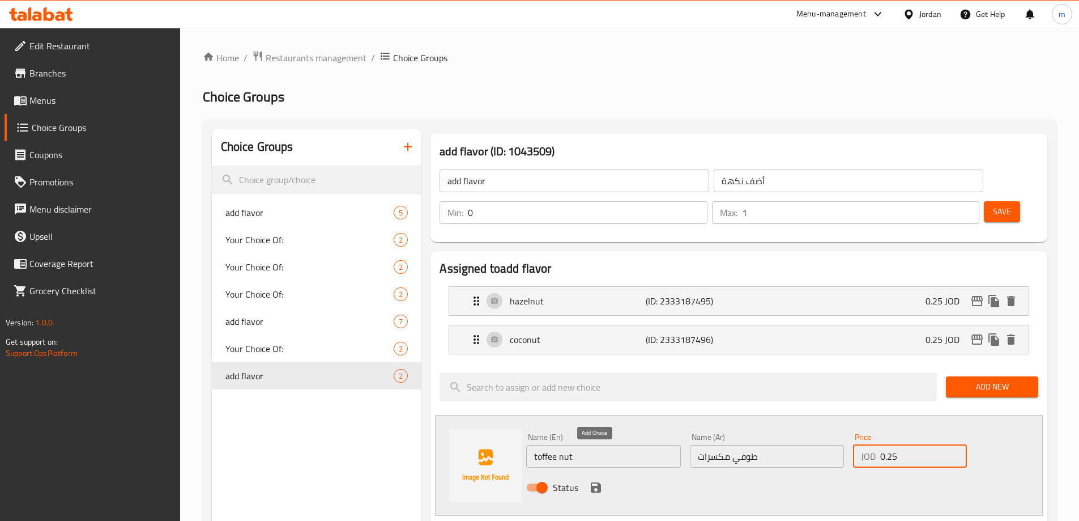
type input "0.25"
click at [596, 482] on icon "save" at bounding box center [596, 487] width 10 height 10
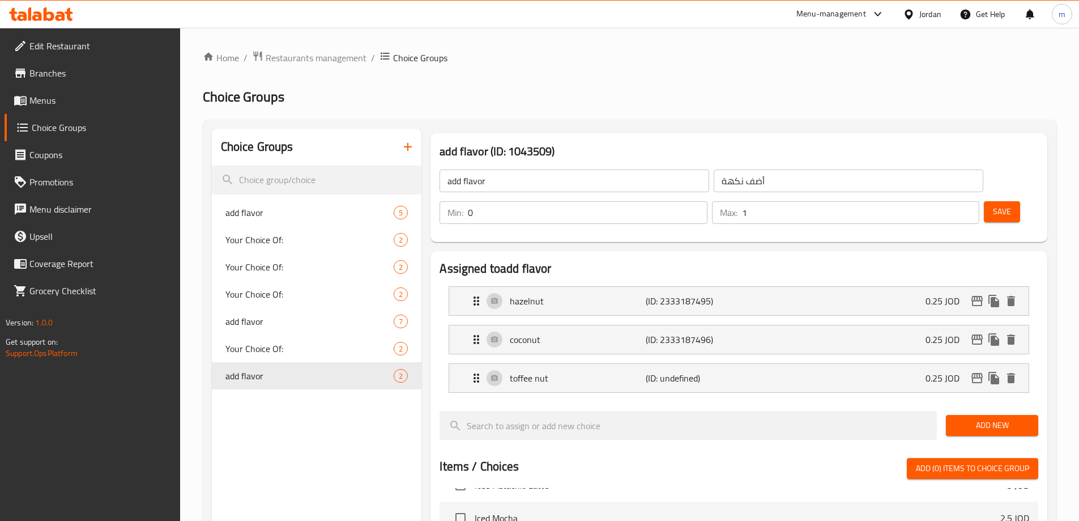
click at [993, 204] on span "Save" at bounding box center [1002, 211] width 18 height 14
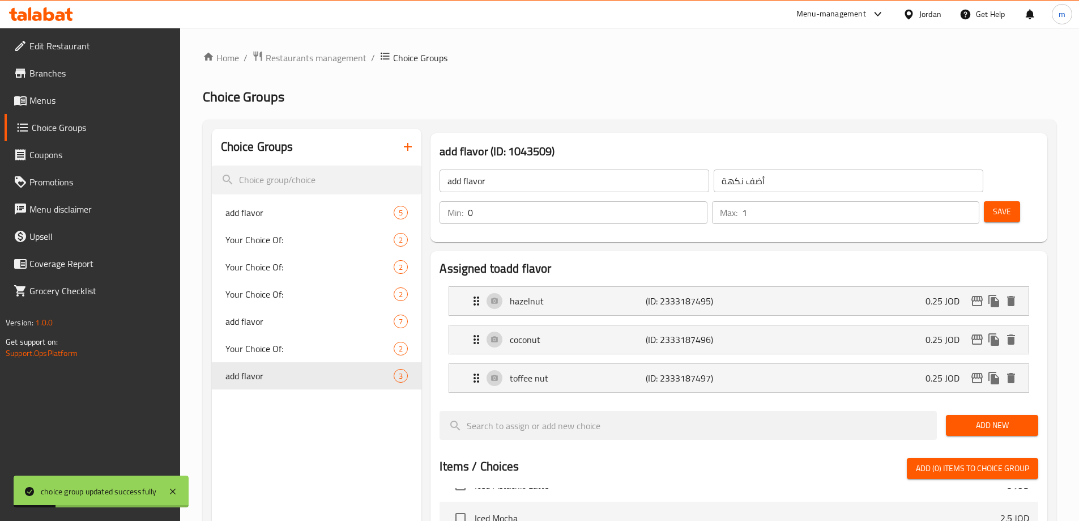
click at [981, 418] on span "Add New" at bounding box center [992, 425] width 74 height 14
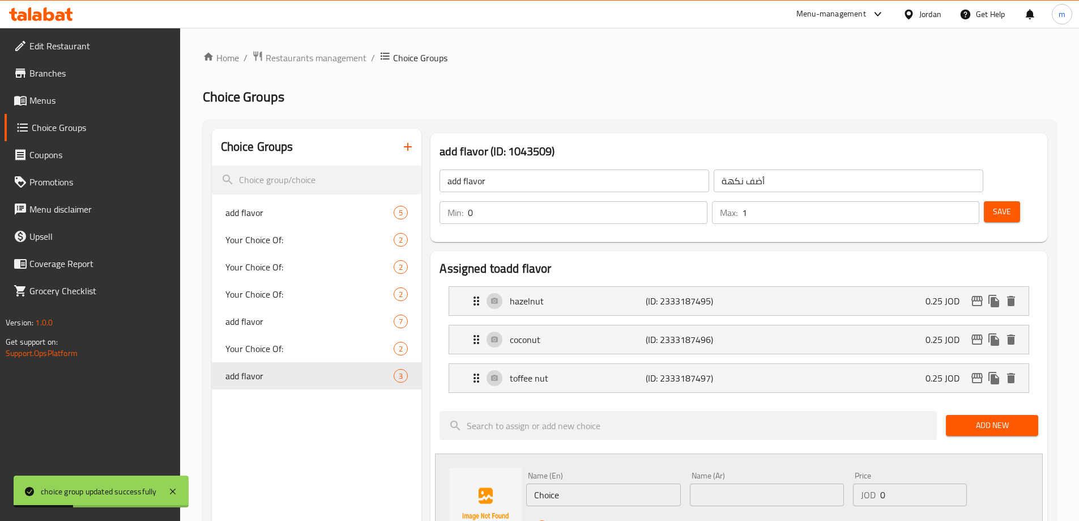
click at [612, 483] on input "Choice" at bounding box center [603, 494] width 154 height 23
type input "caramel"
type input "كراميل"
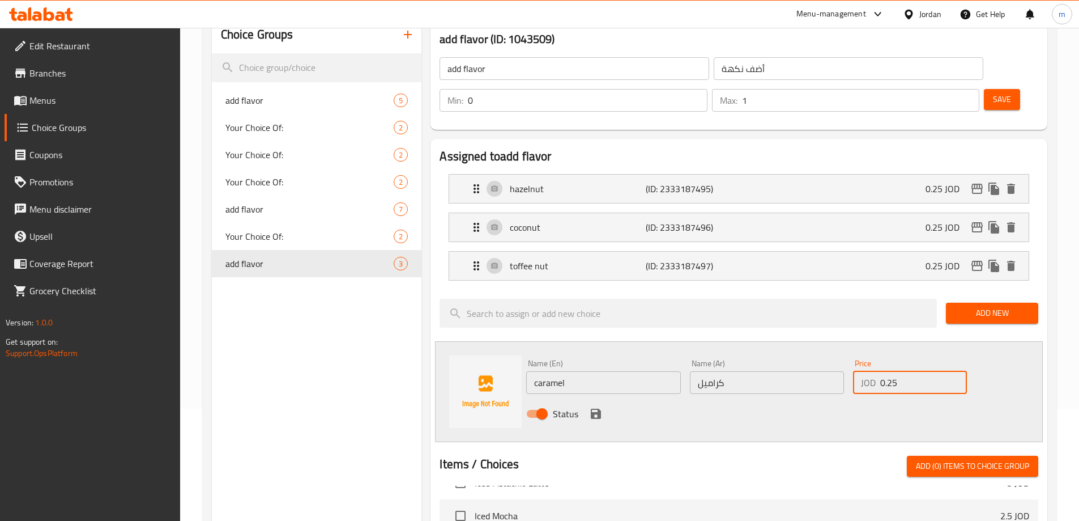
scroll to position [113, 0]
type input "0.25"
click at [598, 397] on div "Status" at bounding box center [767, 412] width 491 height 31
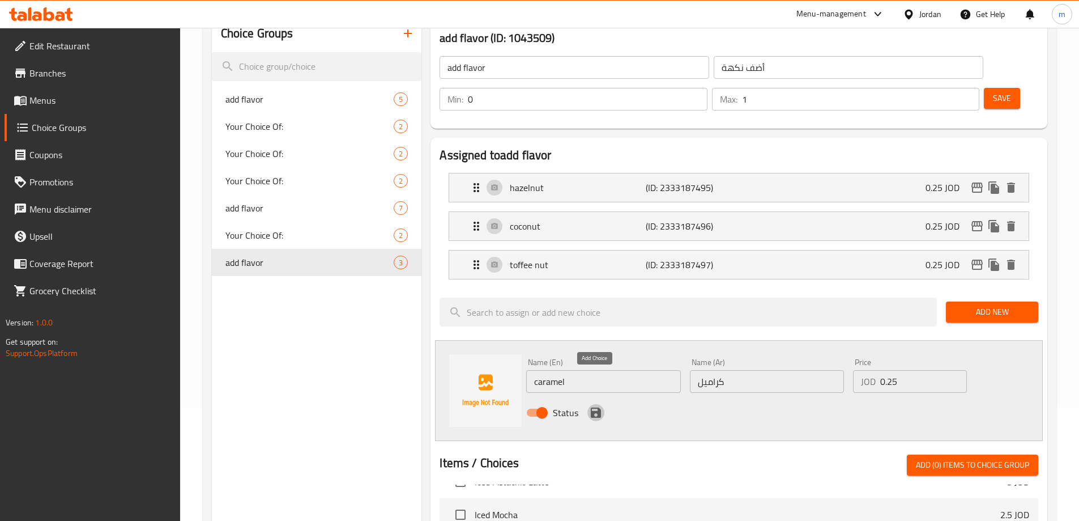
click at [598, 407] on icon "save" at bounding box center [596, 412] width 10 height 10
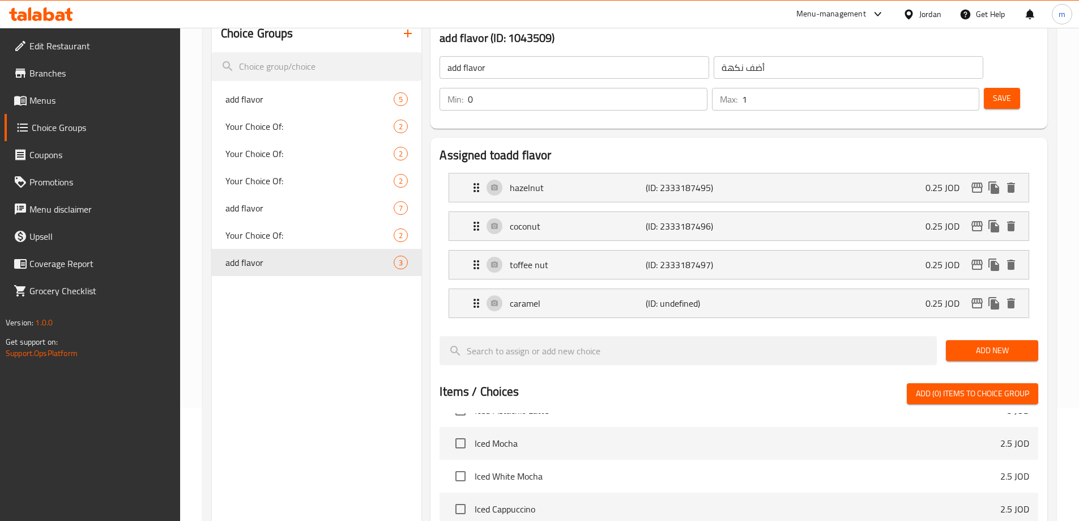
click at [993, 91] on span "Save" at bounding box center [1002, 98] width 18 height 14
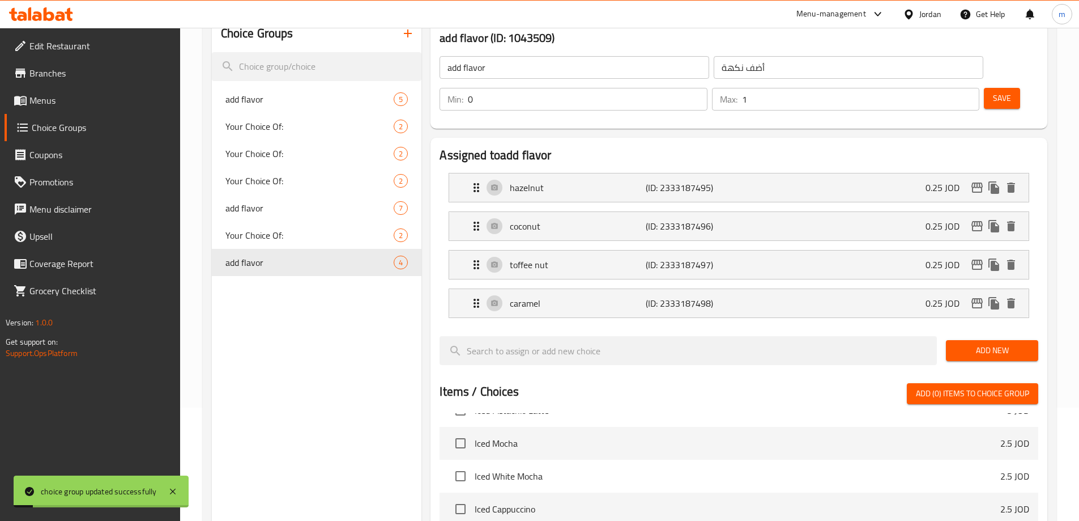
click at [990, 343] on span "Add New" at bounding box center [992, 350] width 74 height 14
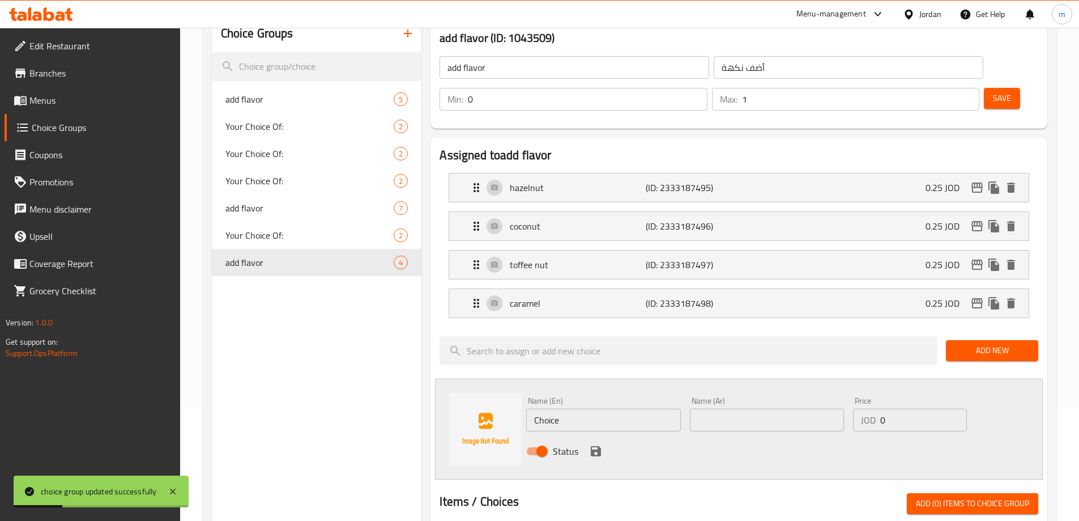
click at [554, 408] on input "Choice" at bounding box center [603, 419] width 154 height 23
type input "salted caramel"
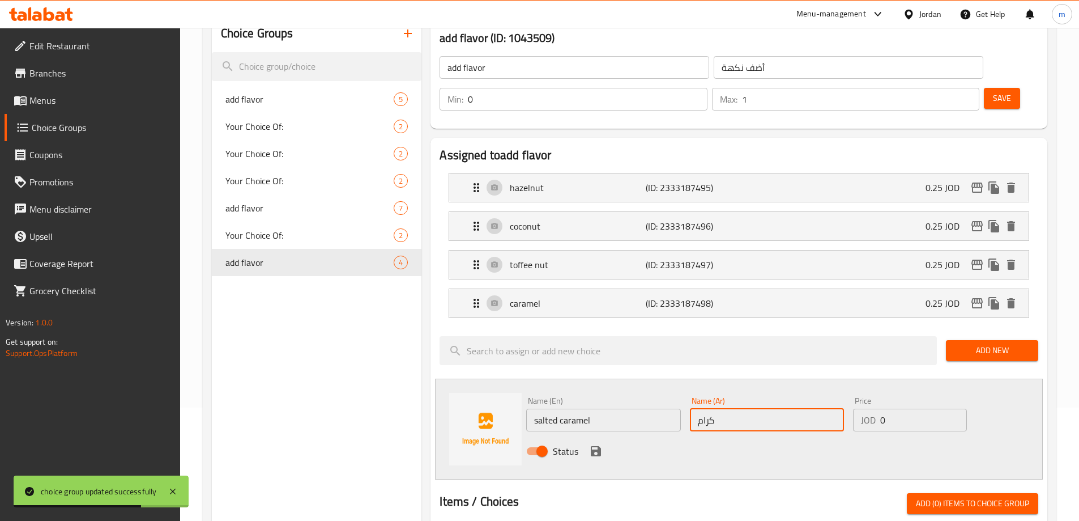
type input "كراميل مملح"
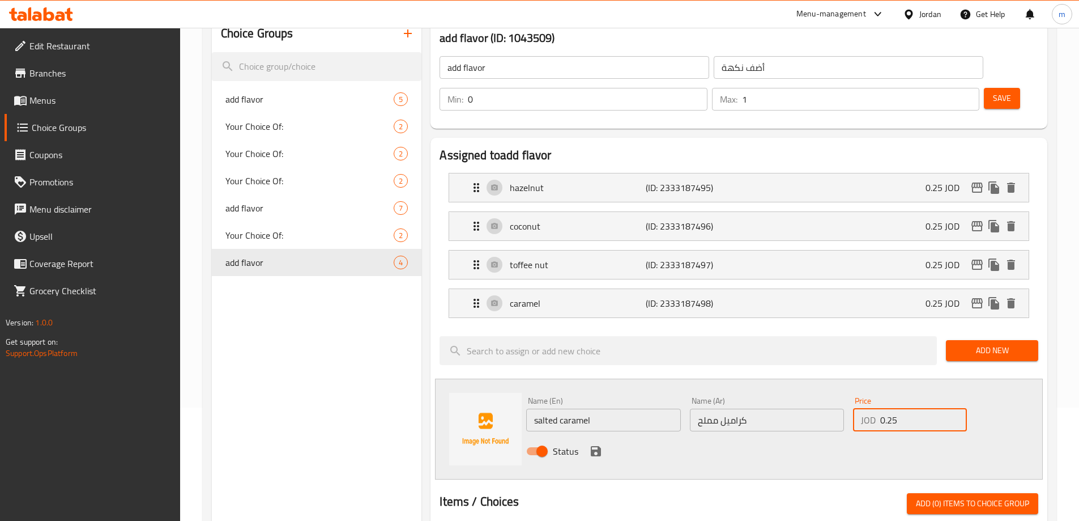
type input "0.25"
click at [599, 446] on icon "save" at bounding box center [596, 451] width 10 height 10
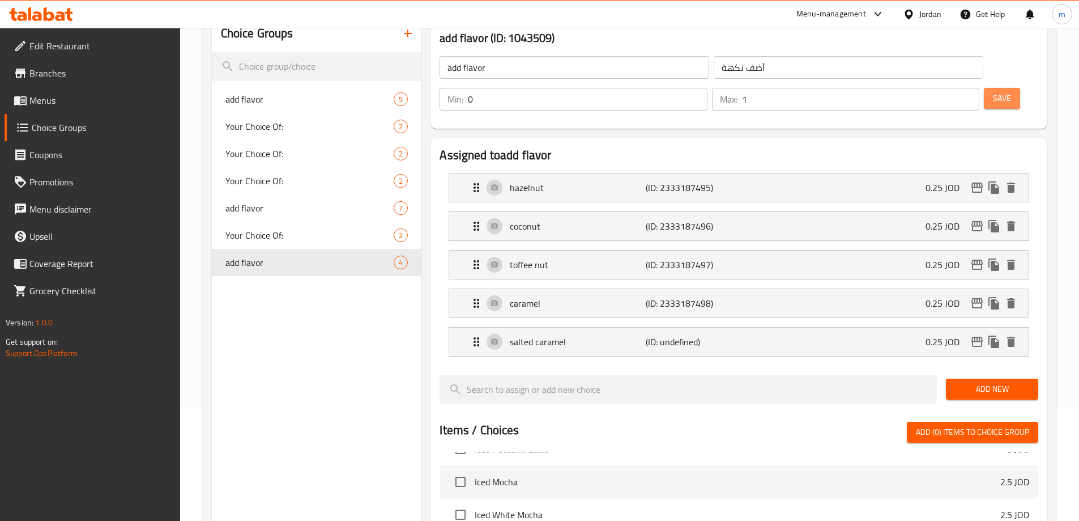
click at [993, 91] on span "Save" at bounding box center [1002, 98] width 18 height 14
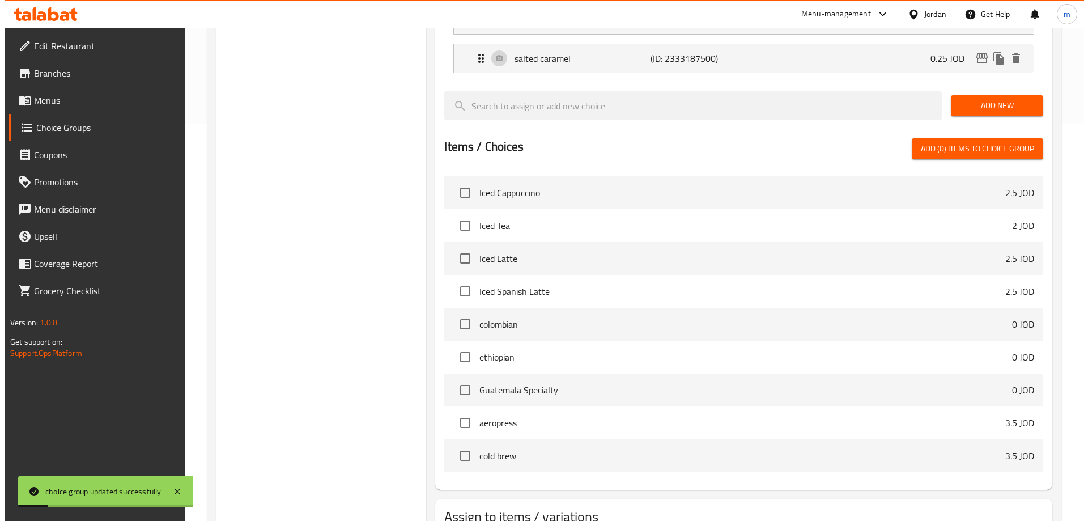
scroll to position [170, 0]
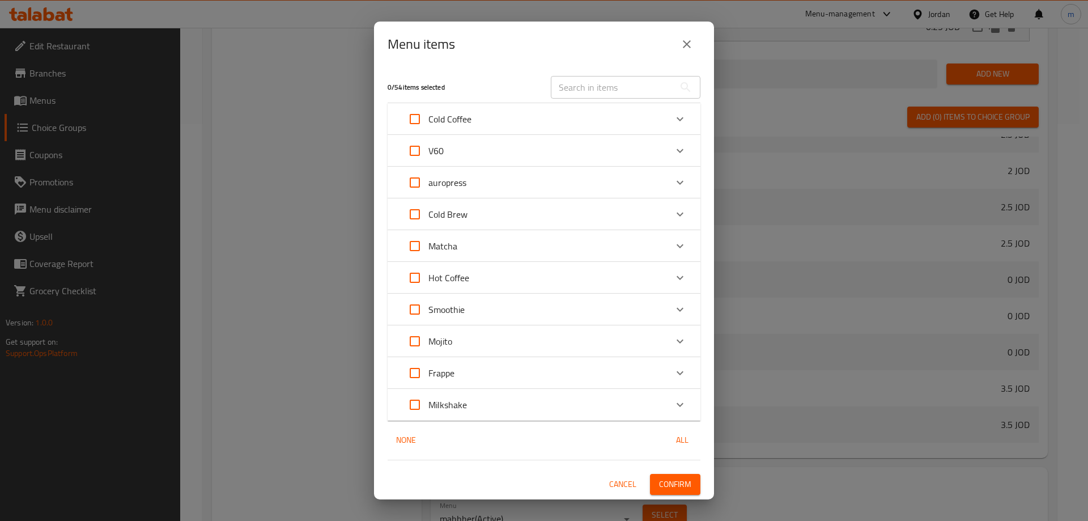
click at [414, 278] on input "Expand" at bounding box center [414, 277] width 27 height 27
checkbox input "true"
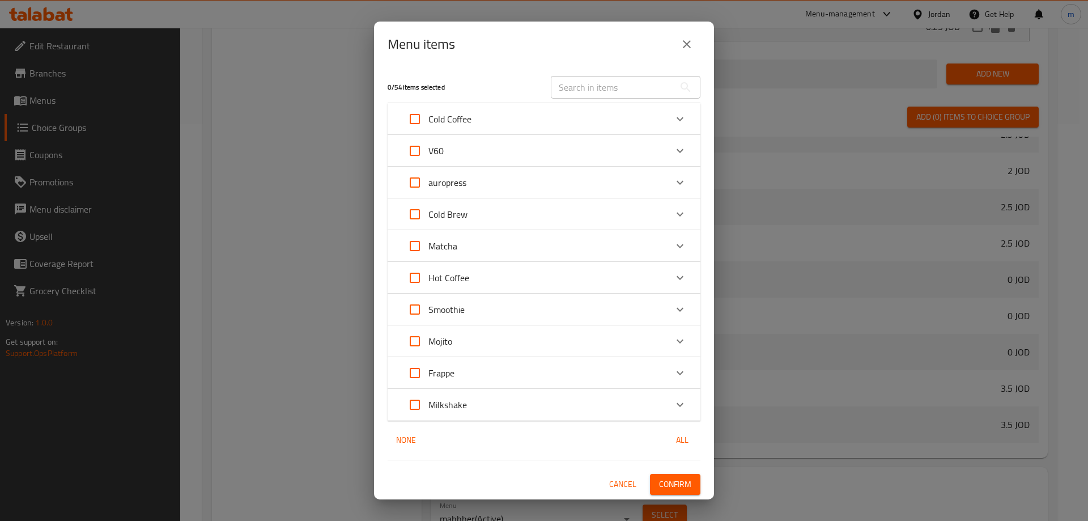
checkbox input "true"
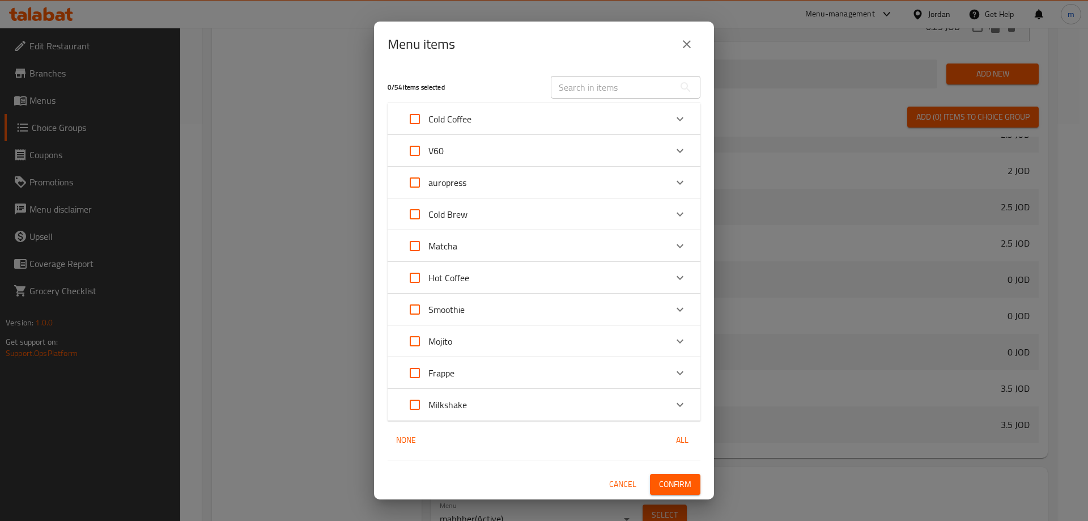
checkbox input "true"
click at [686, 484] on span "Confirm" at bounding box center [675, 484] width 32 height 14
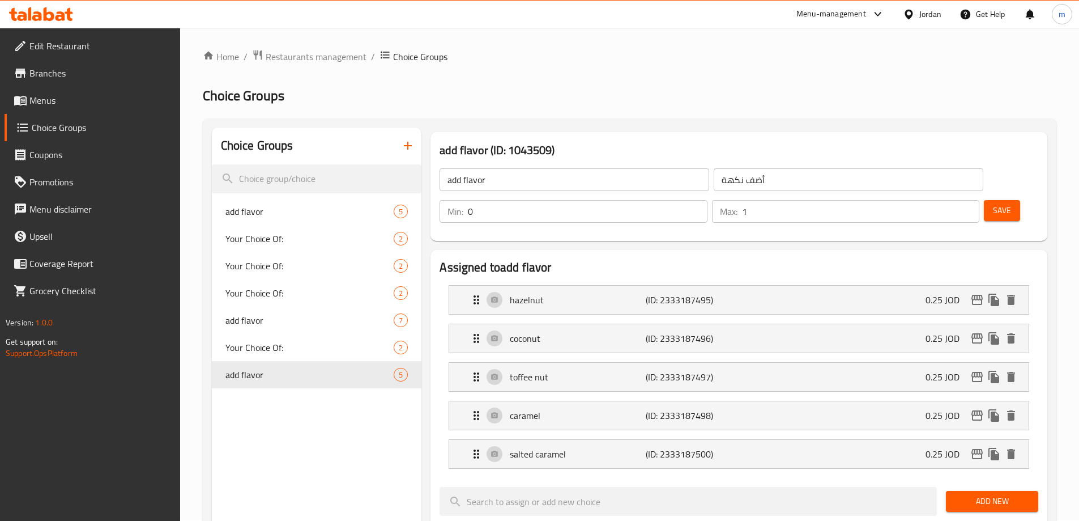
scroll to position [0, 0]
click at [402, 145] on icon "button" at bounding box center [408, 147] width 14 height 14
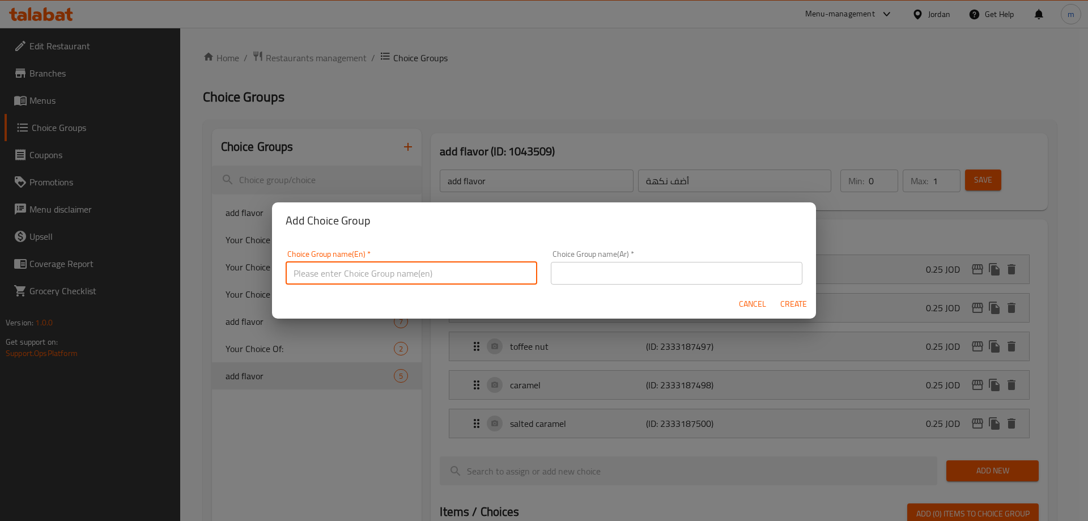
click at [317, 275] on input "text" at bounding box center [412, 273] width 252 height 23
type input "Your Choice Of:"
click at [595, 274] on input "text" at bounding box center [677, 273] width 252 height 23
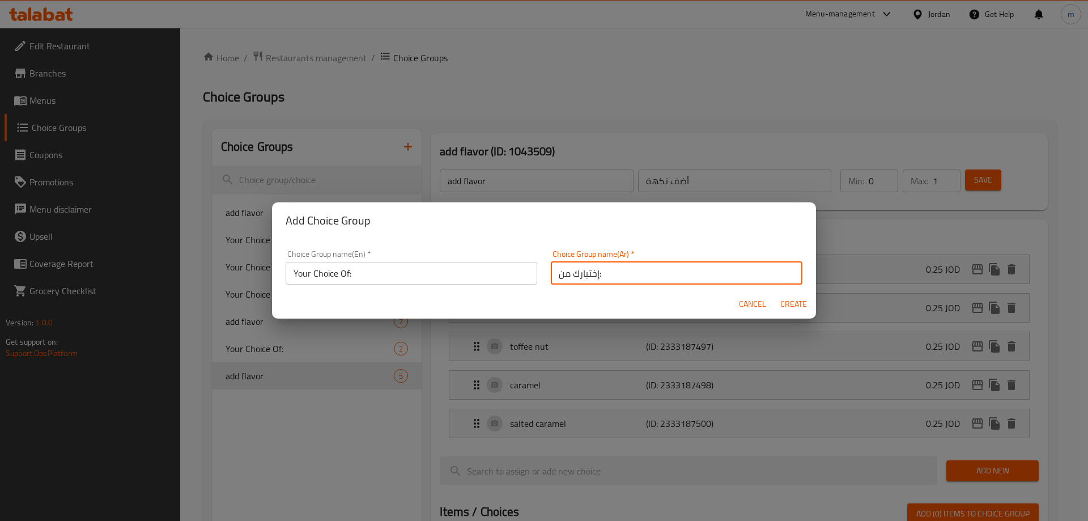
type input "إختيارك من:"
click at [793, 308] on span "Create" at bounding box center [792, 304] width 27 height 14
type input "Your Choice Of:"
type input "إختيارك من:"
type input "0"
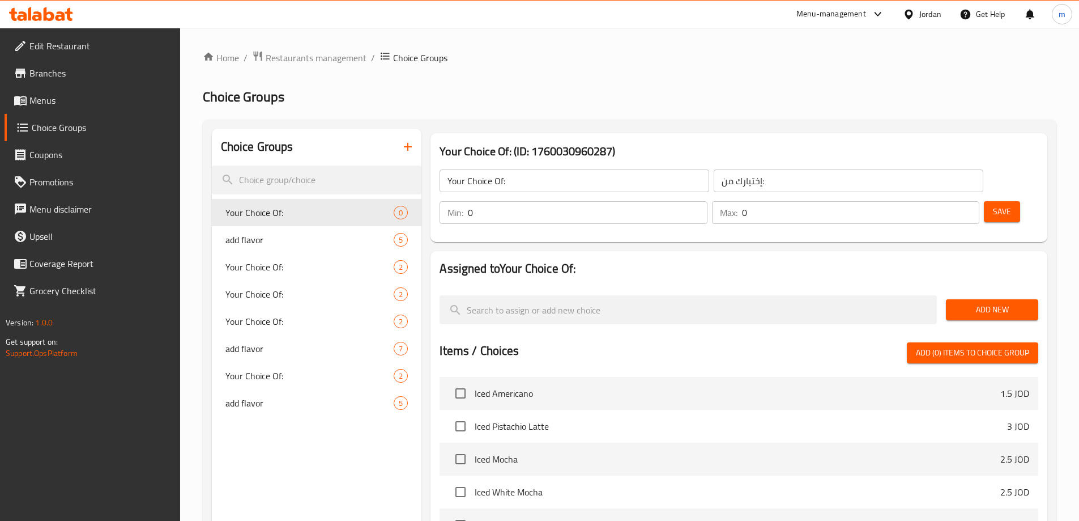
click at [707, 201] on input "0" at bounding box center [587, 212] width 239 height 23
type input "1"
click at [940, 201] on input "0" at bounding box center [860, 212] width 237 height 23
type input "1"
click at [995, 302] on span "Add New" at bounding box center [992, 309] width 74 height 14
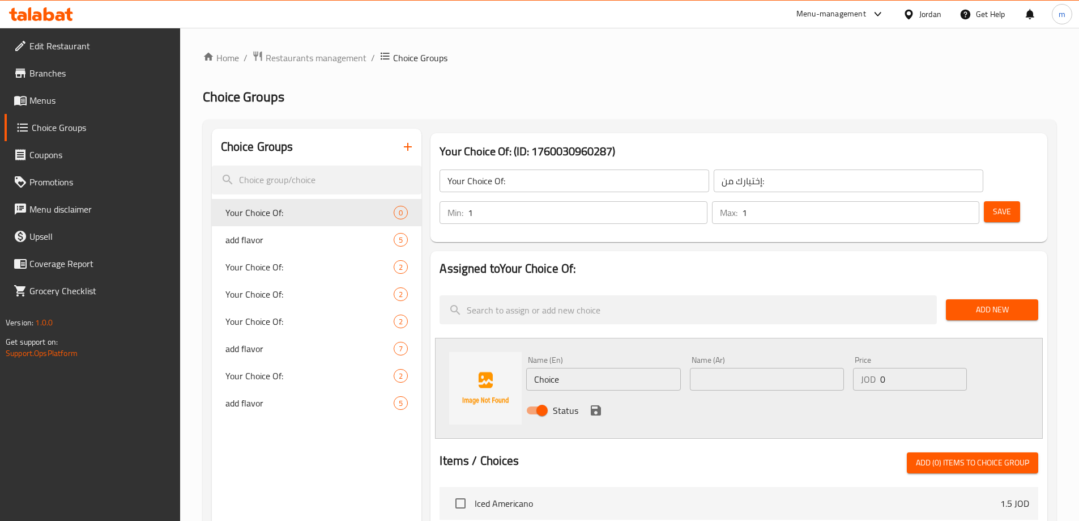
click at [605, 368] on input "Choice" at bounding box center [603, 379] width 154 height 23
type input "ث"
type input "energy drink"
type input "مشروب طاقة"
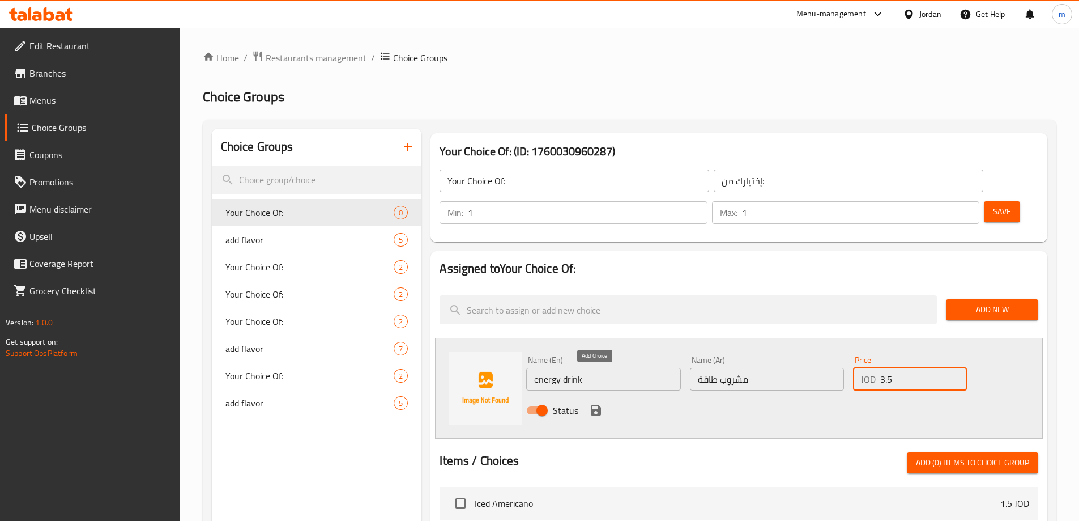
type input "3.5"
click at [598, 405] on icon "save" at bounding box center [596, 410] width 10 height 10
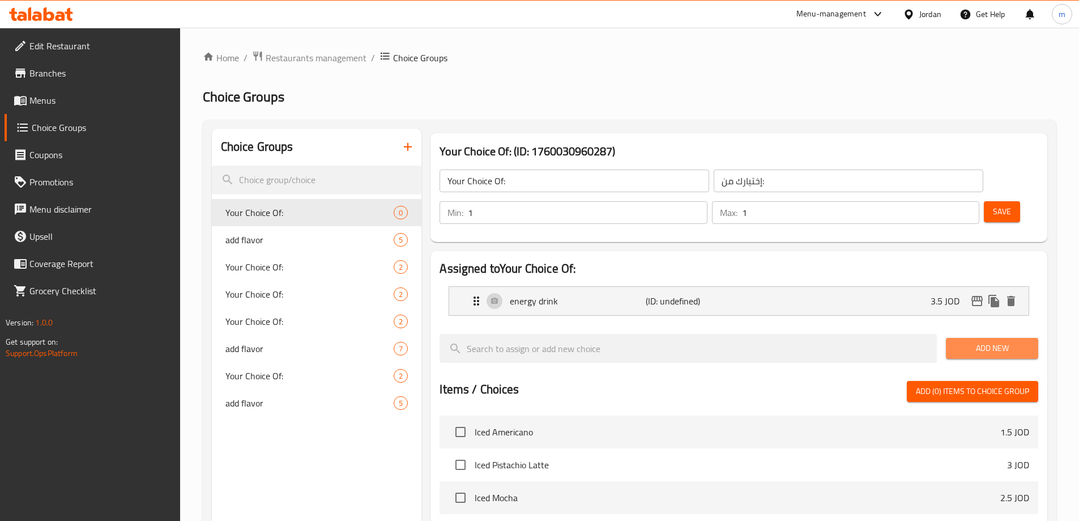
click at [977, 341] on span "Add New" at bounding box center [992, 348] width 74 height 14
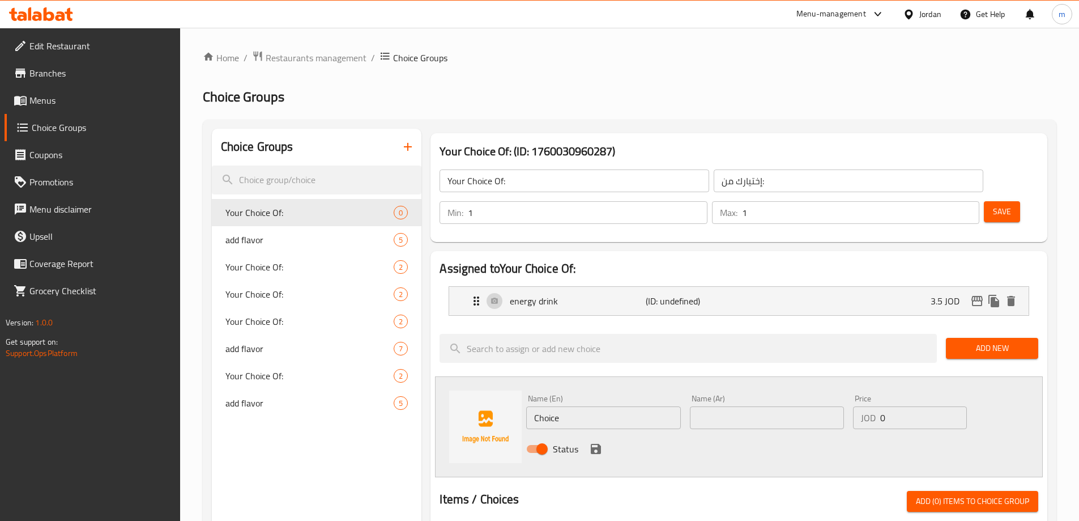
click at [984, 201] on button "Save" at bounding box center [1002, 211] width 36 height 21
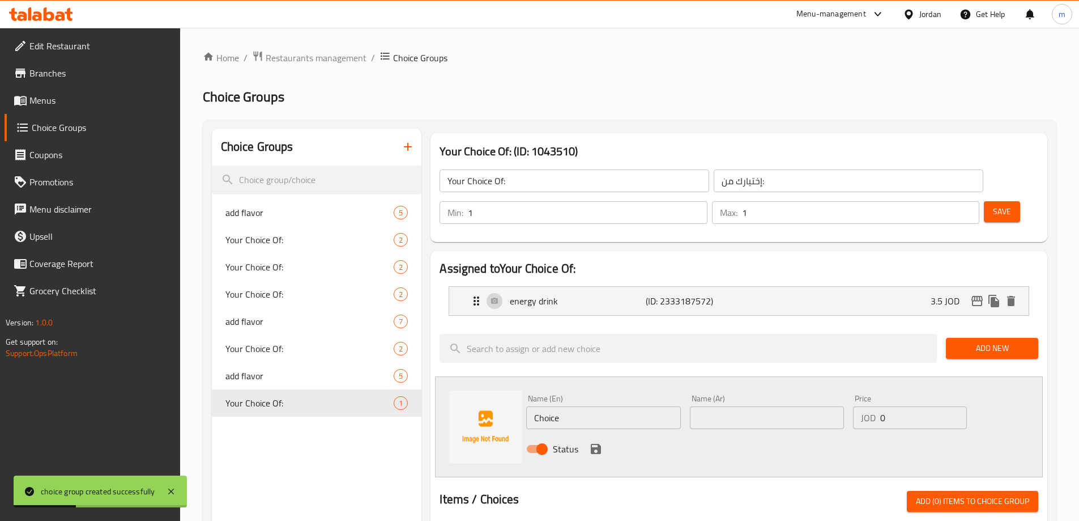
click at [590, 406] on input "Choice" at bounding box center [603, 417] width 154 height 23
type input "ح"
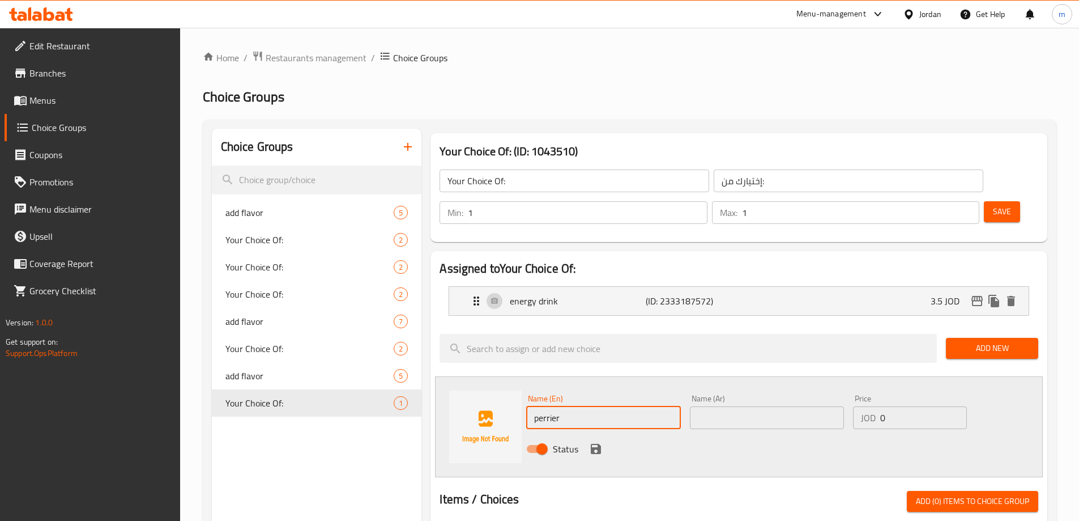
click at [590, 406] on input "perrier" at bounding box center [603, 417] width 154 height 23
type input "perrier"
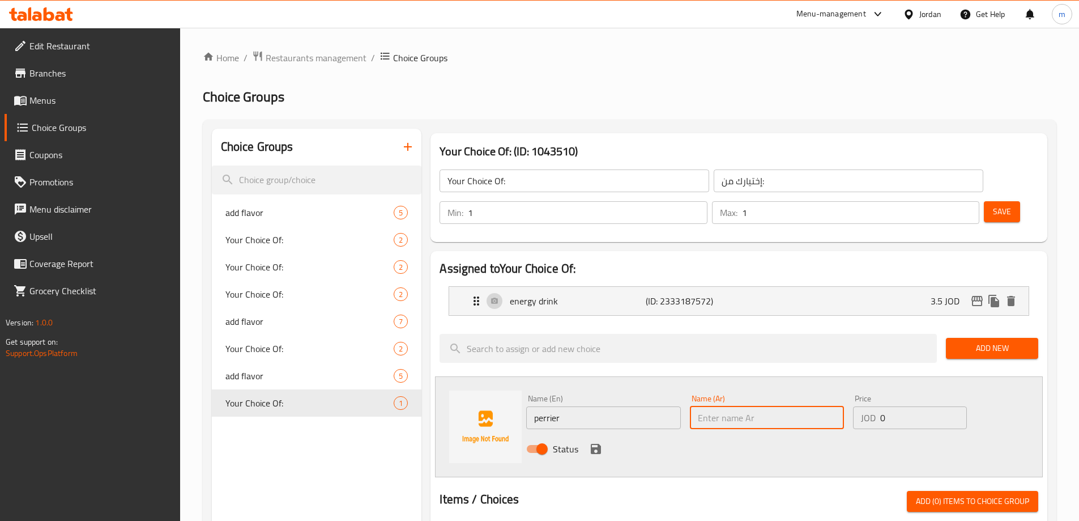
click at [734, 406] on input "text" at bounding box center [767, 417] width 154 height 23
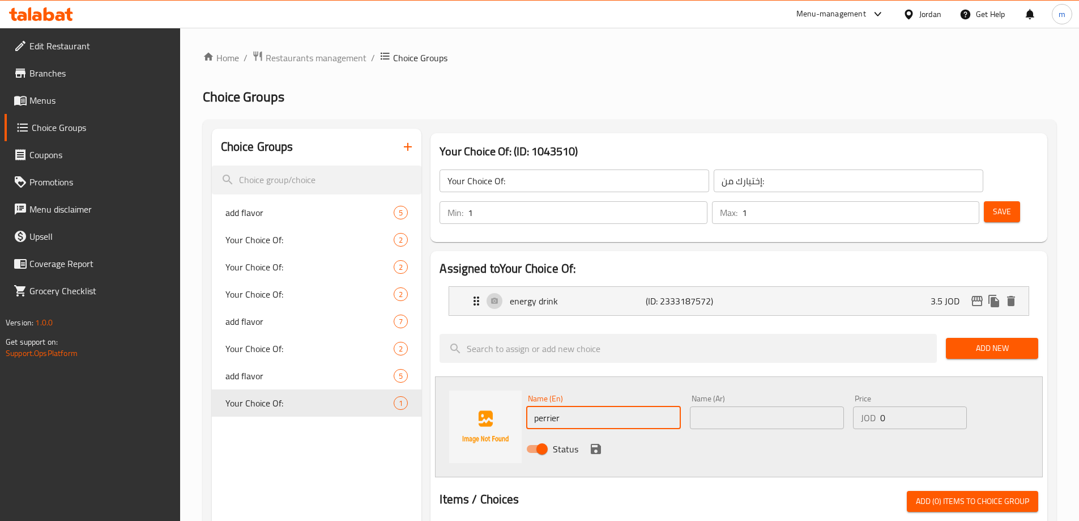
click at [593, 406] on input "perrier" at bounding box center [603, 417] width 154 height 23
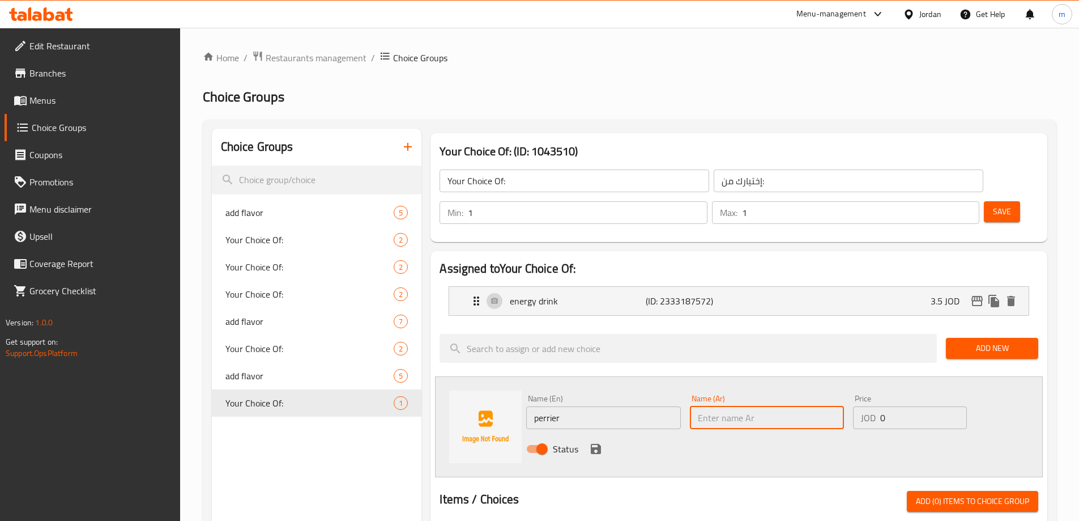
click at [739, 406] on input "text" at bounding box center [767, 417] width 154 height 23
type input "f"
type input "بيرير"
click at [909, 406] on input "0" at bounding box center [923, 417] width 86 height 23
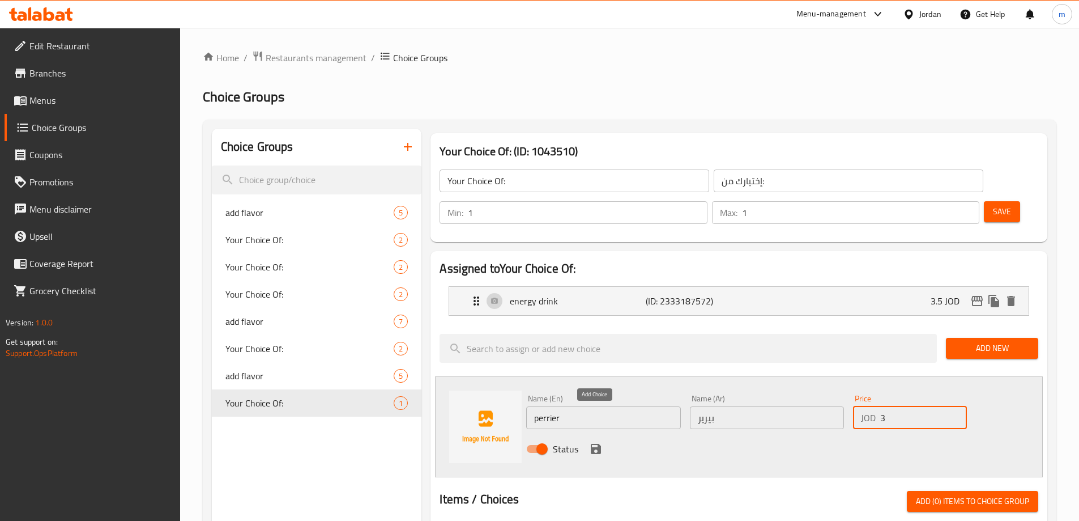
type input "3"
click at [601, 442] on icon "save" at bounding box center [596, 449] width 14 height 14
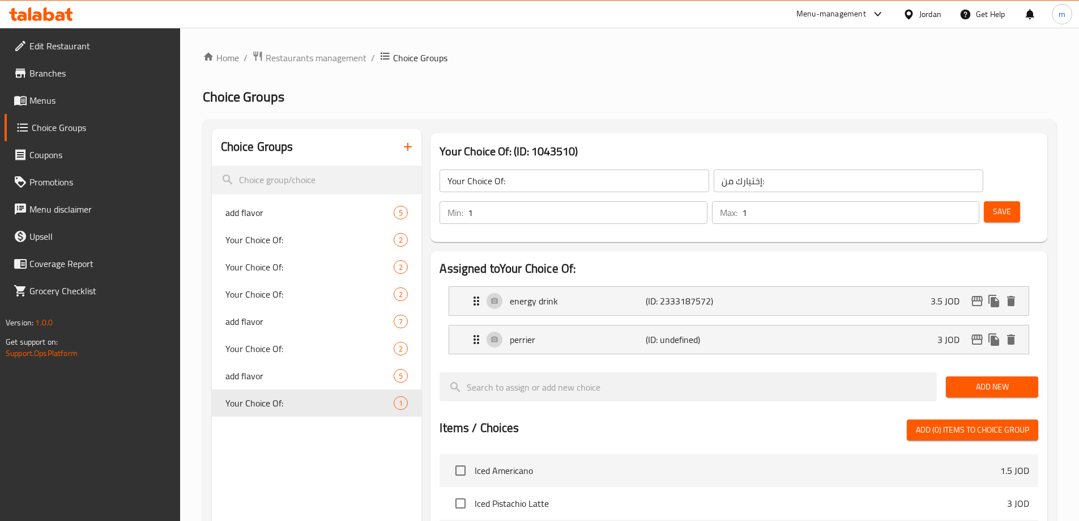
click at [993, 204] on span "Save" at bounding box center [1002, 211] width 18 height 14
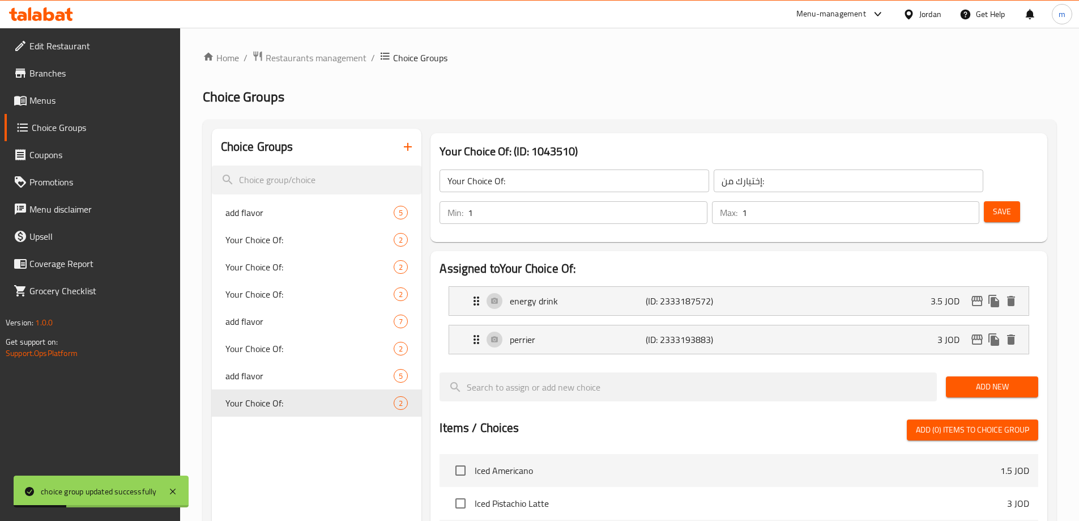
click at [969, 380] on span "Add New" at bounding box center [992, 387] width 74 height 14
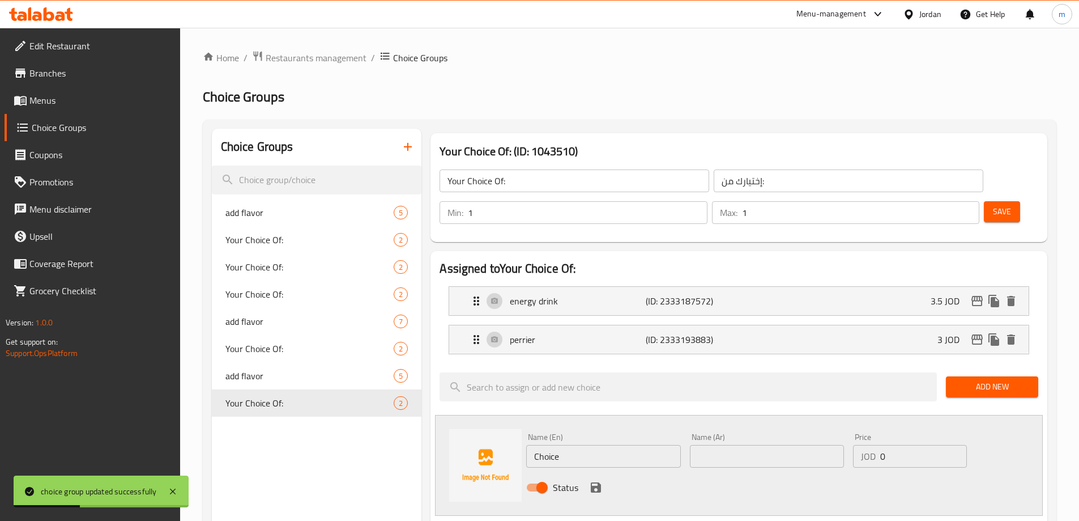
click at [575, 445] on input "Choice" at bounding box center [603, 456] width 154 height 23
type input "س"
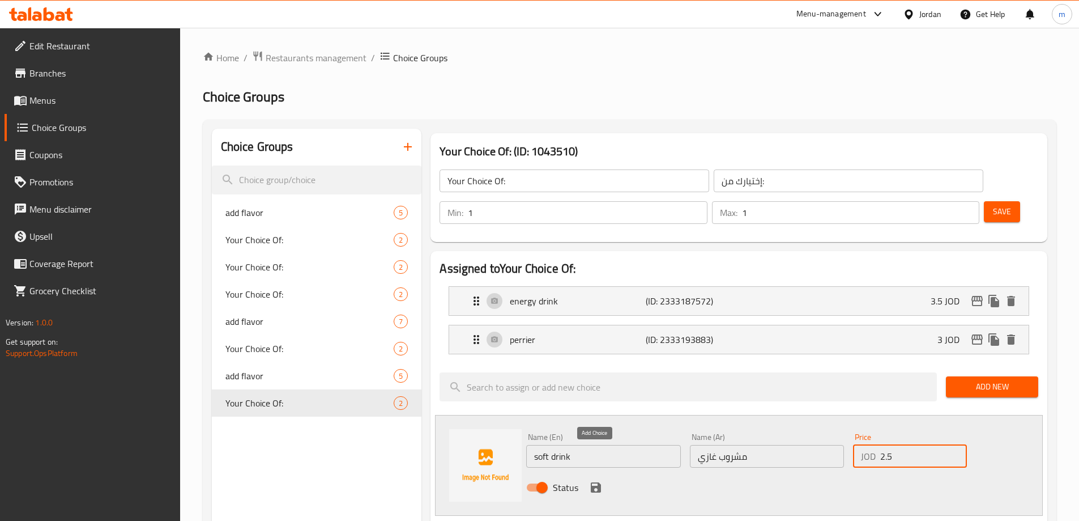
click at [587, 472] on div "Status" at bounding box center [767, 487] width 491 height 31
click at [593, 482] on icon "save" at bounding box center [596, 487] width 10 height 10
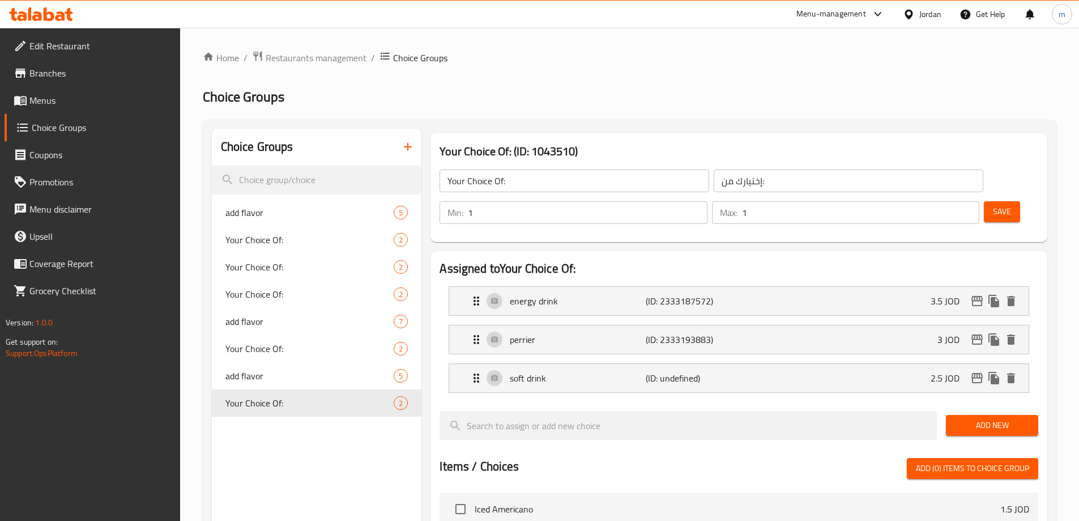
click at [984, 201] on button "Save" at bounding box center [1002, 211] width 36 height 21
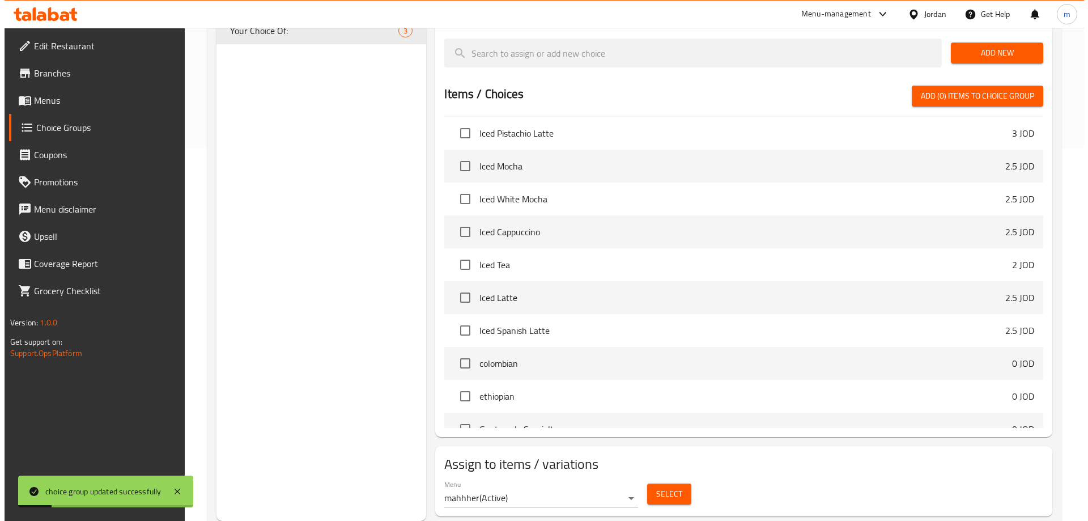
scroll to position [57, 0]
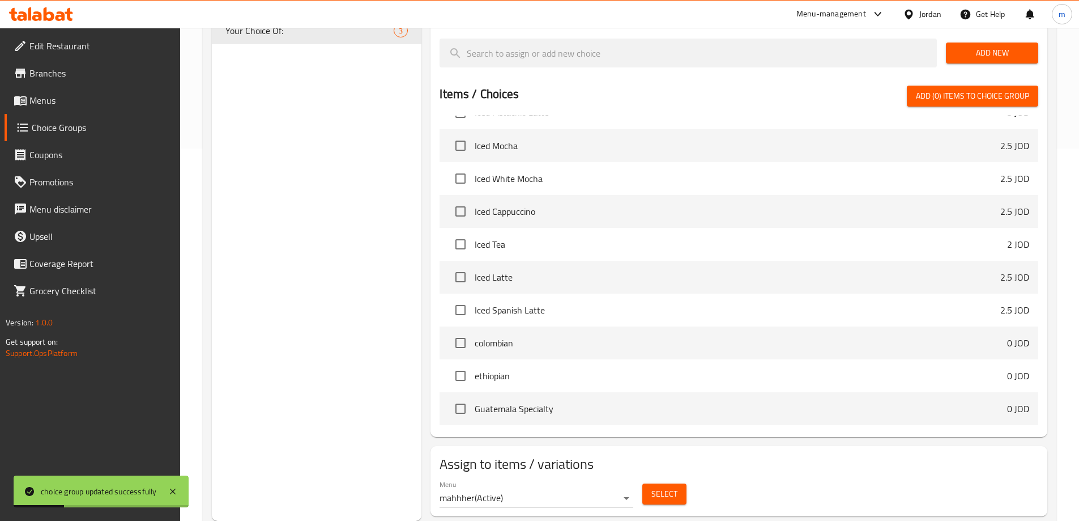
click at [676, 487] on span "Select" at bounding box center [664, 494] width 26 height 14
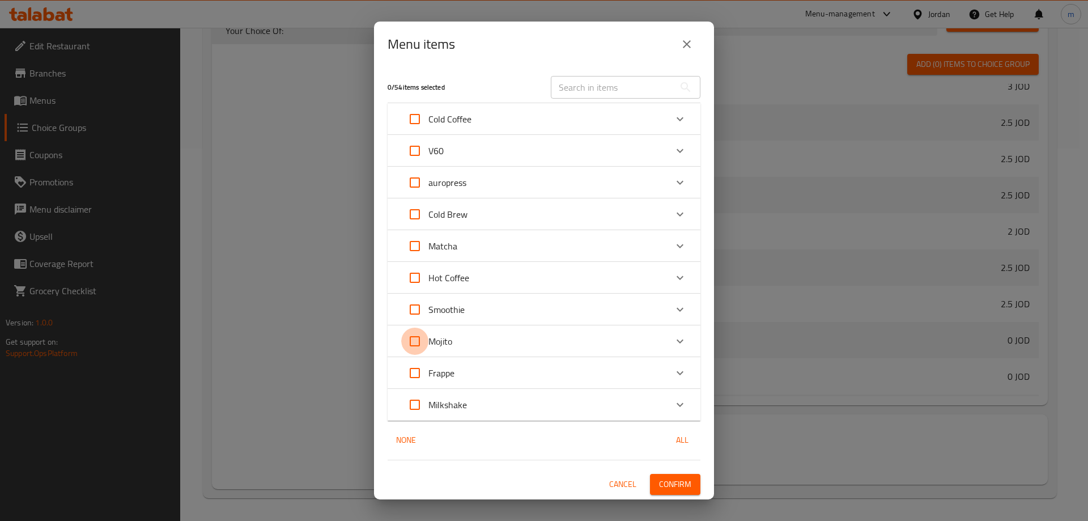
click at [415, 338] on input "Expand" at bounding box center [414, 340] width 27 height 27
click at [677, 342] on icon "Expand" at bounding box center [680, 341] width 14 height 14
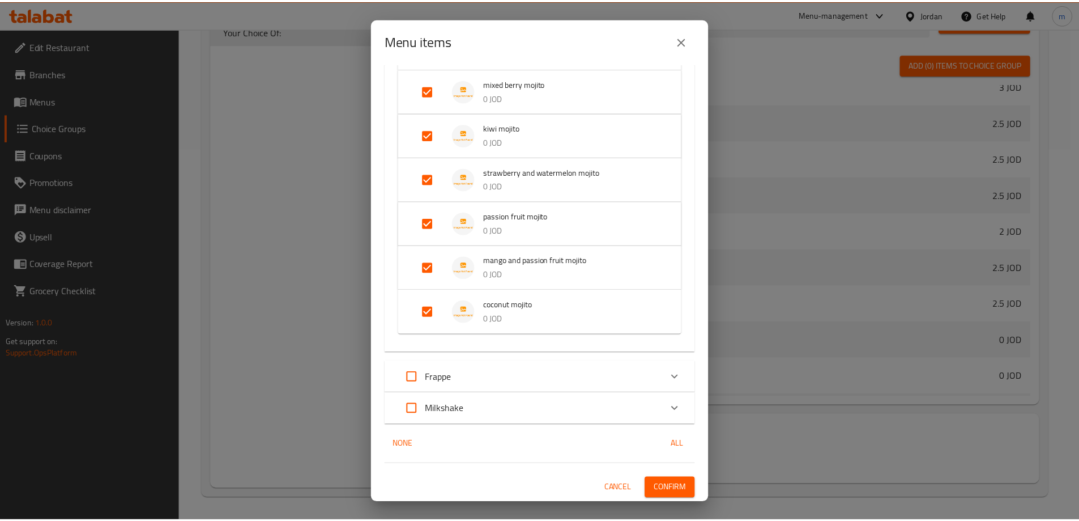
scroll to position [617, 0]
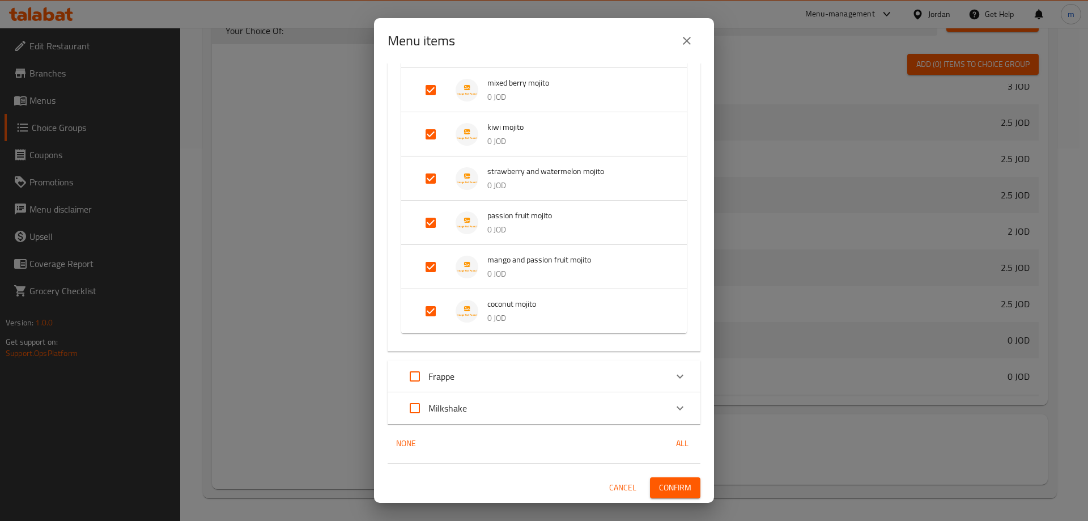
click at [431, 318] on input "Expand" at bounding box center [430, 310] width 27 height 27
click at [670, 493] on span "Confirm" at bounding box center [675, 496] width 32 height 14
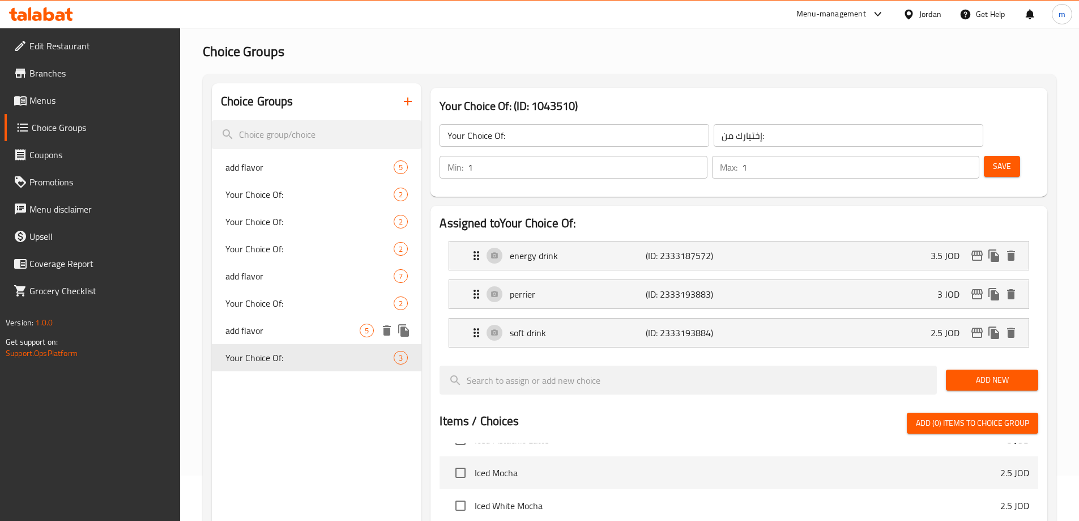
scroll to position [0, 0]
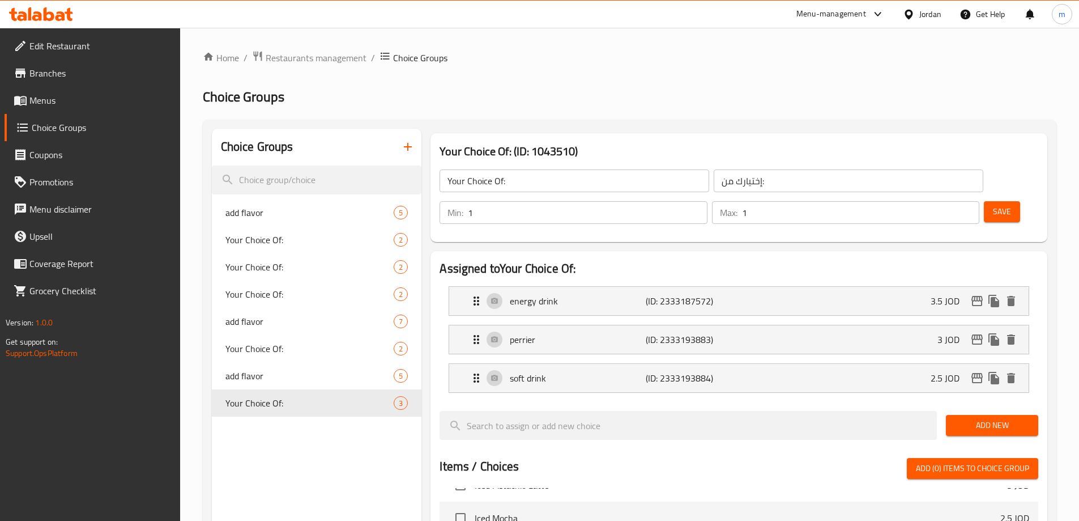
click at [410, 145] on icon "button" at bounding box center [408, 147] width 14 height 14
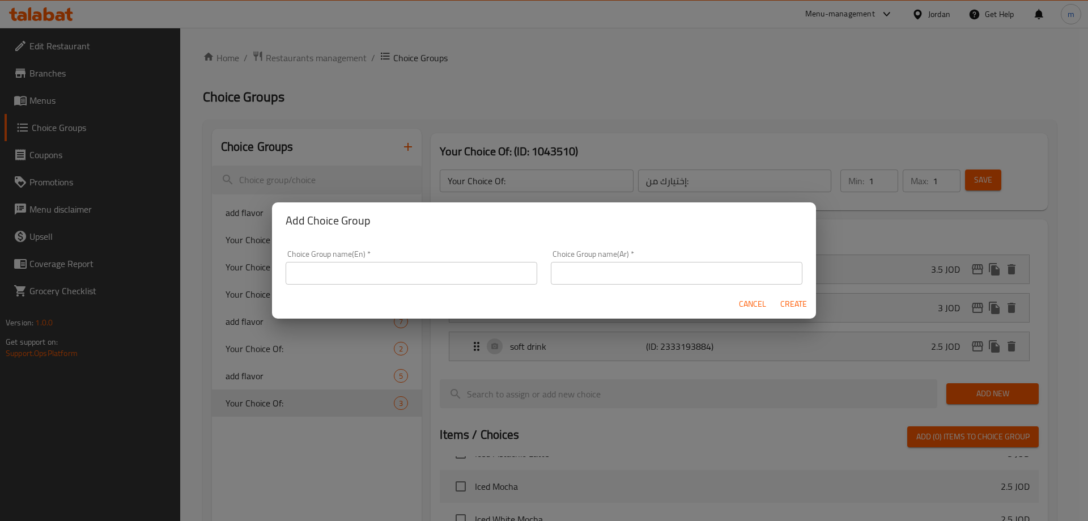
click at [346, 273] on input "text" at bounding box center [412, 273] width 252 height 23
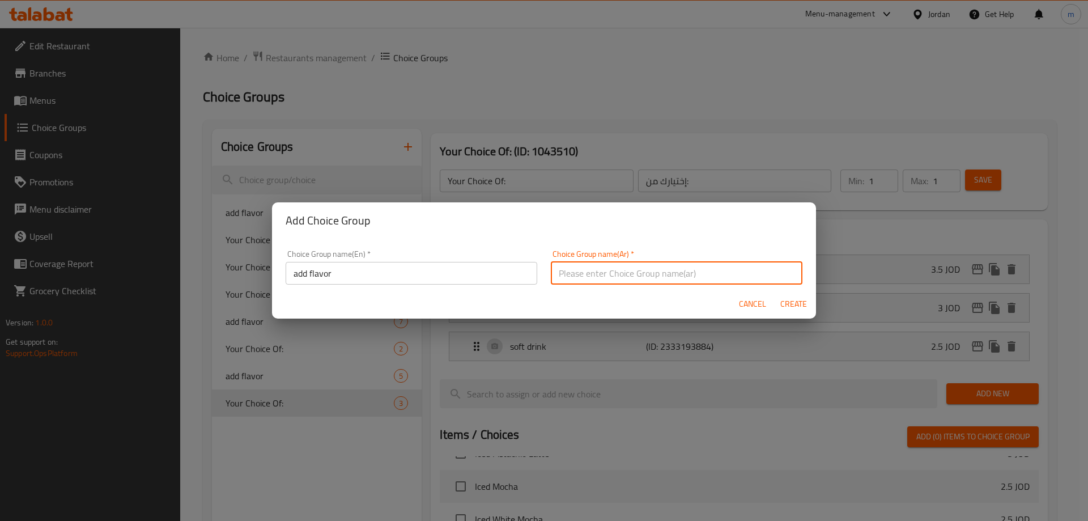
click at [591, 266] on input "text" at bounding box center [677, 273] width 252 height 23
click at [790, 306] on span "Create" at bounding box center [792, 304] width 27 height 14
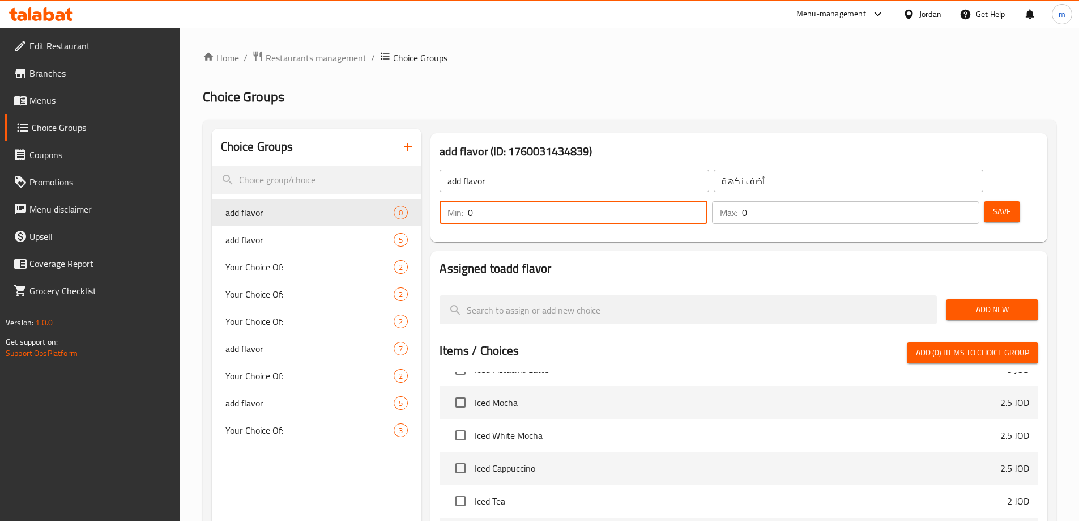
click at [707, 201] on input "0" at bounding box center [587, 212] width 239 height 23
click at [935, 201] on input "0" at bounding box center [860, 212] width 237 height 23
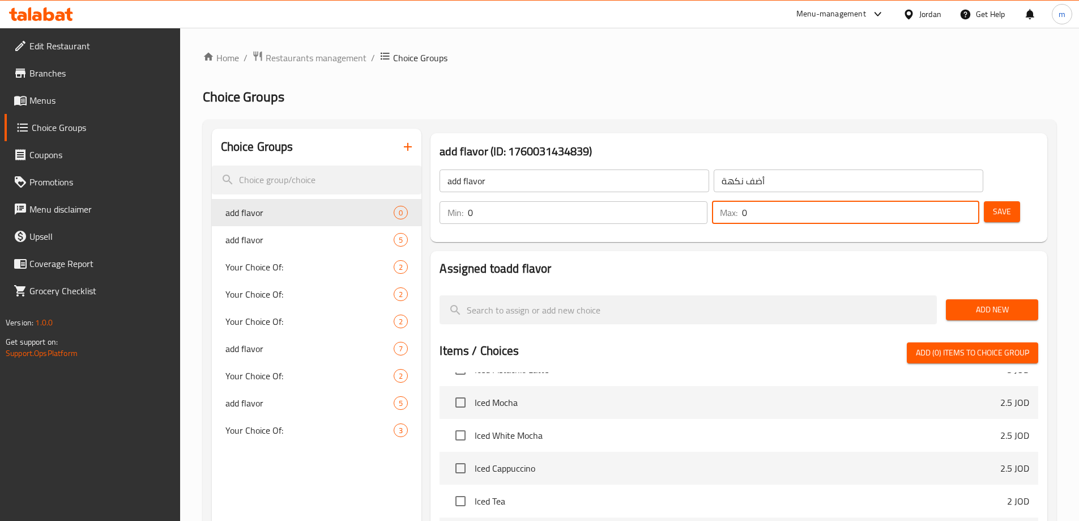
click at [937, 201] on input "0" at bounding box center [860, 212] width 237 height 23
click at [975, 302] on span "Add New" at bounding box center [992, 309] width 74 height 14
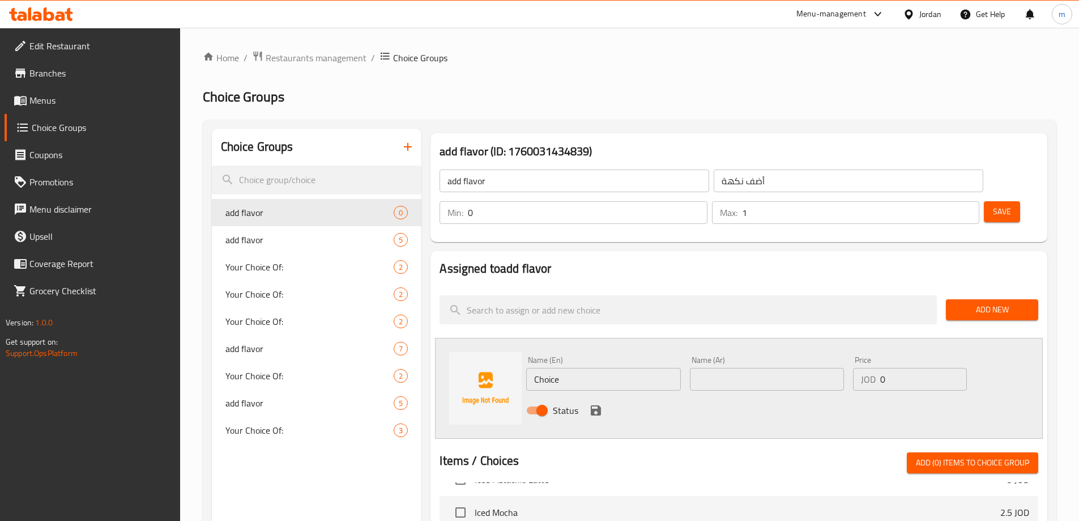
click at [608, 368] on input "Choice" at bounding box center [603, 379] width 154 height 23
click at [595, 403] on icon "save" at bounding box center [596, 410] width 14 height 14
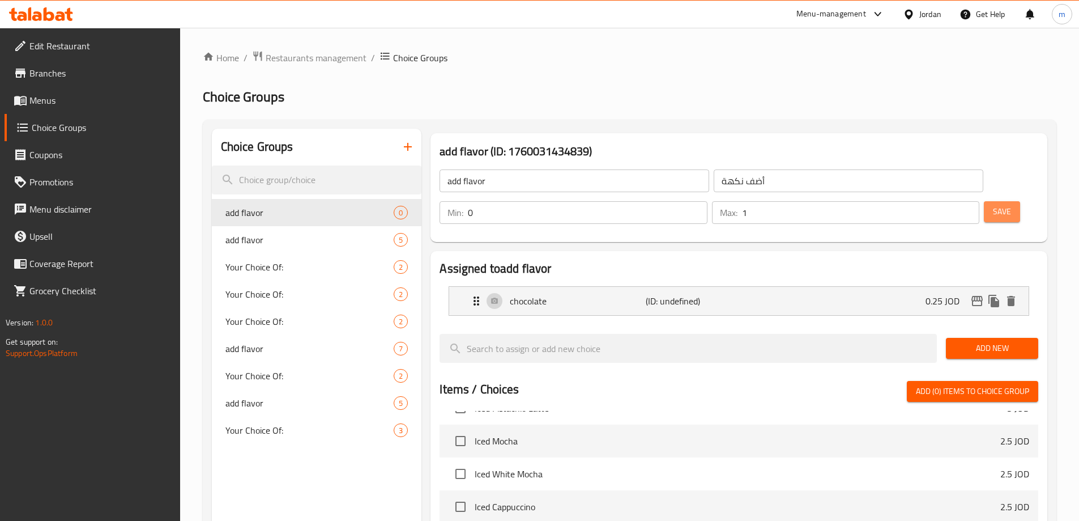
click at [993, 204] on span "Save" at bounding box center [1002, 211] width 18 height 14
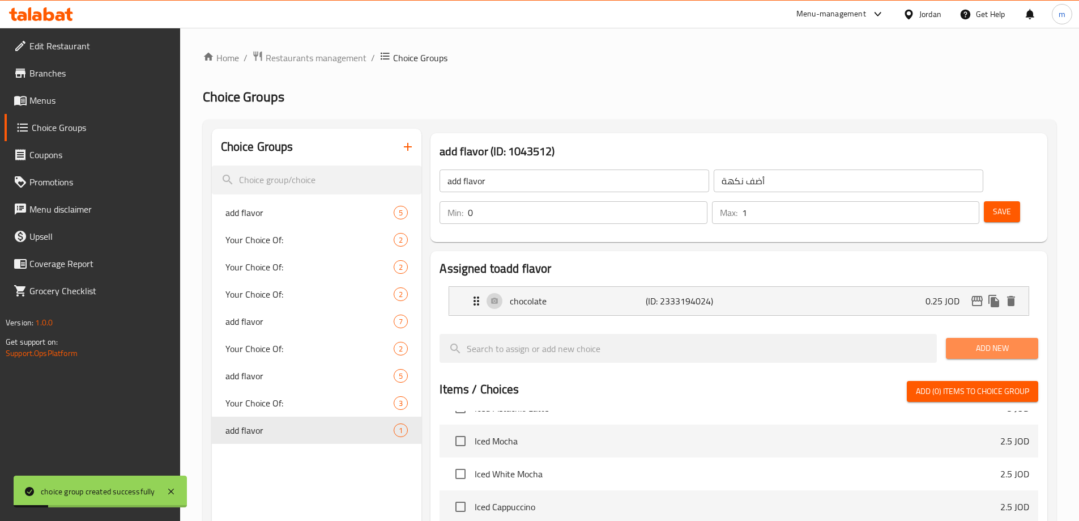
click at [972, 341] on span "Add New" at bounding box center [992, 348] width 74 height 14
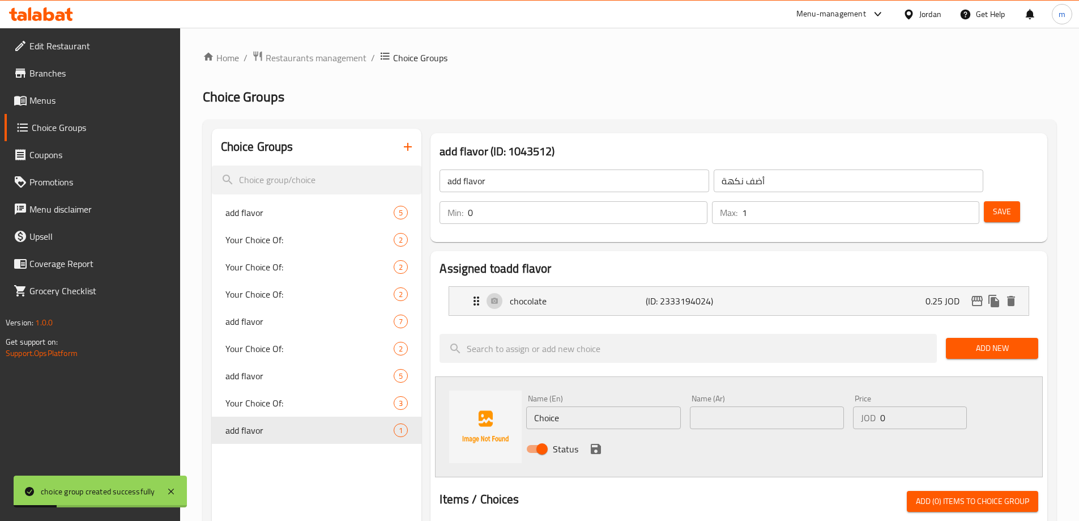
click at [593, 406] on input "Choice" at bounding box center [603, 417] width 154 height 23
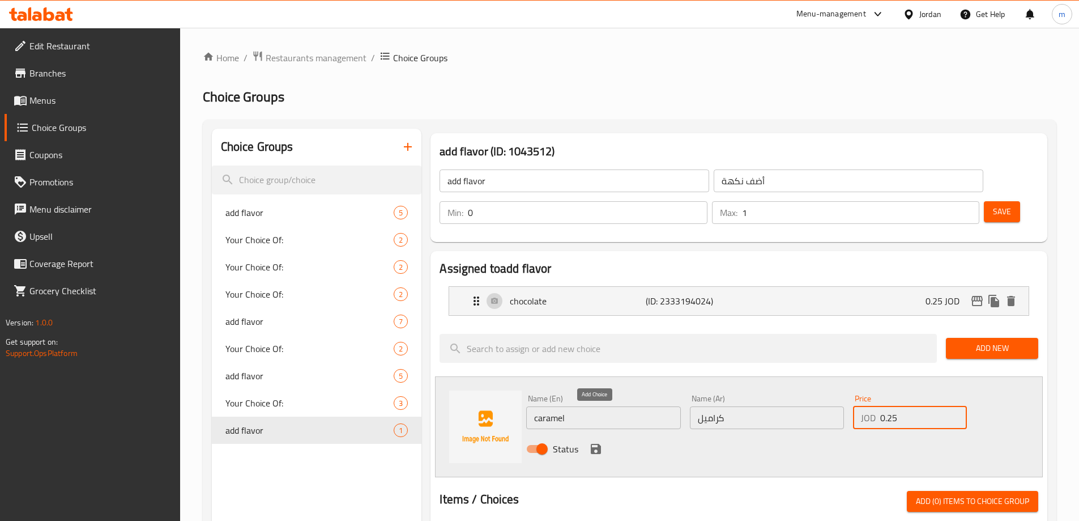
click at [598, 444] on icon "save" at bounding box center [596, 449] width 10 height 10
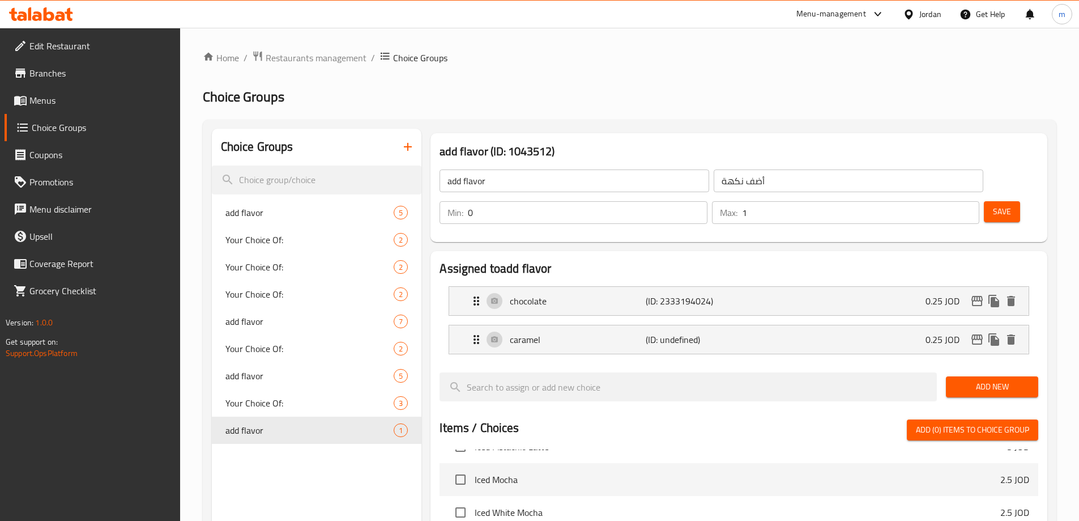
click at [993, 204] on span "Save" at bounding box center [1002, 211] width 18 height 14
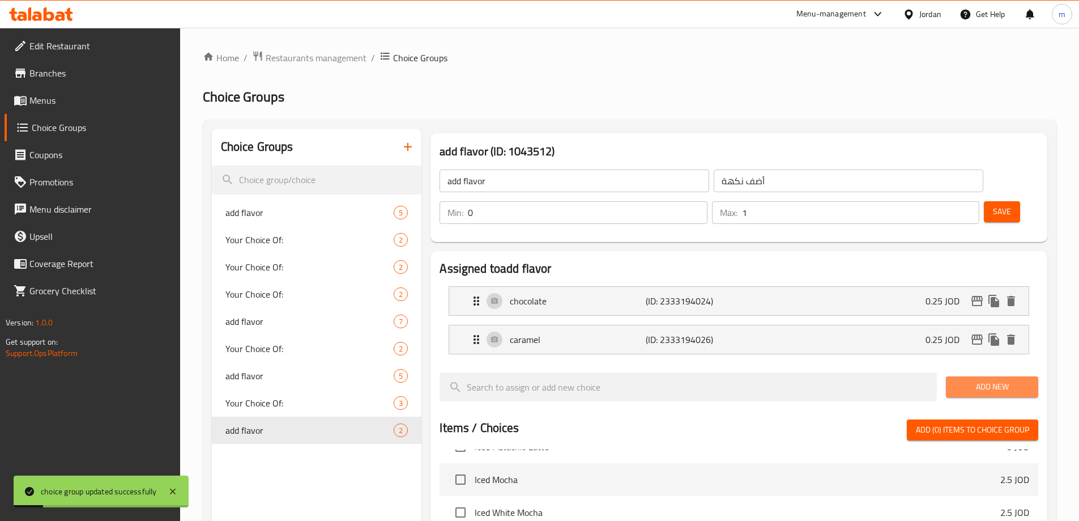
click at [977, 380] on span "Add New" at bounding box center [992, 387] width 74 height 14
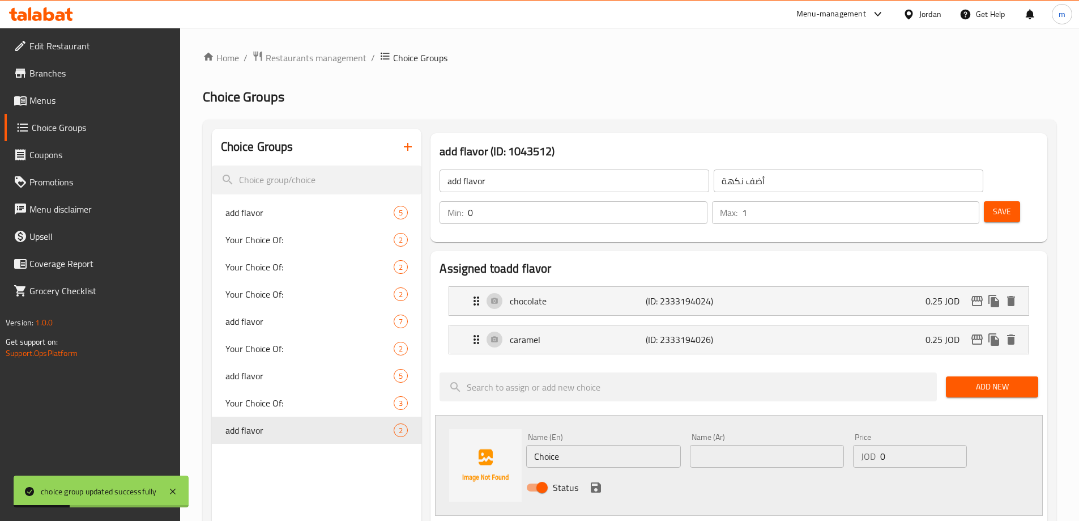
click at [592, 445] on input "Choice" at bounding box center [603, 456] width 154 height 23
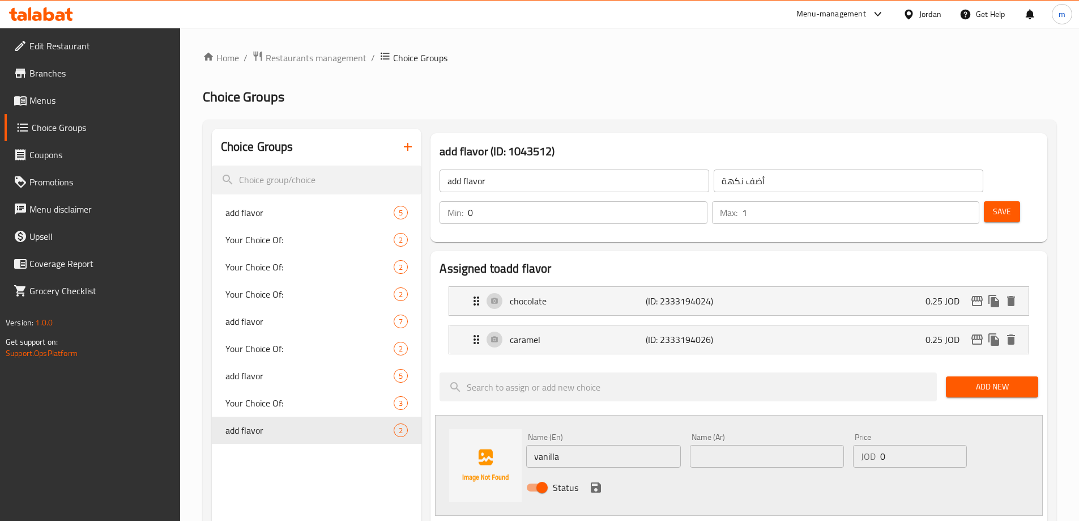
click at [718, 445] on input "text" at bounding box center [767, 456] width 154 height 23
click at [593, 482] on icon "save" at bounding box center [596, 487] width 10 height 10
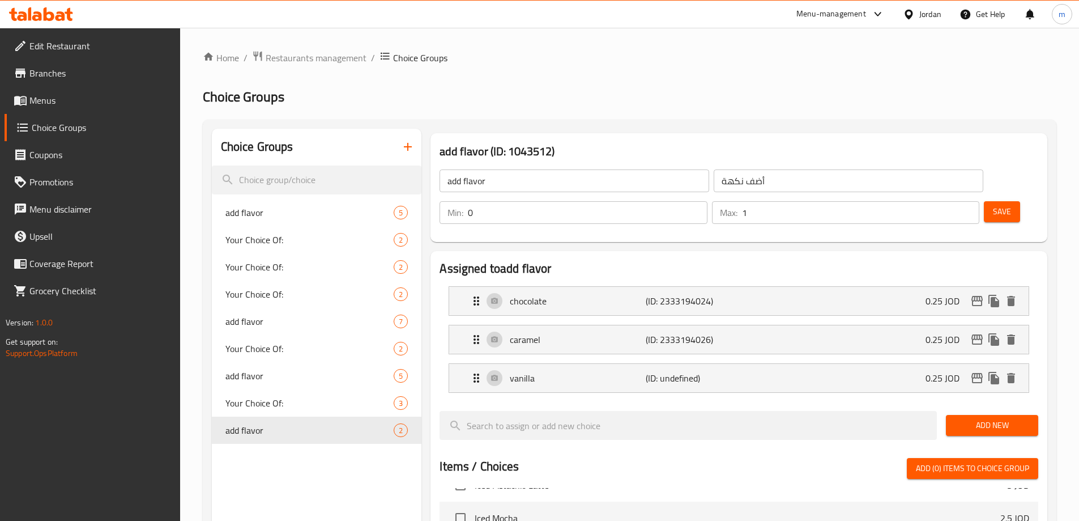
click at [993, 204] on span "Save" at bounding box center [1002, 211] width 18 height 14
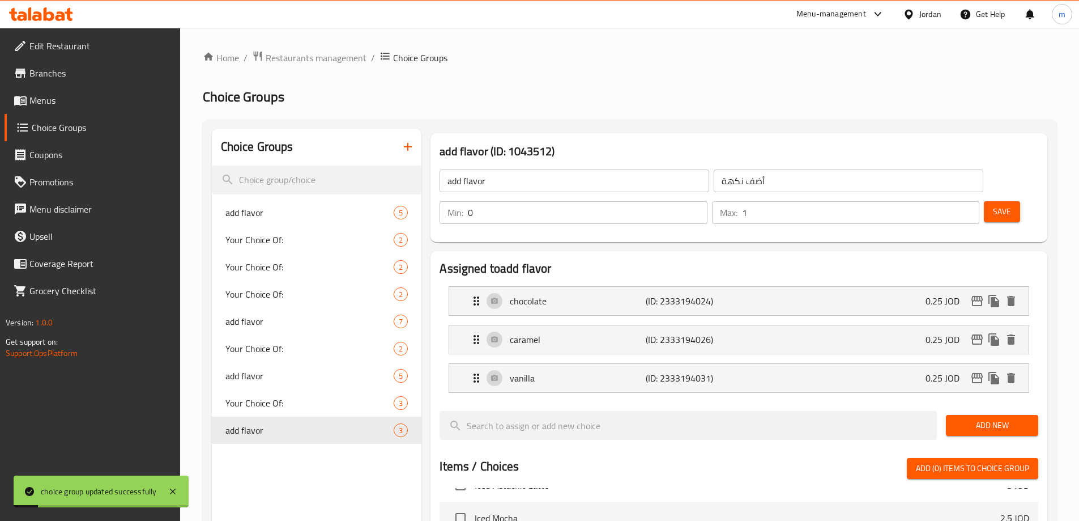
click at [980, 418] on span "Add New" at bounding box center [992, 425] width 74 height 14
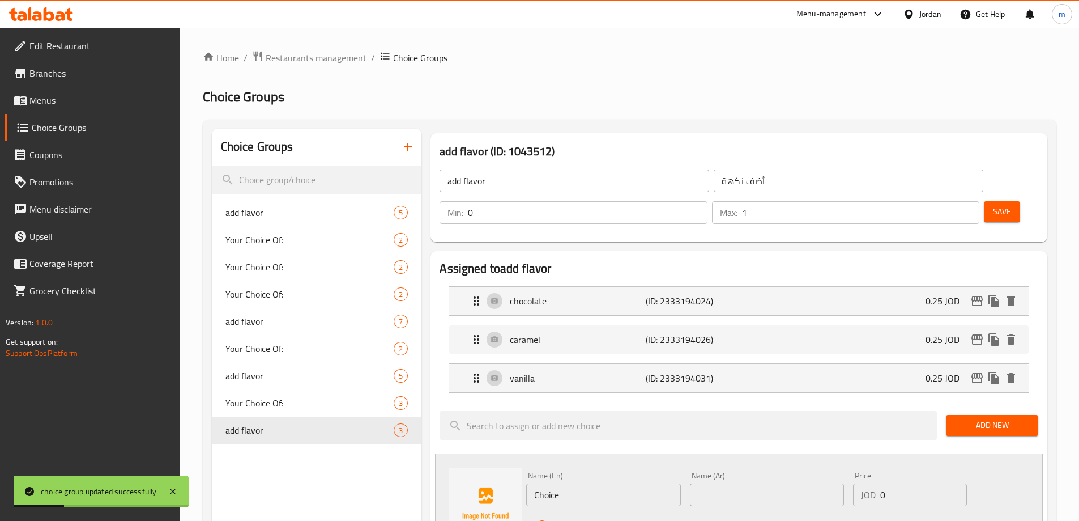
click at [576, 483] on input "Choice" at bounding box center [603, 494] width 154 height 23
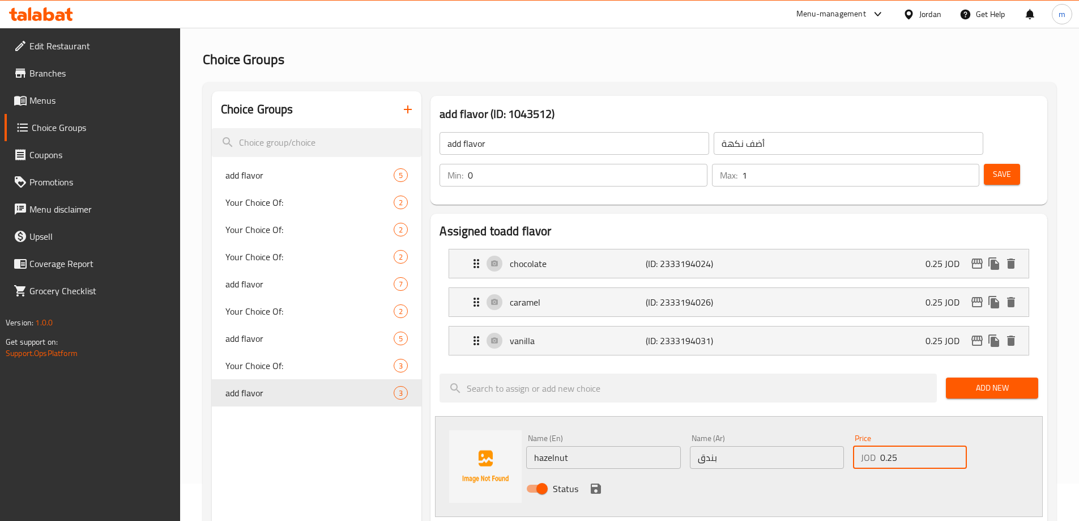
scroll to position [57, 0]
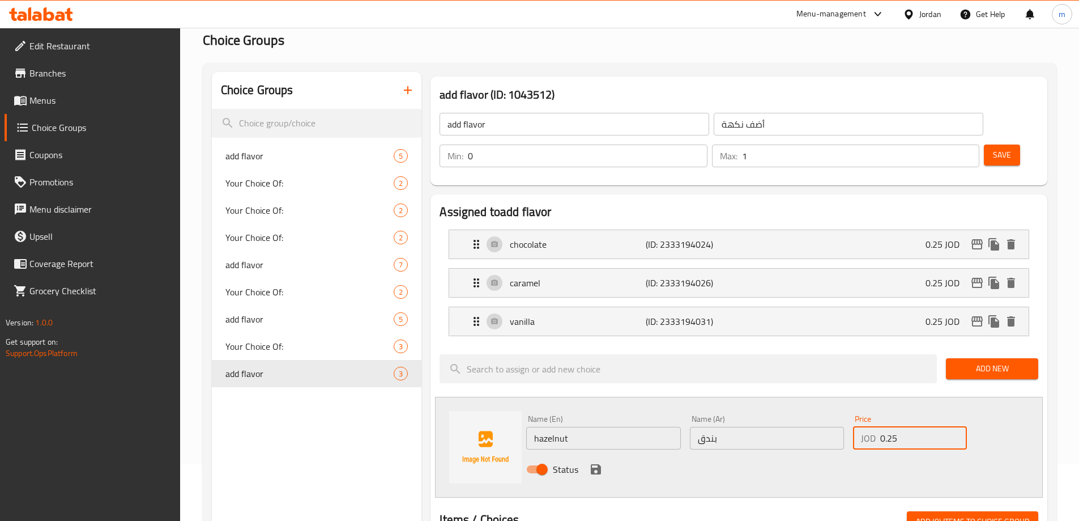
click at [598, 464] on icon "save" at bounding box center [596, 469] width 10 height 10
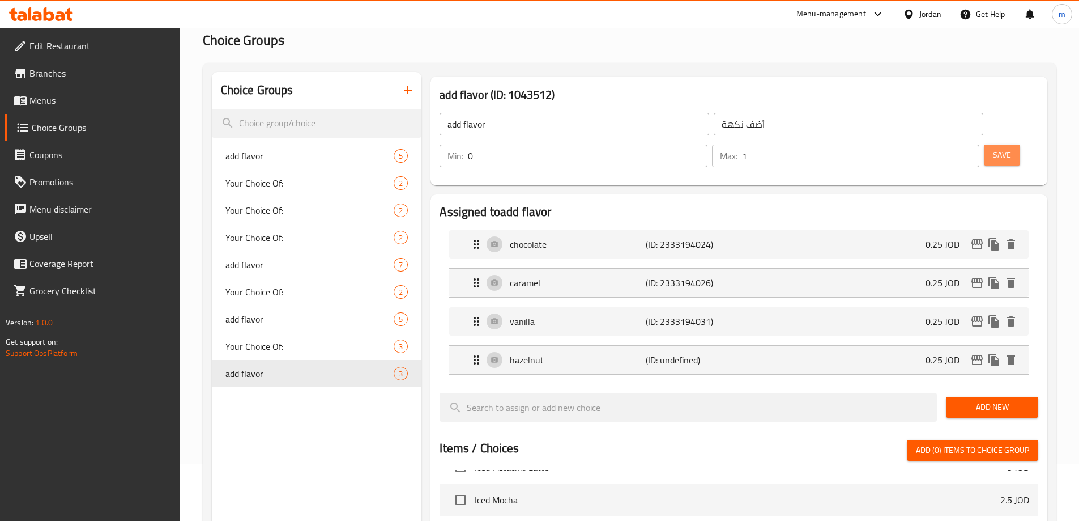
click at [993, 148] on span "Save" at bounding box center [1002, 155] width 18 height 14
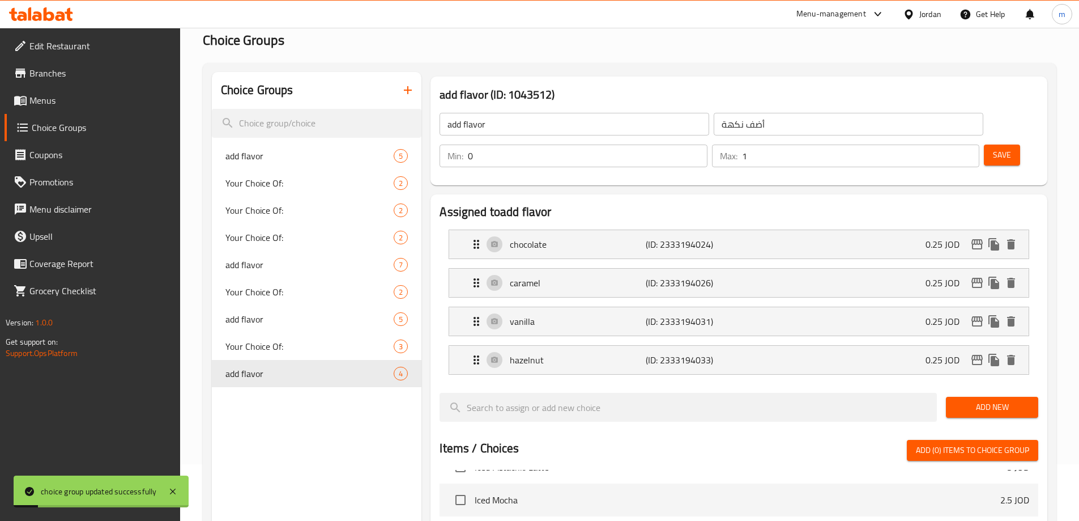
click at [1005, 397] on button "Add New" at bounding box center [992, 407] width 92 height 21
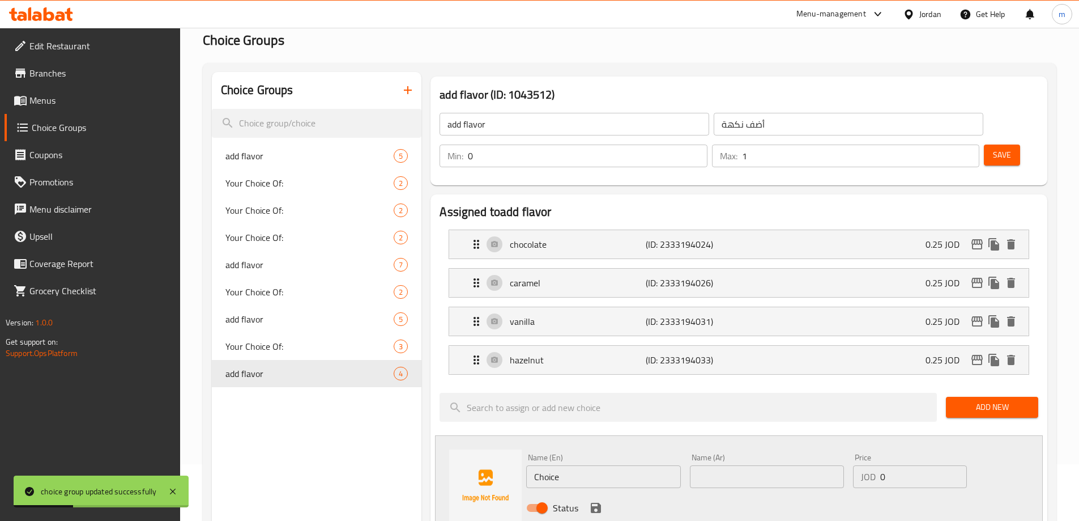
click at [579, 465] on input "Choice" at bounding box center [603, 476] width 154 height 23
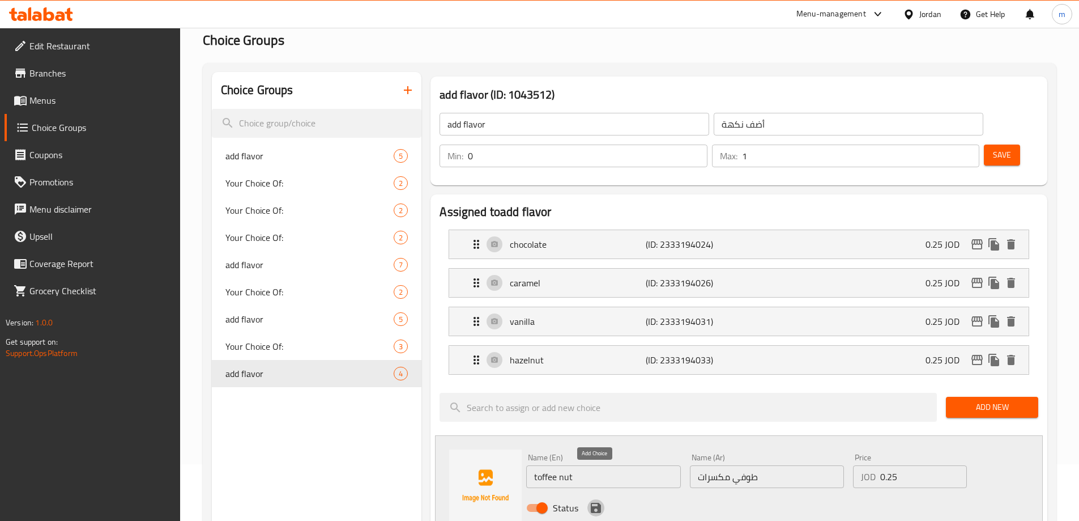
click at [593, 502] on icon "save" at bounding box center [596, 507] width 10 height 10
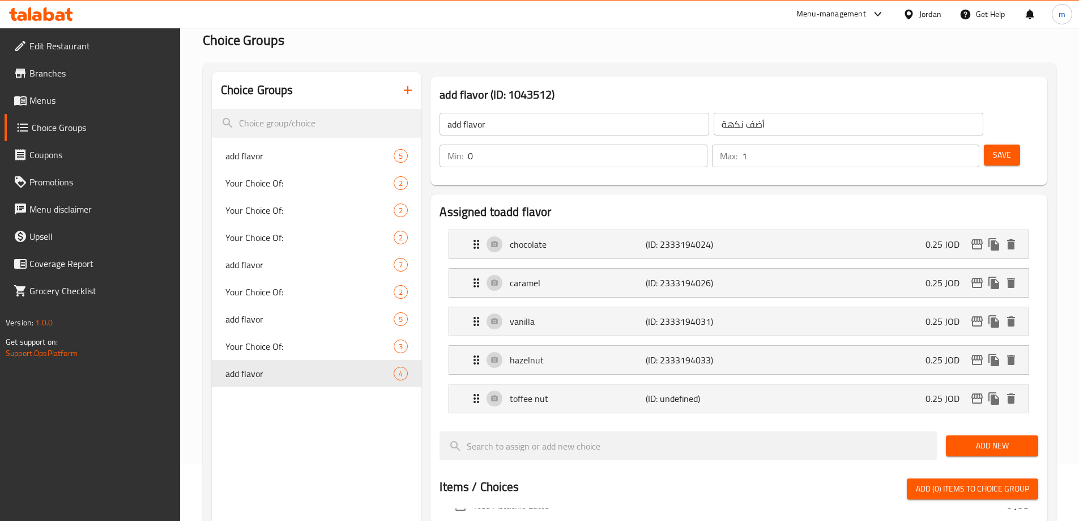
click at [984, 144] on button "Save" at bounding box center [1002, 154] width 36 height 21
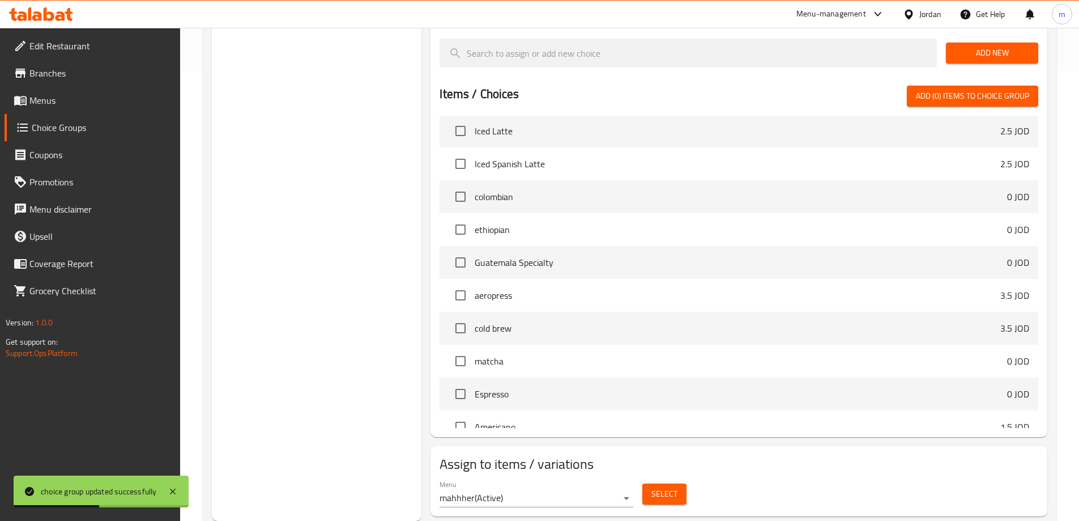
scroll to position [227, 0]
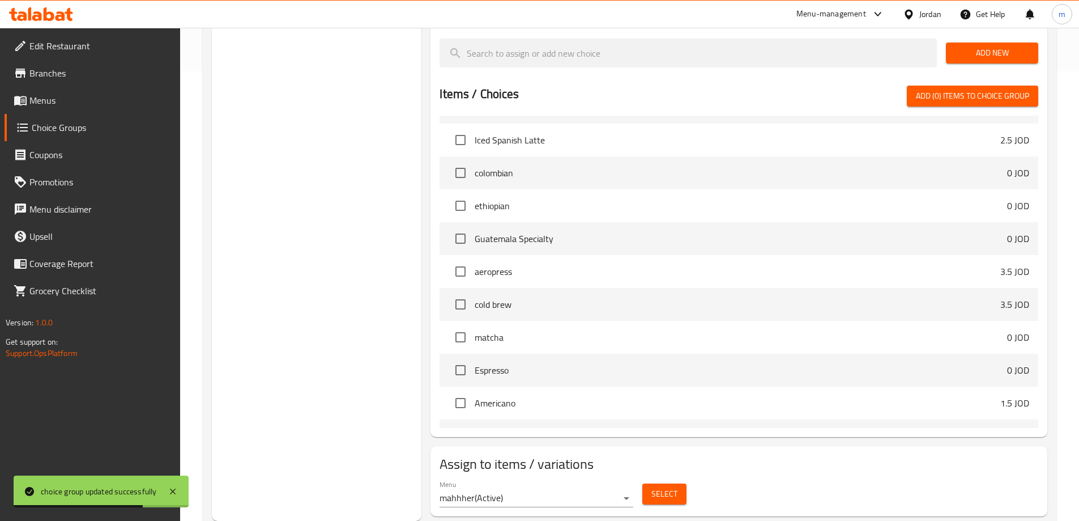
click at [661, 487] on span "Select" at bounding box center [664, 494] width 26 height 14
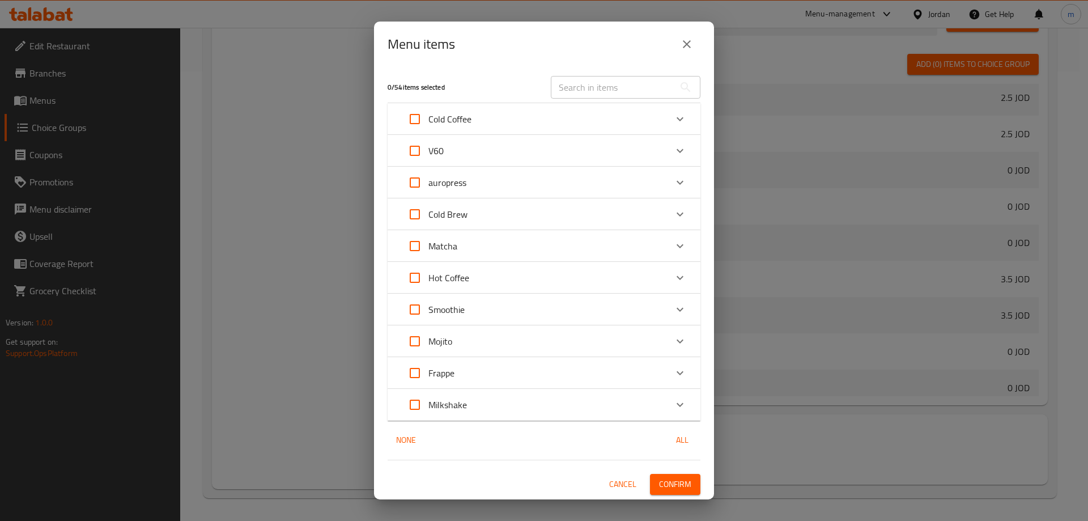
click at [416, 372] on input "Expand" at bounding box center [414, 372] width 27 height 27
click at [687, 485] on span "Confirm" at bounding box center [675, 484] width 32 height 14
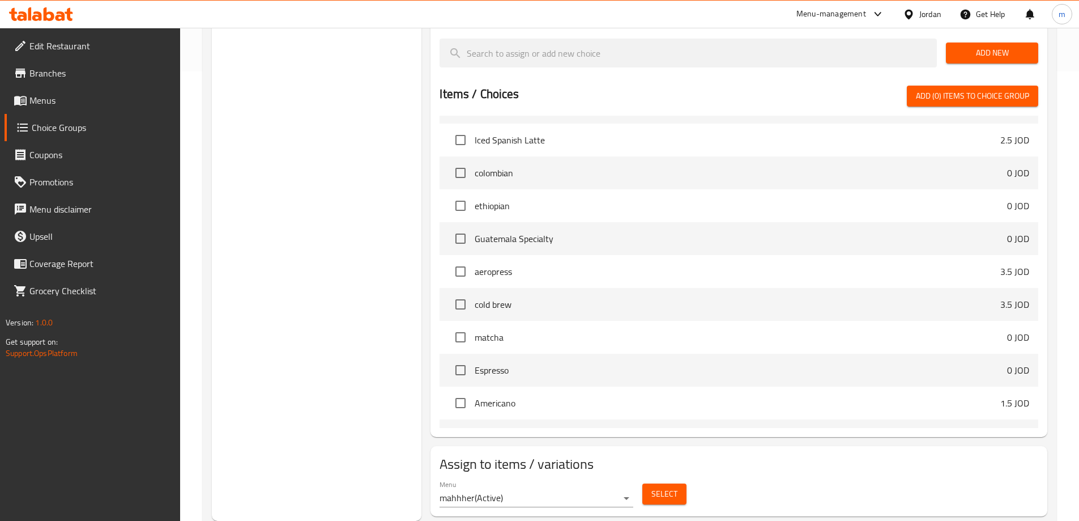
click at [70, 100] on span "Menus" at bounding box center [100, 100] width 142 height 14
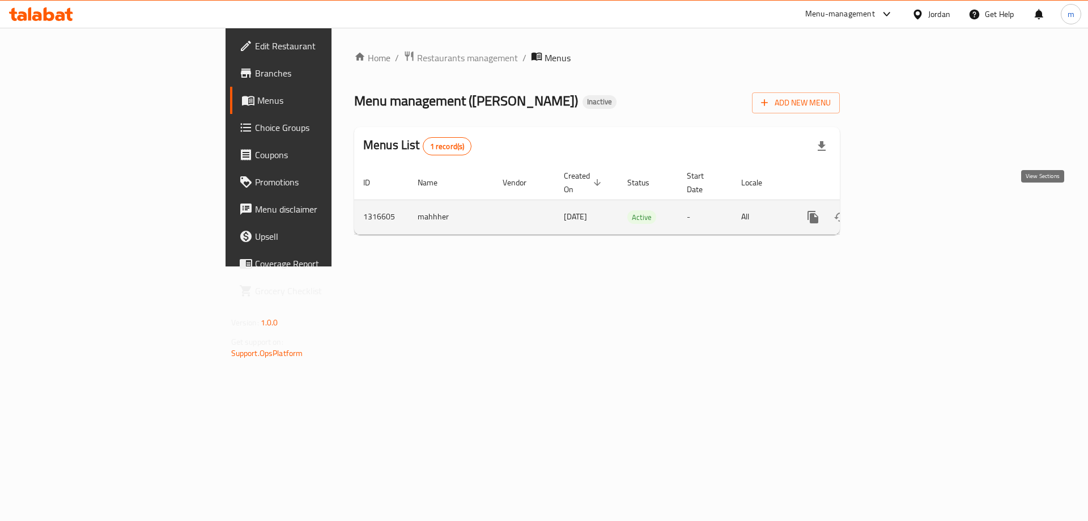
click at [901, 210] on icon "enhanced table" at bounding box center [895, 217] width 14 height 14
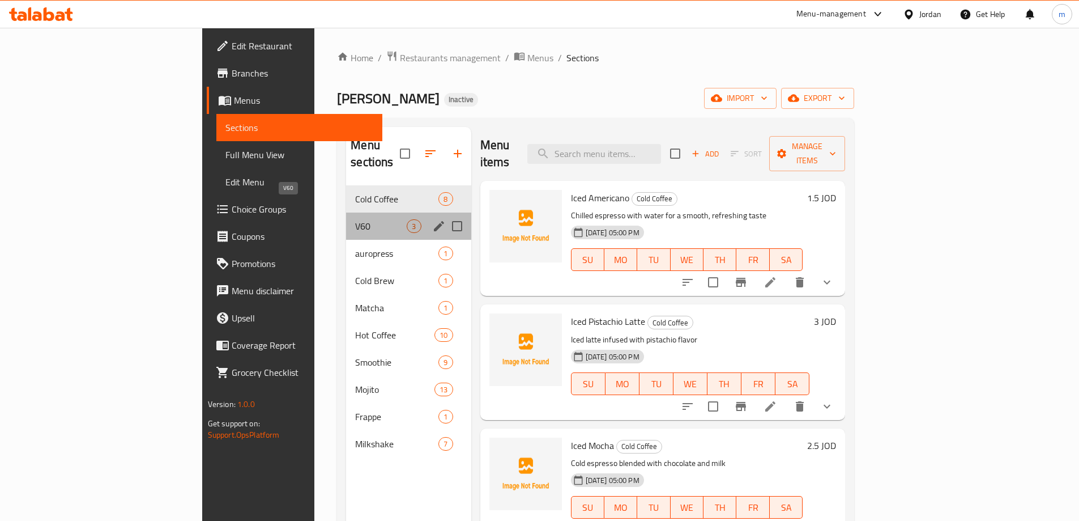
click at [355, 219] on span "V60" at bounding box center [381, 226] width 52 height 14
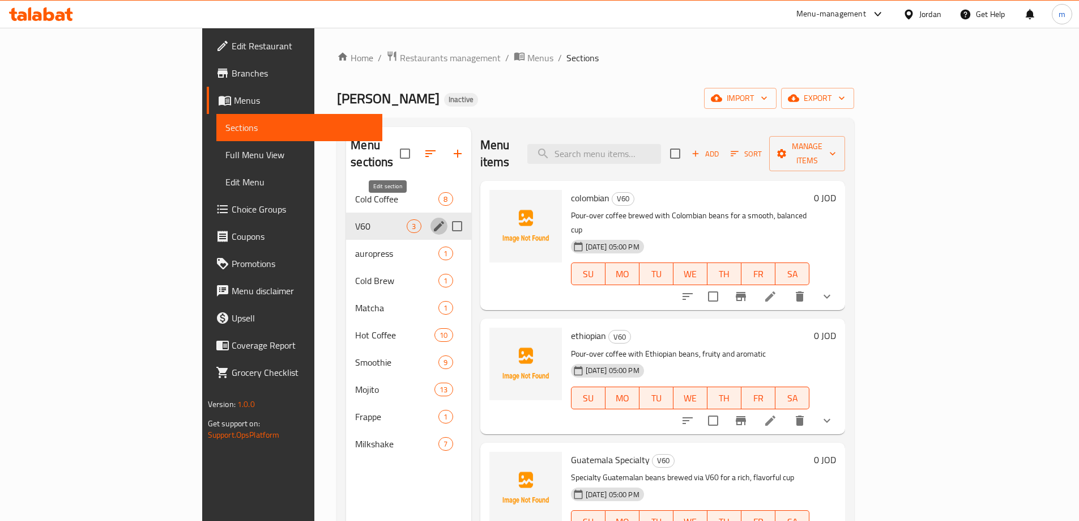
click at [432, 219] on icon "edit" at bounding box center [439, 226] width 14 height 14
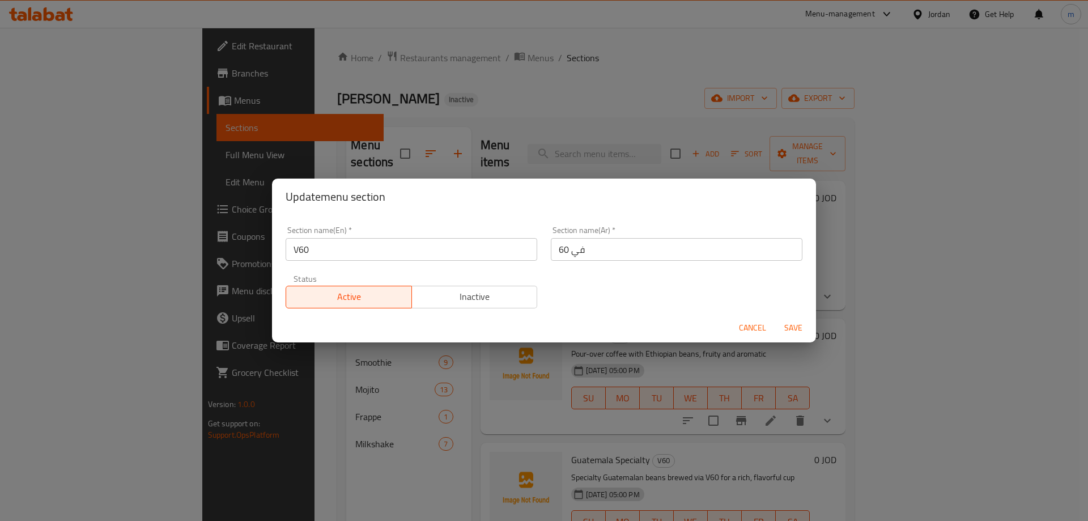
click at [754, 323] on span "Cancel" at bounding box center [752, 328] width 27 height 14
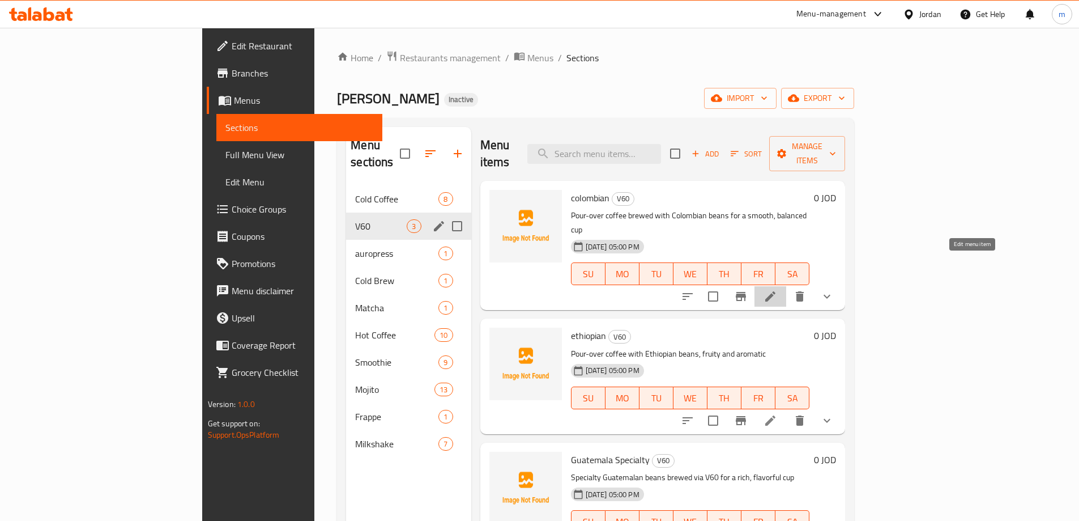
click at [775, 291] on icon at bounding box center [770, 296] width 10 height 10
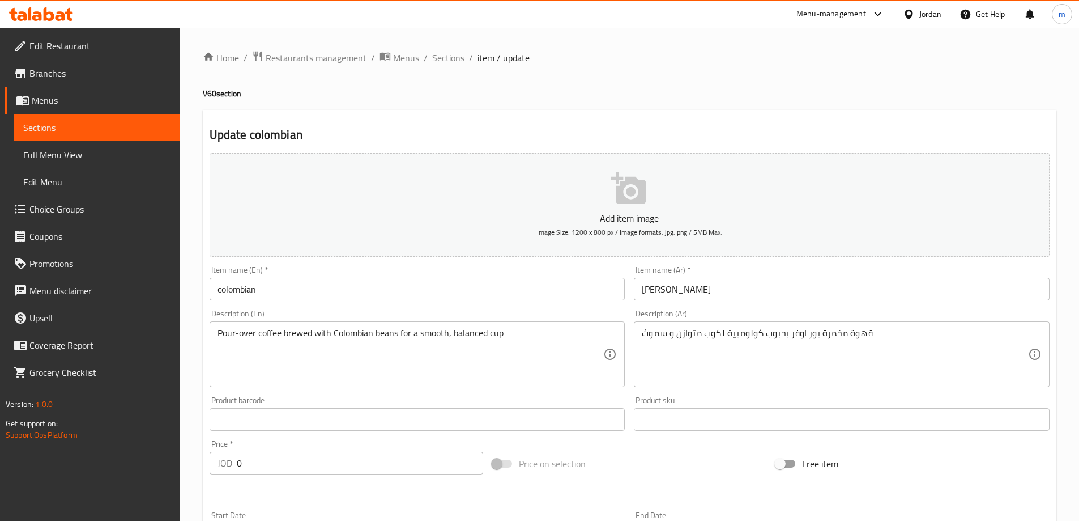
click at [689, 286] on input "الكولومبي" at bounding box center [842, 289] width 416 height 23
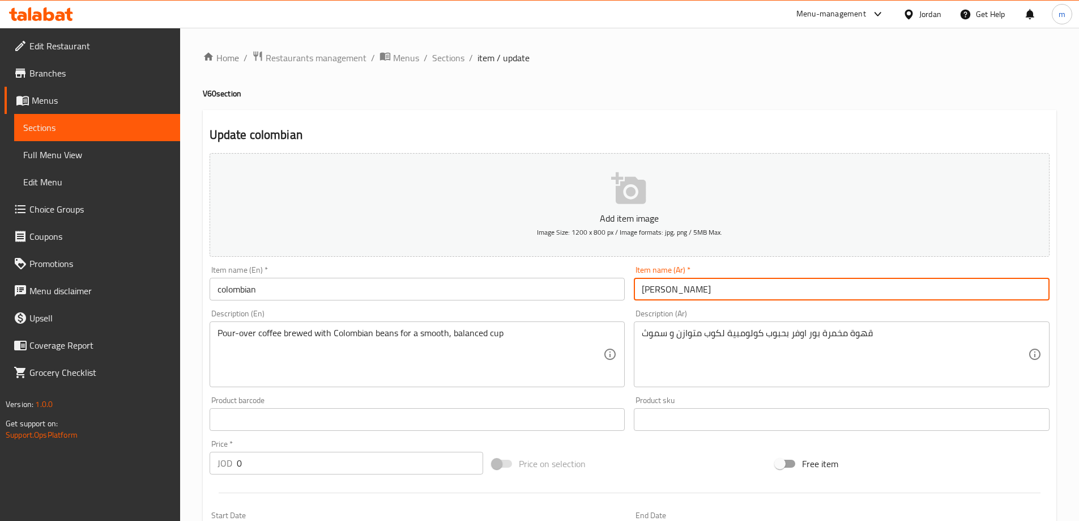
click at [689, 286] on input "الكولومبي" at bounding box center [842, 289] width 416 height 23
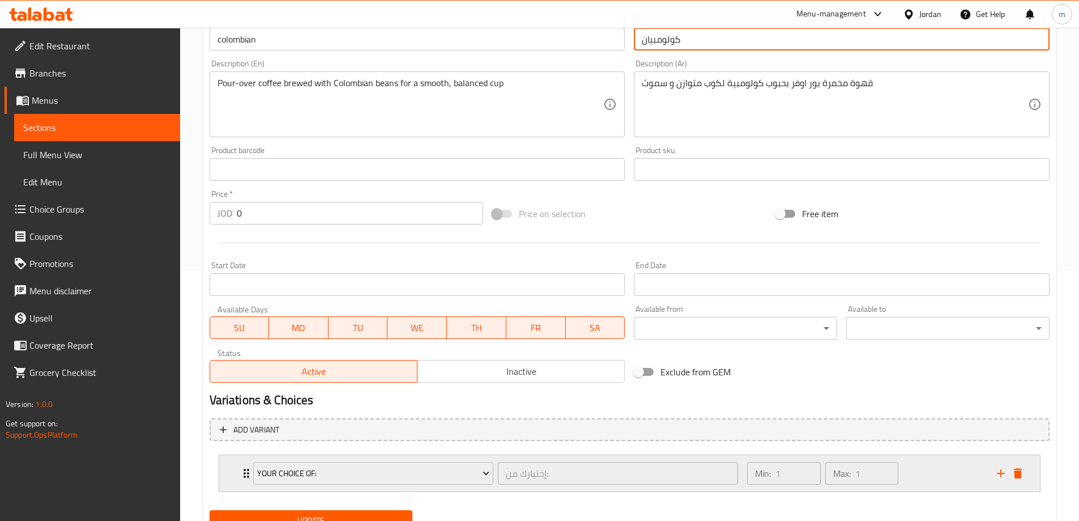
scroll to position [283, 0]
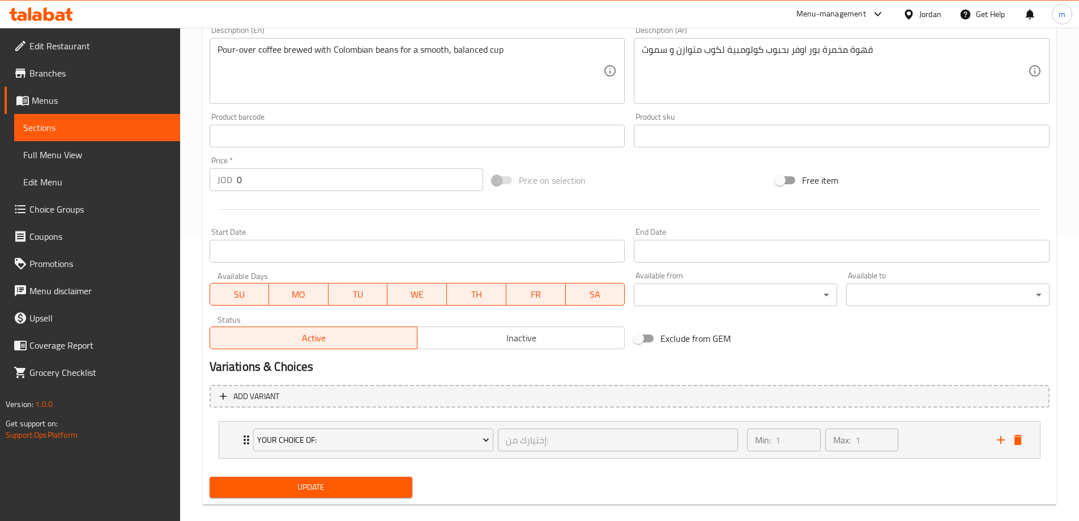
click at [350, 488] on span "Update" at bounding box center [311, 487] width 185 height 14
click at [84, 130] on span "Sections" at bounding box center [97, 128] width 148 height 14
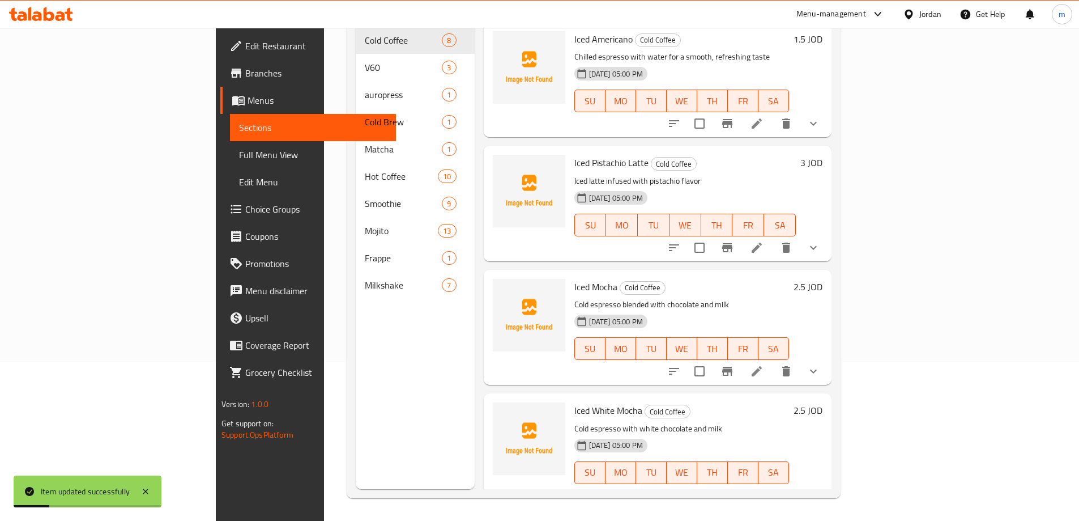
scroll to position [159, 0]
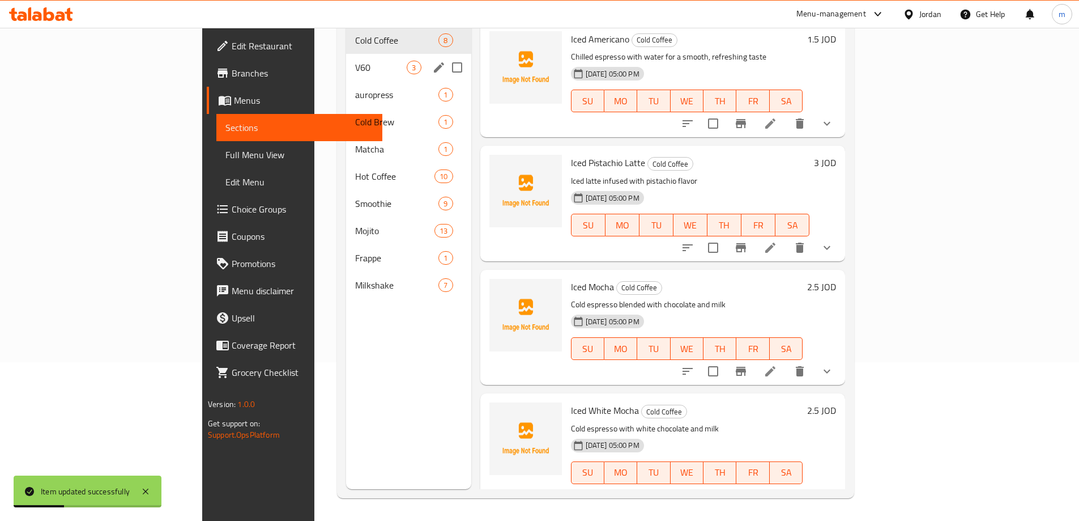
click at [355, 61] on span "V60" at bounding box center [381, 68] width 52 height 14
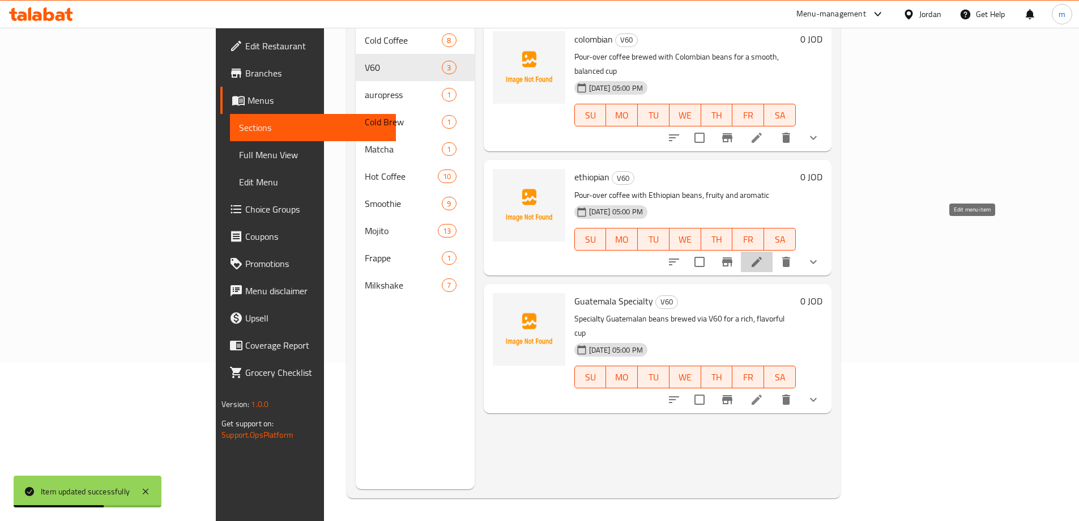
click at [764, 255] on icon at bounding box center [757, 262] width 14 height 14
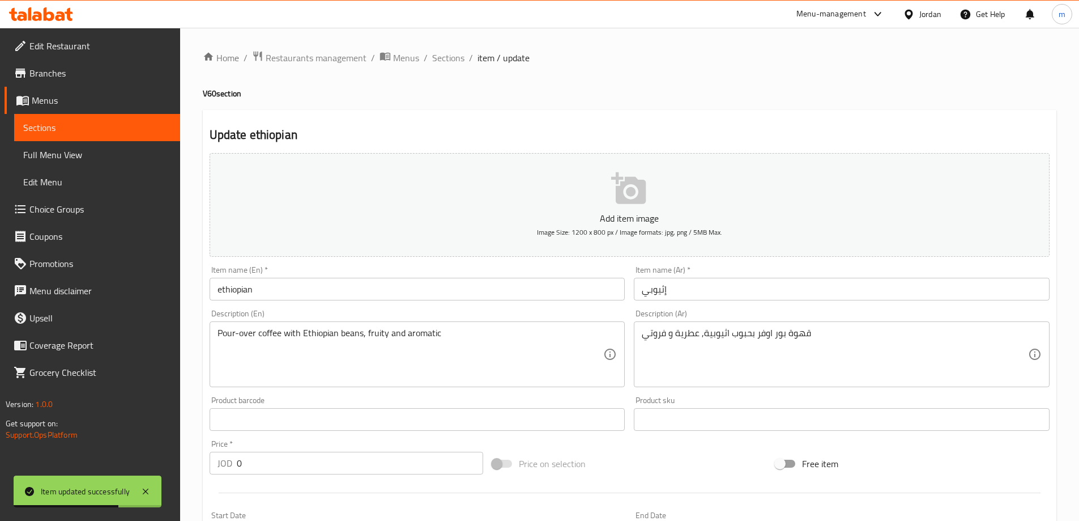
click at [692, 293] on input "إثيوبي" at bounding box center [842, 289] width 416 height 23
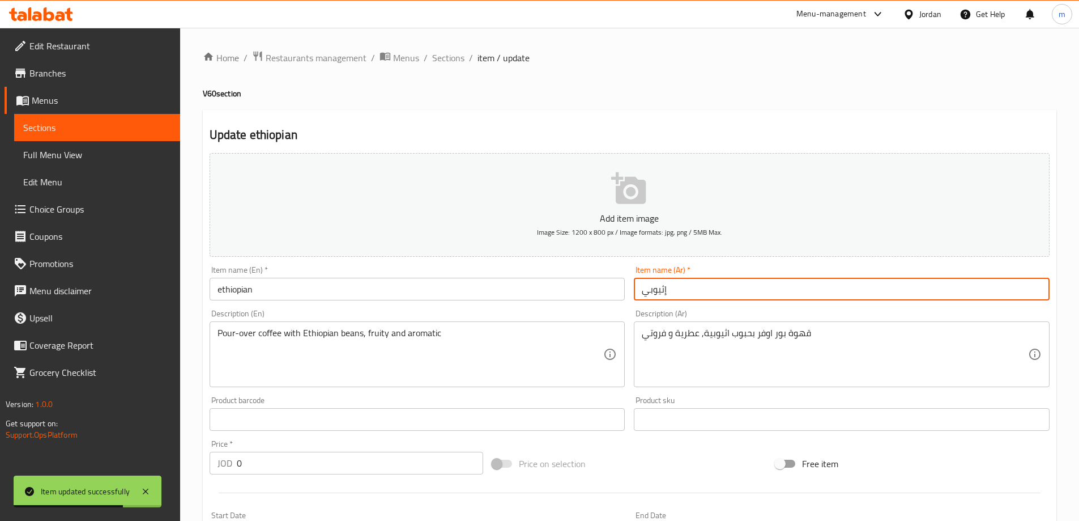
click at [692, 293] on input "إثيوبي" at bounding box center [842, 289] width 416 height 23
click at [637, 295] on input "إثيوبي" at bounding box center [842, 289] width 416 height 23
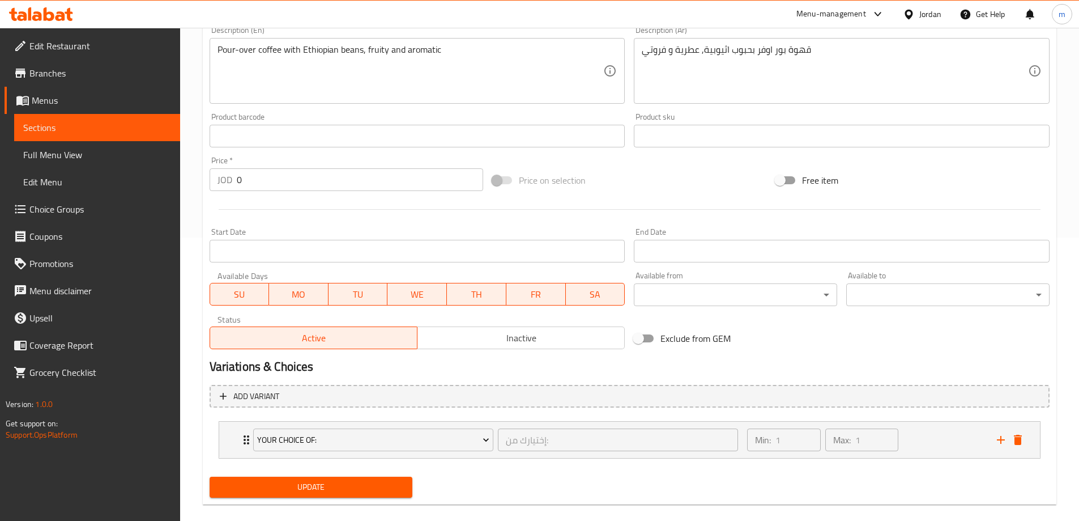
click at [376, 492] on span "Update" at bounding box center [311, 487] width 185 height 14
click at [93, 122] on span "Sections" at bounding box center [97, 128] width 148 height 14
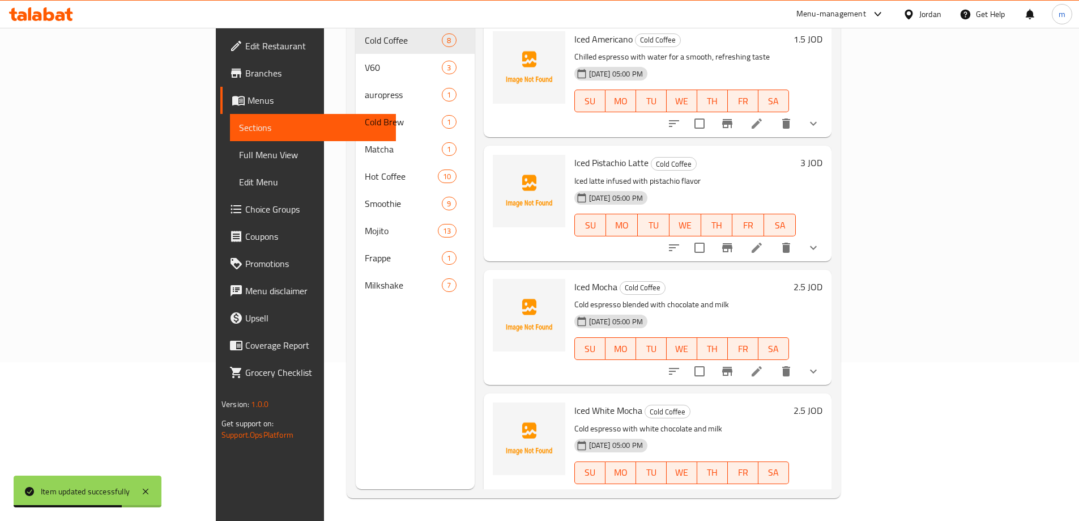
scroll to position [159, 0]
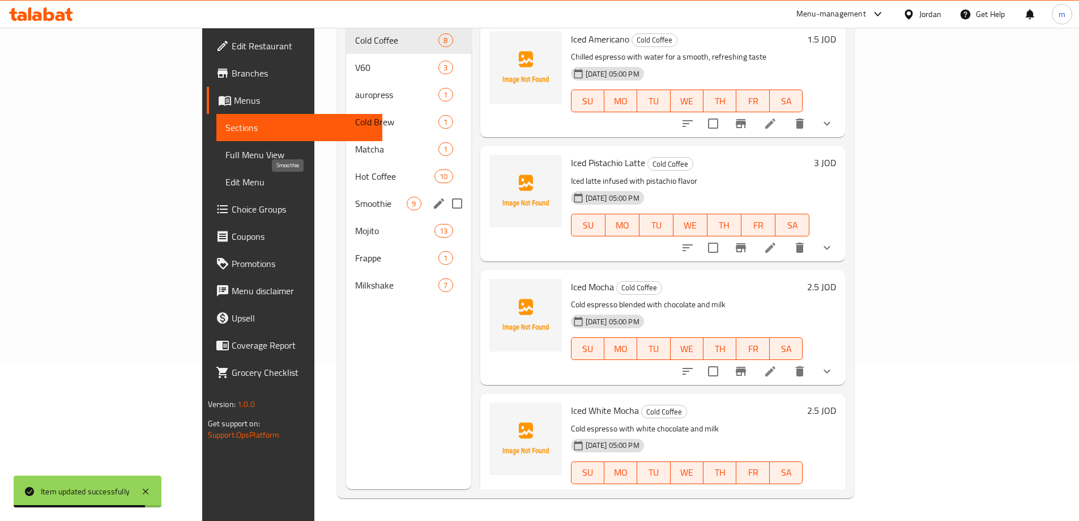
click at [355, 197] on span "Smoothie" at bounding box center [381, 204] width 52 height 14
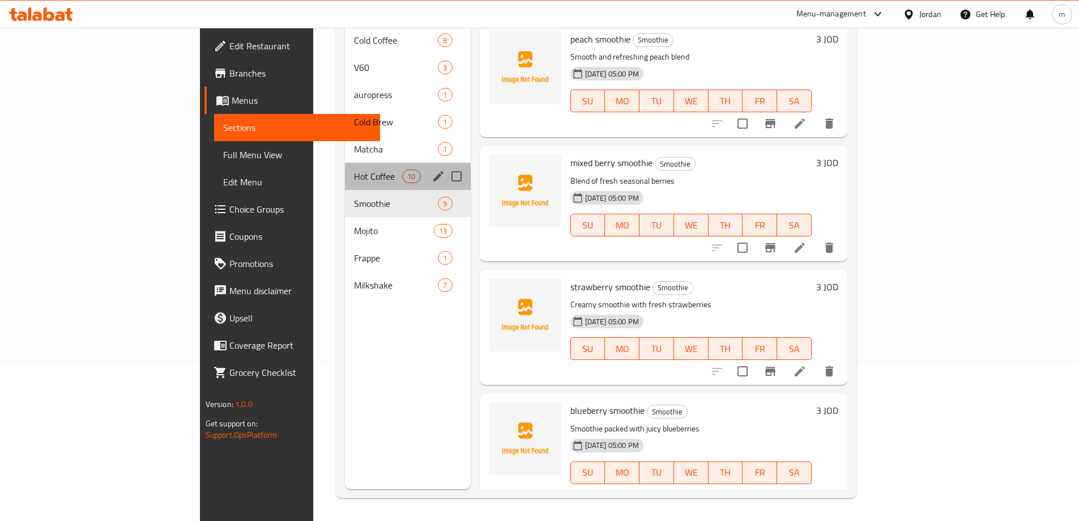
click at [345, 167] on div "Hot Coffee 10" at bounding box center [408, 176] width 126 height 27
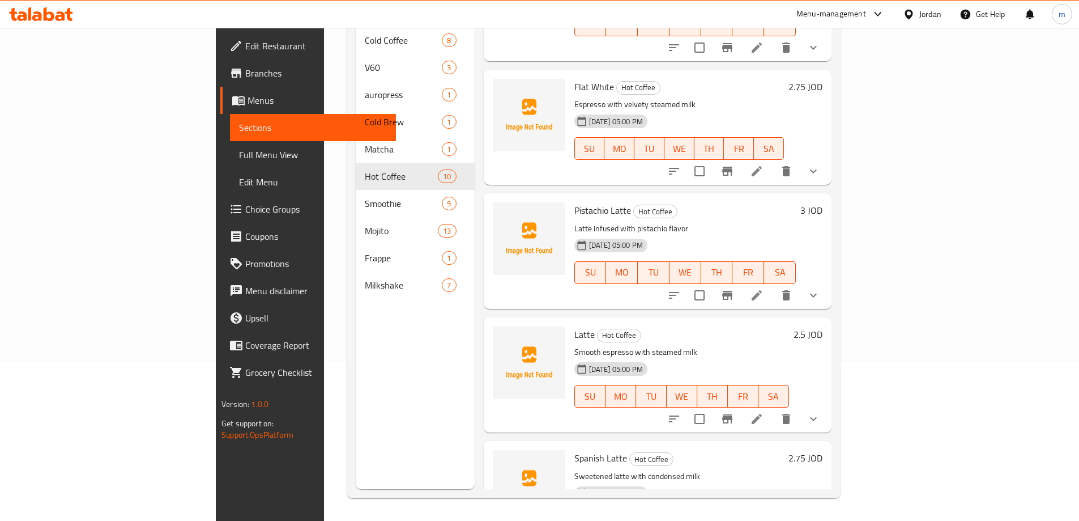
scroll to position [745, 0]
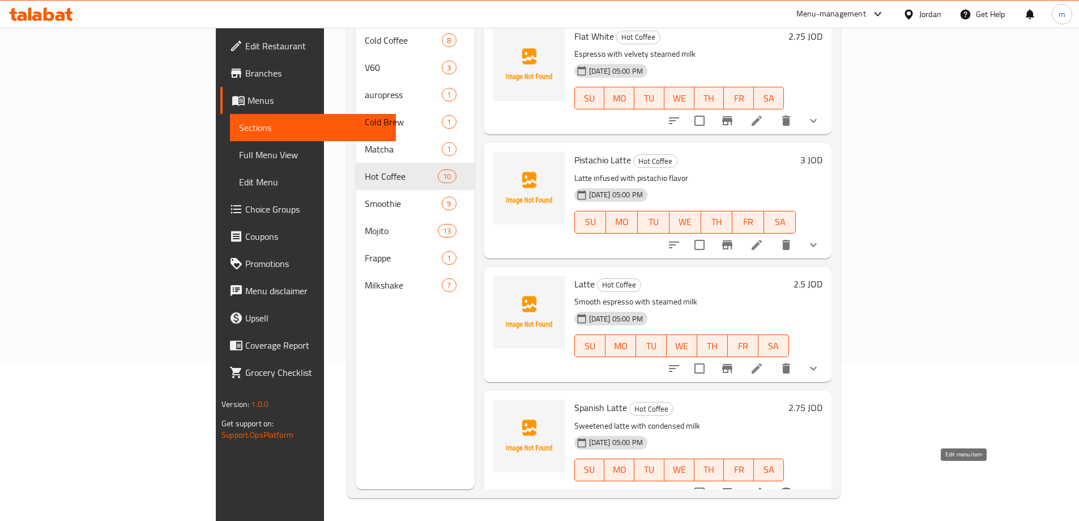
click at [764, 485] on icon at bounding box center [757, 492] width 14 height 14
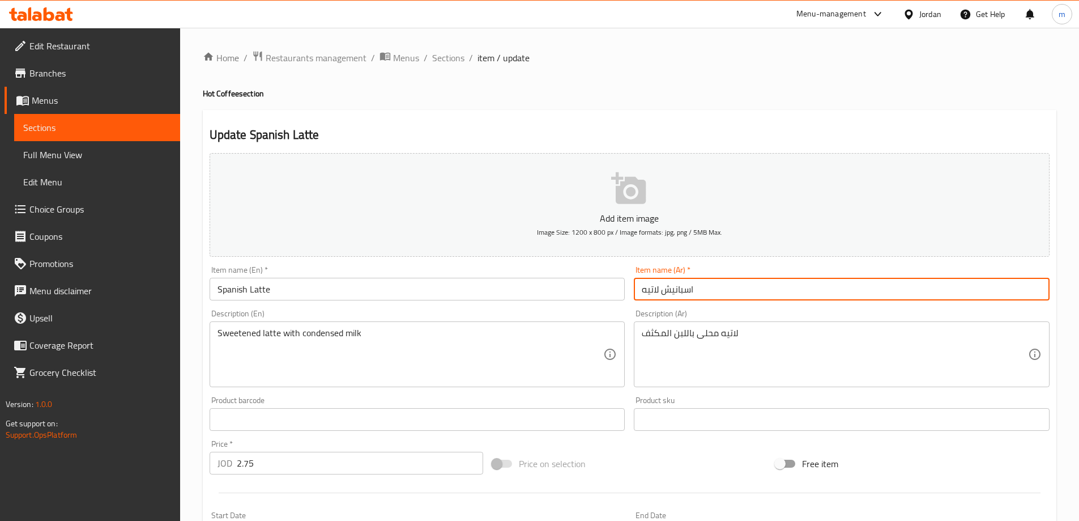
click at [739, 292] on input "اسبانيش لاتيه" at bounding box center [842, 289] width 416 height 23
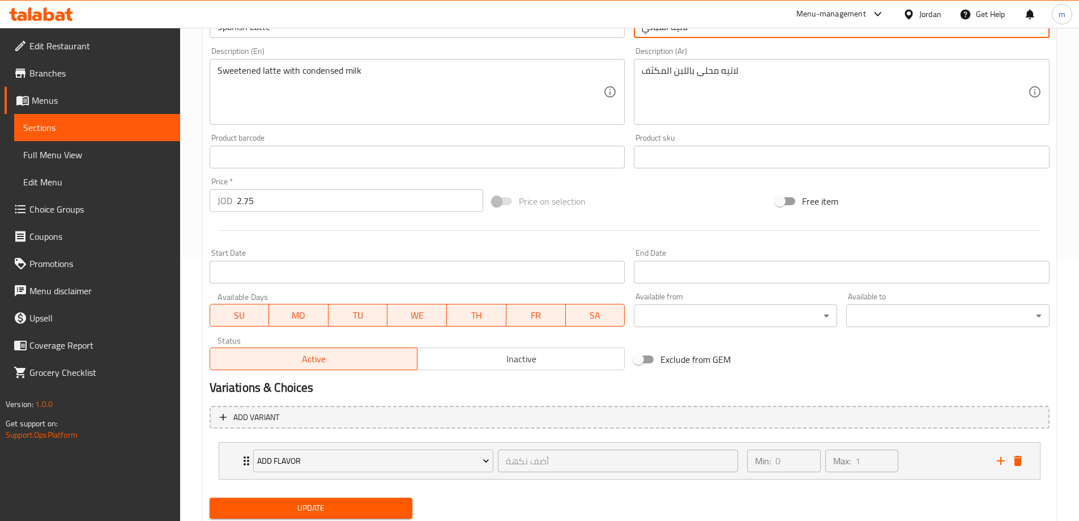
scroll to position [299, 0]
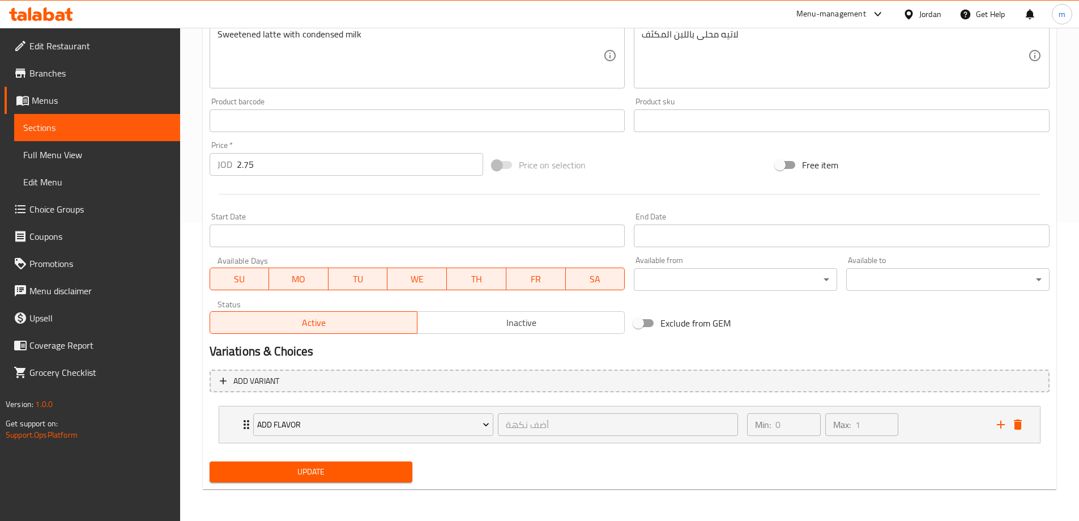
click at [379, 477] on span "Update" at bounding box center [311, 472] width 185 height 14
click at [70, 131] on span "Sections" at bounding box center [97, 128] width 148 height 14
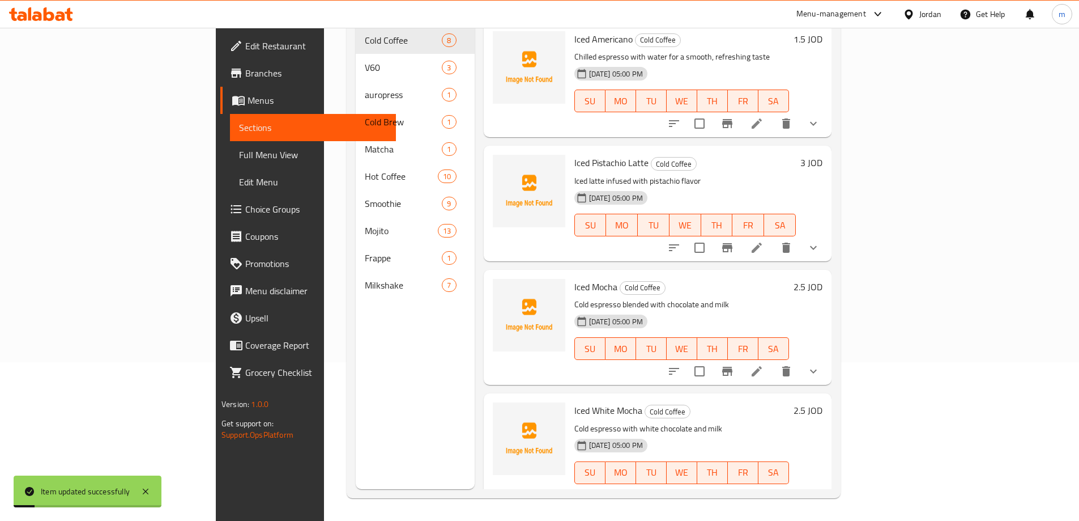
scroll to position [159, 0]
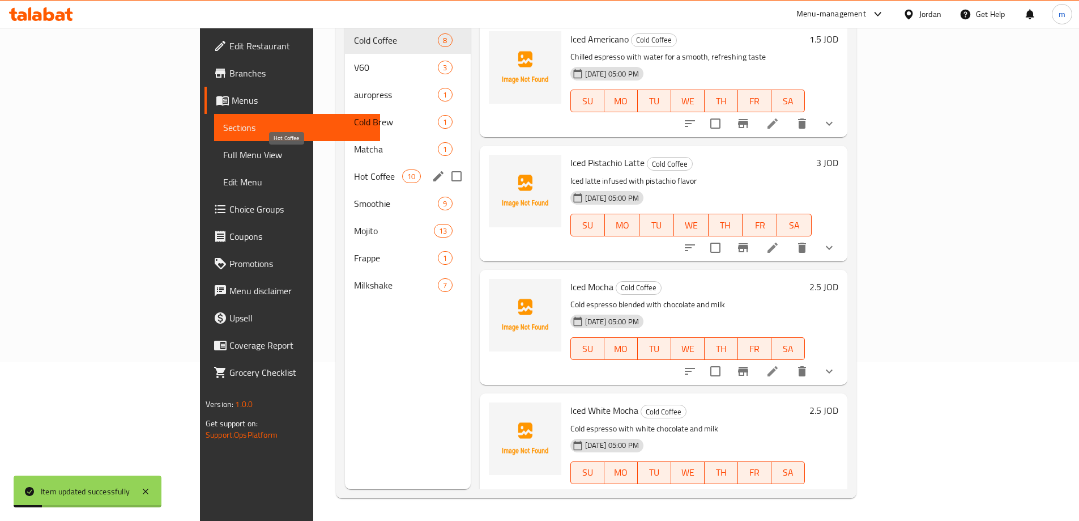
click at [354, 169] on span "Hot Coffee" at bounding box center [378, 176] width 48 height 14
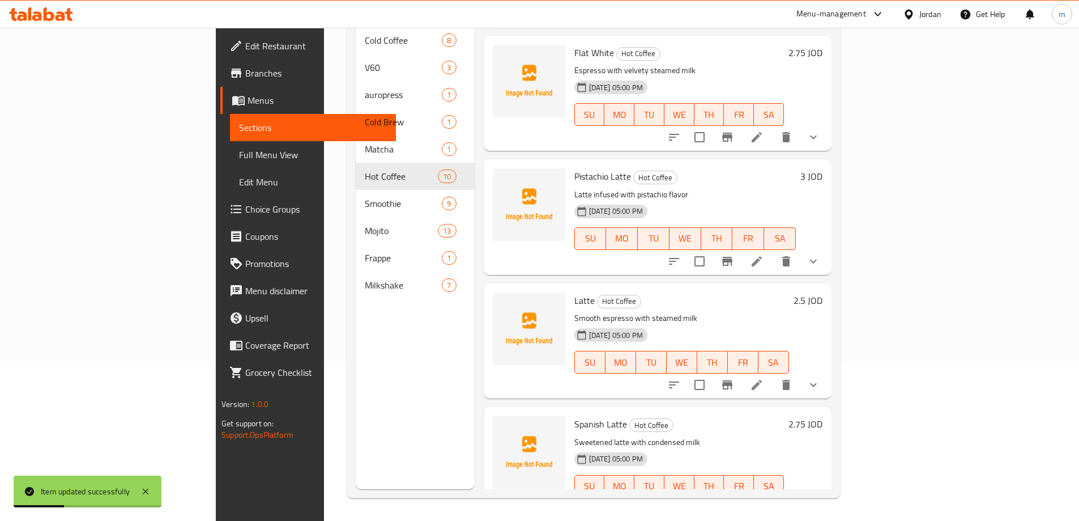
scroll to position [745, 0]
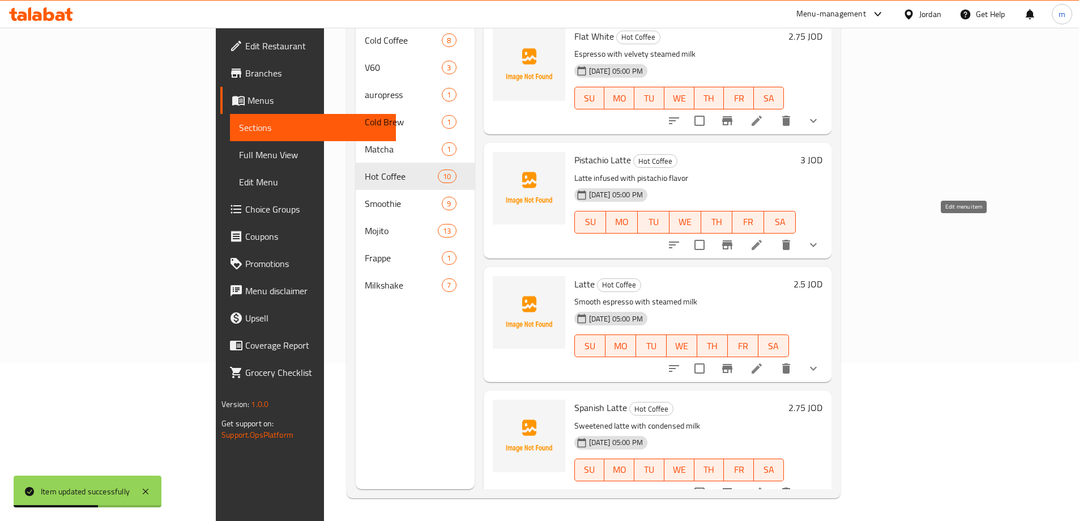
click at [764, 238] on icon at bounding box center [757, 245] width 14 height 14
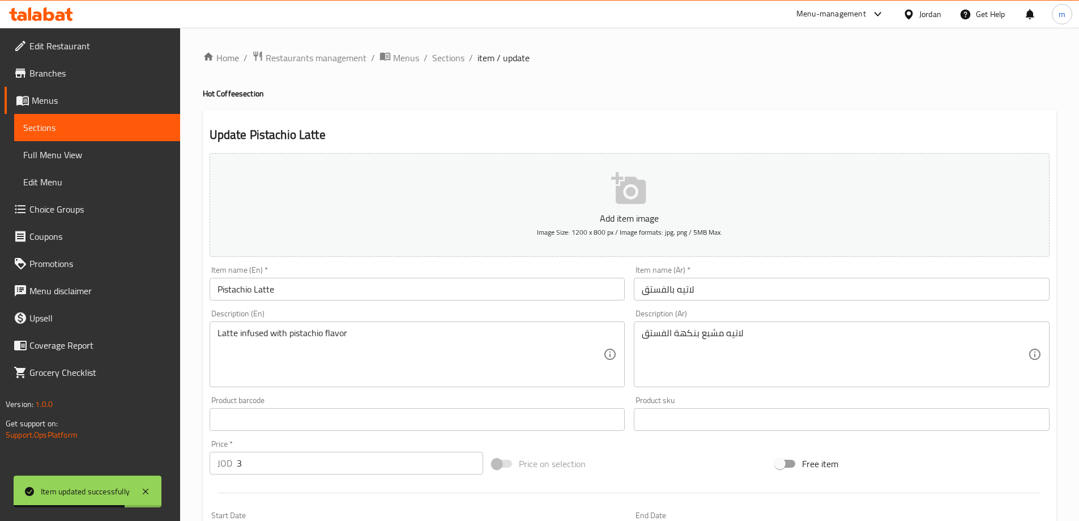
click at [664, 288] on input "لاتيه بالفستق" at bounding box center [842, 289] width 416 height 23
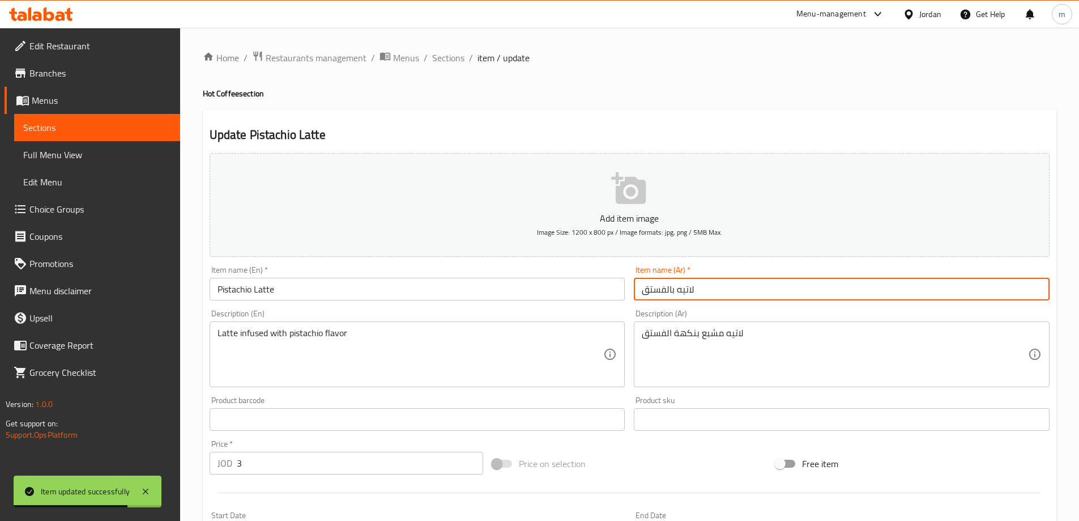
click at [664, 288] on input "لاتيه بالفستق" at bounding box center [842, 289] width 416 height 23
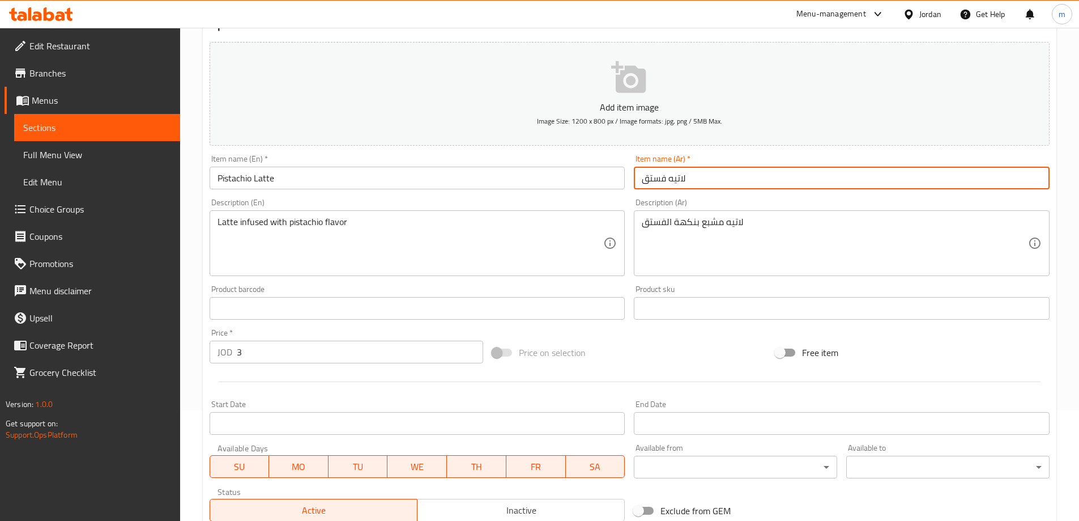
scroll to position [299, 0]
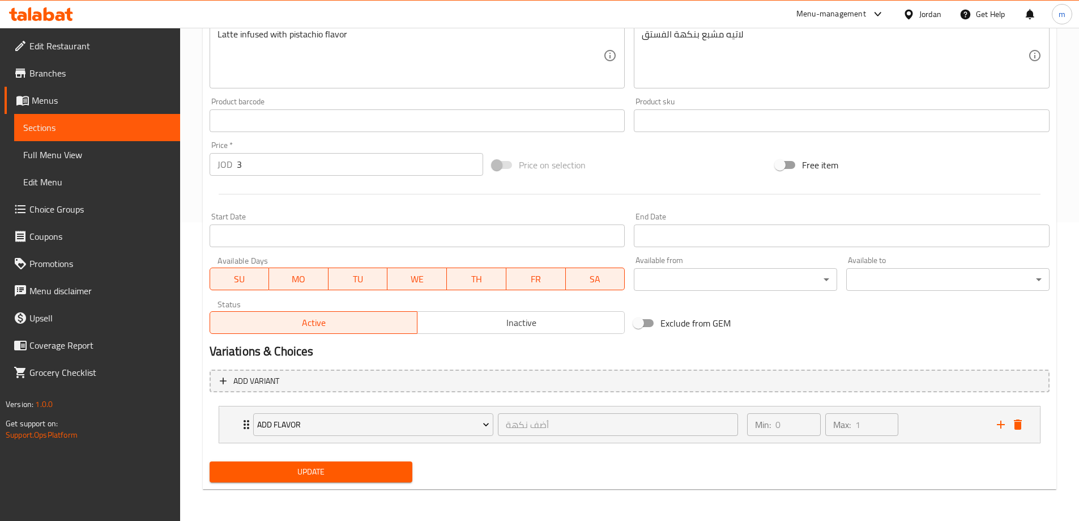
click at [316, 475] on span "Update" at bounding box center [311, 472] width 185 height 14
click at [100, 129] on span "Sections" at bounding box center [97, 128] width 148 height 14
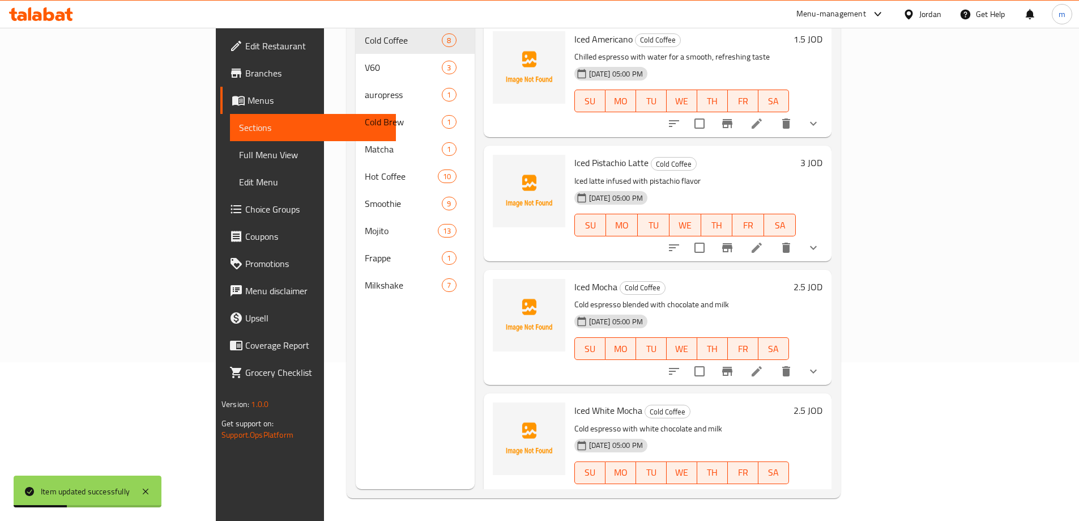
scroll to position [159, 0]
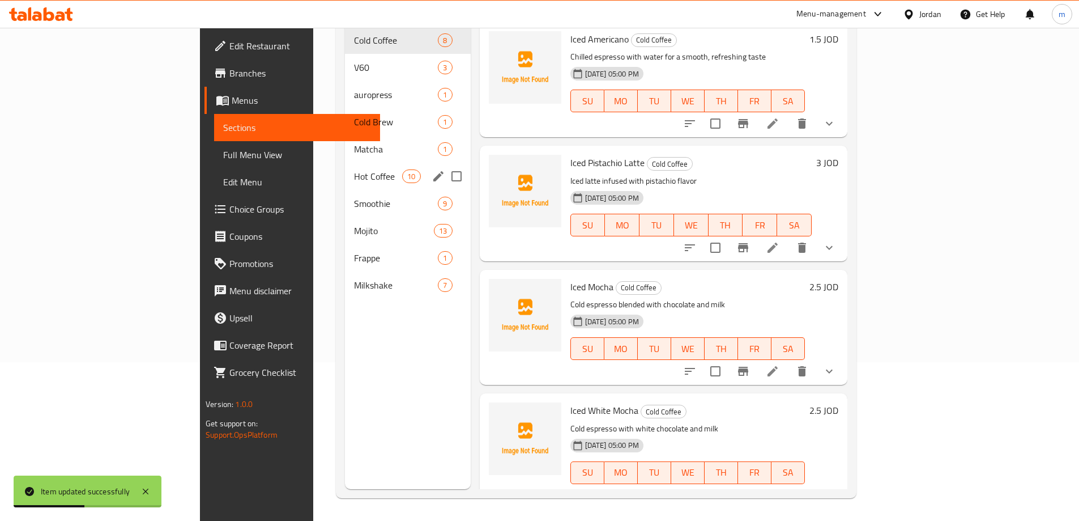
click at [354, 169] on span "Hot Coffee" at bounding box center [378, 176] width 48 height 14
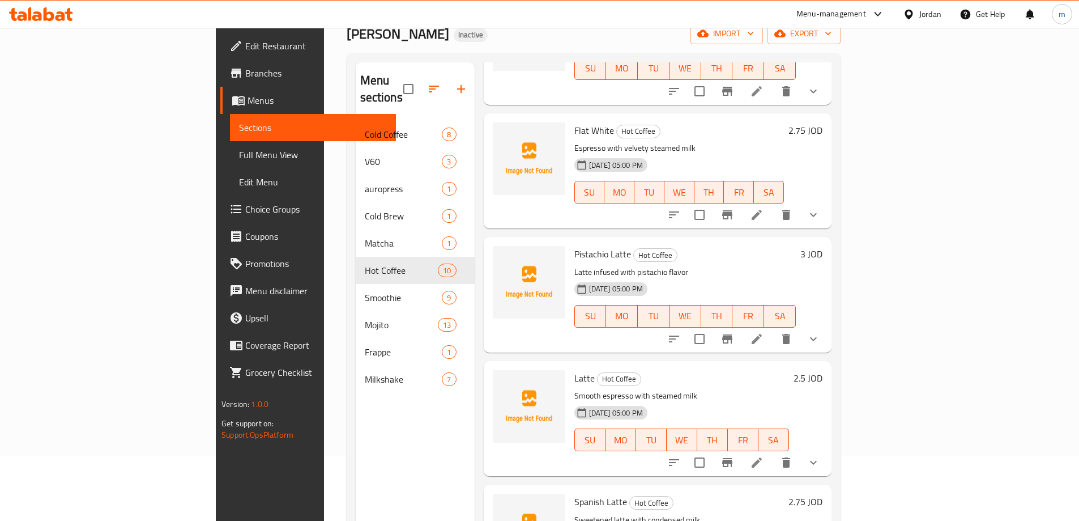
scroll to position [159, 0]
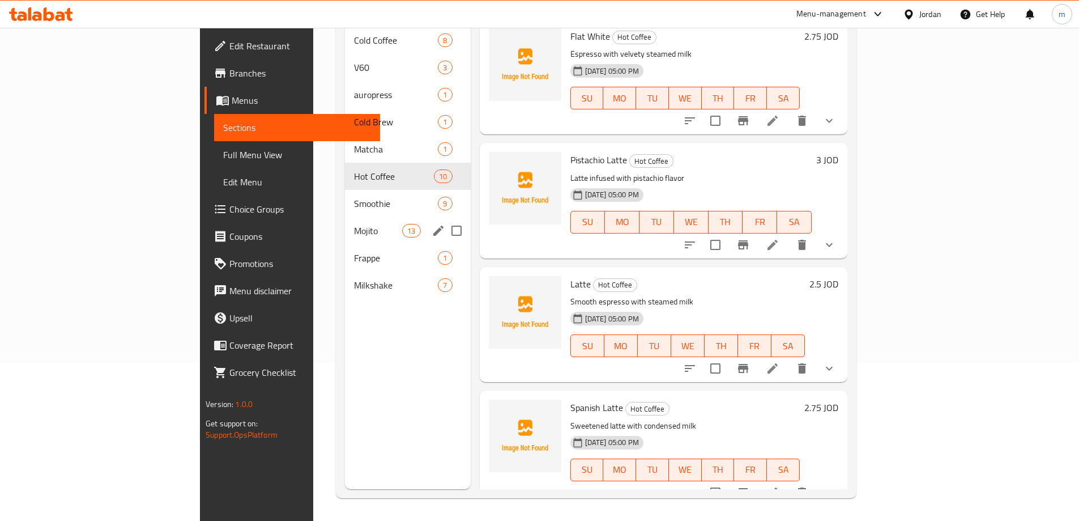
click at [345, 195] on div "Smoothie 9" at bounding box center [408, 203] width 126 height 27
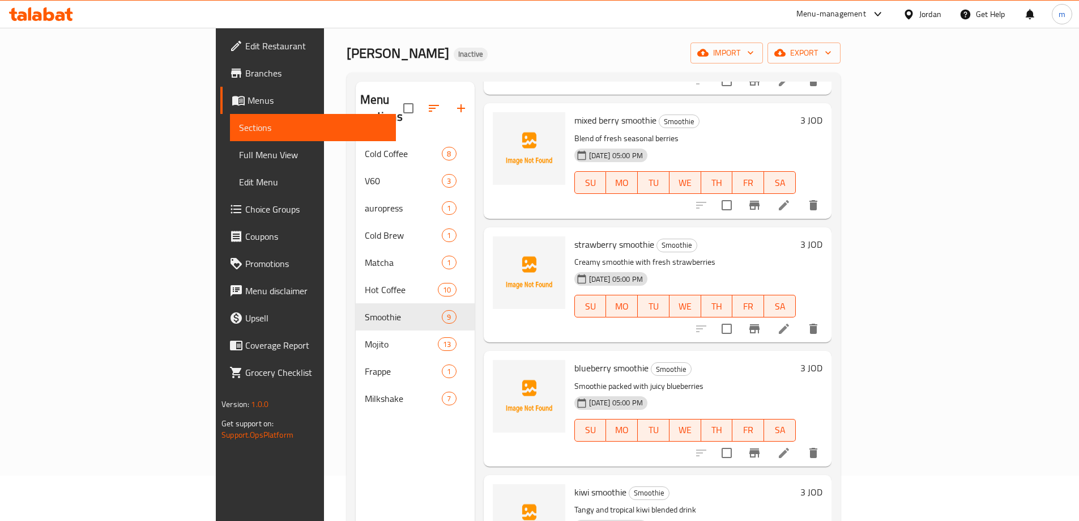
scroll to position [170, 0]
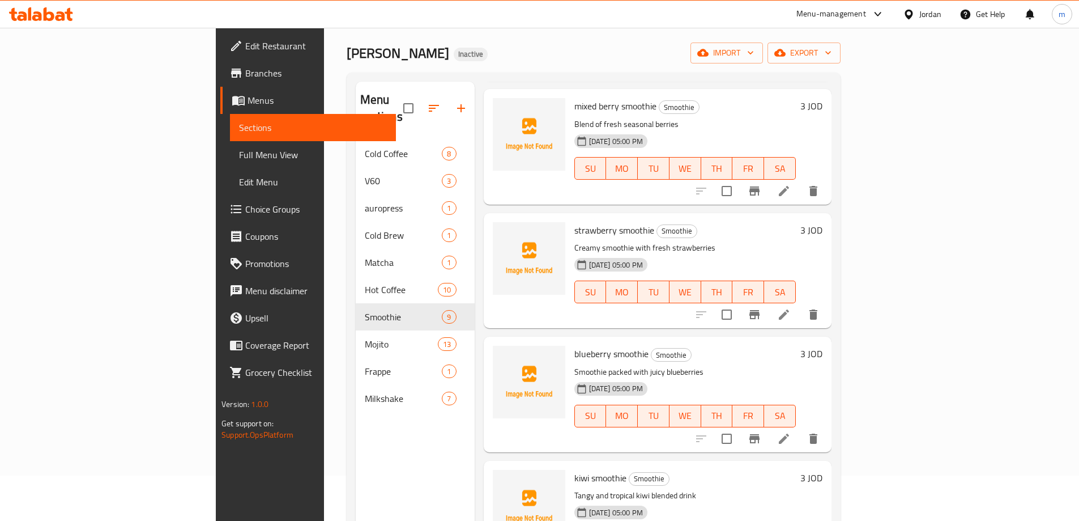
click at [789, 433] on icon at bounding box center [784, 438] width 10 height 10
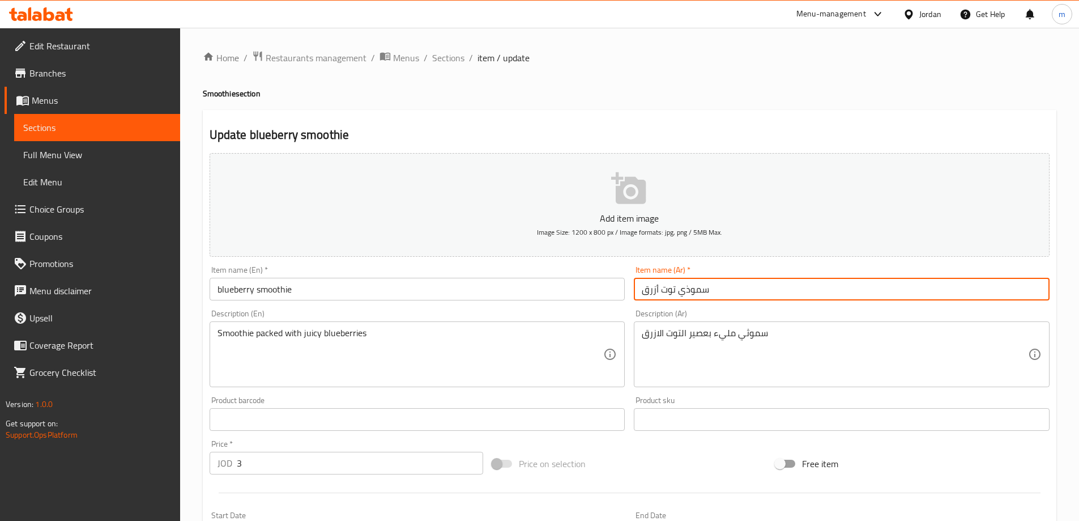
click at [686, 292] on input "سموذي توت أزرق" at bounding box center [842, 289] width 416 height 23
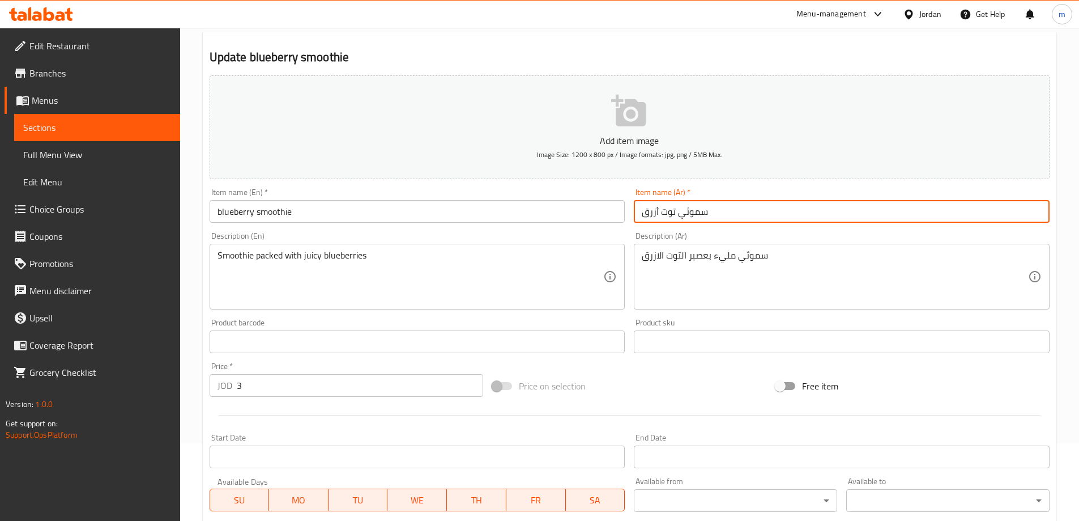
scroll to position [280, 0]
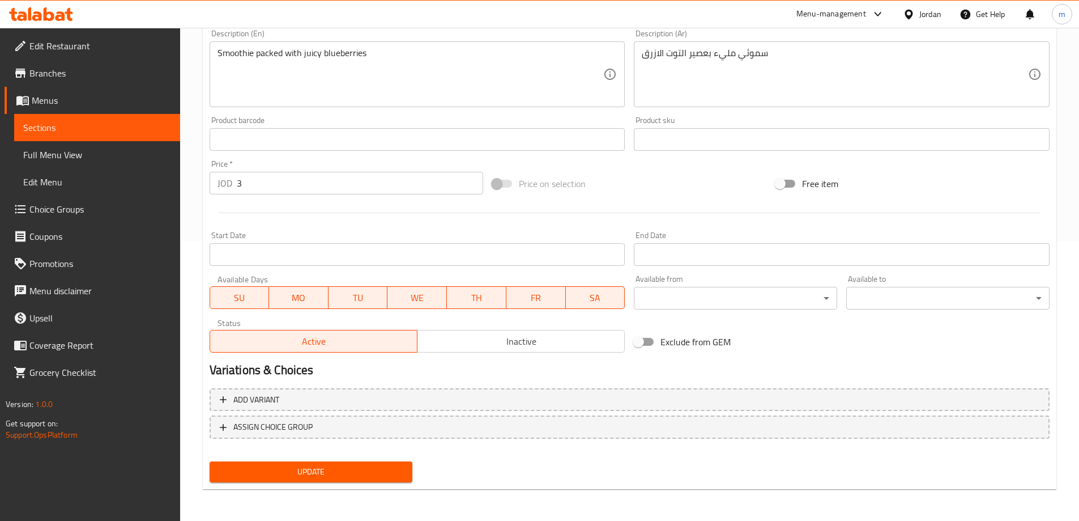
click at [385, 472] on span "Update" at bounding box center [311, 472] width 185 height 14
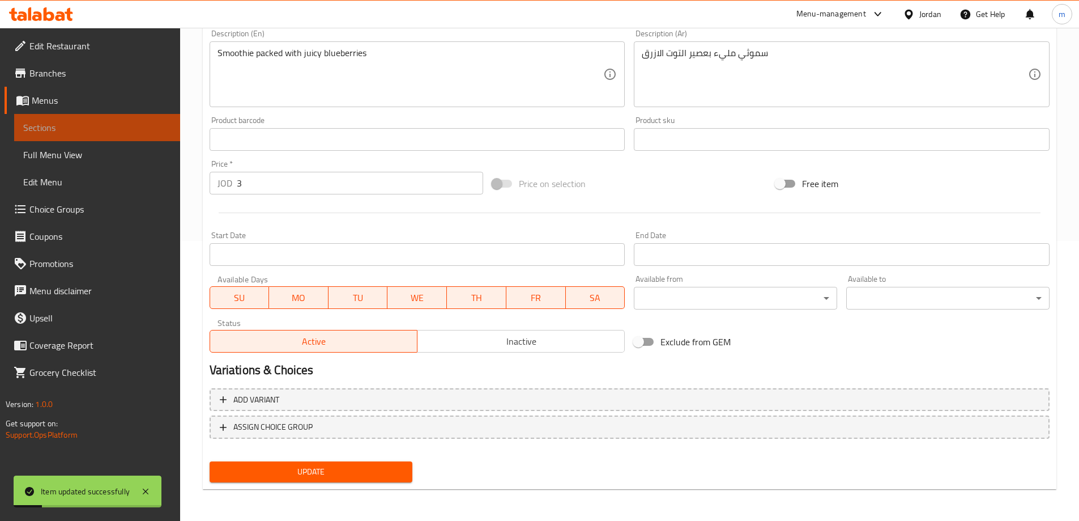
click at [104, 122] on span "Sections" at bounding box center [97, 128] width 148 height 14
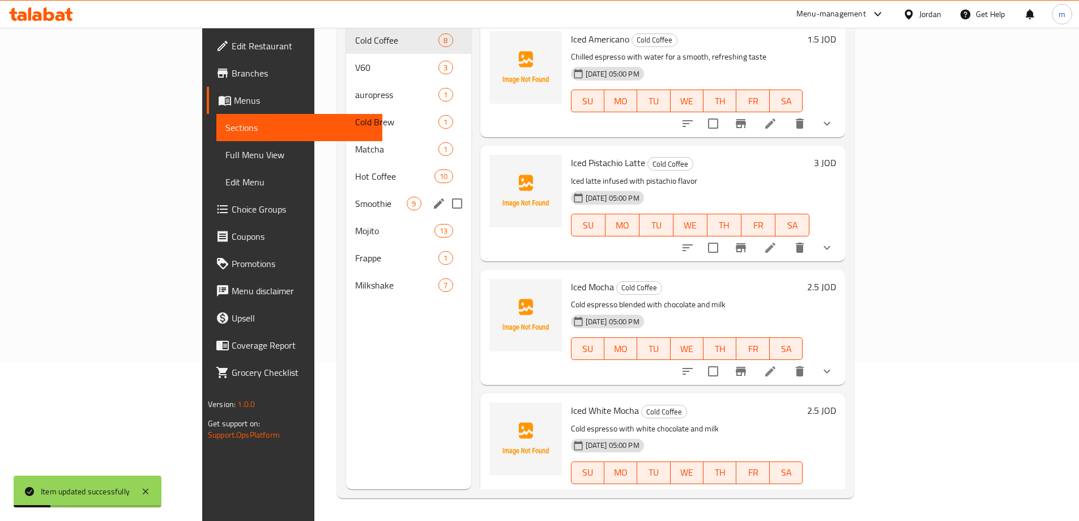
click at [355, 197] on span "Smoothie" at bounding box center [381, 204] width 52 height 14
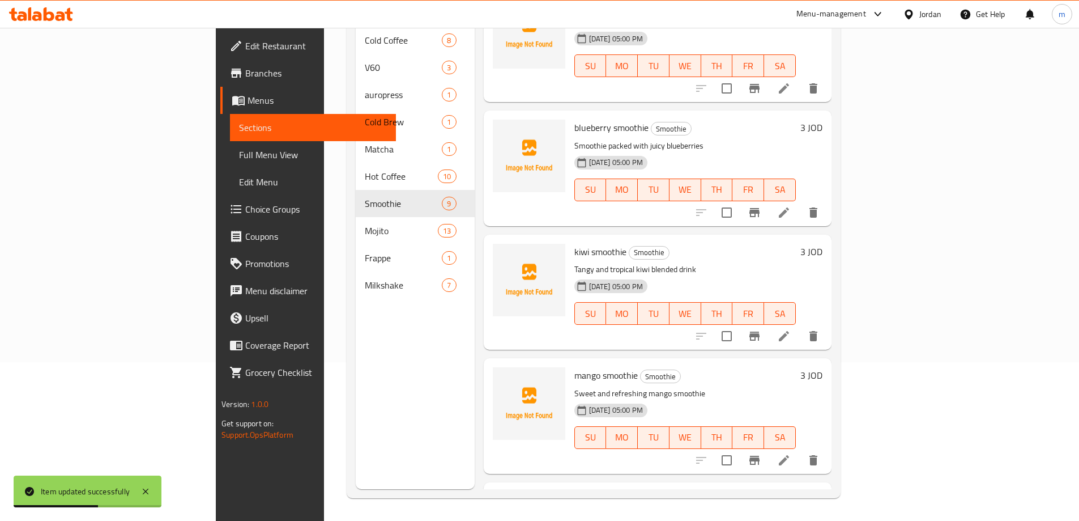
scroll to position [283, 0]
click at [791, 329] on icon at bounding box center [784, 336] width 14 height 14
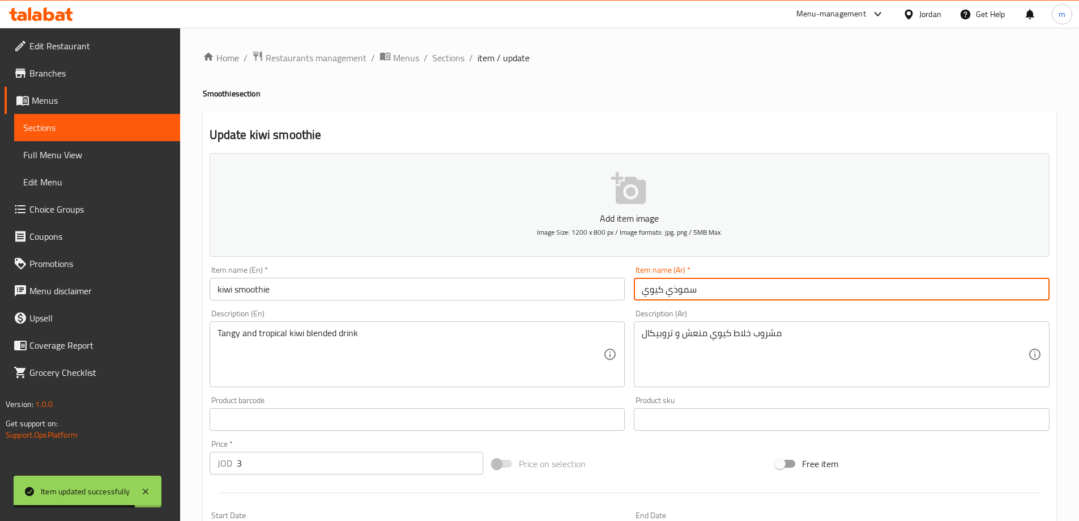
click at [672, 292] on input "سموذي كيوي" at bounding box center [842, 289] width 416 height 23
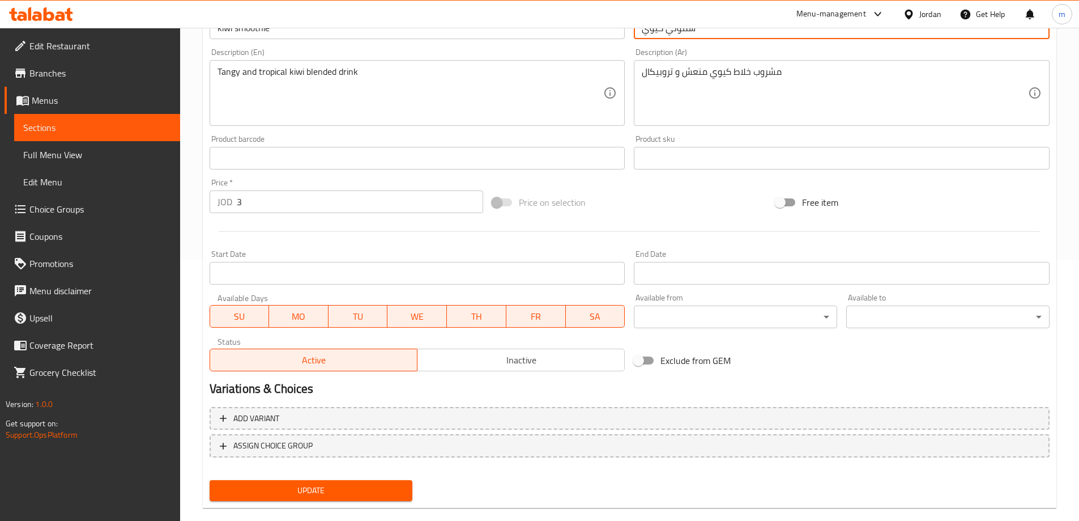
scroll to position [280, 0]
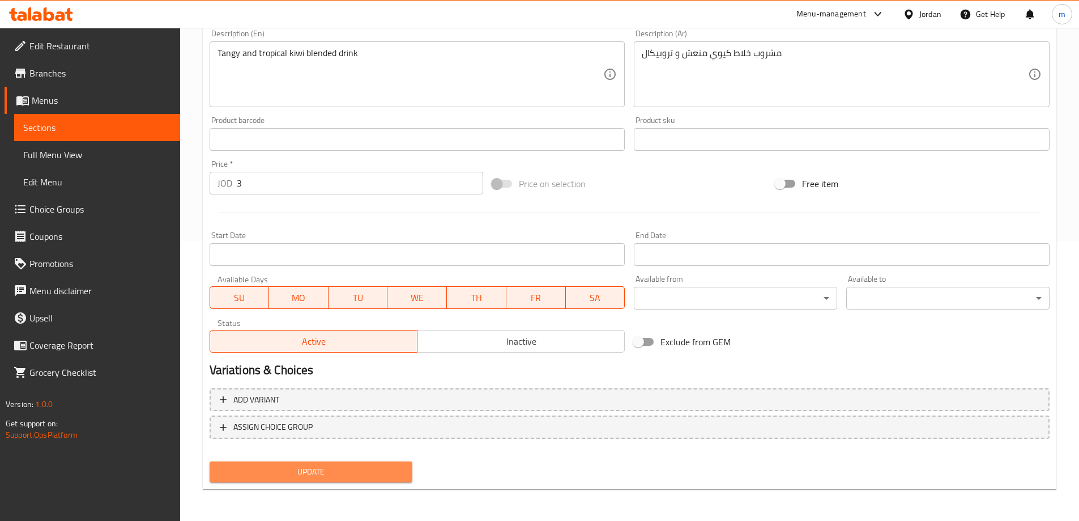
click at [368, 465] on span "Update" at bounding box center [311, 472] width 185 height 14
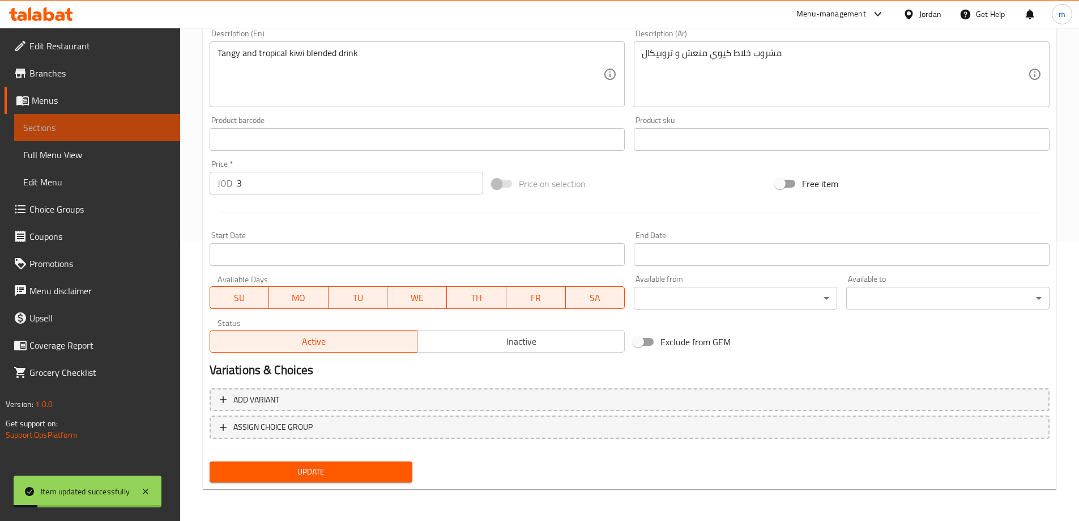
click at [78, 131] on span "Sections" at bounding box center [97, 128] width 148 height 14
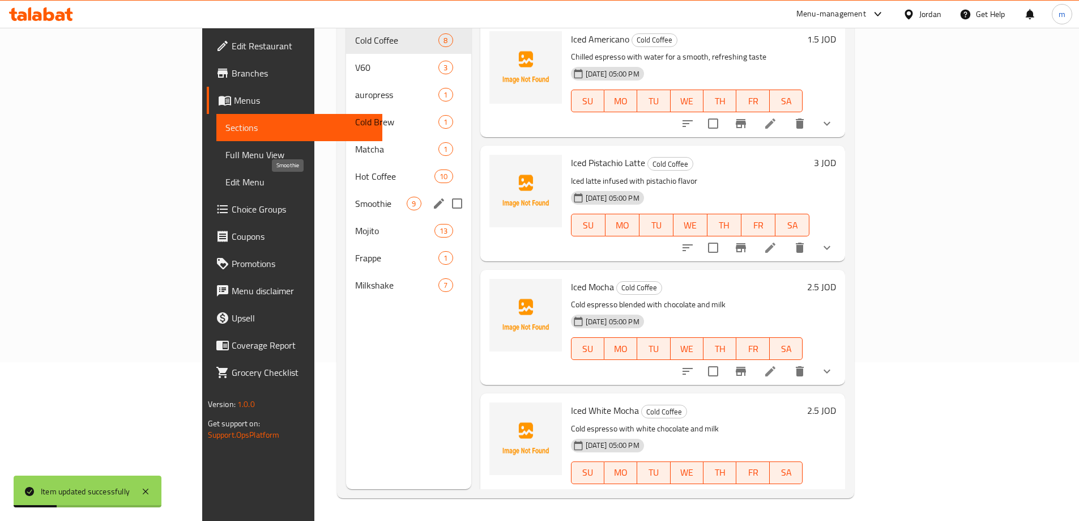
click at [355, 197] on span "Smoothie" at bounding box center [381, 204] width 52 height 14
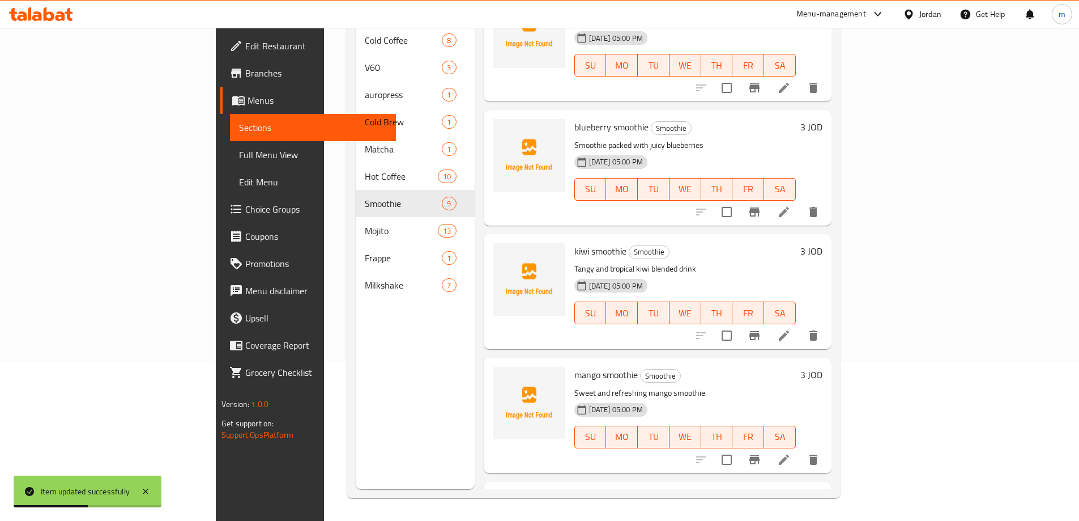
scroll to position [340, 0]
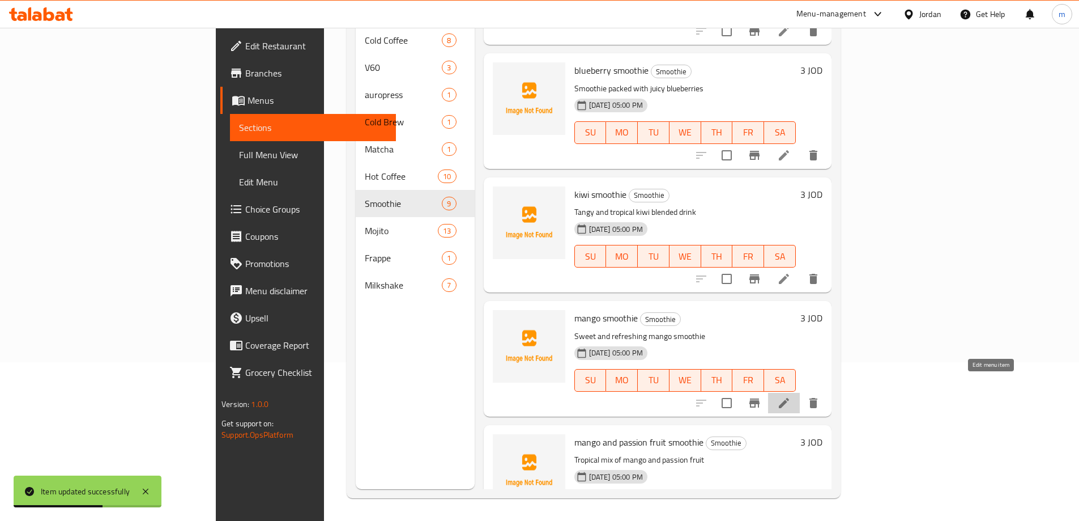
click at [791, 396] on icon at bounding box center [784, 403] width 14 height 14
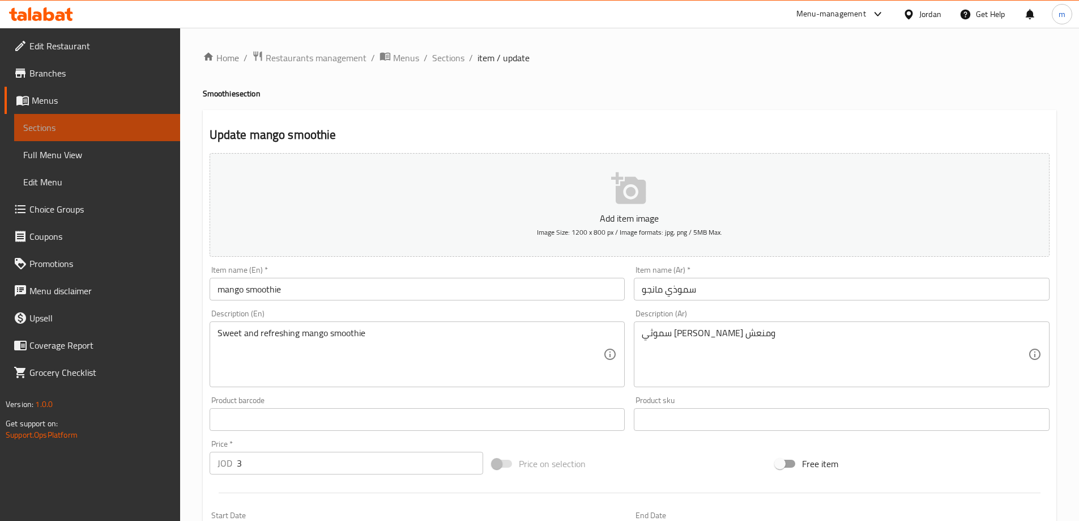
click at [79, 133] on span "Sections" at bounding box center [97, 128] width 148 height 14
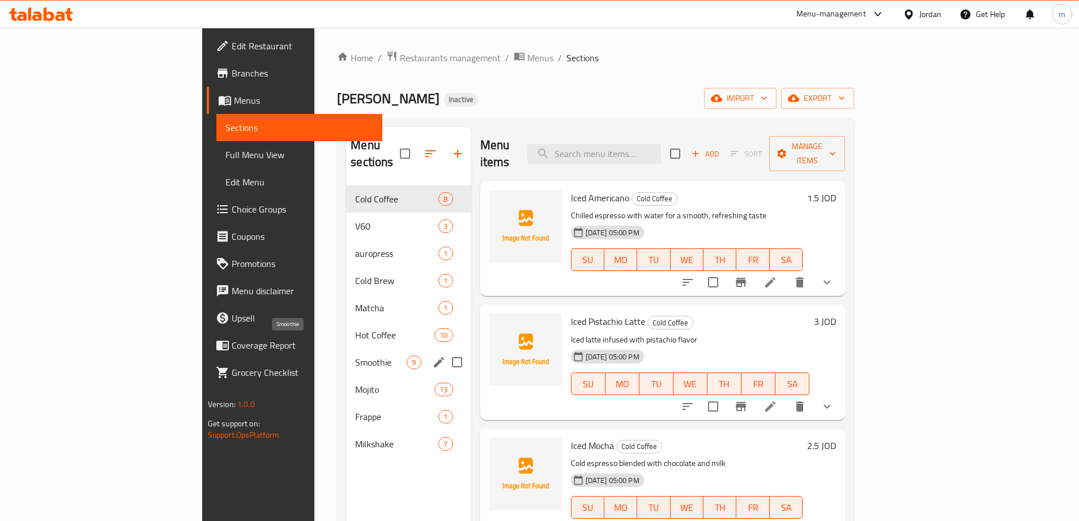
click at [355, 355] on span "Smoothie" at bounding box center [381, 362] width 52 height 14
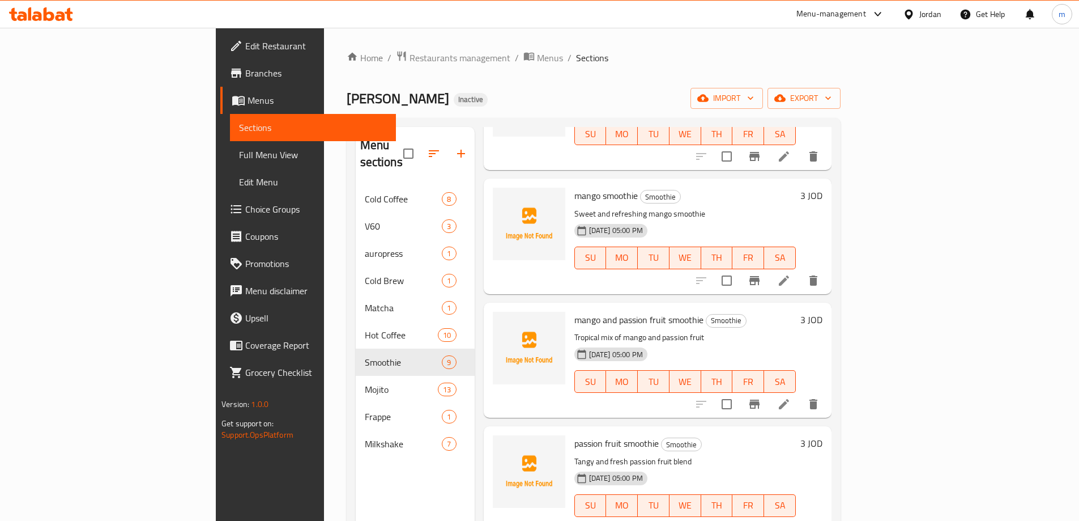
scroll to position [621, 0]
click at [791, 397] on icon at bounding box center [784, 404] width 14 height 14
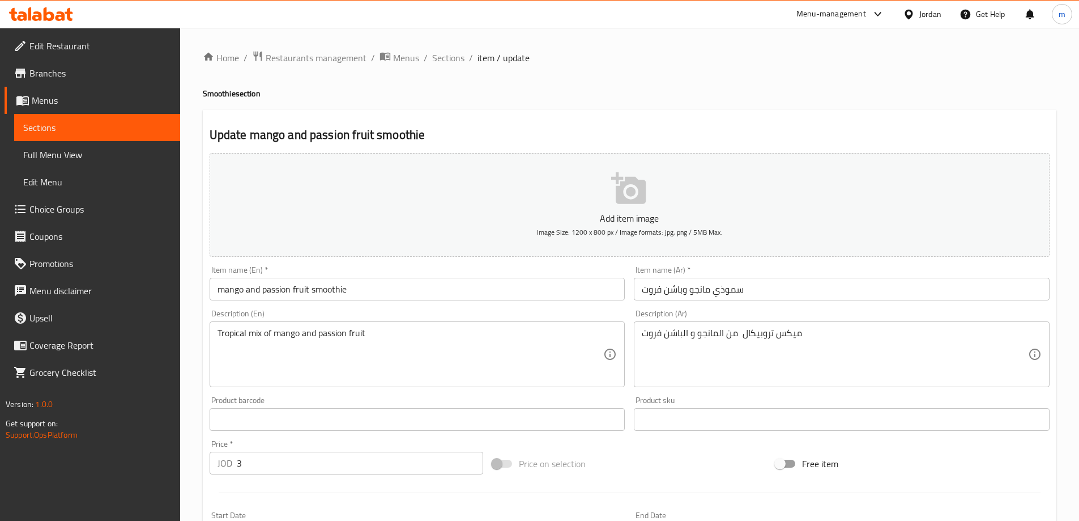
click at [722, 293] on input "سموذي مانجو وباشن فروت" at bounding box center [842, 289] width 416 height 23
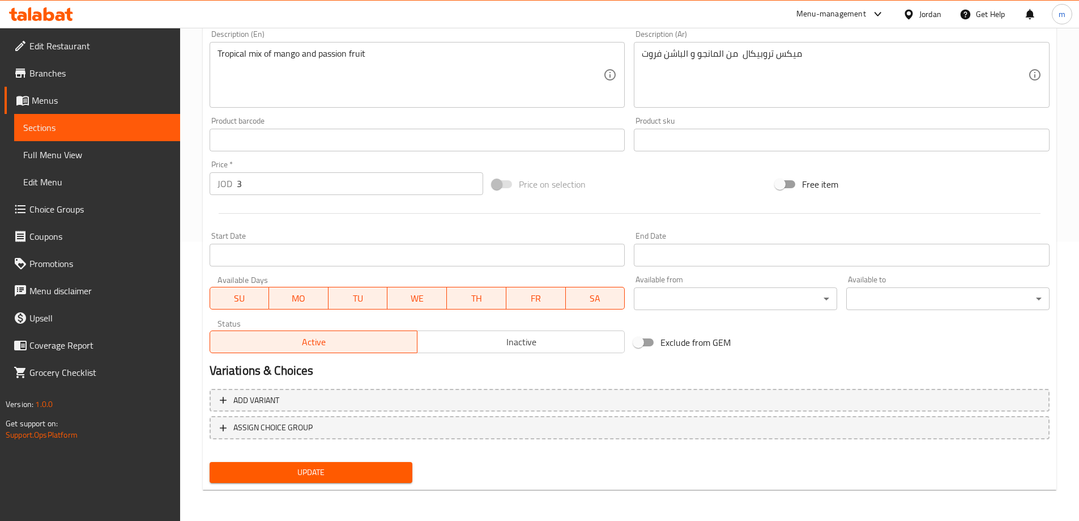
scroll to position [280, 0]
click at [383, 466] on span "Update" at bounding box center [311, 472] width 185 height 14
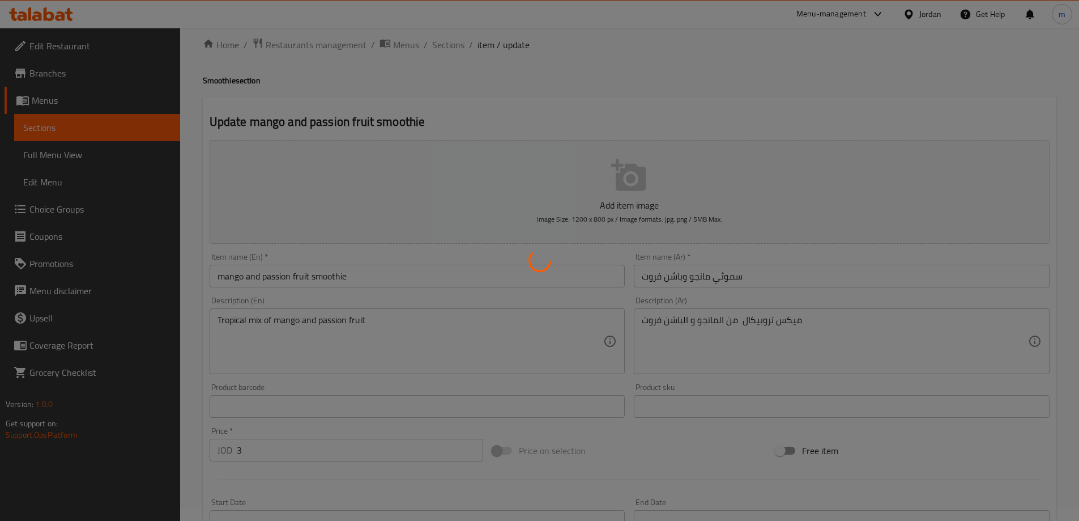
scroll to position [0, 0]
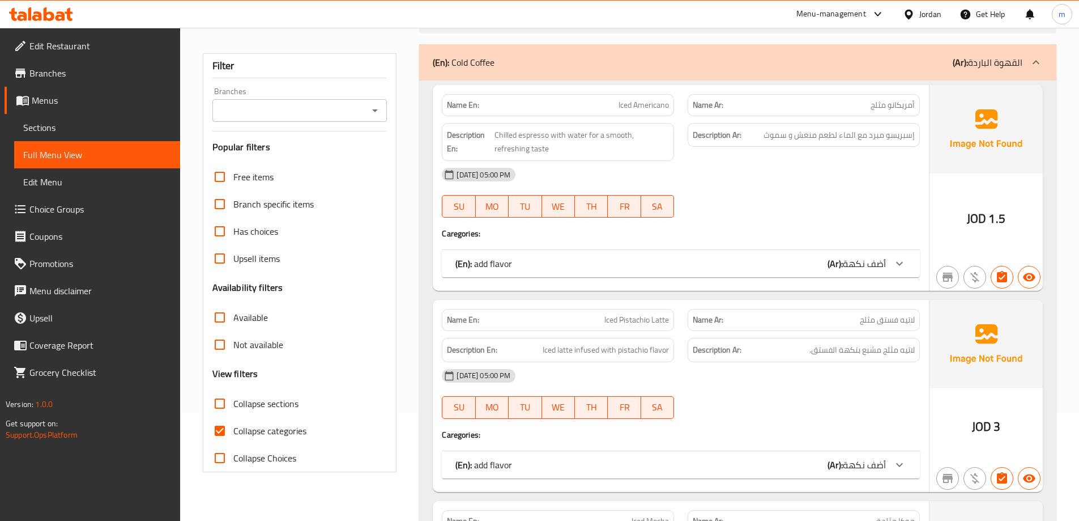
scroll to position [113, 0]
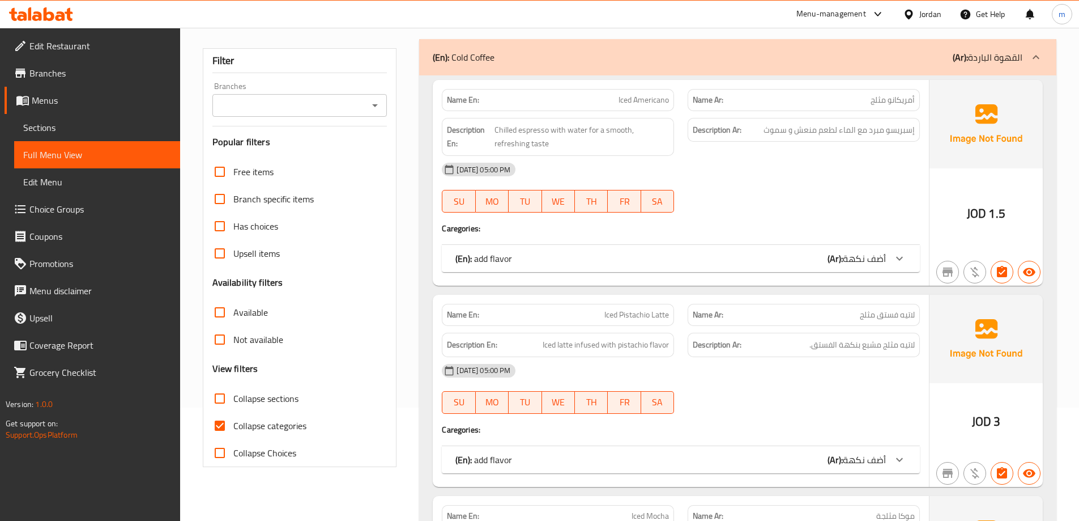
click at [280, 429] on span "Collapse categories" at bounding box center [269, 426] width 73 height 14
click at [233, 429] on input "Collapse categories" at bounding box center [219, 425] width 27 height 27
checkbox input "false"
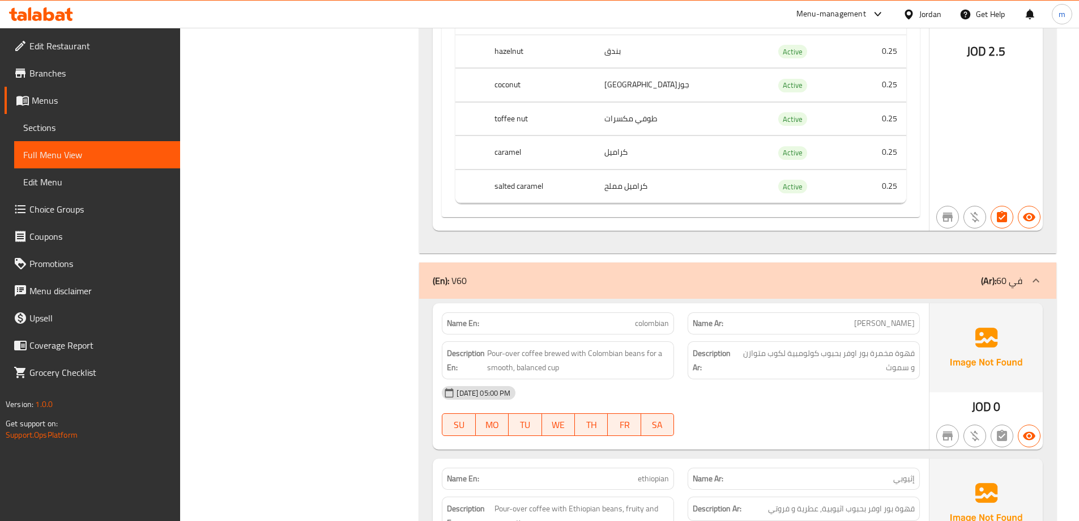
scroll to position [3286, 0]
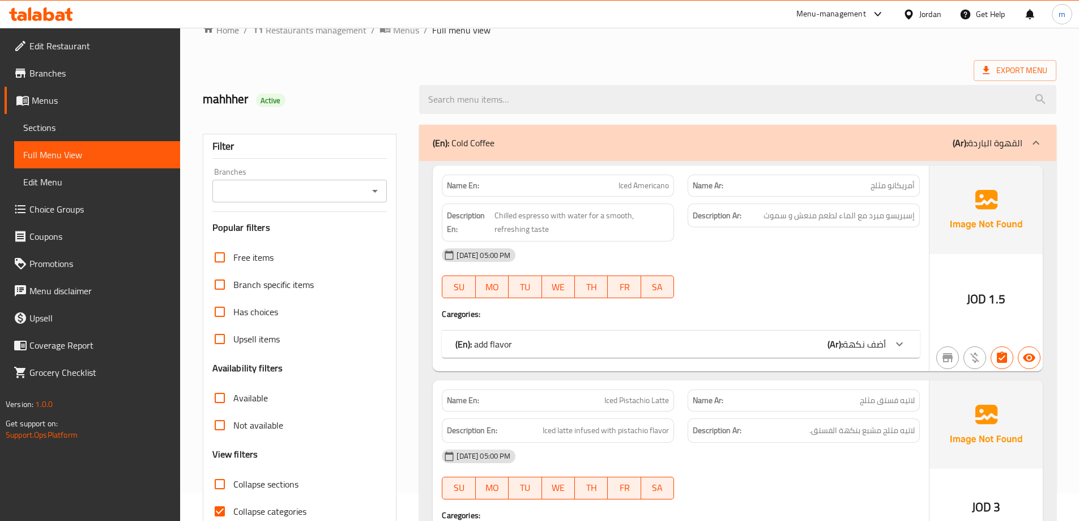
scroll to position [170, 0]
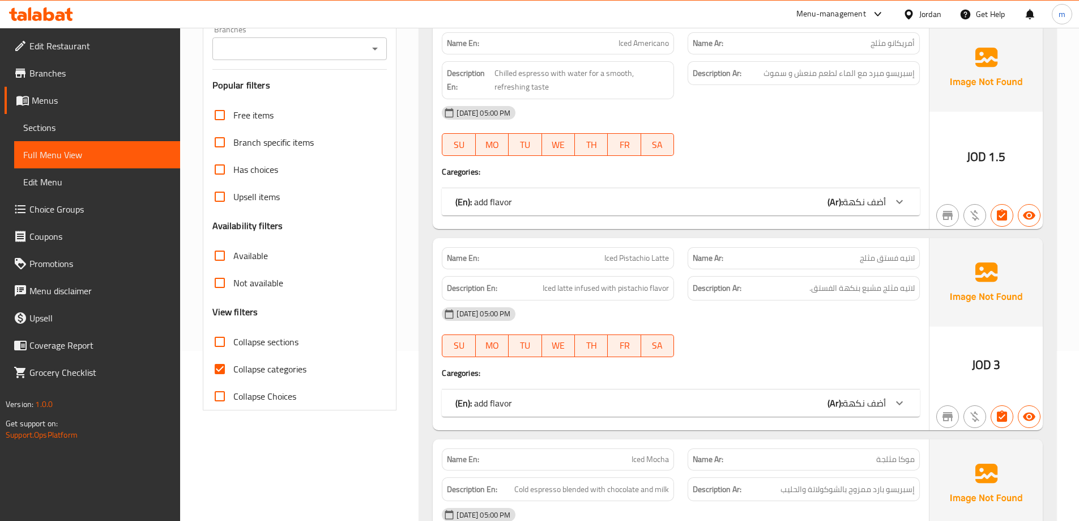
click at [282, 373] on span "Collapse categories" at bounding box center [269, 369] width 73 height 14
click at [233, 373] on input "Collapse categories" at bounding box center [219, 368] width 27 height 27
checkbox input "false"
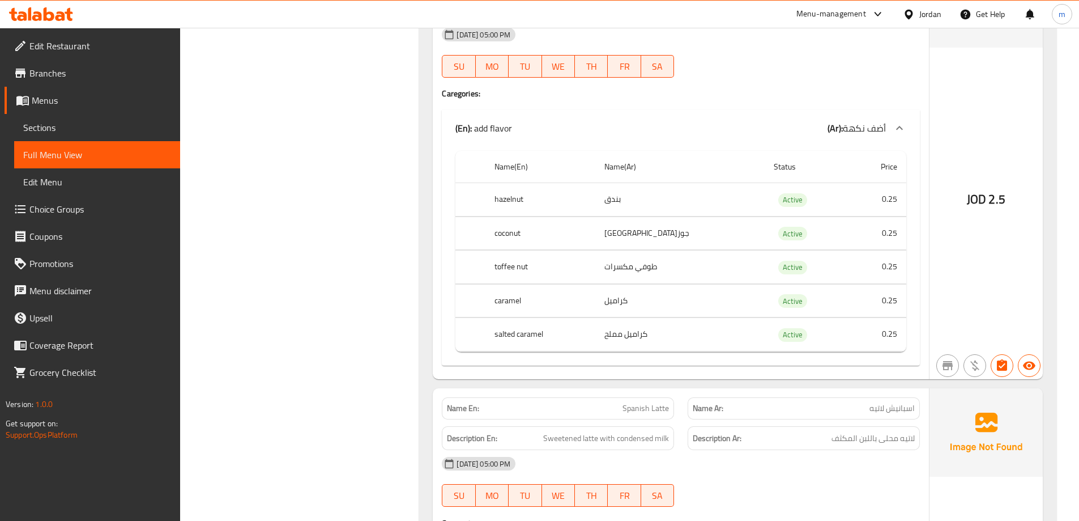
scroll to position [9687, 0]
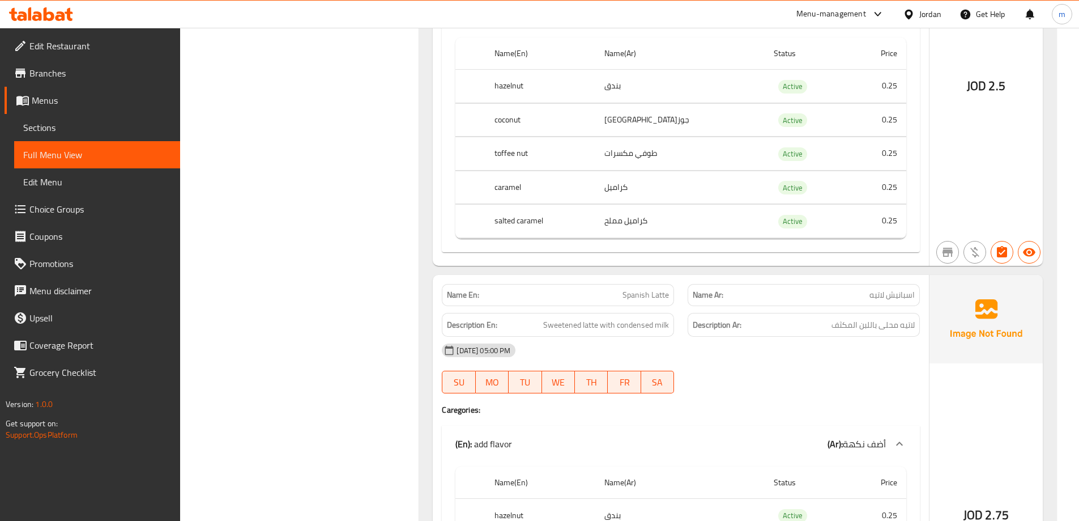
click at [632, 296] on span "Spanish Latte" at bounding box center [646, 295] width 46 height 12
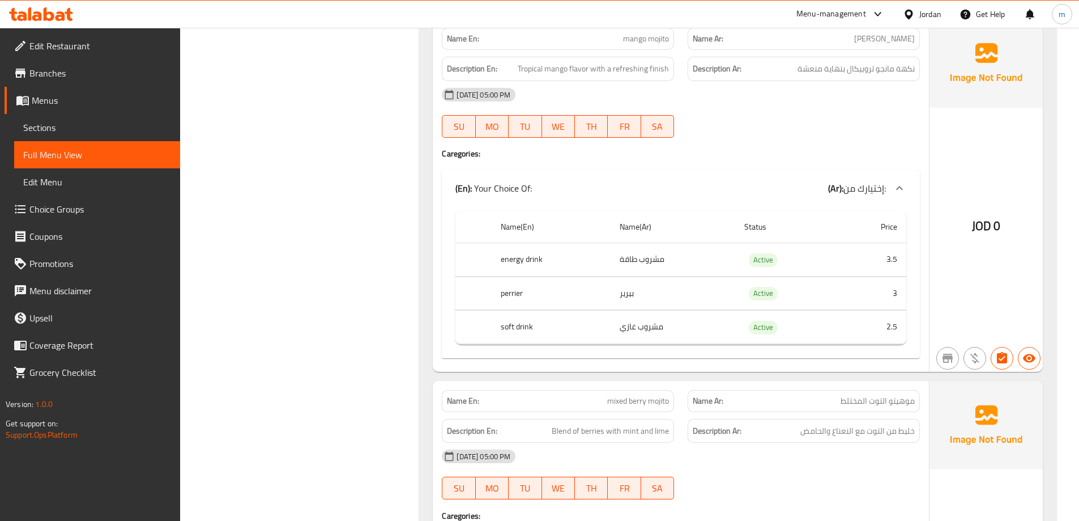
scroll to position [13992, 0]
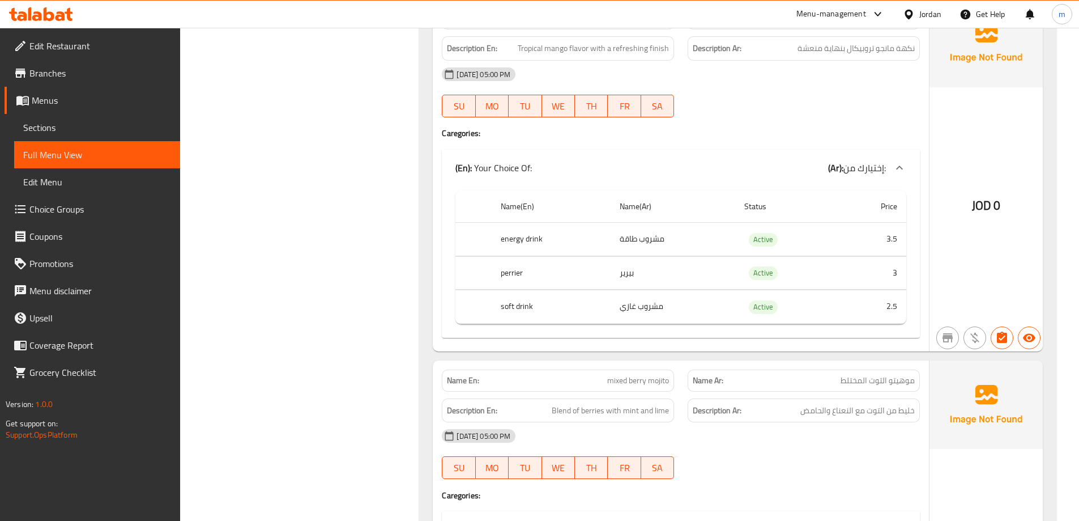
click at [617, 374] on span "mixed berry mojito" at bounding box center [638, 380] width 62 height 12
copy span "mixed berry mojito"
click at [884, 374] on span "موهيتو التوت المختلط" at bounding box center [878, 380] width 74 height 12
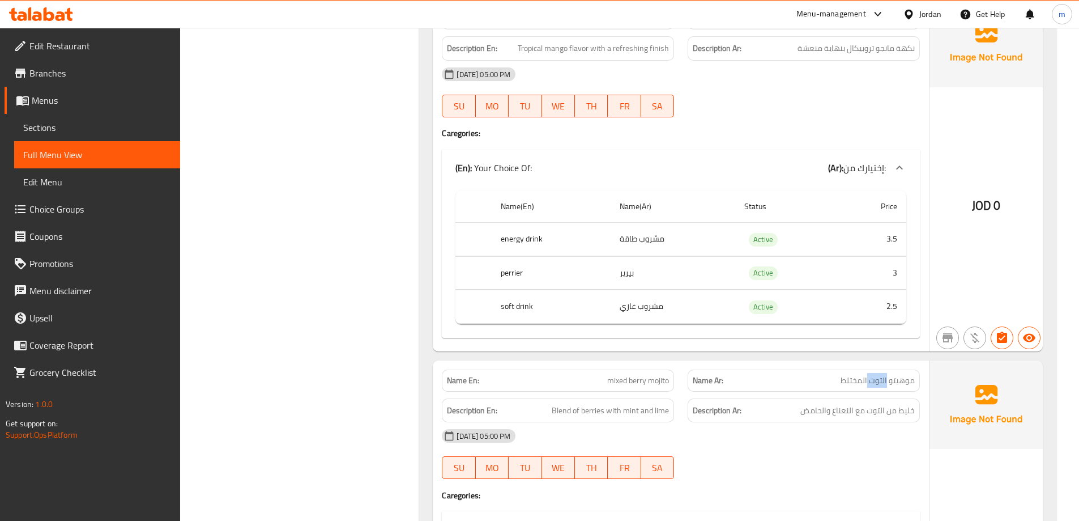
click at [884, 374] on span "موهيتو التوت المختلط" at bounding box center [878, 380] width 74 height 12
copy span "موهيتو التوت المختلط"
click at [855, 422] on div "[DATE] 05:00 PM" at bounding box center [681, 435] width 492 height 27
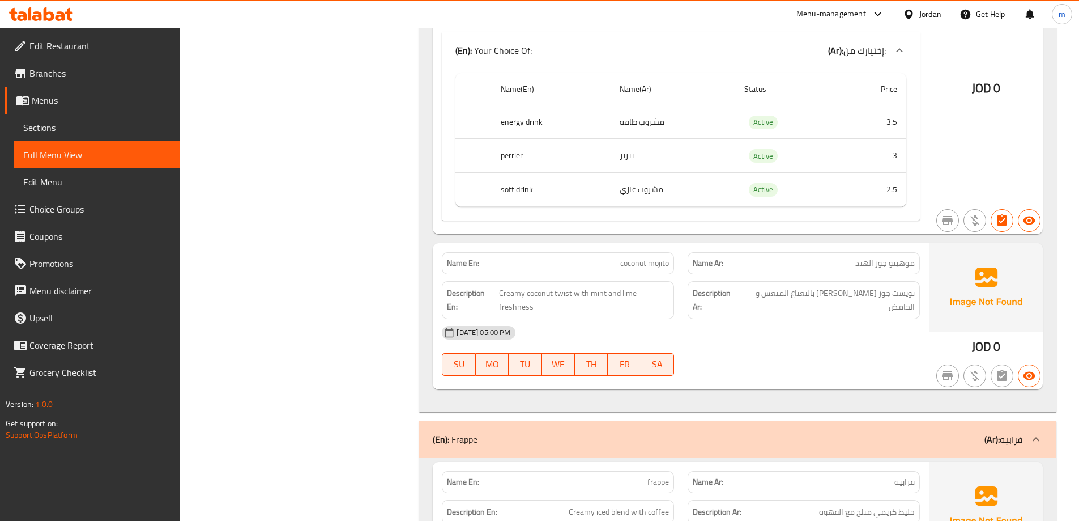
scroll to position [15918, 0]
click at [657, 256] on span "coconut mojito" at bounding box center [644, 262] width 49 height 12
copy span "coconut mojito"
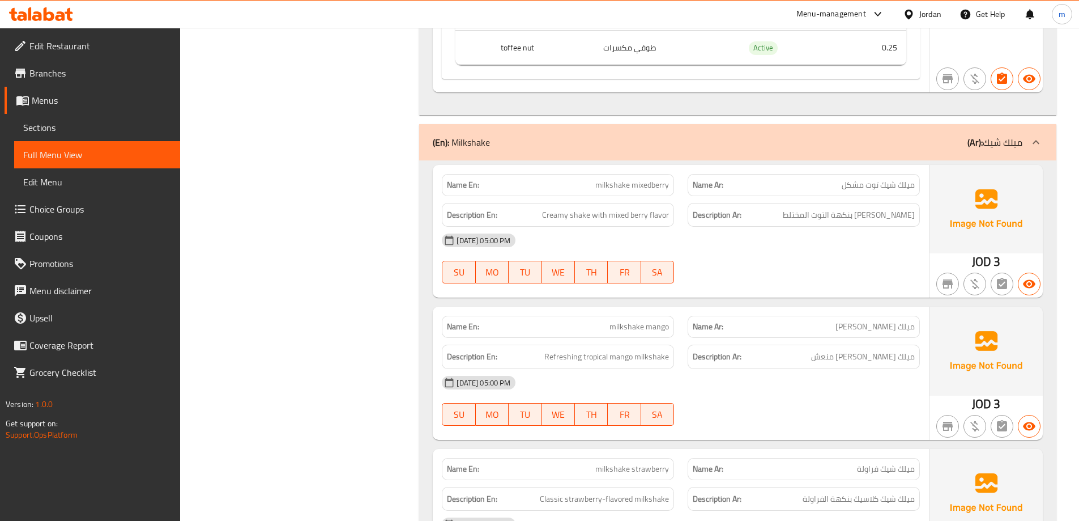
scroll to position [16629, 0]
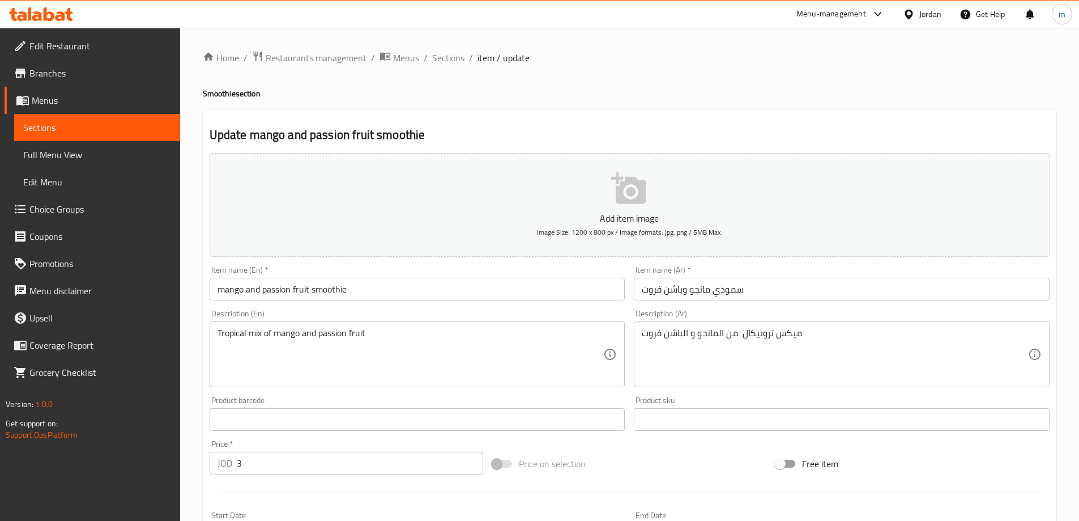
click at [720, 290] on input "سموذي مانجو وباشن فروت" at bounding box center [842, 289] width 416 height 23
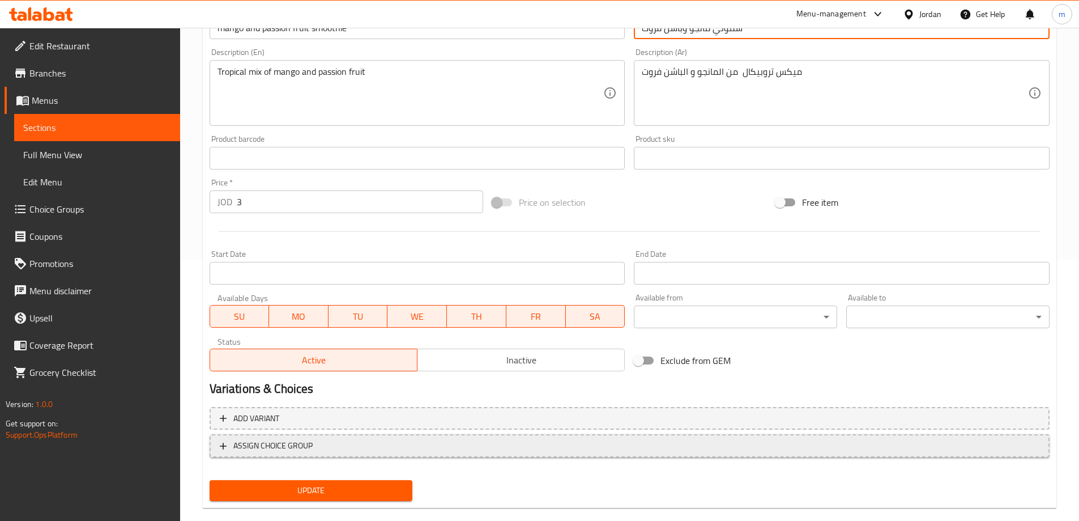
scroll to position [280, 0]
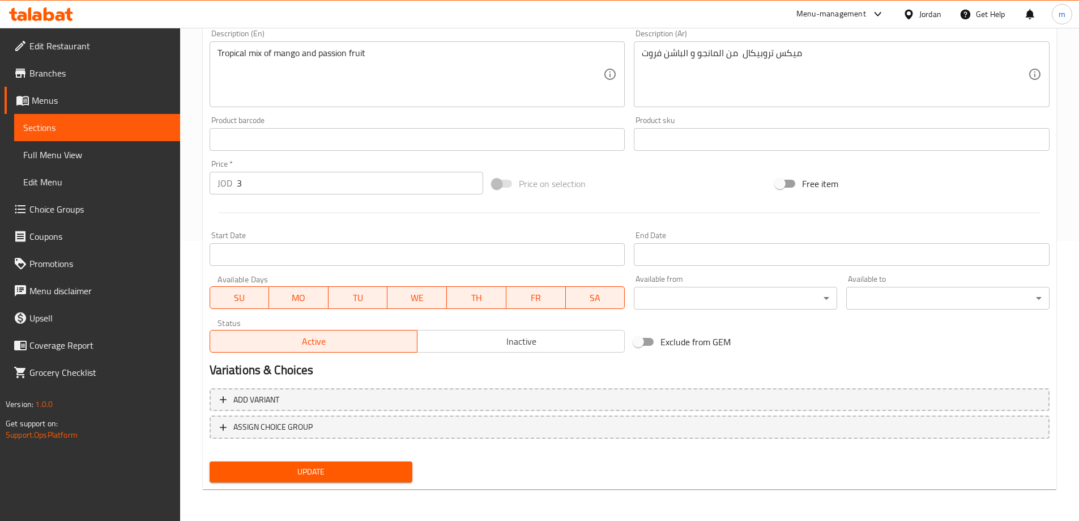
type input "سموثي مانجو وباشن فروت"
click at [336, 466] on span "Update" at bounding box center [311, 472] width 185 height 14
click at [87, 130] on span "Sections" at bounding box center [97, 128] width 148 height 14
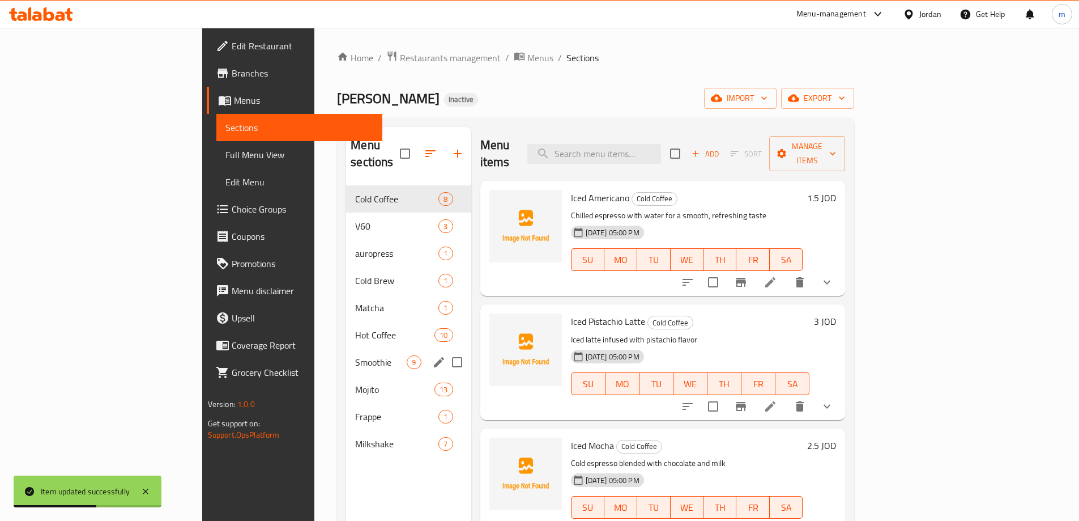
click at [346, 348] on div "Smoothie 9" at bounding box center [408, 361] width 125 height 27
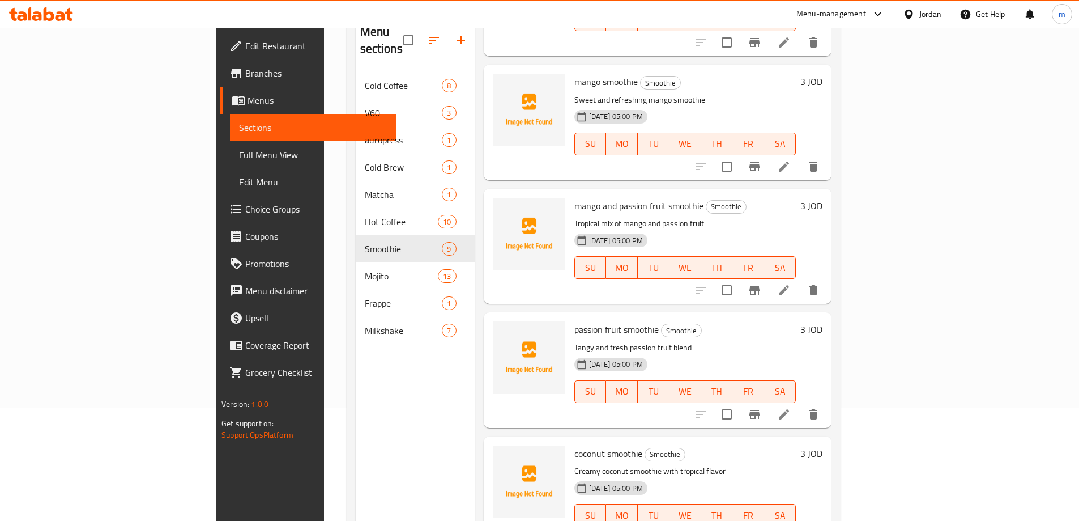
scroll to position [159, 0]
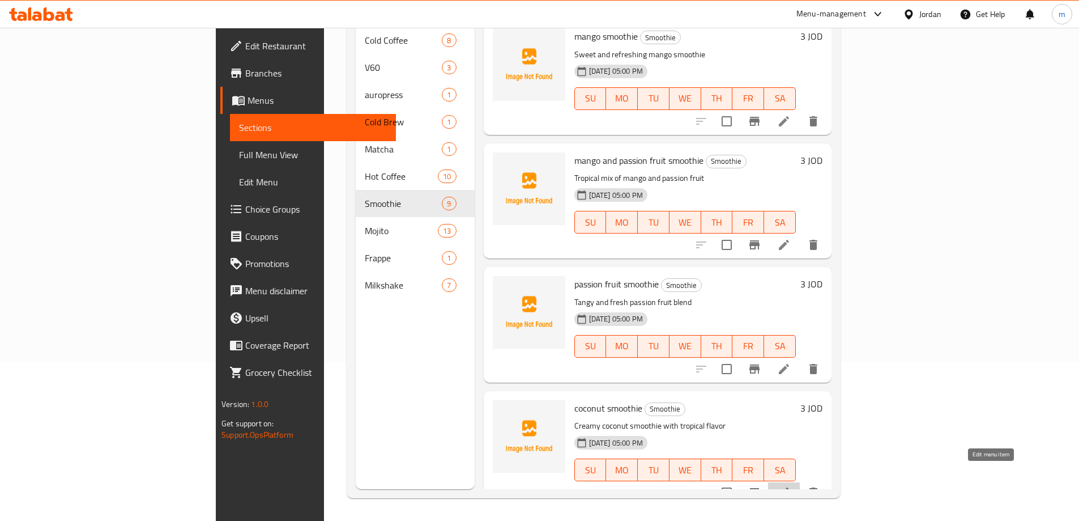
click at [789, 487] on icon at bounding box center [784, 492] width 10 height 10
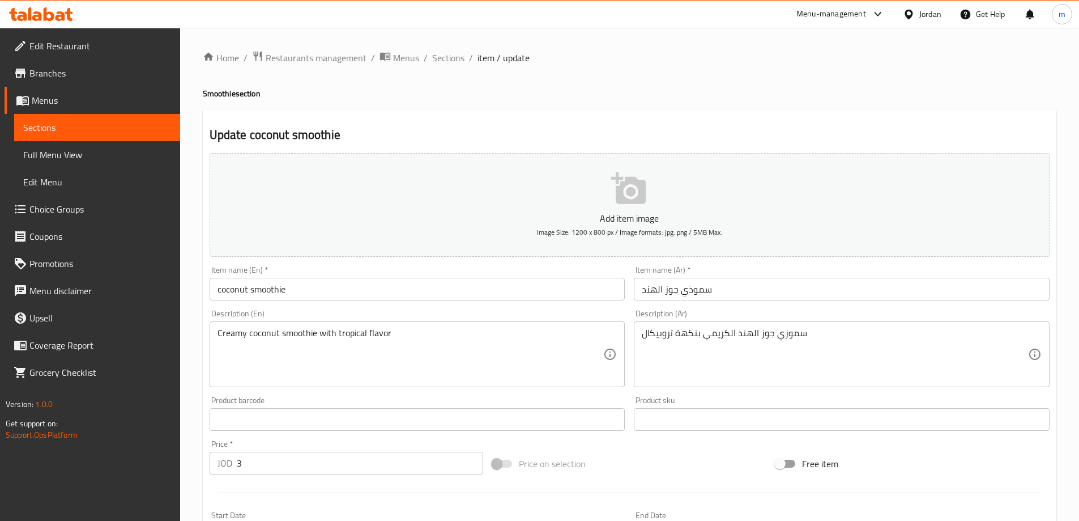
click at [688, 292] on input "سموذي جوز الهند" at bounding box center [842, 289] width 416 height 23
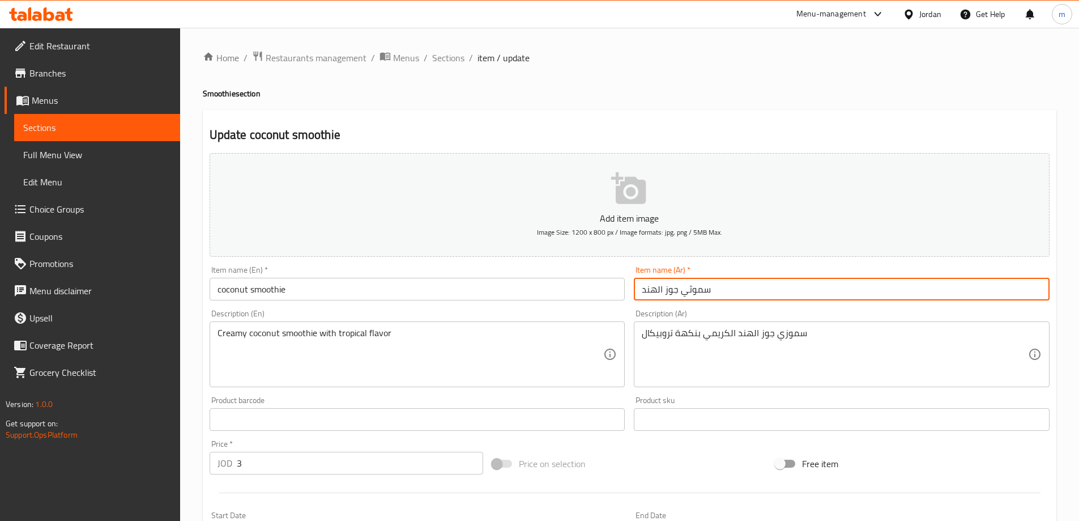
type input "سموثي جوز الهند"
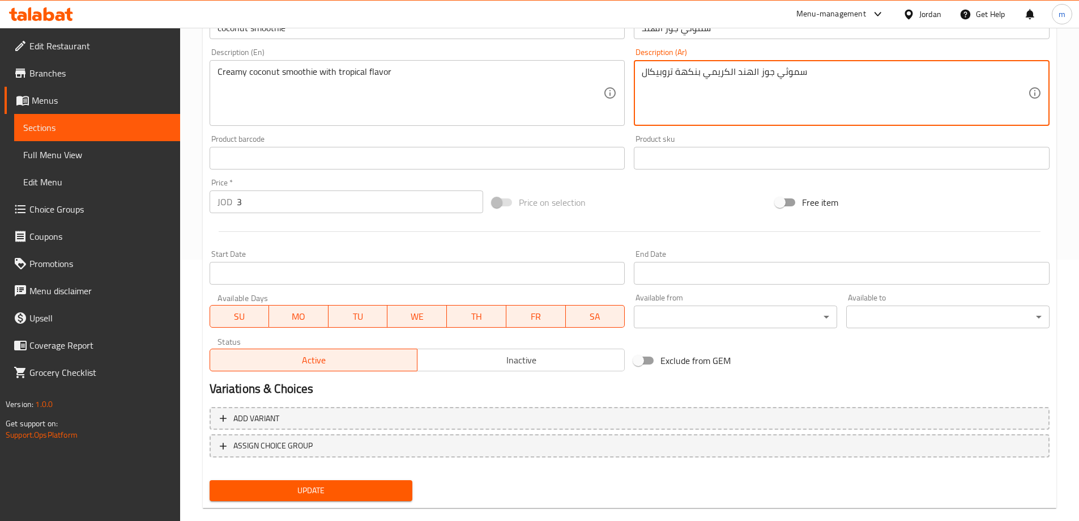
scroll to position [280, 0]
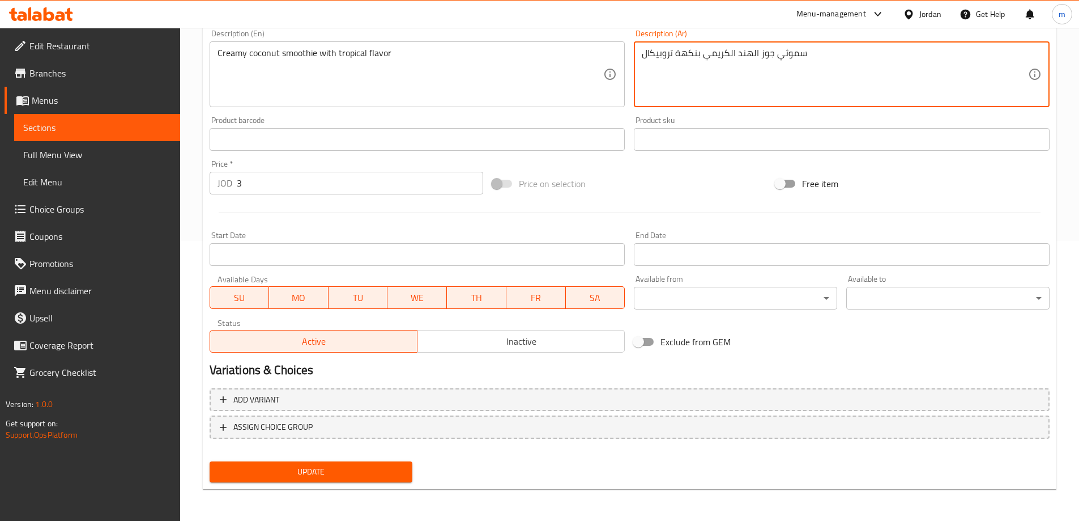
type textarea "سموثي جوز الهند الكريمي بنكهة تروبيكال"
click at [334, 472] on span "Update" at bounding box center [311, 472] width 185 height 14
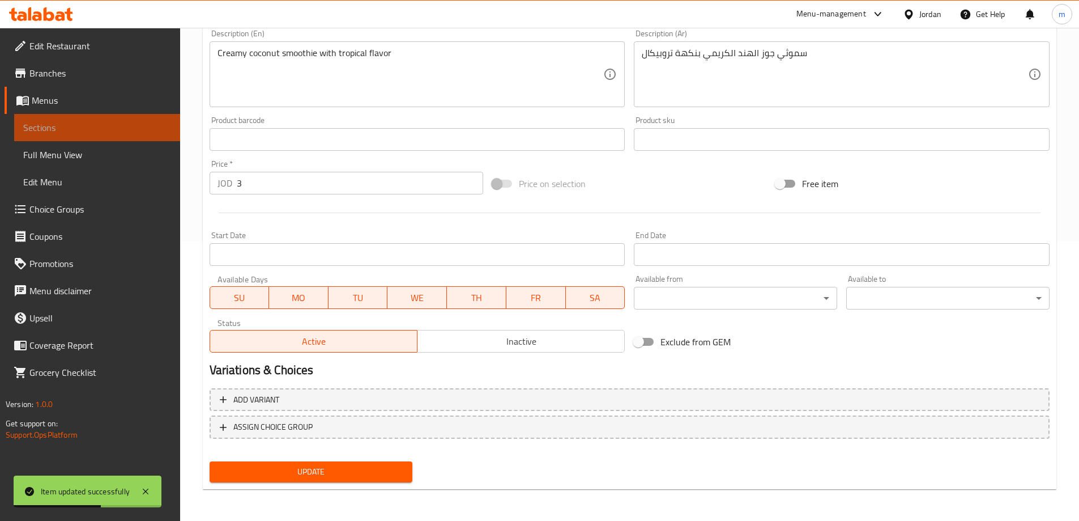
click at [94, 126] on span "Sections" at bounding box center [97, 128] width 148 height 14
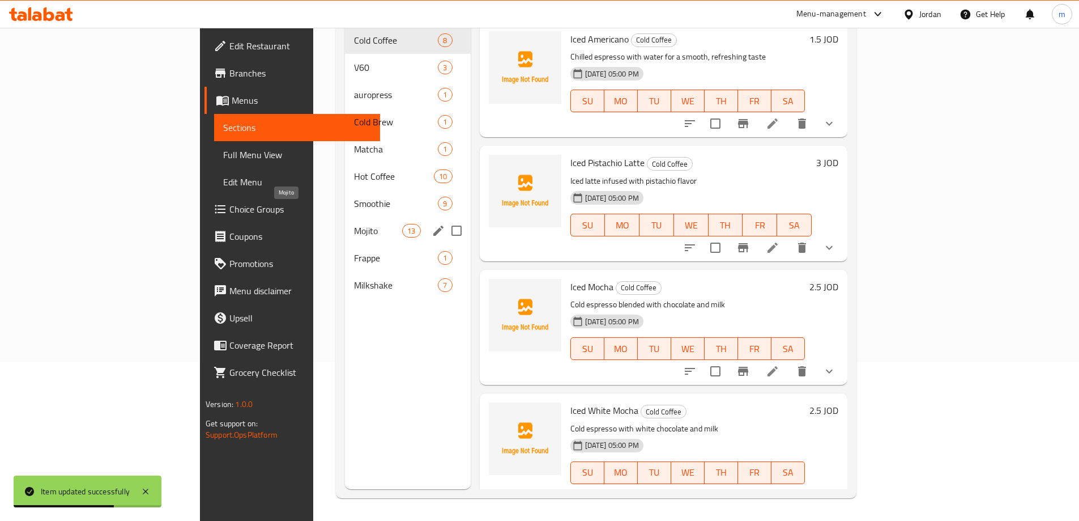
click at [354, 224] on span "Mojito" at bounding box center [378, 231] width 48 height 14
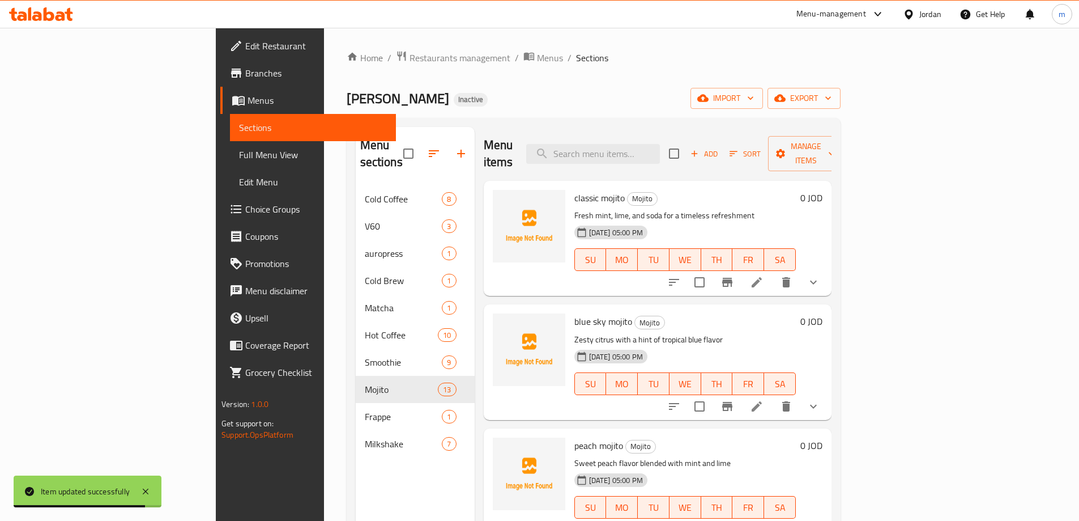
click at [764, 275] on icon at bounding box center [757, 282] width 14 height 14
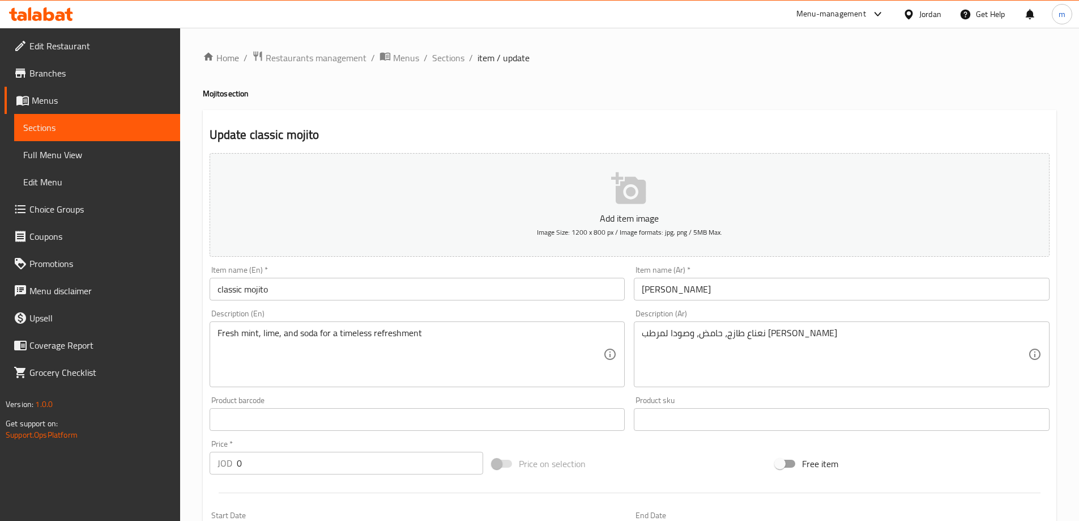
click at [645, 292] on input "[PERSON_NAME]" at bounding box center [842, 289] width 416 height 23
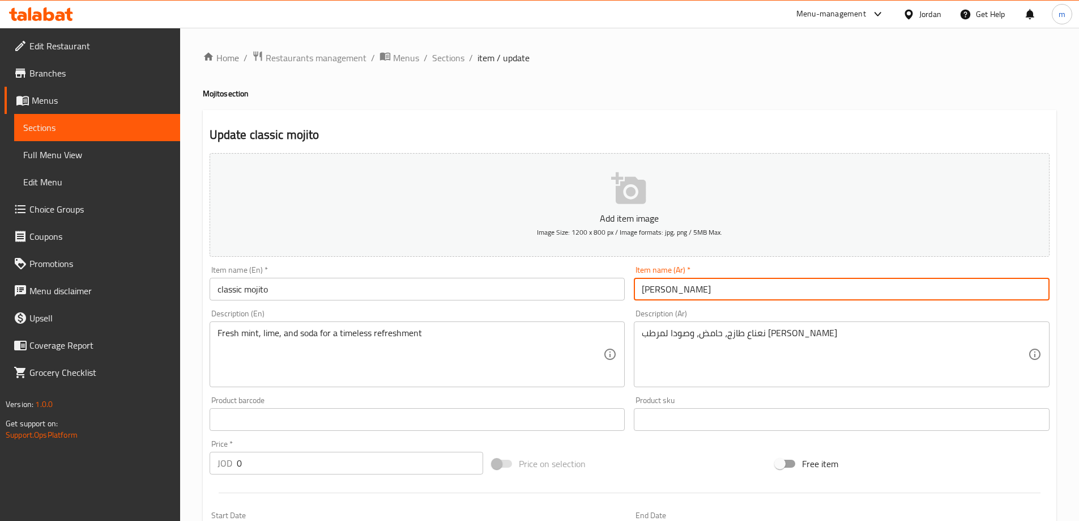
click at [644, 298] on input "[PERSON_NAME]" at bounding box center [842, 289] width 416 height 23
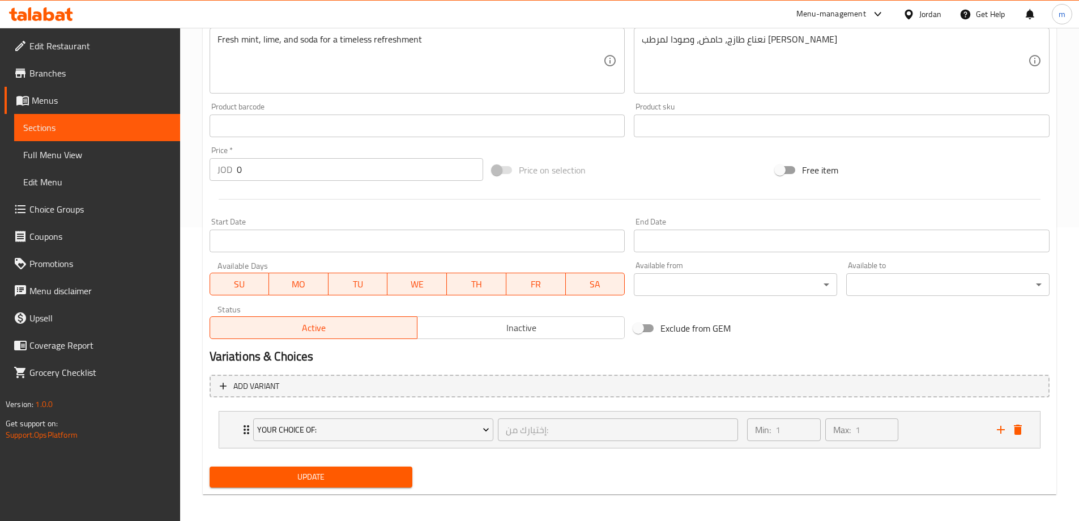
scroll to position [299, 0]
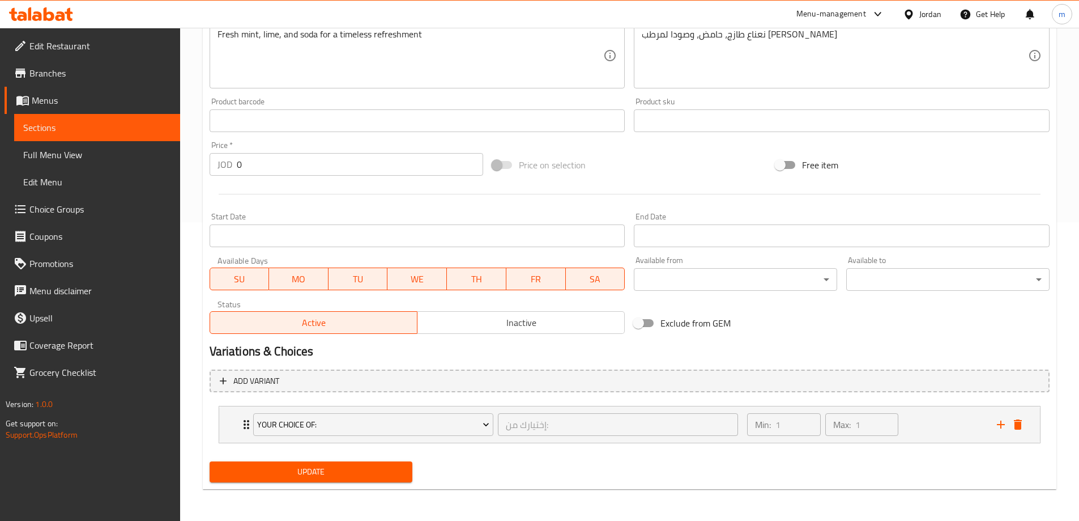
type input "موهيتو كلاسيك"
click at [355, 468] on span "Update" at bounding box center [311, 472] width 185 height 14
click at [58, 123] on span "Sections" at bounding box center [97, 128] width 148 height 14
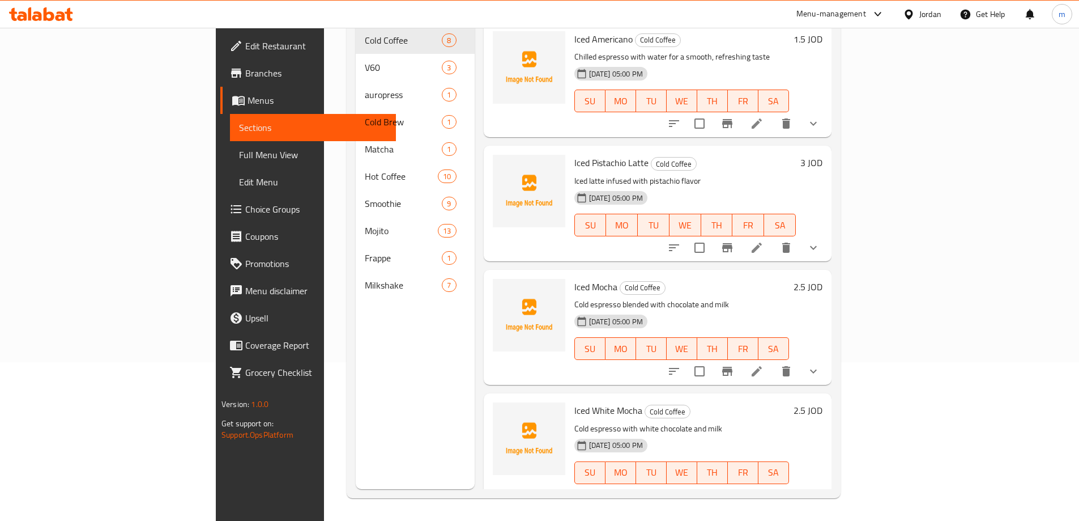
scroll to position [159, 0]
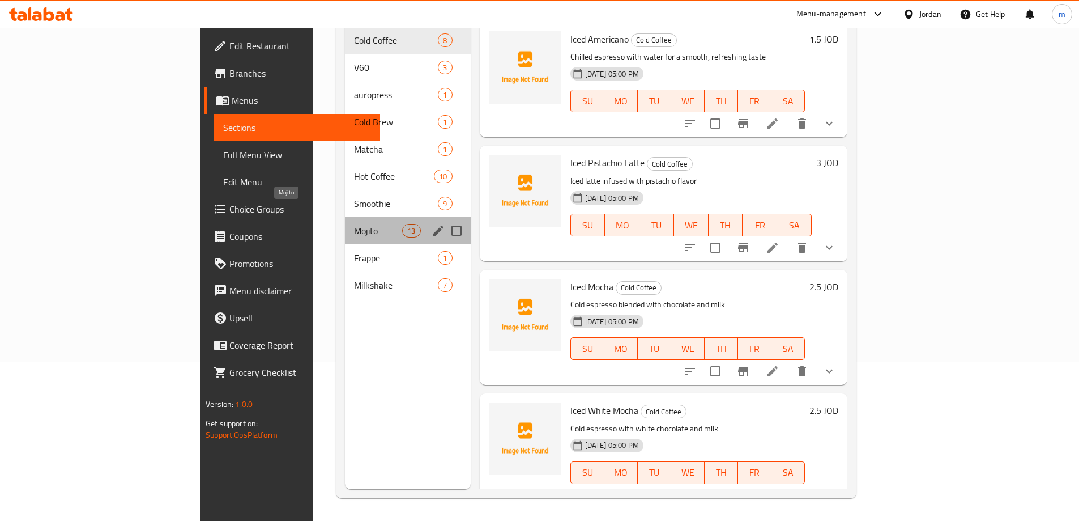
click at [354, 224] on span "Mojito" at bounding box center [378, 231] width 48 height 14
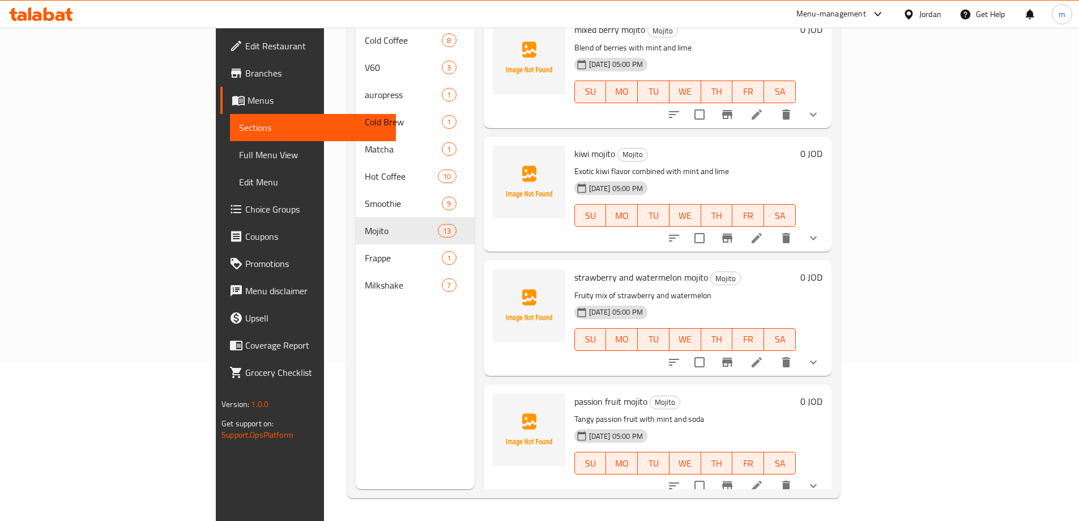
scroll to position [1117, 0]
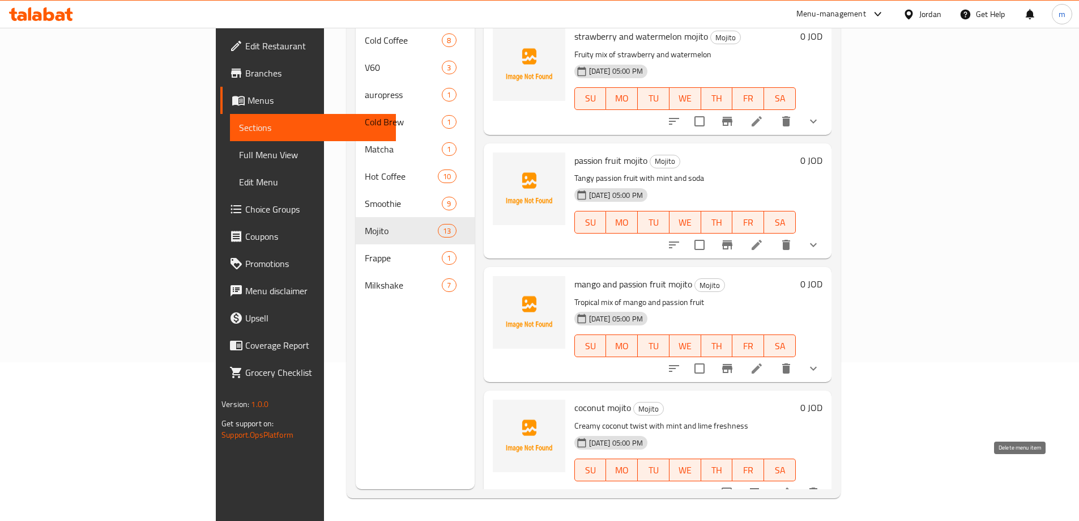
click at [820, 485] on icon "delete" at bounding box center [814, 492] width 14 height 14
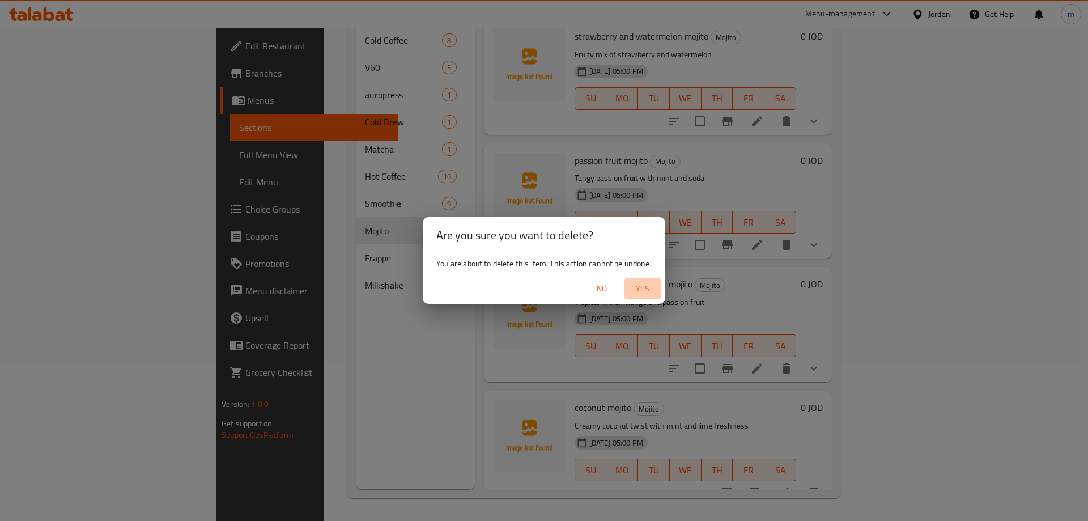
click at [641, 288] on span "Yes" at bounding box center [642, 289] width 27 height 14
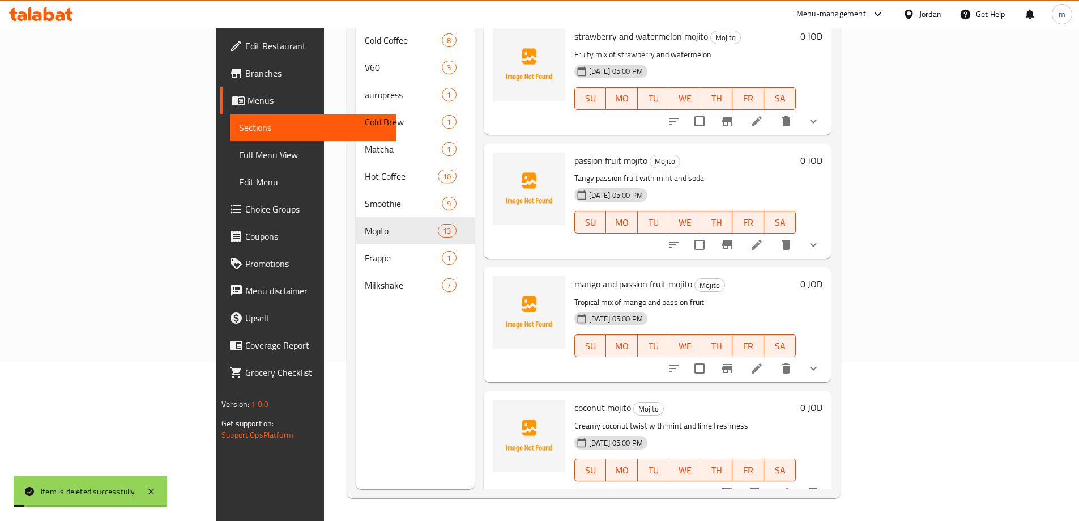
scroll to position [992, 0]
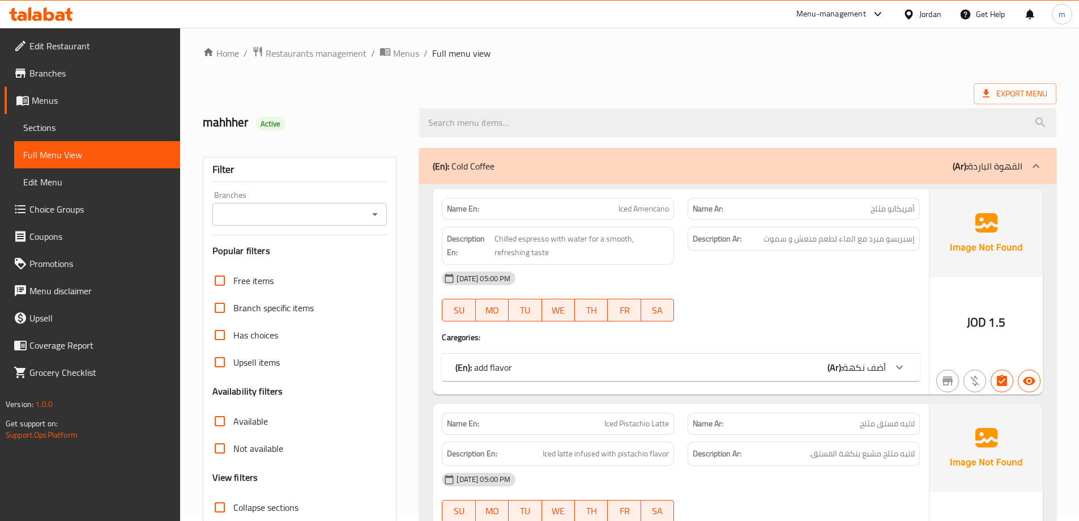
scroll to position [227, 0]
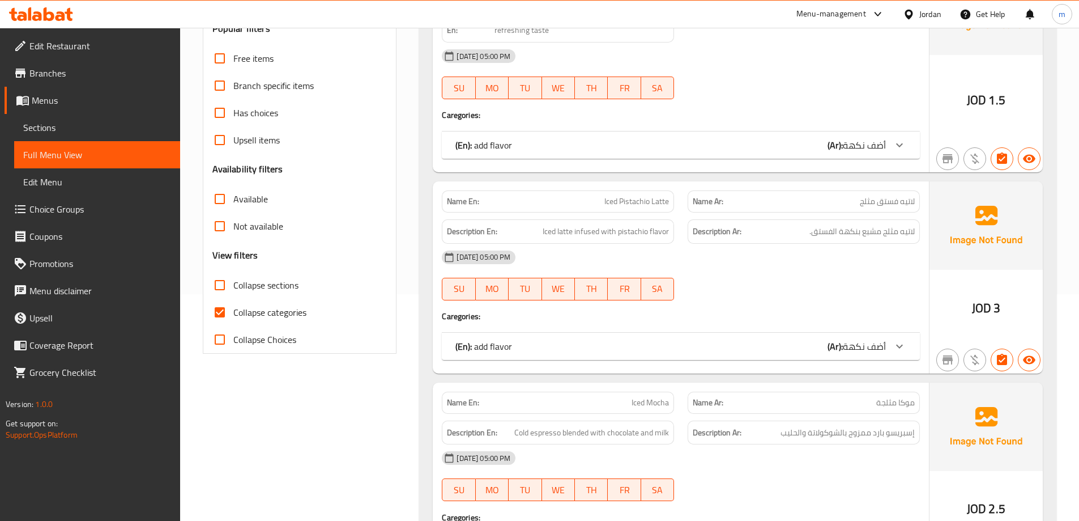
click at [271, 312] on span "Collapse categories" at bounding box center [269, 312] width 73 height 14
click at [233, 312] on input "Collapse categories" at bounding box center [219, 312] width 27 height 27
checkbox input "false"
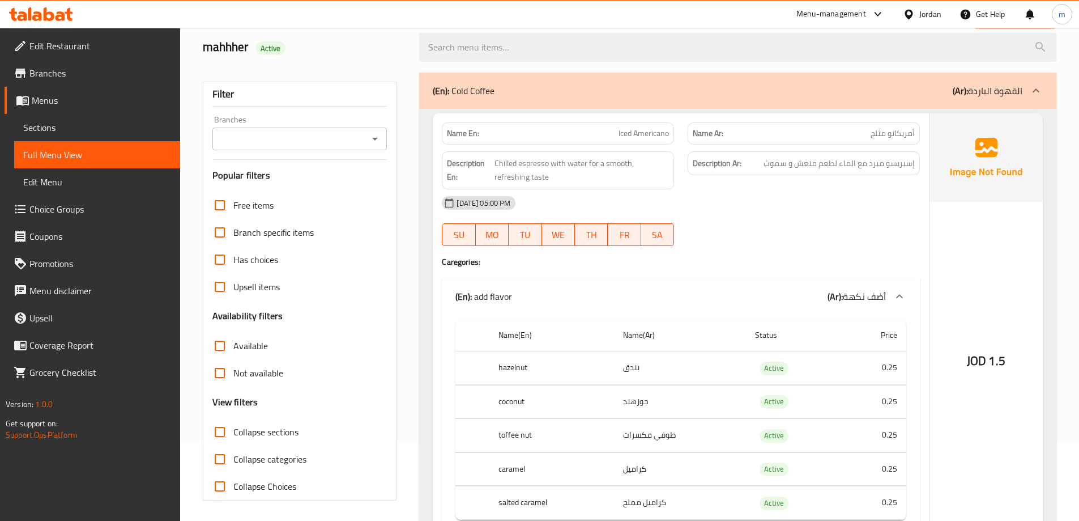
scroll to position [0, 0]
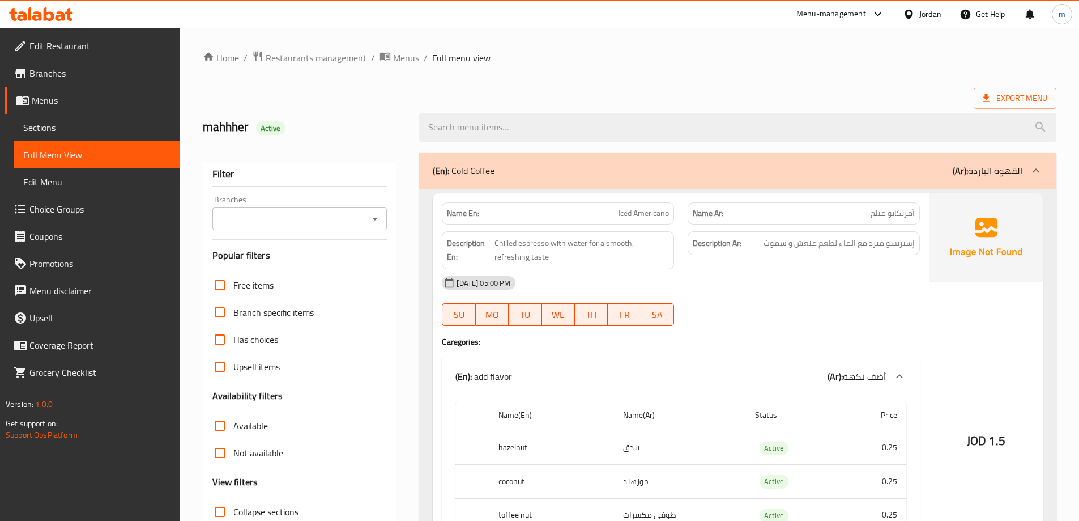
click at [1017, 91] on span "Export Menu" at bounding box center [1015, 98] width 65 height 14
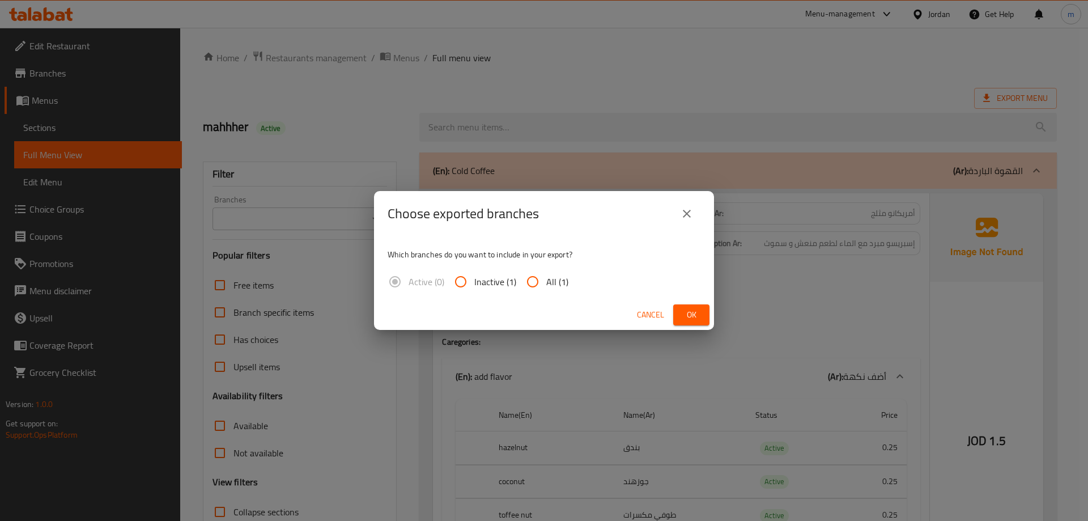
click at [535, 286] on input "All (1)" at bounding box center [532, 281] width 27 height 27
radio input "true"
click at [696, 316] on span "Ok" at bounding box center [691, 315] width 18 height 14
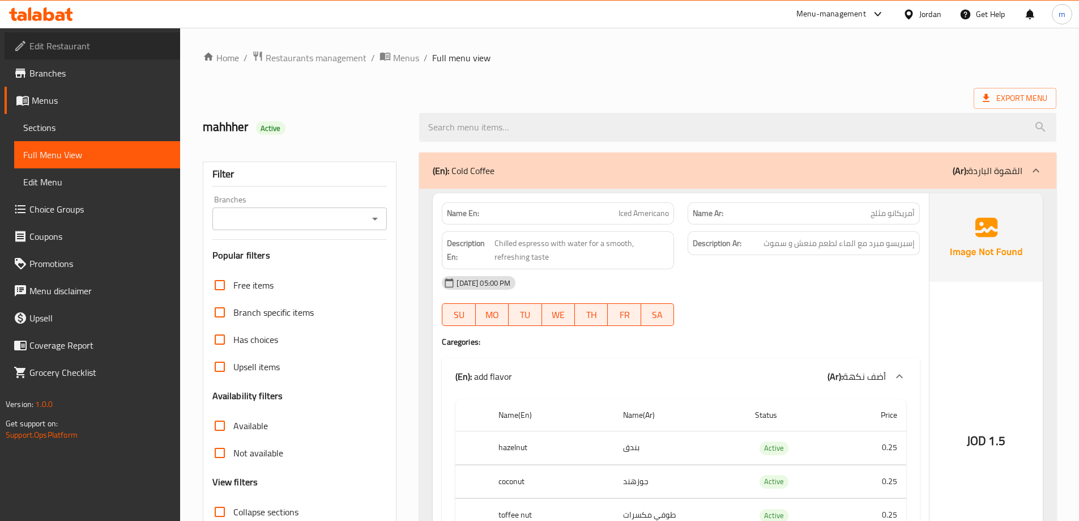
click at [82, 49] on span "Edit Restaurant" at bounding box center [100, 46] width 142 height 14
